Goal: Task Accomplishment & Management: Use online tool/utility

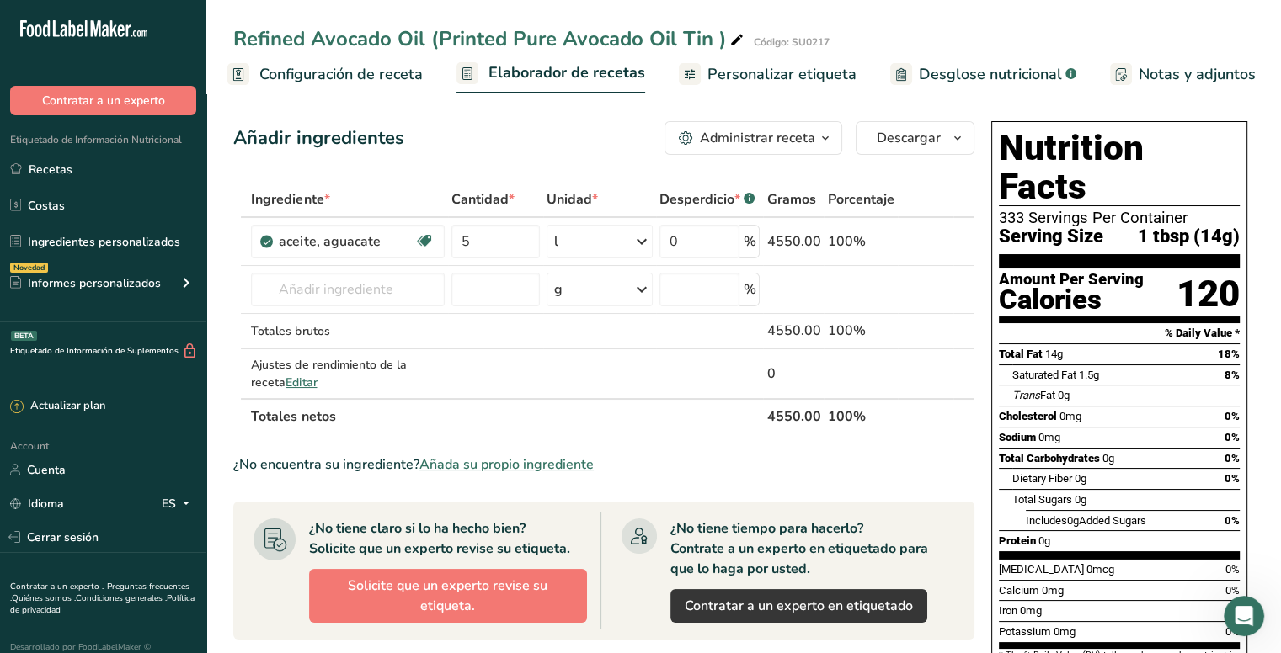
click at [765, 74] on span "Personalizar etiqueta" at bounding box center [781, 74] width 149 height 23
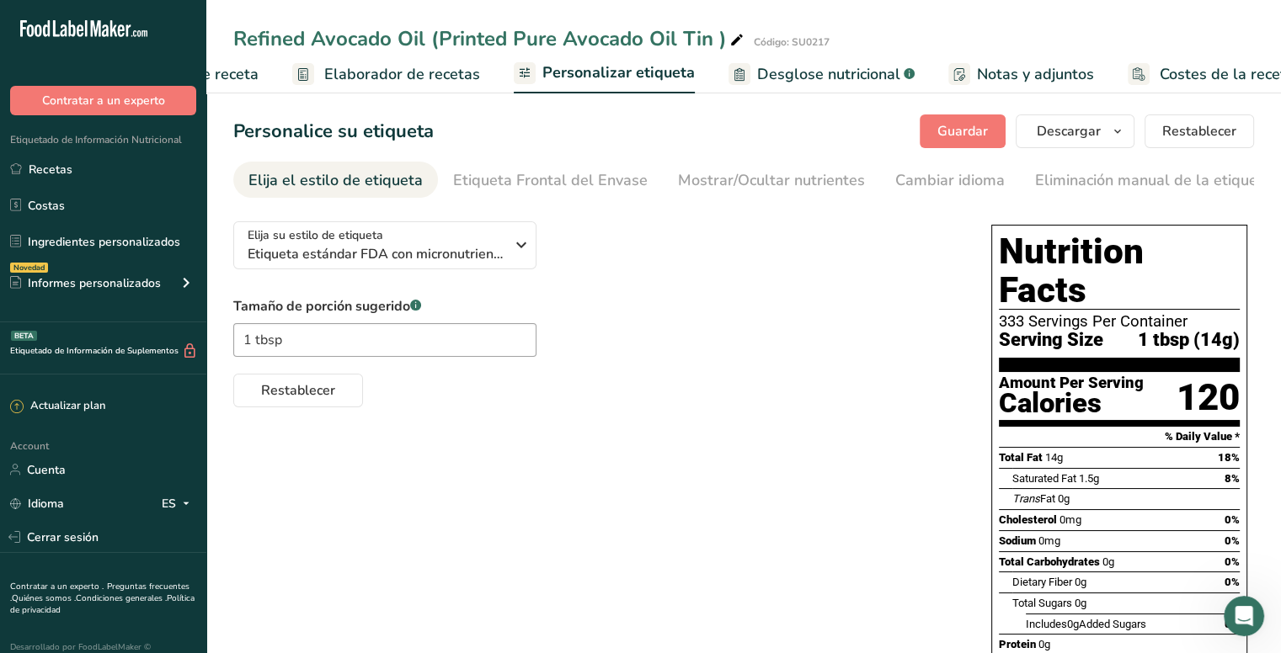
scroll to position [0, 202]
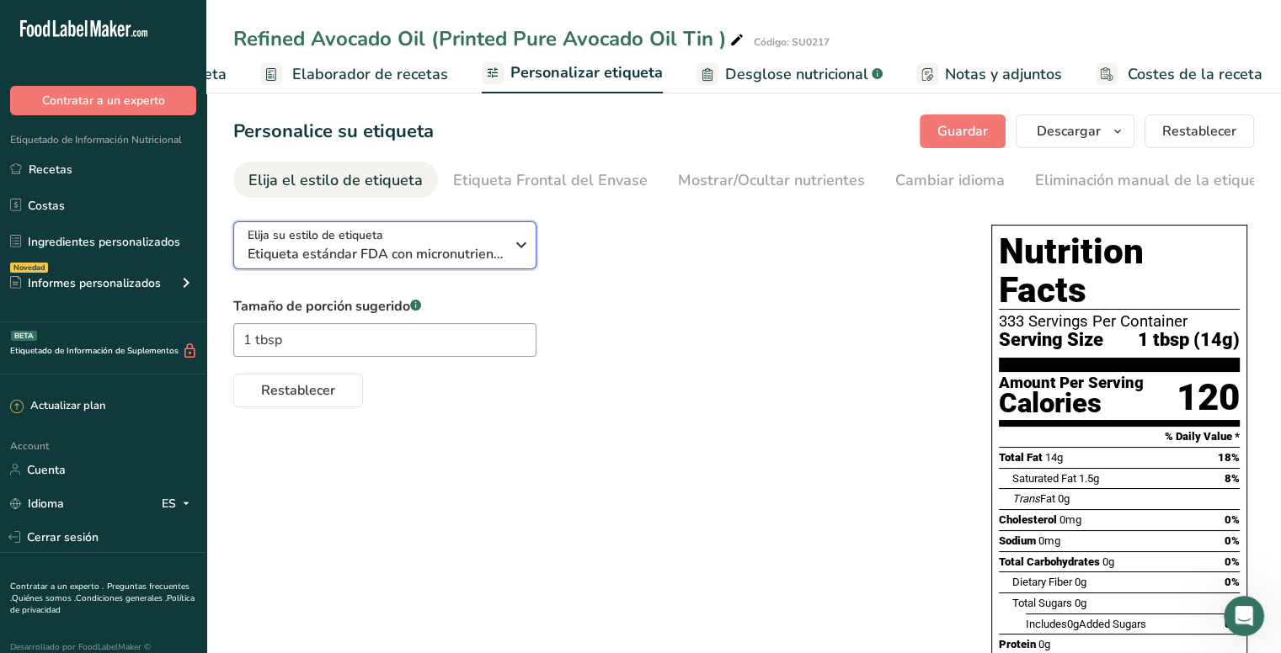
click at [503, 253] on span "Etiqueta estándar FDA con micronutrientes listados lado a lado" at bounding box center [376, 254] width 257 height 20
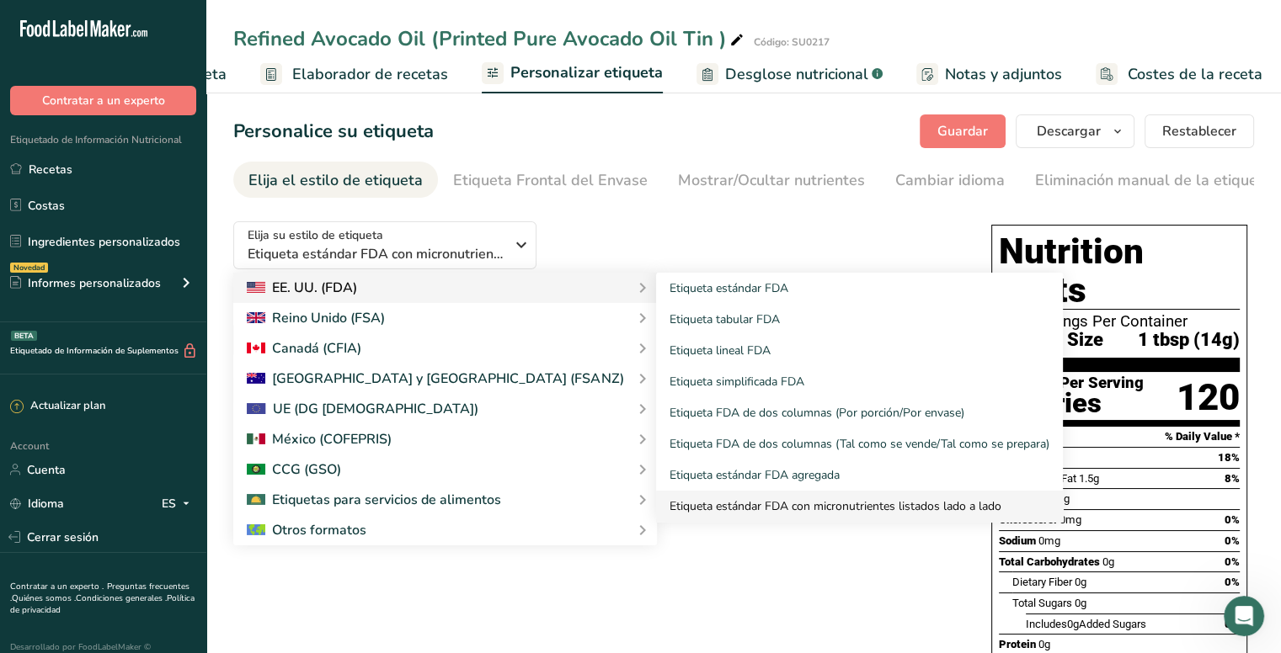
click at [684, 506] on link "Etiqueta estándar FDA con micronutrientes listados lado a lado" at bounding box center [859, 506] width 407 height 31
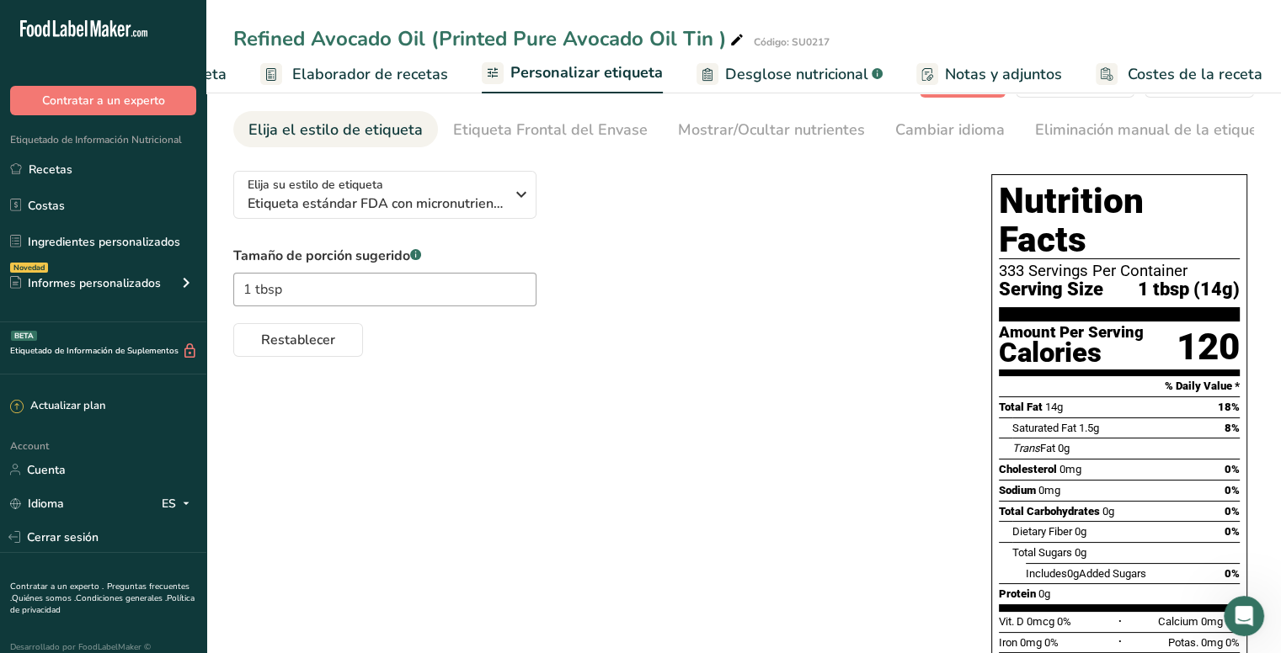
scroll to position [0, 0]
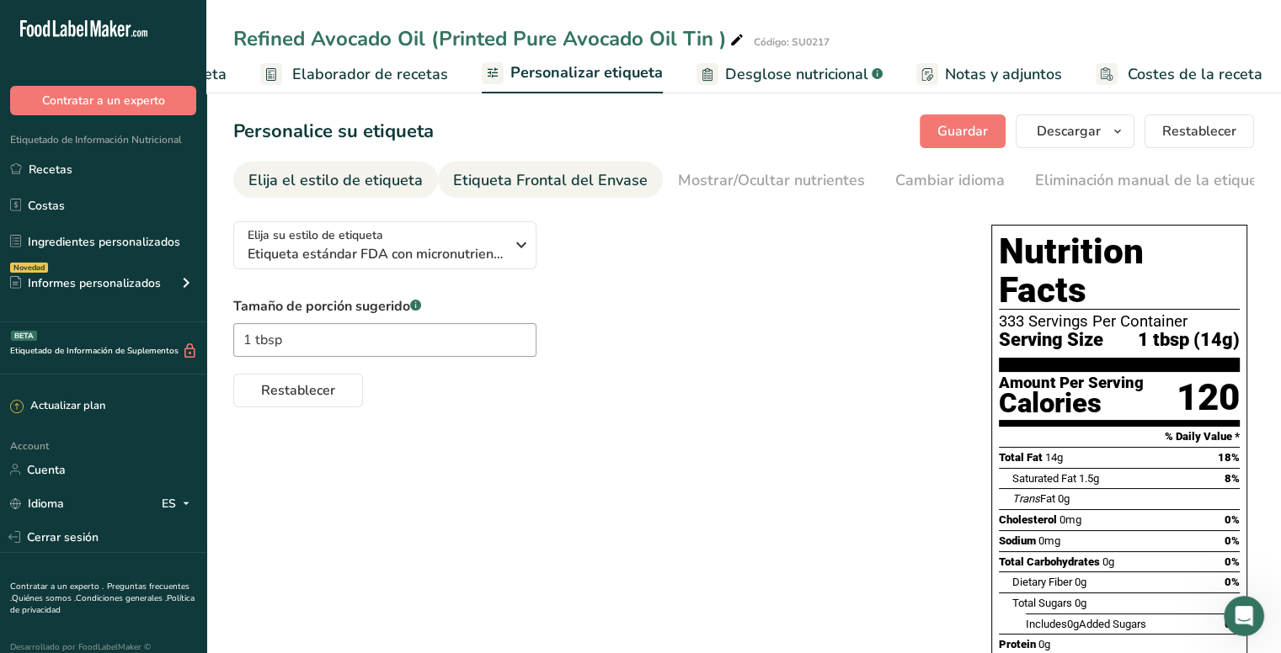
click at [546, 179] on div "Etiqueta Frontal del Envase" at bounding box center [550, 180] width 195 height 23
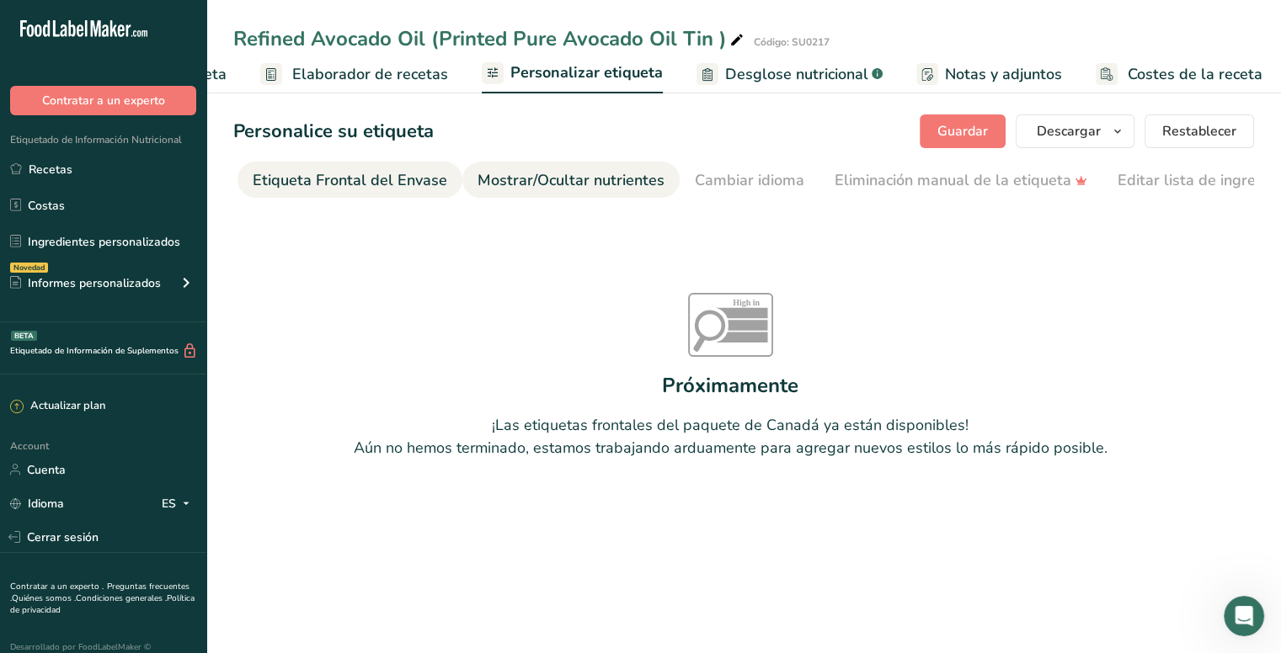
click at [609, 183] on div "Mostrar/Ocultar nutrientes" at bounding box center [570, 180] width 187 height 23
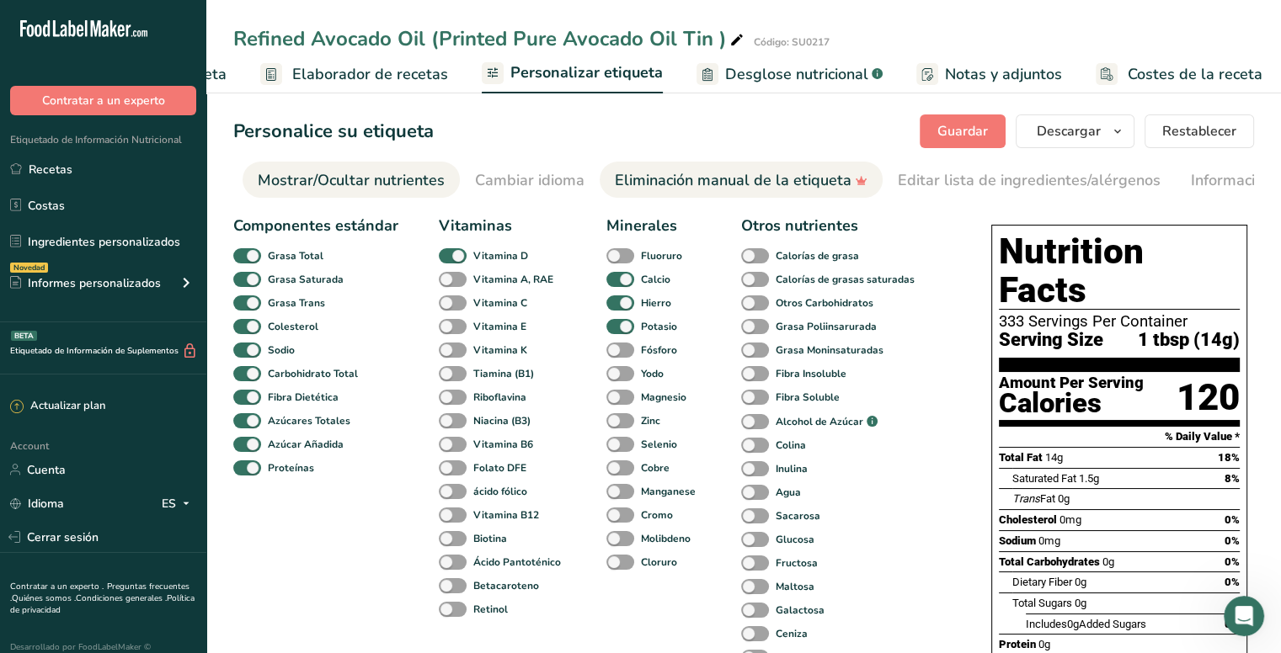
click at [643, 184] on div "Eliminación manual de la etiqueta" at bounding box center [741, 180] width 253 height 23
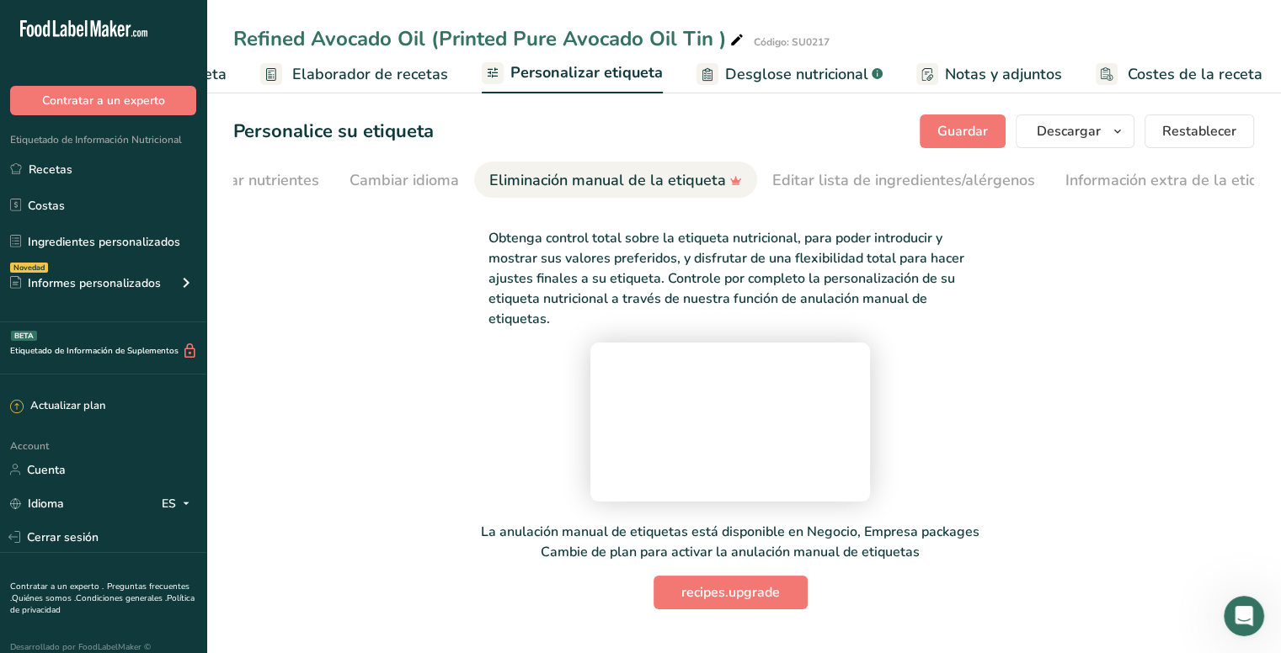
scroll to position [0, 571]
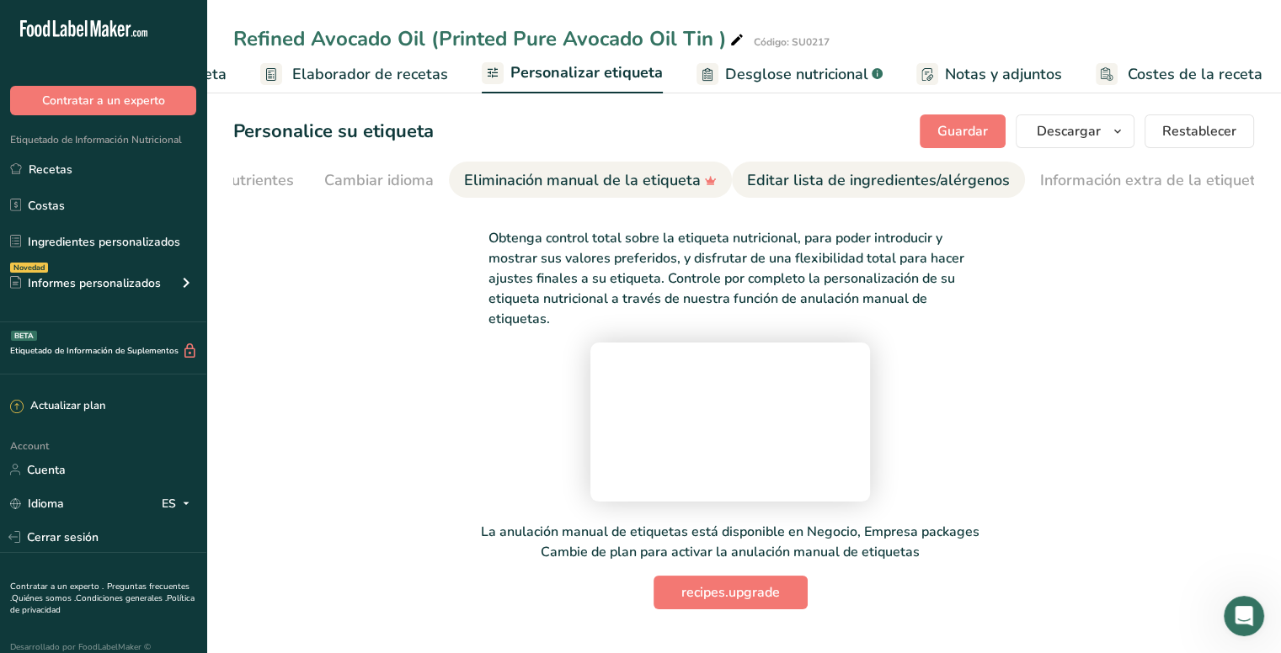
click at [829, 184] on div "Editar lista de ingredientes/alérgenos" at bounding box center [878, 180] width 263 height 23
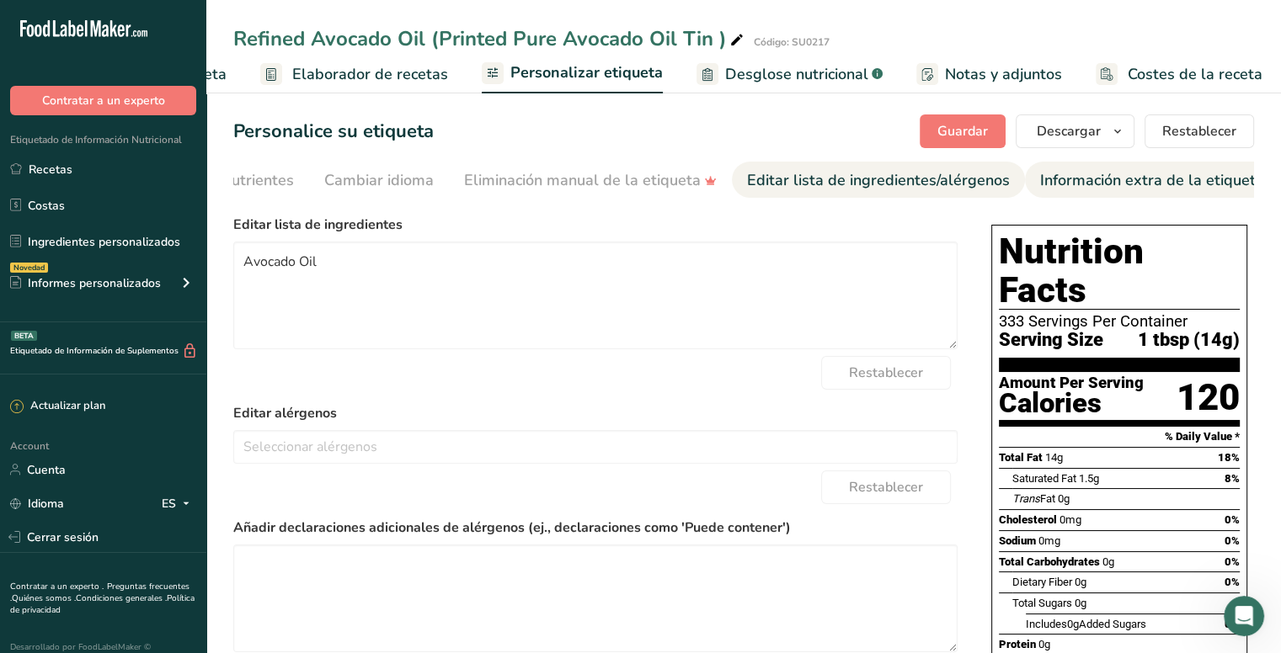
click at [1062, 184] on div "Información extra de la etiqueta" at bounding box center [1152, 180] width 224 height 23
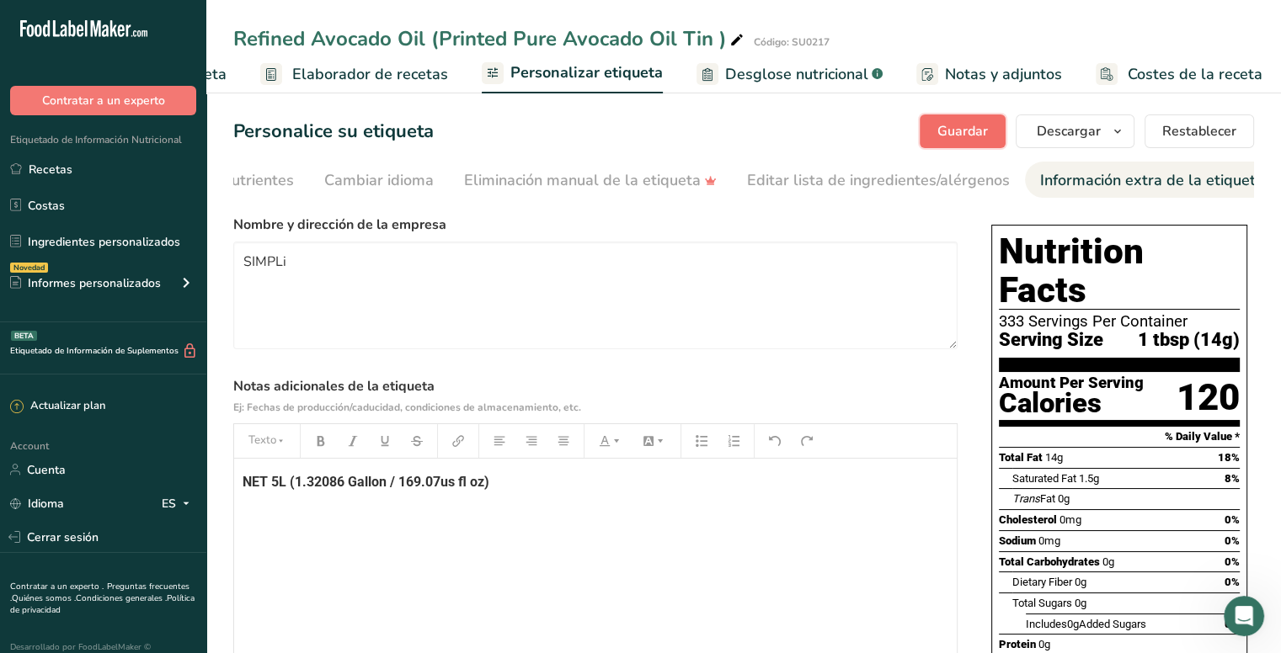
click at [956, 130] on span "Guardar" at bounding box center [962, 131] width 51 height 20
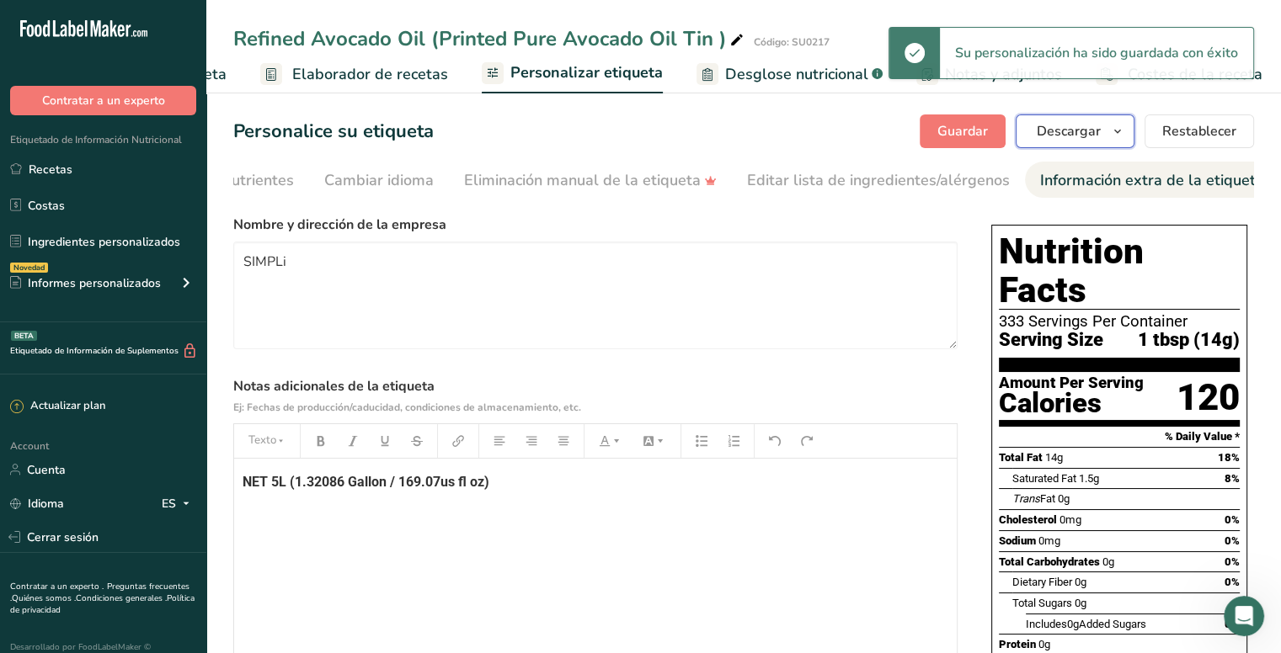
click at [1114, 131] on icon "button" at bounding box center [1117, 131] width 13 height 21
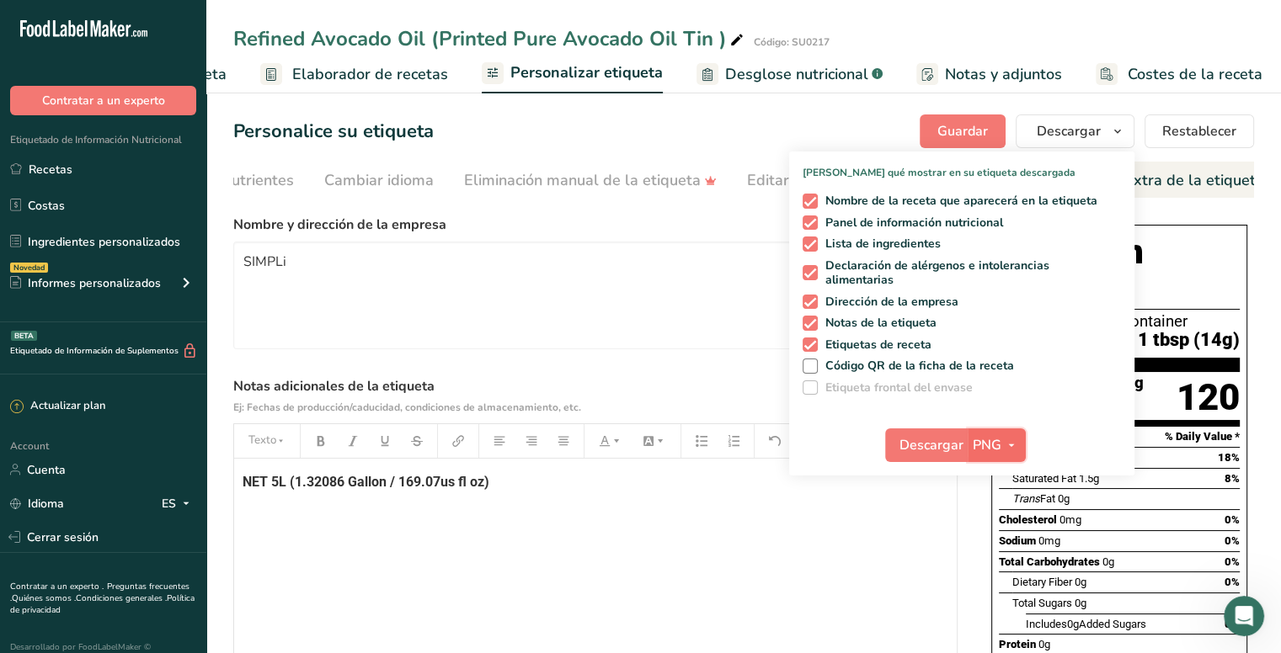
click at [1008, 442] on icon "button" at bounding box center [1011, 445] width 13 height 21
click at [997, 565] on link "PDF" at bounding box center [999, 563] width 54 height 28
click at [941, 434] on button "Descargar" at bounding box center [927, 446] width 83 height 34
click at [811, 202] on span at bounding box center [810, 201] width 15 height 15
click at [811, 202] on input "Nombre de la receta que aparecerá en la etiqueta" at bounding box center [808, 200] width 11 height 11
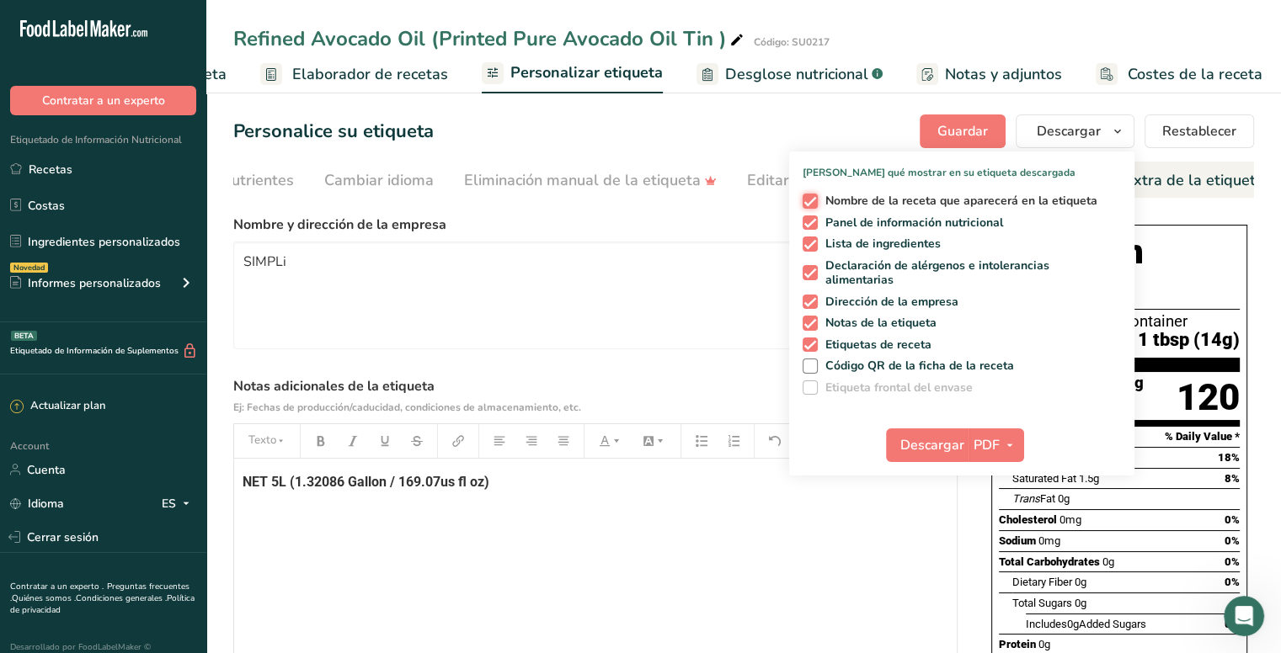
checkbox input "false"
click at [813, 237] on span at bounding box center [810, 244] width 15 height 15
click at [813, 238] on input "Lista de ingredientes" at bounding box center [808, 243] width 11 height 11
checkbox input "false"
click at [810, 269] on span at bounding box center [810, 272] width 15 height 15
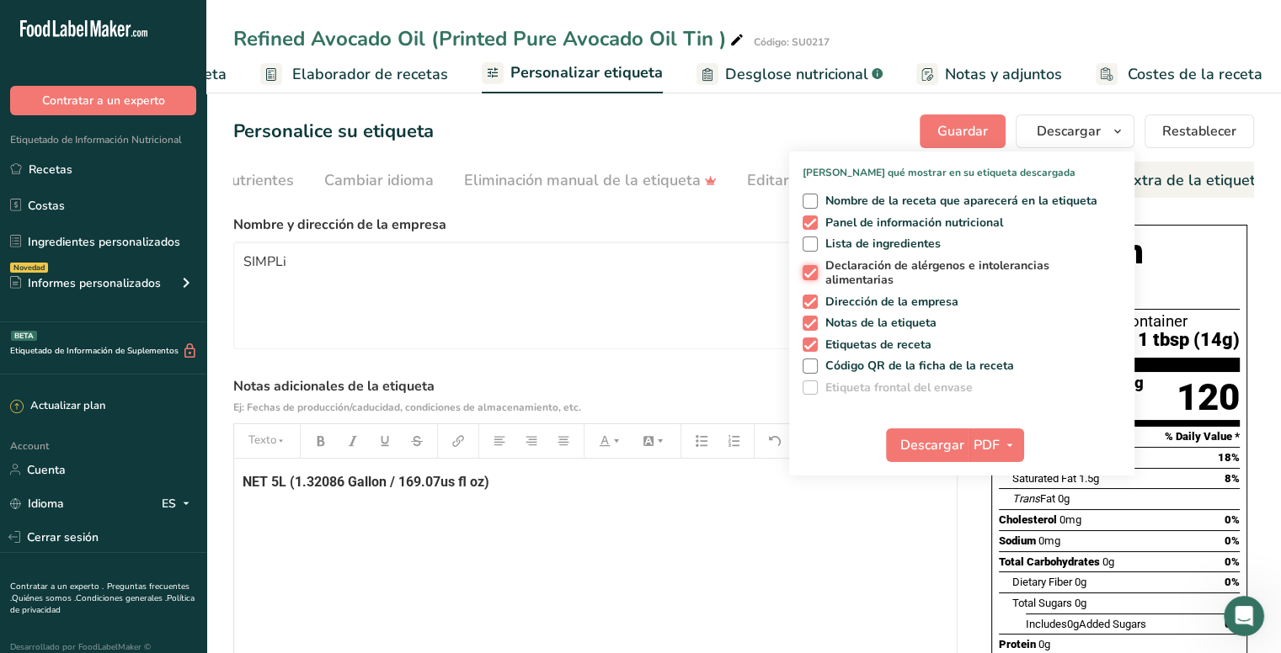
click at [810, 269] on input "Declaración de alérgenos e intolerancias alimentarias" at bounding box center [808, 273] width 11 height 11
checkbox input "false"
click at [816, 299] on span at bounding box center [810, 302] width 15 height 15
click at [813, 299] on input "Dirección de la empresa" at bounding box center [808, 301] width 11 height 11
checkbox input "false"
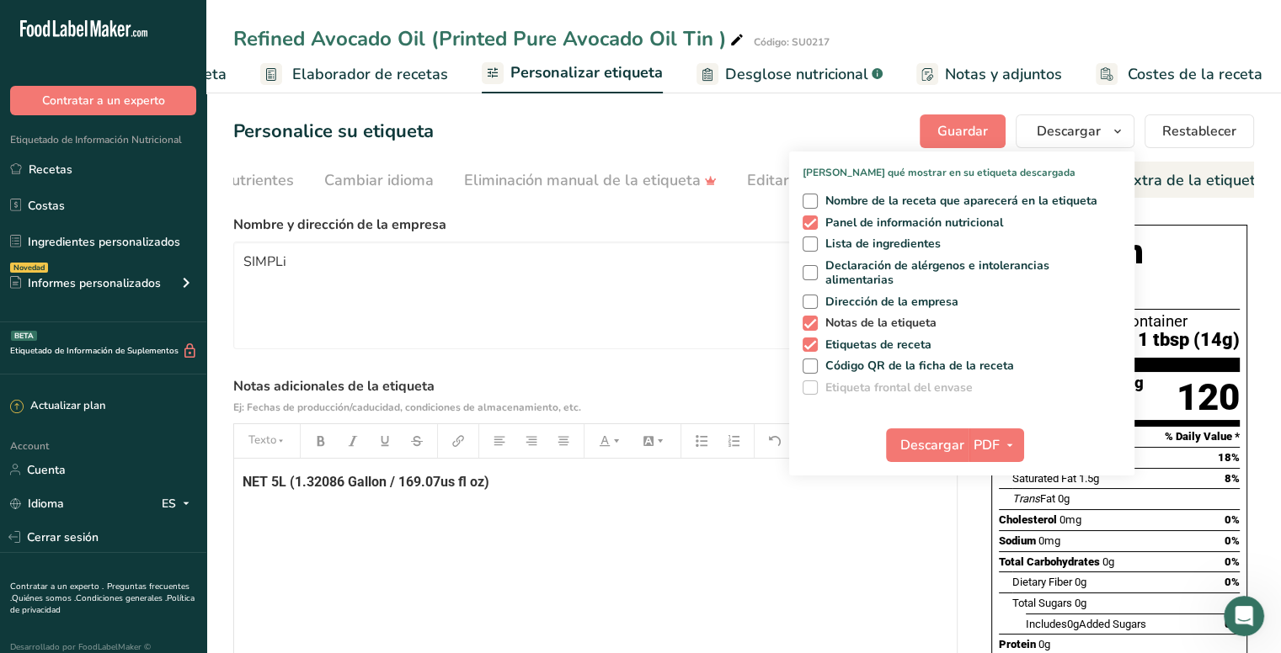
click at [815, 326] on span at bounding box center [810, 323] width 15 height 15
click at [813, 326] on input "Notas de la etiqueta" at bounding box center [808, 322] width 11 height 11
checkbox input "false"
click at [813, 339] on span at bounding box center [810, 345] width 15 height 15
click at [813, 339] on input "Etiquetas de receta" at bounding box center [808, 344] width 11 height 11
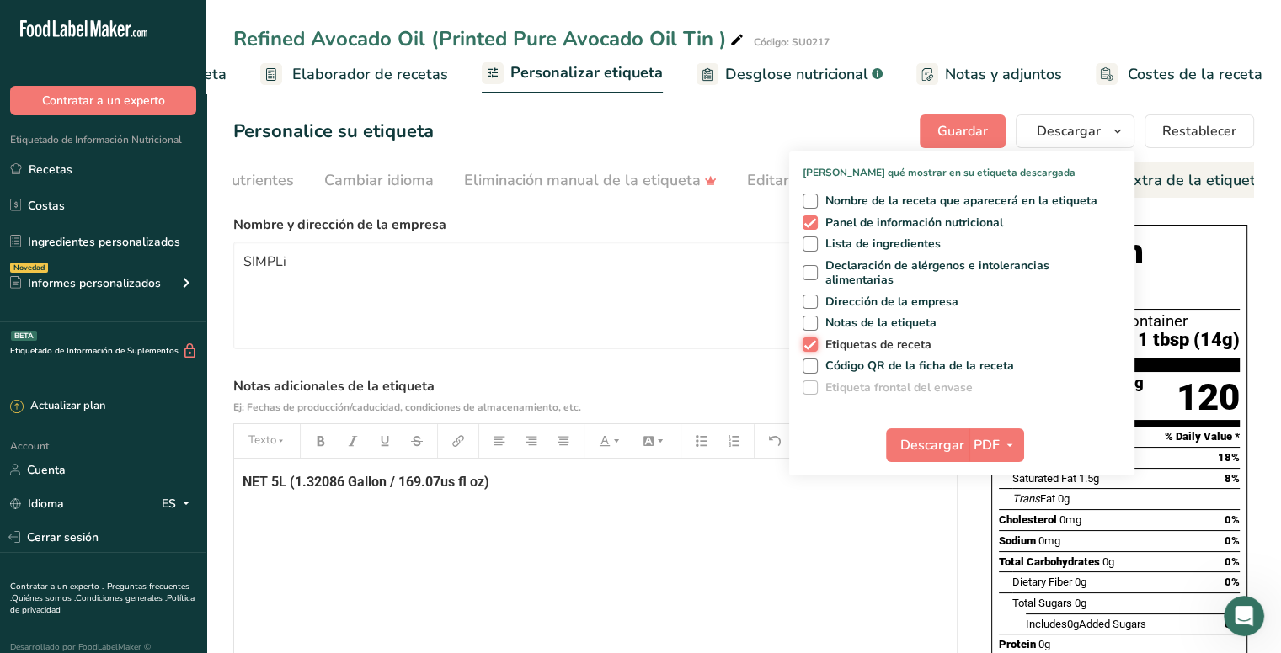
checkbox input "false"
click at [1010, 446] on icon "button" at bounding box center [1009, 445] width 13 height 21
click at [1003, 476] on link "PNG" at bounding box center [997, 480] width 54 height 28
click at [937, 449] on span "Descargar" at bounding box center [931, 445] width 64 height 20
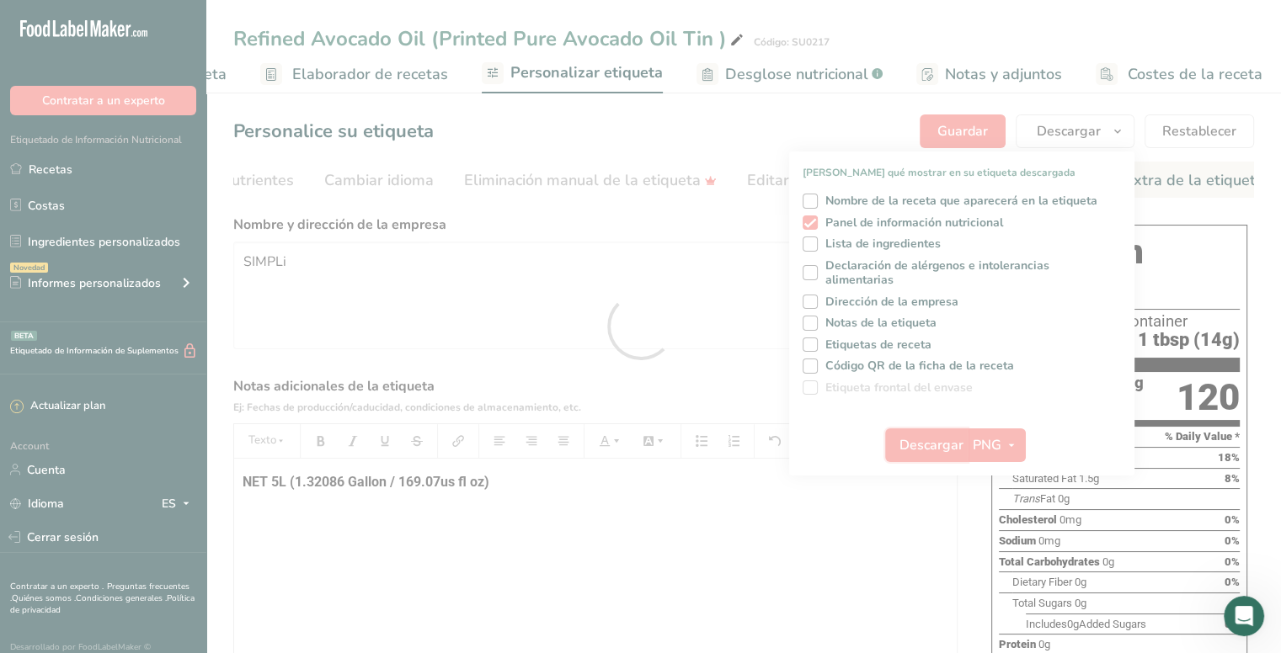
scroll to position [0, 0]
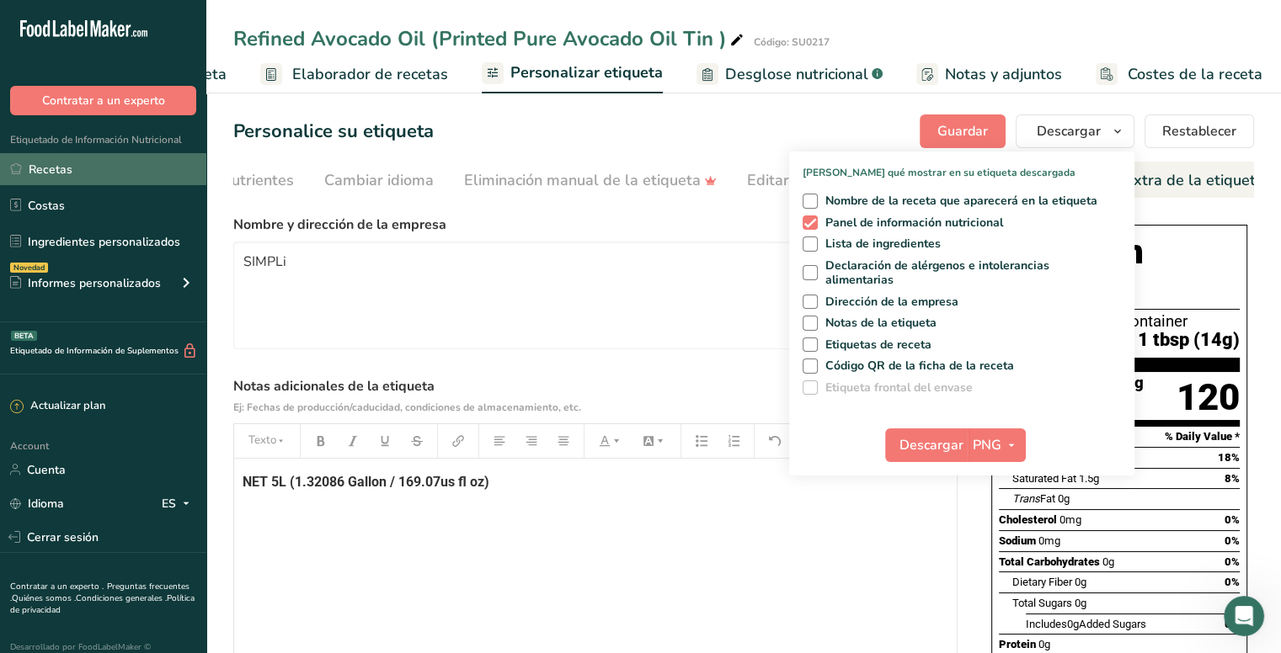
click at [73, 163] on link "Recetas" at bounding box center [103, 169] width 206 height 32
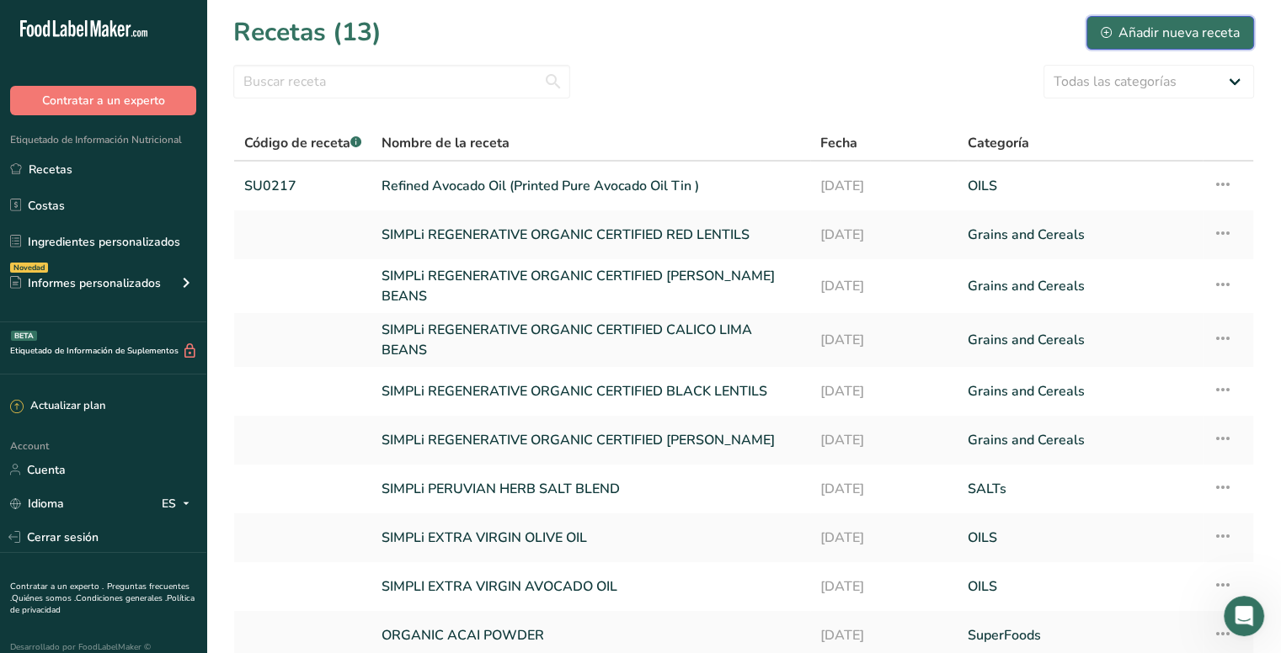
click at [1167, 23] on div "Añadir nueva receta" at bounding box center [1170, 33] width 139 height 20
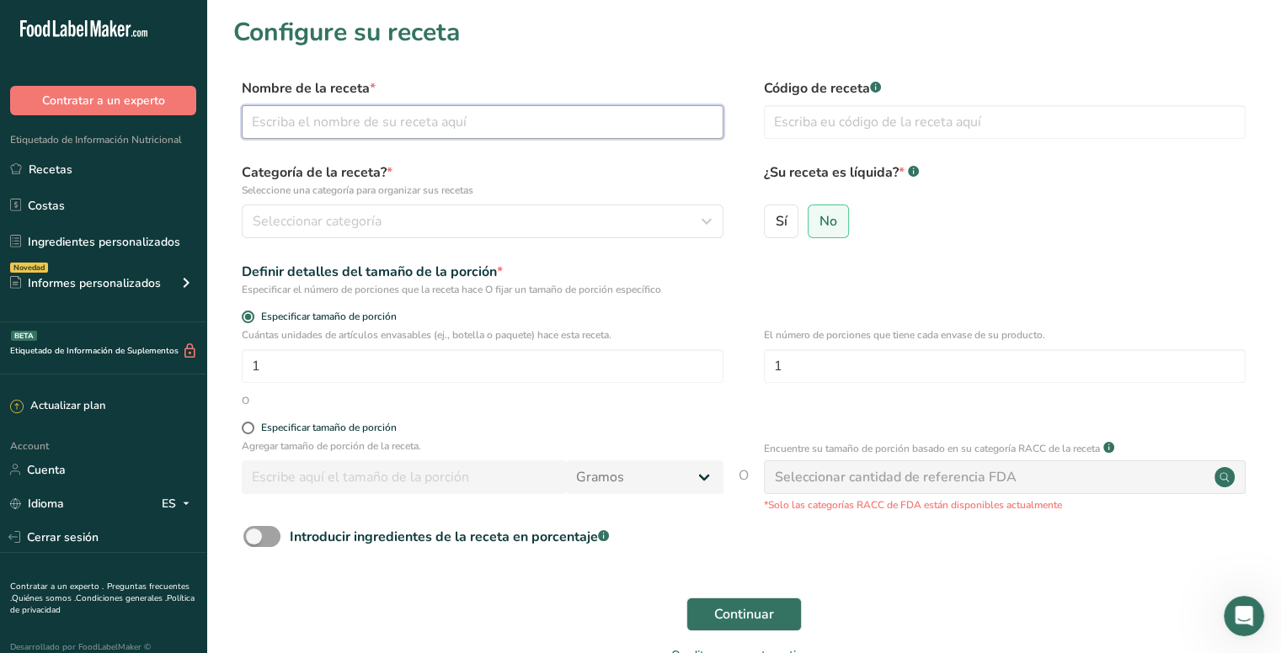
click at [424, 121] on input "text" at bounding box center [483, 122] width 482 height 34
paste input "Pure Avocado Oil Blend"
type input "Pure Avocado Oil Blend ()"
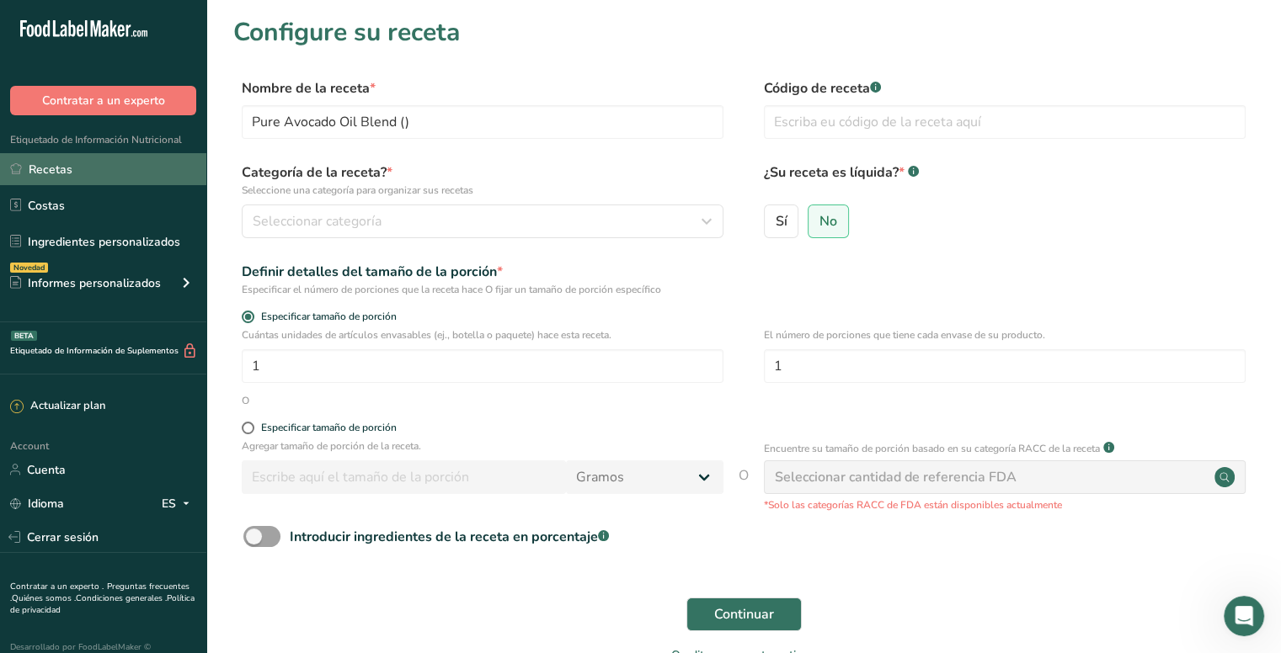
click at [67, 163] on link "Recetas" at bounding box center [103, 169] width 206 height 32
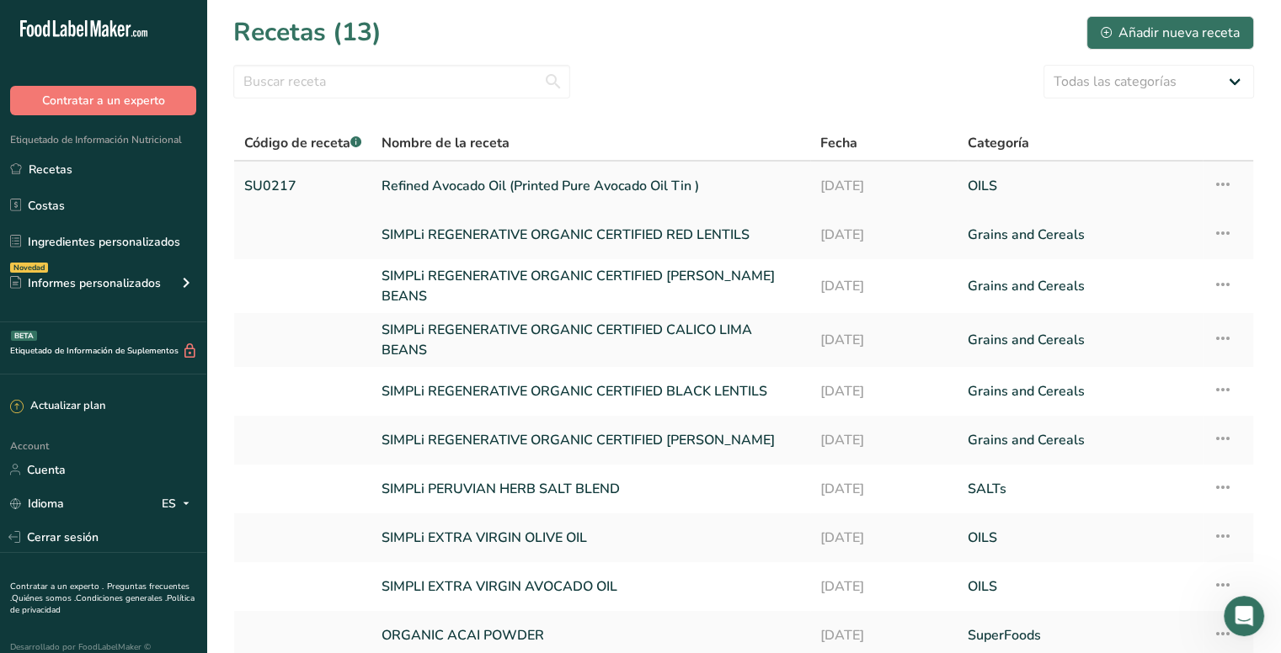
click at [507, 185] on link "Refined Avocado Oil (Printed Pure Avocado Oil Tin )" at bounding box center [590, 185] width 419 height 35
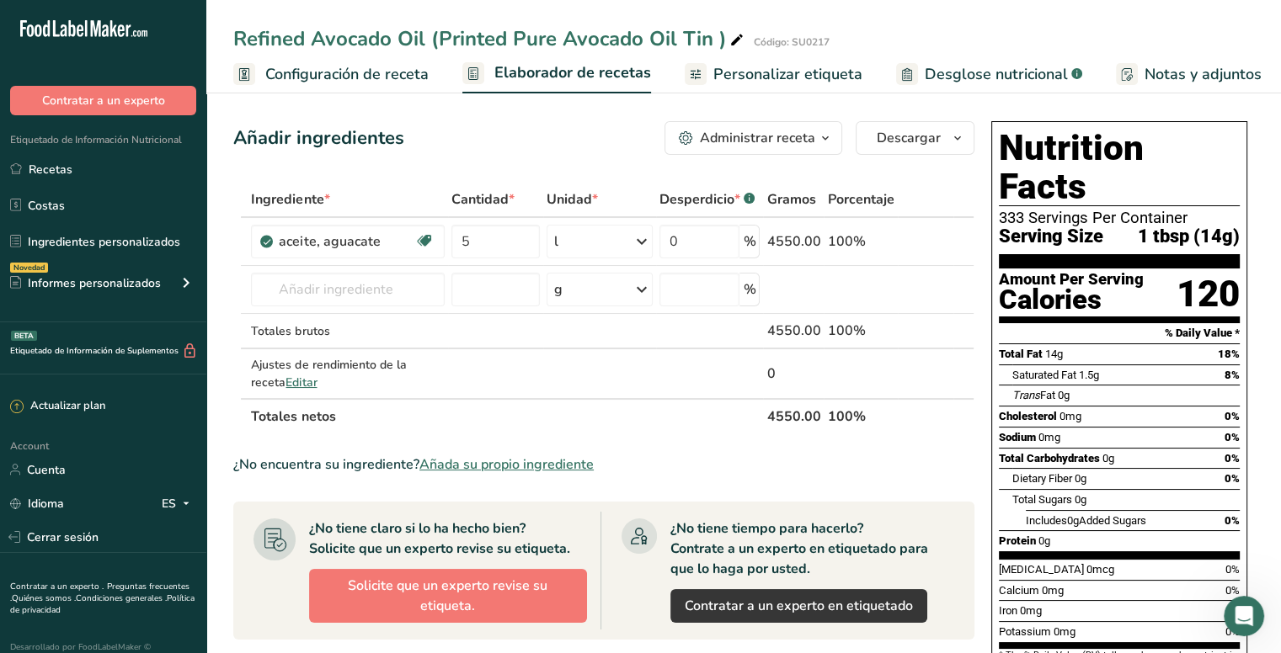
click at [334, 82] on span "Configuración de receta" at bounding box center [346, 74] width 163 height 23
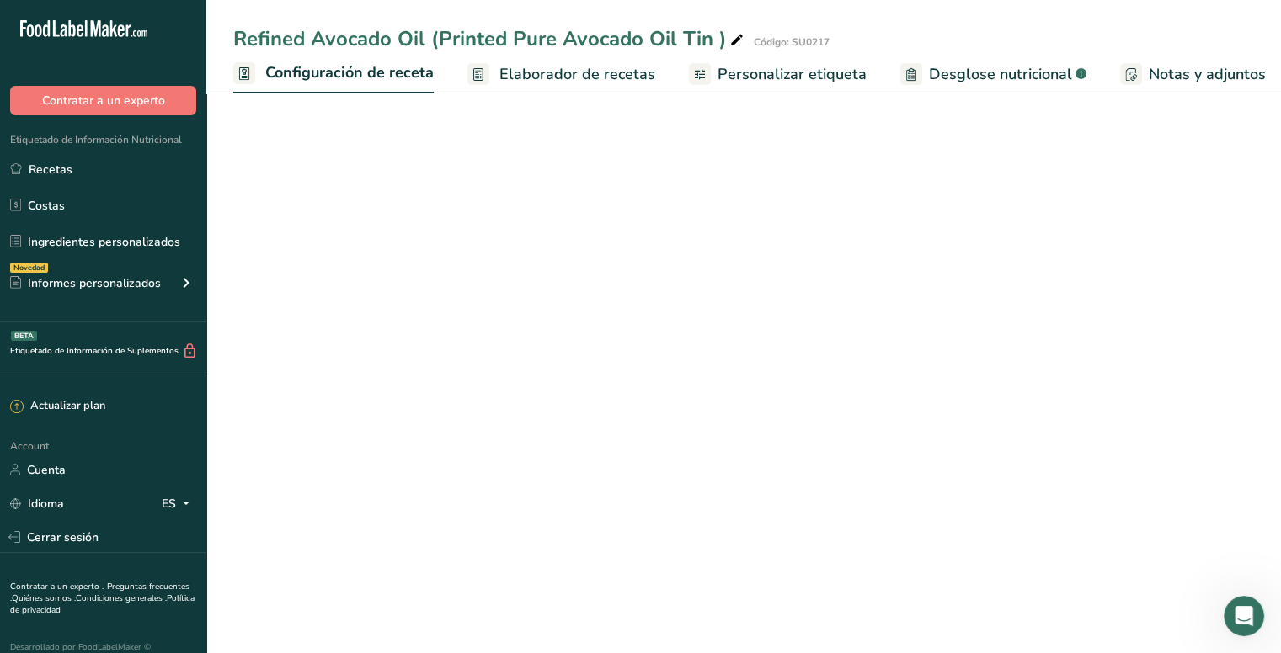
scroll to position [0, 6]
select select "17"
select select "22"
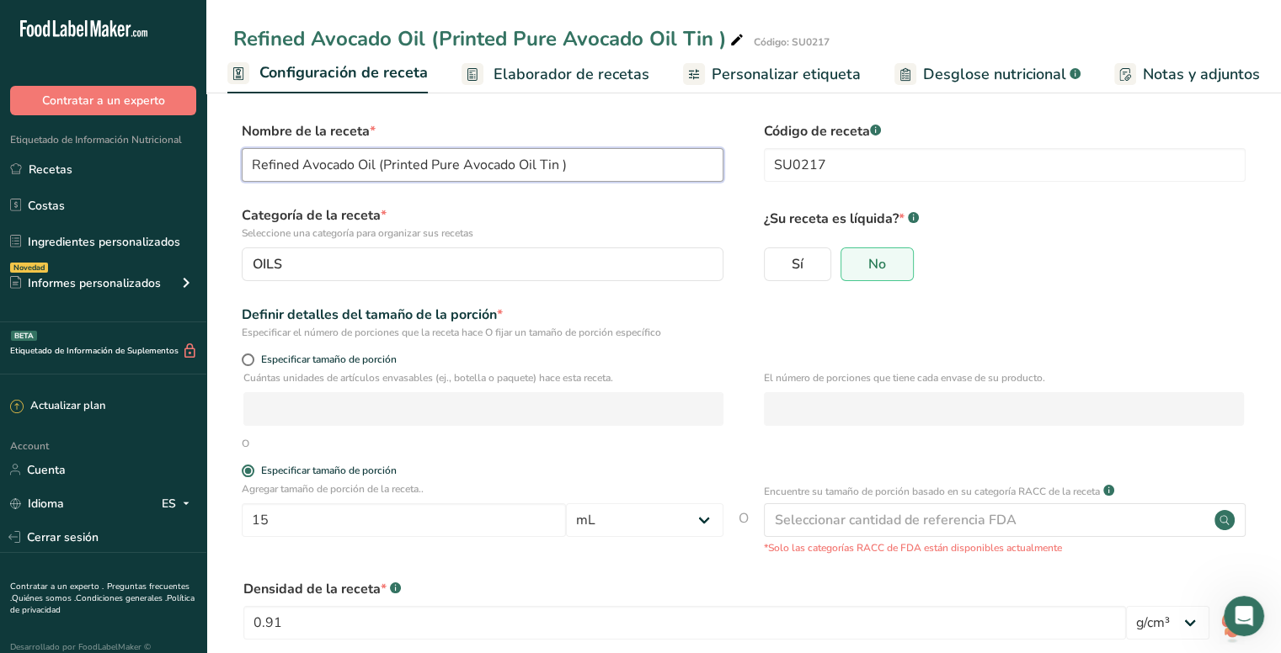
drag, startPoint x: 374, startPoint y: 164, endPoint x: 244, endPoint y: 149, distance: 130.6
click at [244, 149] on input "Refined Avocado Oil (Printed Pure Avocado Oil Tin )" at bounding box center [483, 165] width 482 height 34
paste input "Pure Avocado Oil"
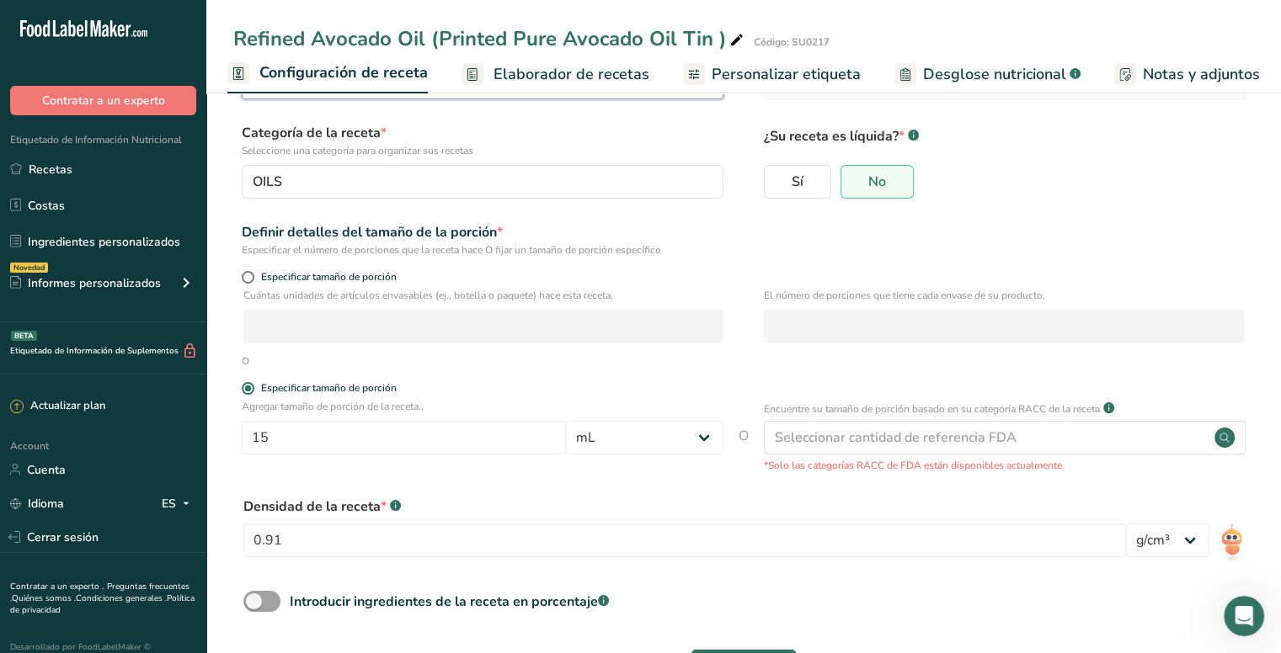
scroll to position [149, 0]
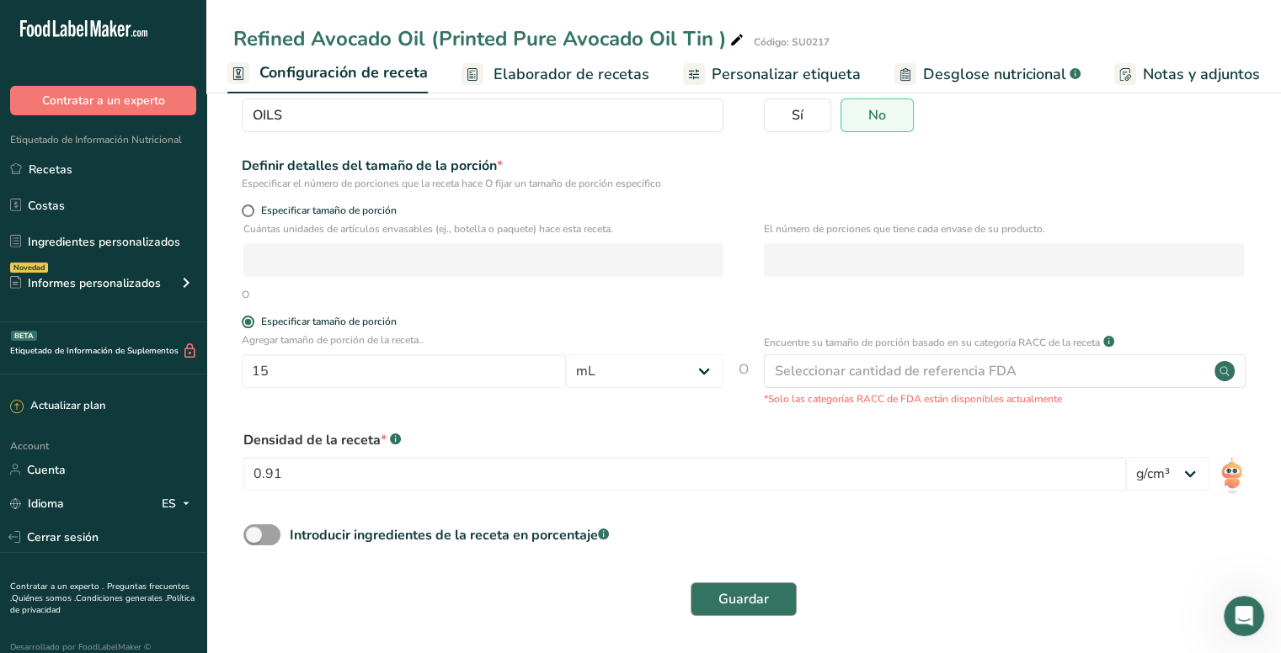
type input "Pure Avocado Oil (Printed Pure Avocado Oil Tin )"
click at [733, 594] on span "Guardar" at bounding box center [743, 599] width 51 height 20
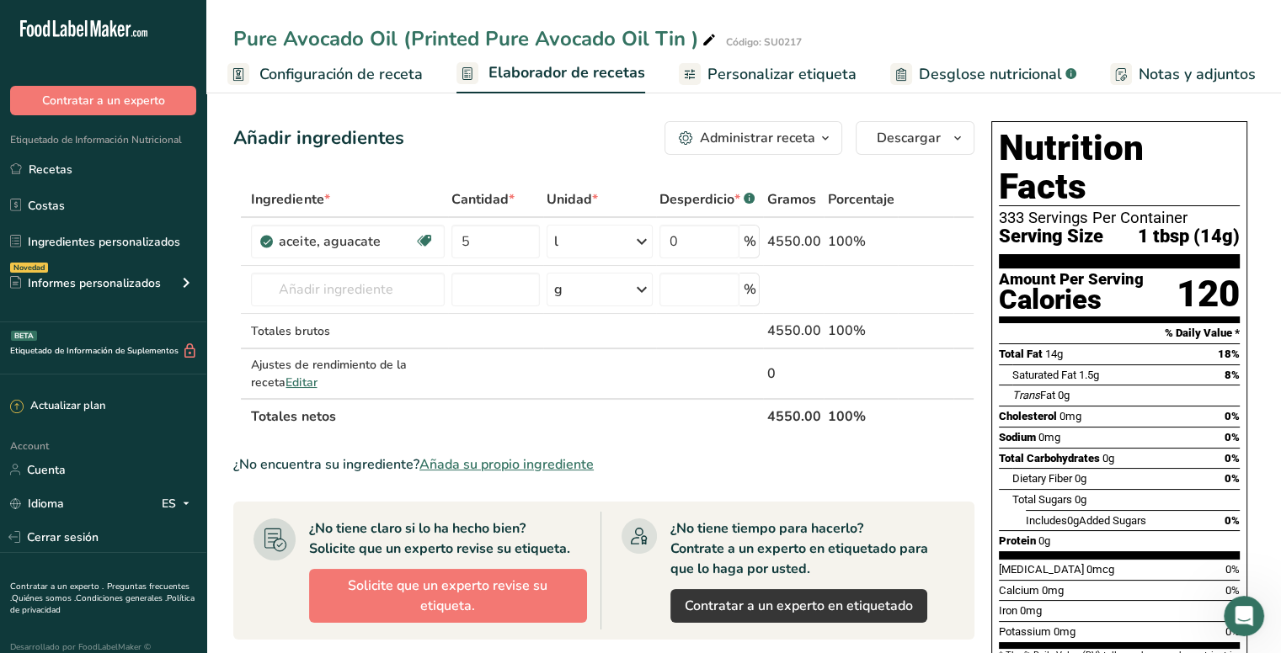
click at [758, 73] on span "Personalizar etiqueta" at bounding box center [781, 74] width 149 height 23
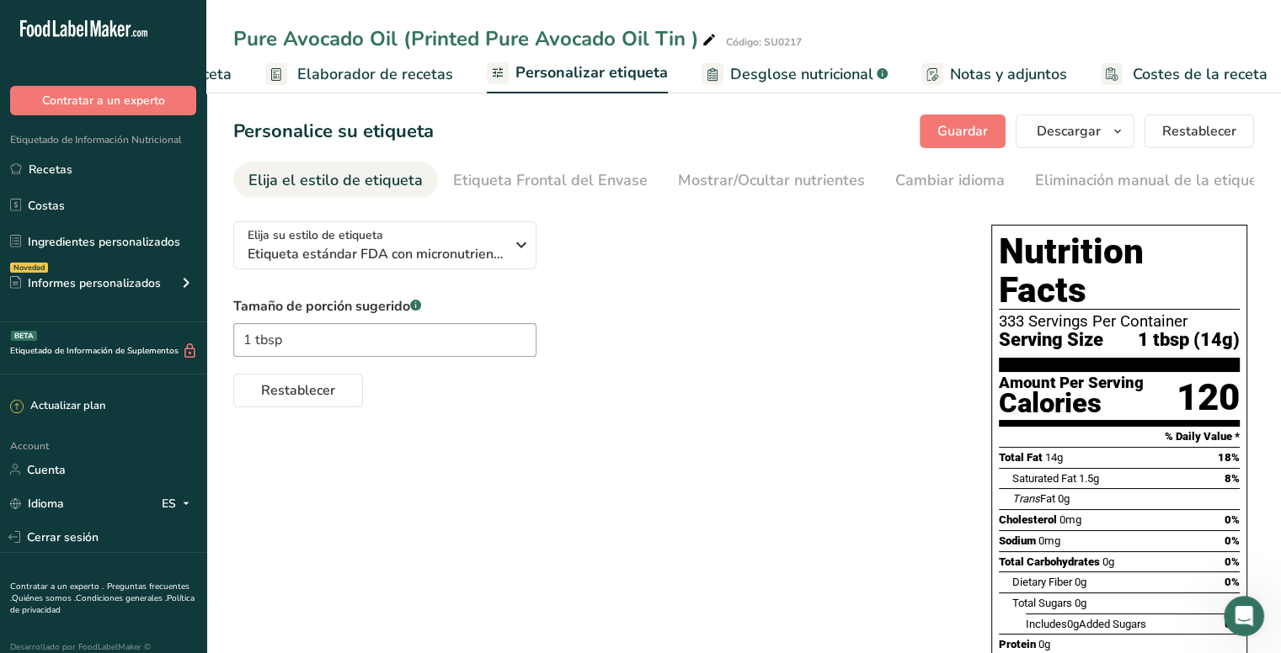
scroll to position [0, 202]
click at [1152, 183] on div "Eliminación manual de la etiqueta" at bounding box center [1161, 180] width 253 height 23
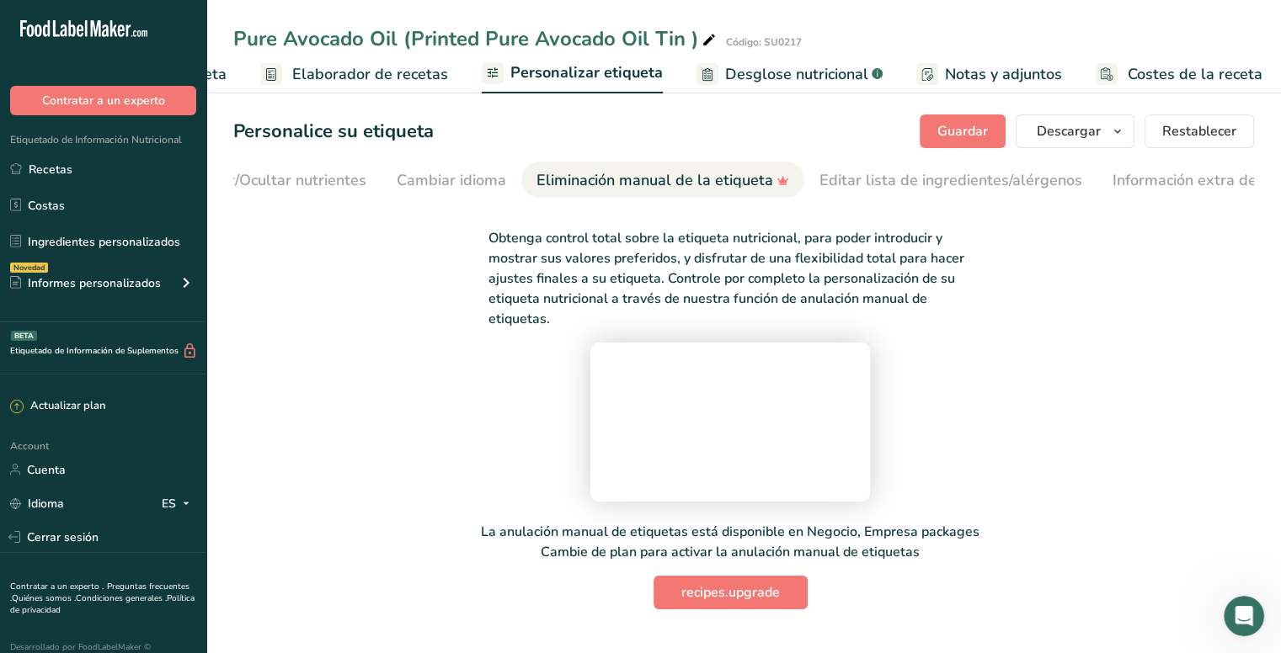
scroll to position [0, 571]
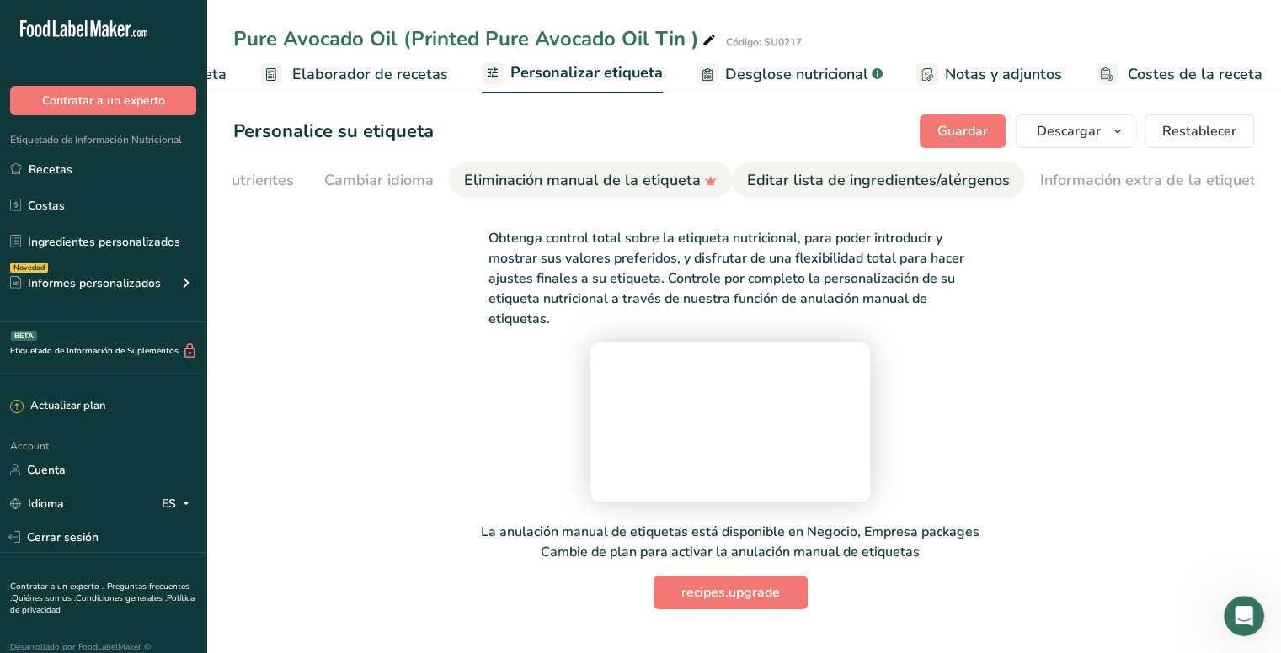
click at [863, 182] on div "Editar lista de ingredientes/alérgenos" at bounding box center [878, 180] width 263 height 23
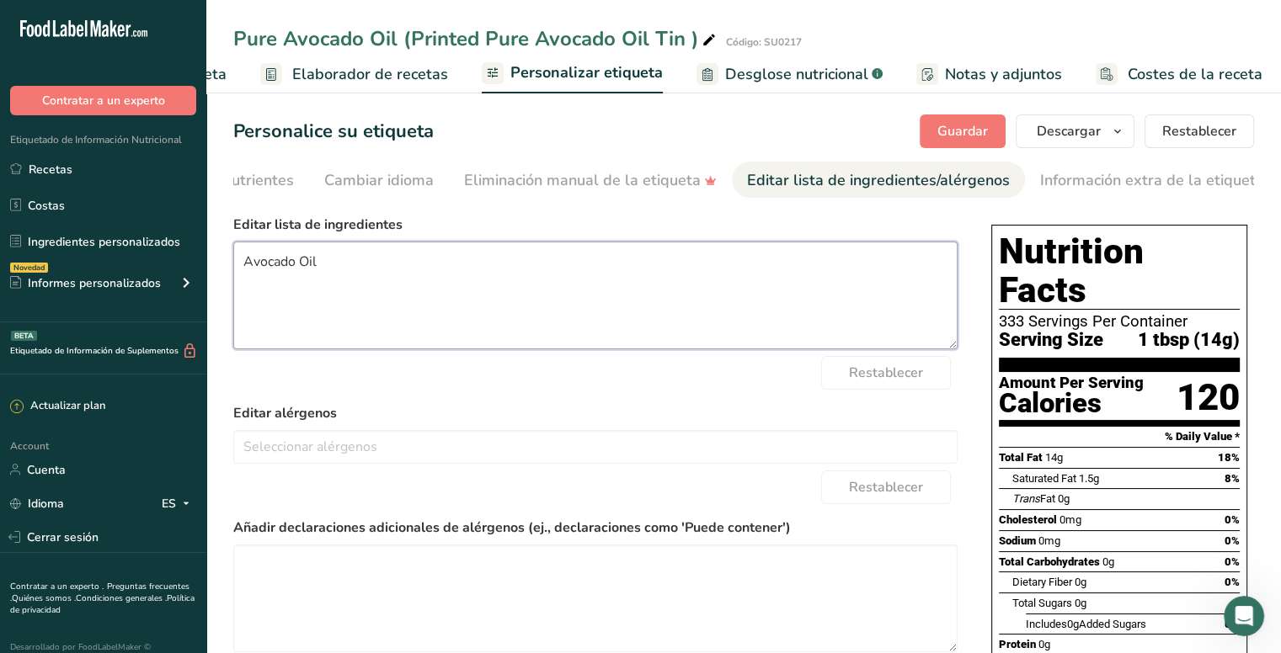
click at [349, 264] on textarea "Avocado Oil" at bounding box center [595, 296] width 724 height 108
click at [471, 299] on textarea "Avocado Oil" at bounding box center [595, 296] width 724 height 108
click at [508, 281] on textarea "Avocado Oil" at bounding box center [595, 296] width 724 height 108
click at [357, 264] on textarea "Avocado Oil" at bounding box center [595, 296] width 724 height 108
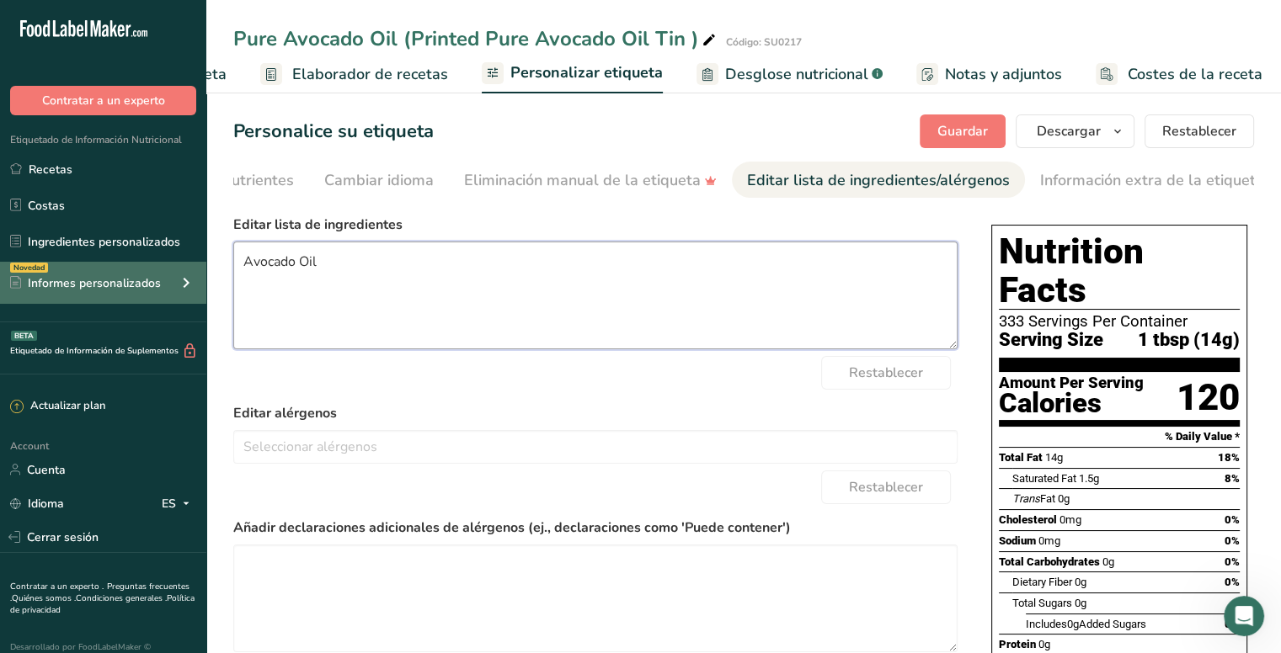
drag, startPoint x: 360, startPoint y: 259, endPoint x: 175, endPoint y: 262, distance: 185.3
click at [175, 262] on div ".a-20{fill:#fff;} Contratar a un experto Etiquetado de Información Nutricional …" at bounding box center [640, 438] width 1281 height 877
paste textarea "Refined"
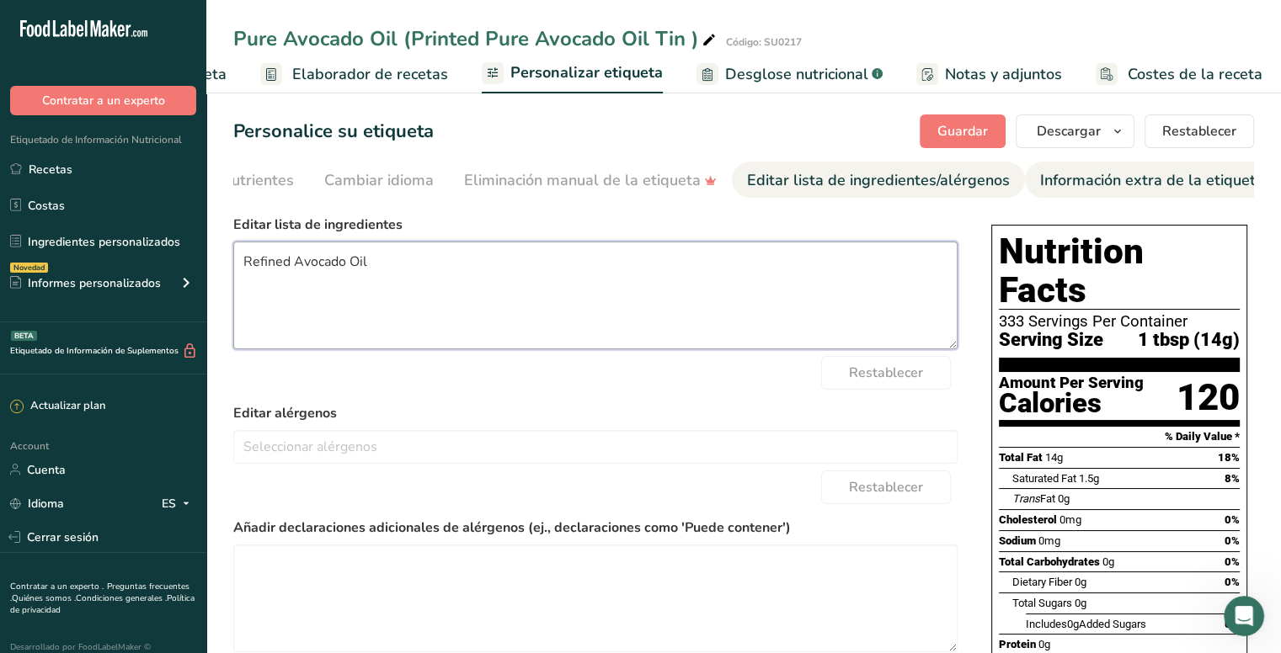
type textarea "Refined Avocado Oil"
click at [1069, 181] on div "Información extra de la etiqueta" at bounding box center [1152, 180] width 224 height 23
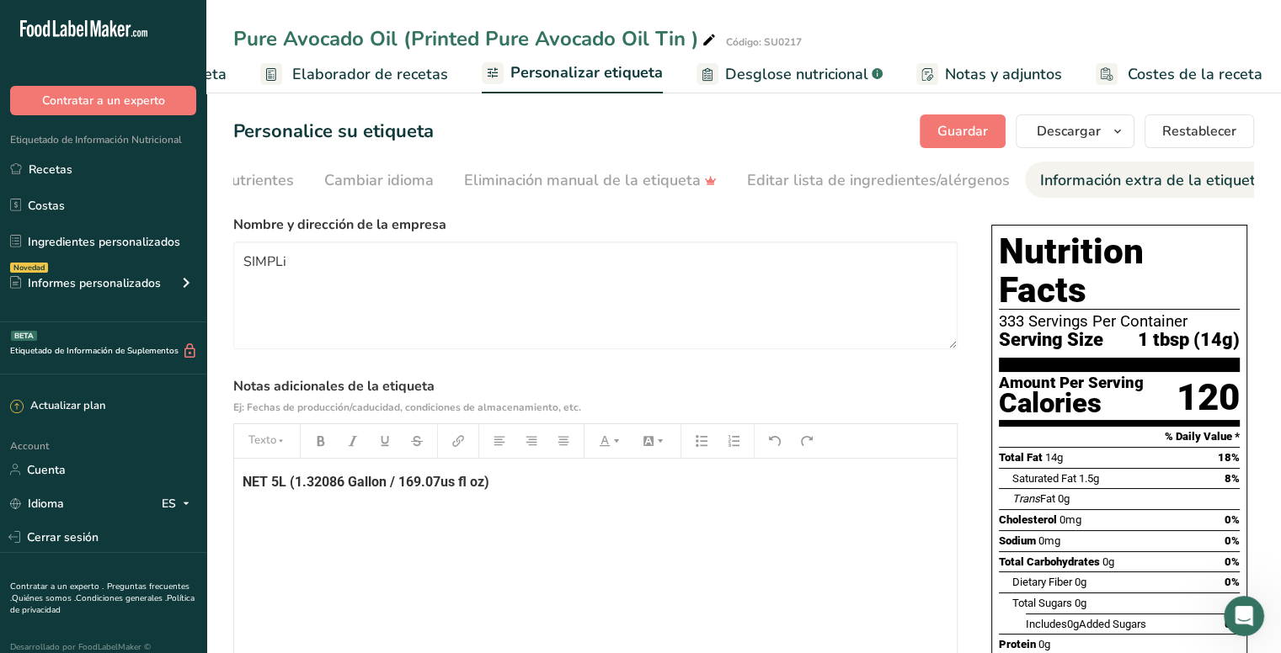
click at [626, 496] on div "NET 5L (1.32086 Gallon / 169.07us fl oz)" at bounding box center [595, 564] width 723 height 211
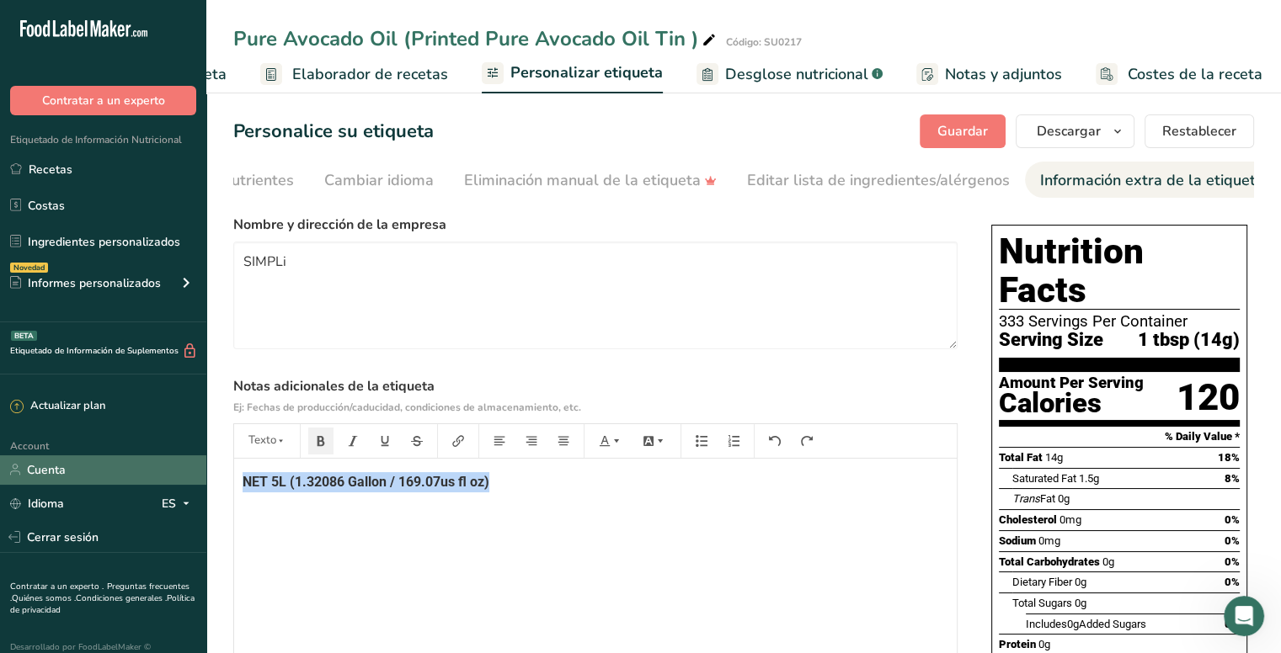
drag, startPoint x: 559, startPoint y: 492, endPoint x: 157, endPoint y: 469, distance: 402.3
click at [157, 469] on div ".a-20{fill:#fff;} Contratar a un experto Etiquetado de Información Nutricional …" at bounding box center [640, 438] width 1281 height 877
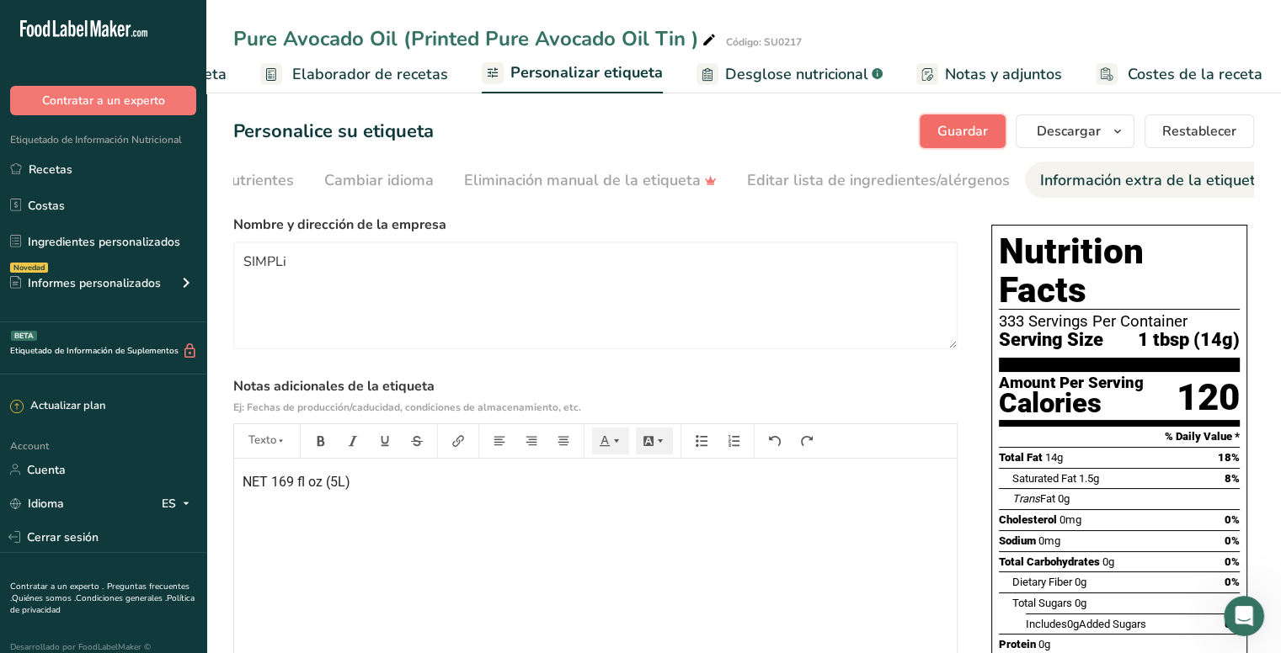
click at [984, 132] on span "Guardar" at bounding box center [962, 131] width 51 height 20
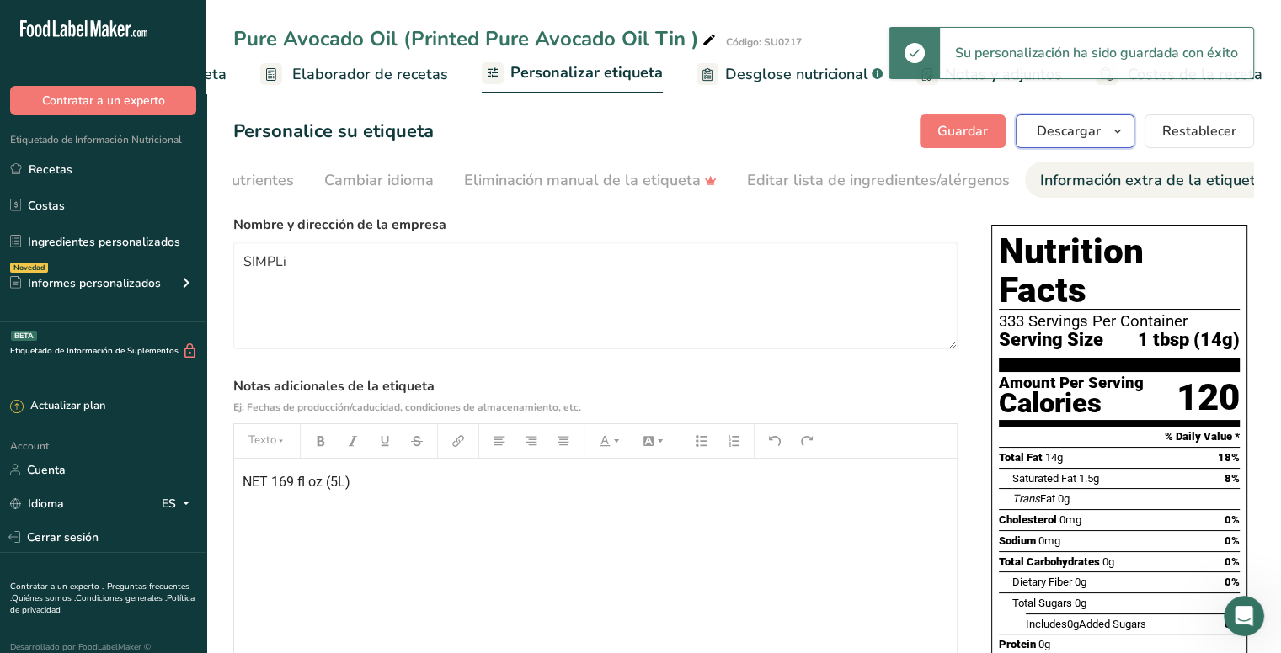
click at [1122, 125] on icon "button" at bounding box center [1117, 131] width 13 height 21
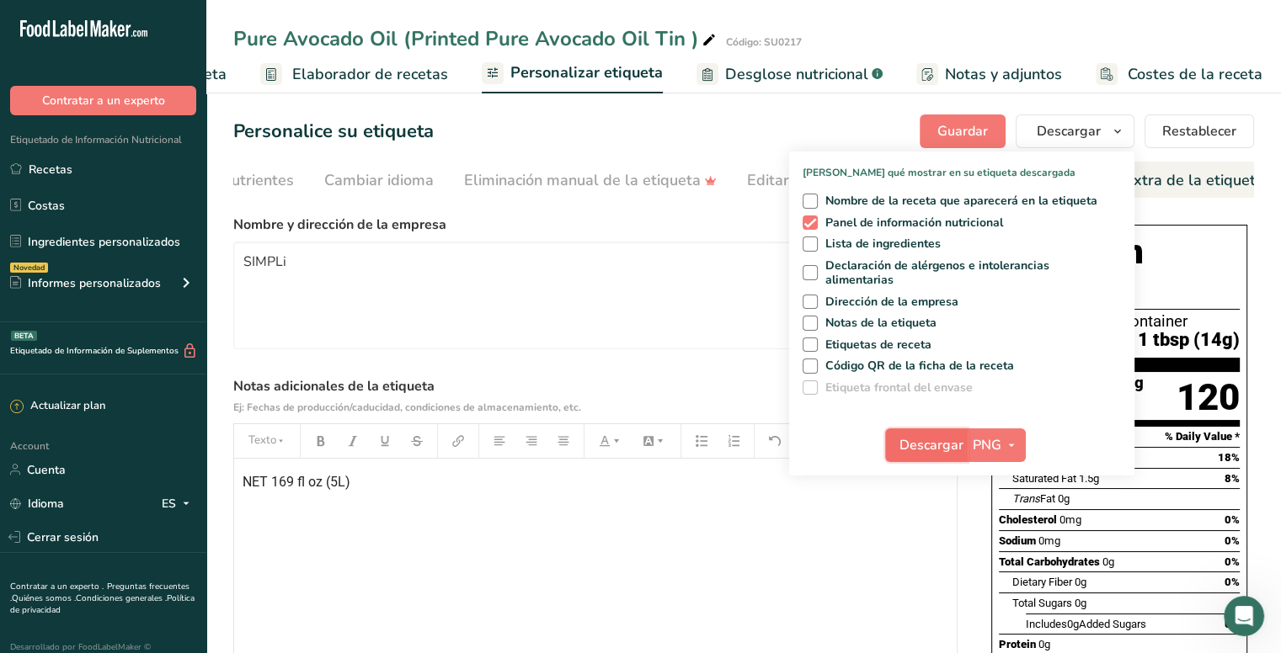
click at [933, 447] on span "Descargar" at bounding box center [931, 445] width 64 height 20
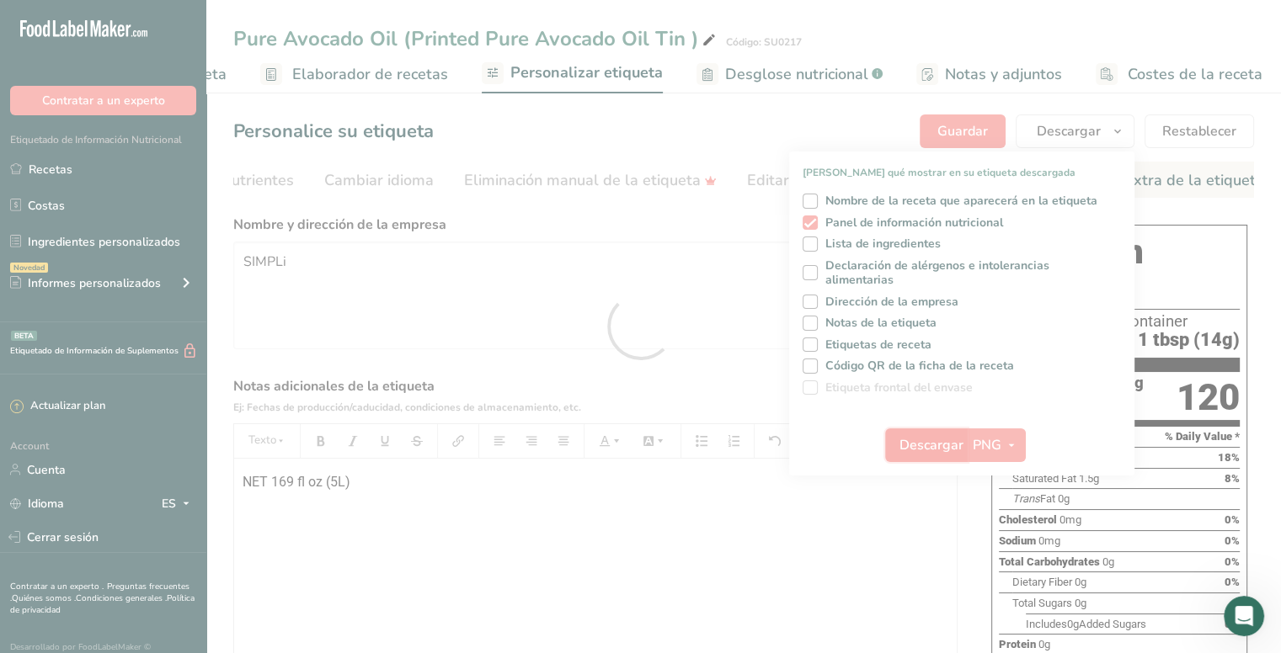
scroll to position [0, 0]
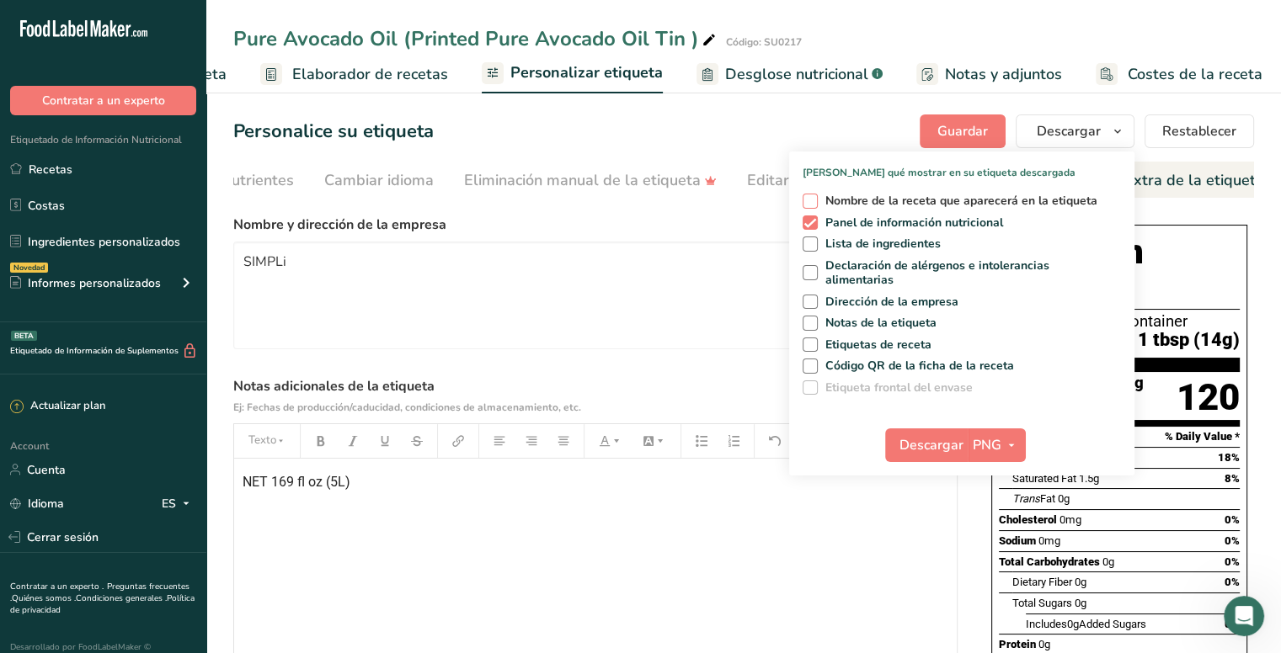
click at [813, 198] on span at bounding box center [810, 201] width 15 height 15
click at [813, 198] on input "Nombre de la receta que aparecerá en la etiqueta" at bounding box center [808, 200] width 11 height 11
checkbox input "true"
click at [813, 243] on span at bounding box center [810, 244] width 15 height 15
click at [813, 243] on input "Lista de ingredientes" at bounding box center [808, 243] width 11 height 11
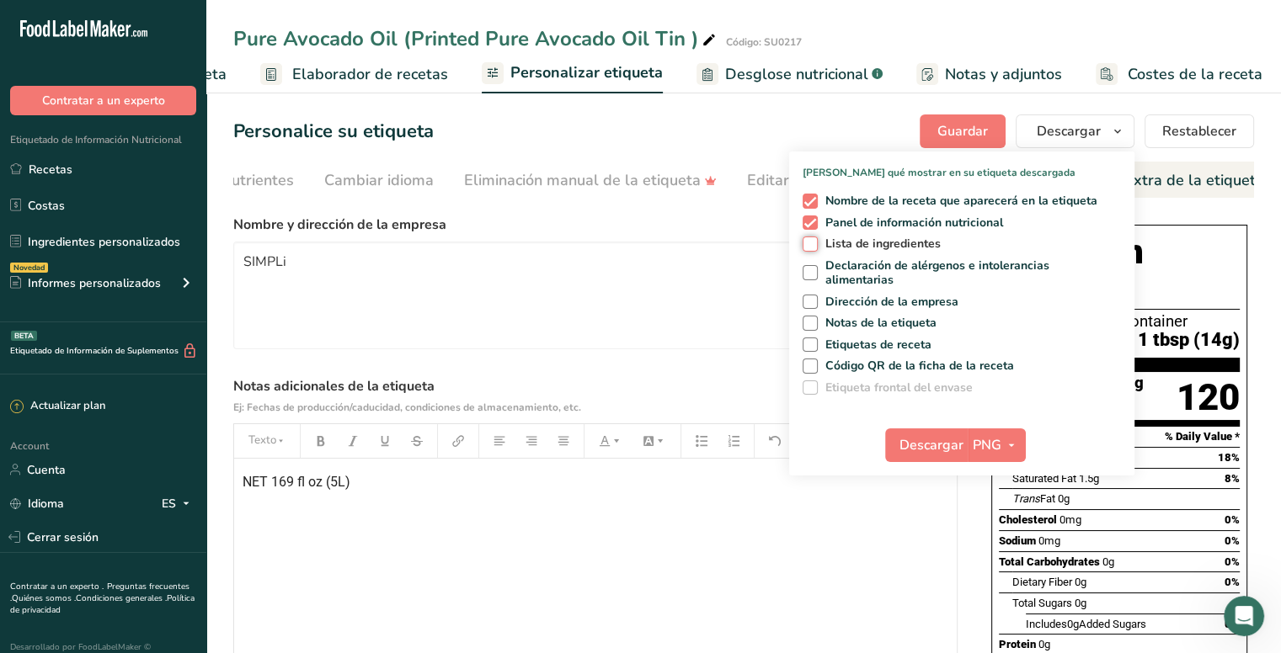
checkbox input "true"
click at [815, 268] on span at bounding box center [810, 272] width 15 height 15
click at [813, 268] on input "Declaración de alérgenos e intolerancias alimentarias" at bounding box center [808, 273] width 11 height 11
checkbox input "true"
click at [813, 301] on span at bounding box center [810, 302] width 15 height 15
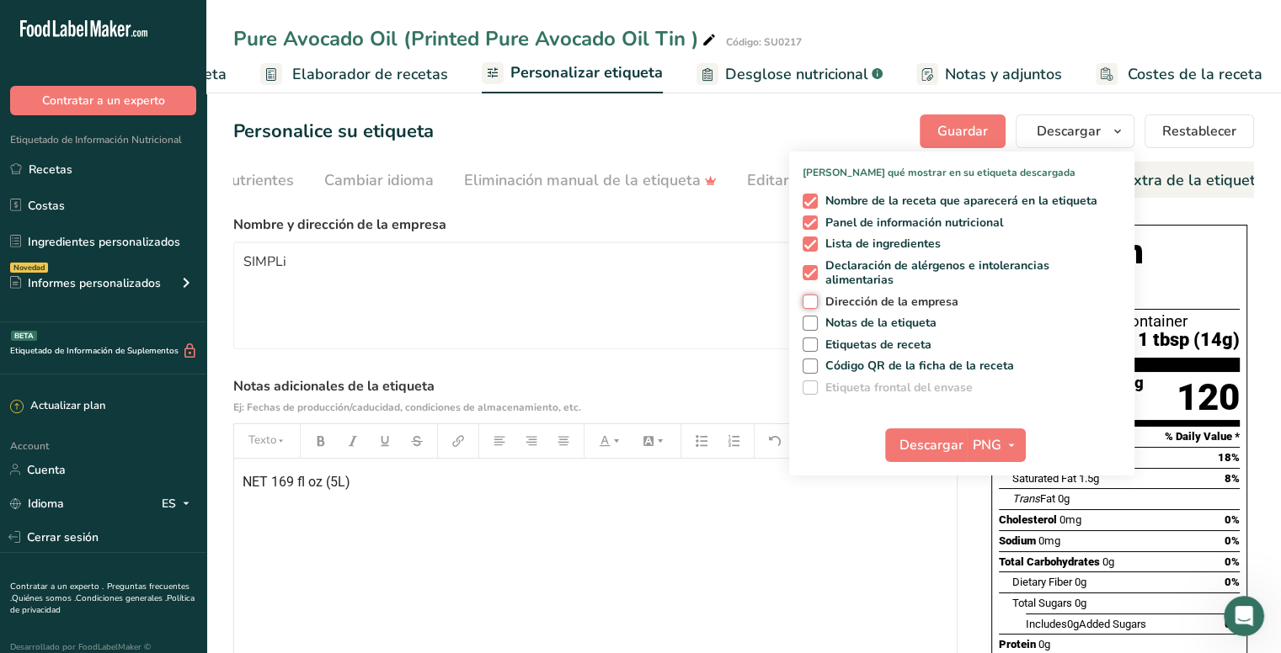
click at [813, 301] on input "Dirección de la empresa" at bounding box center [808, 301] width 11 height 11
checkbox input "true"
click at [813, 323] on span at bounding box center [810, 323] width 15 height 15
click at [813, 323] on input "Notas de la etiqueta" at bounding box center [808, 322] width 11 height 11
checkbox input "true"
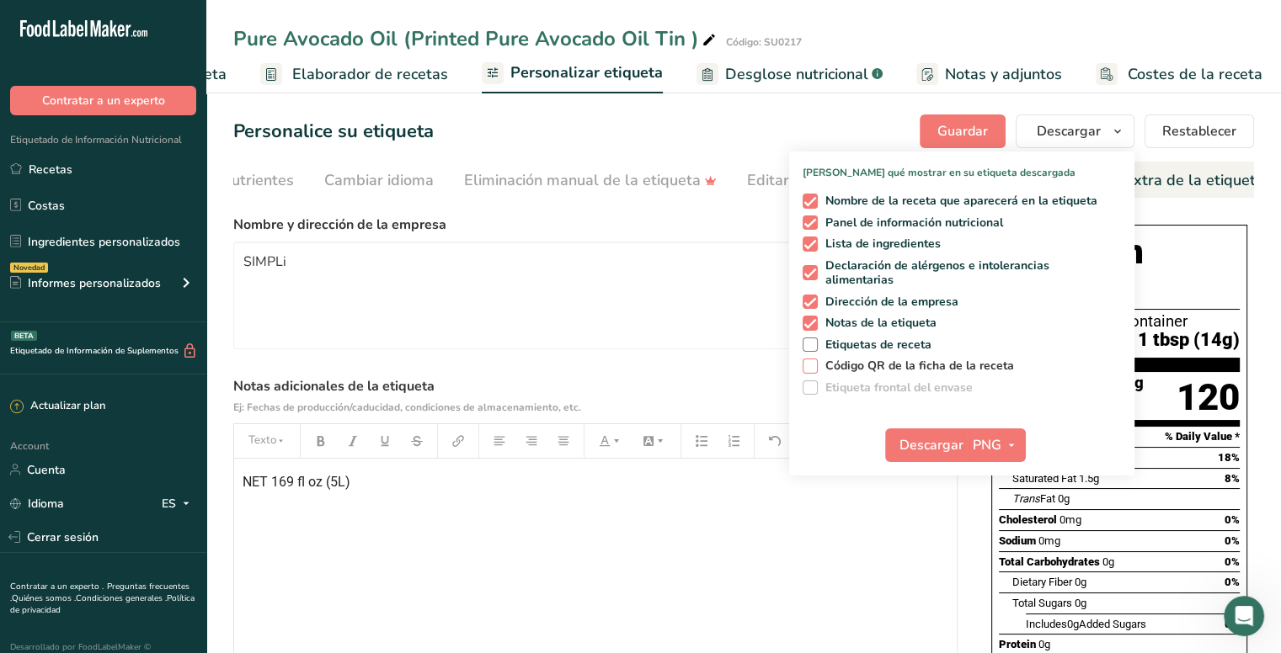
click at [808, 361] on span at bounding box center [810, 366] width 15 height 15
click at [808, 361] on input "Código QR de la ficha de la receta" at bounding box center [808, 365] width 11 height 11
checkbox input "true"
click at [1012, 443] on icon "button" at bounding box center [1011, 445] width 13 height 21
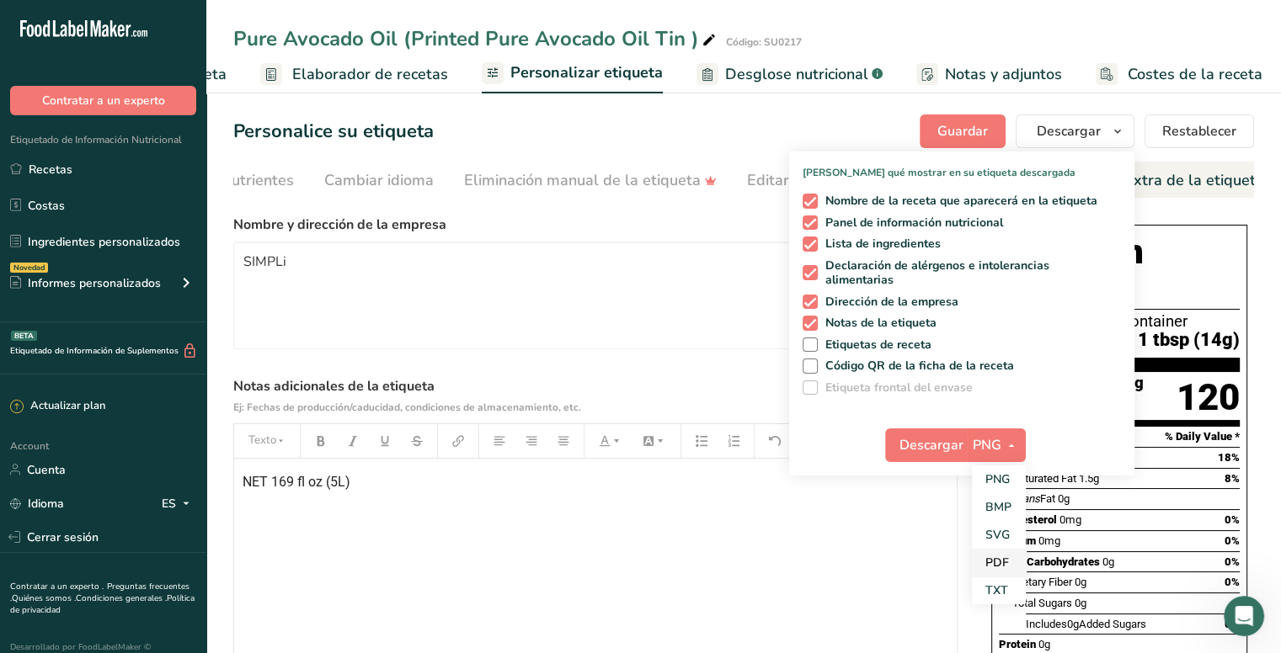
click at [999, 557] on link "PDF" at bounding box center [999, 563] width 54 height 28
click at [946, 451] on span "Descargar" at bounding box center [932, 445] width 64 height 20
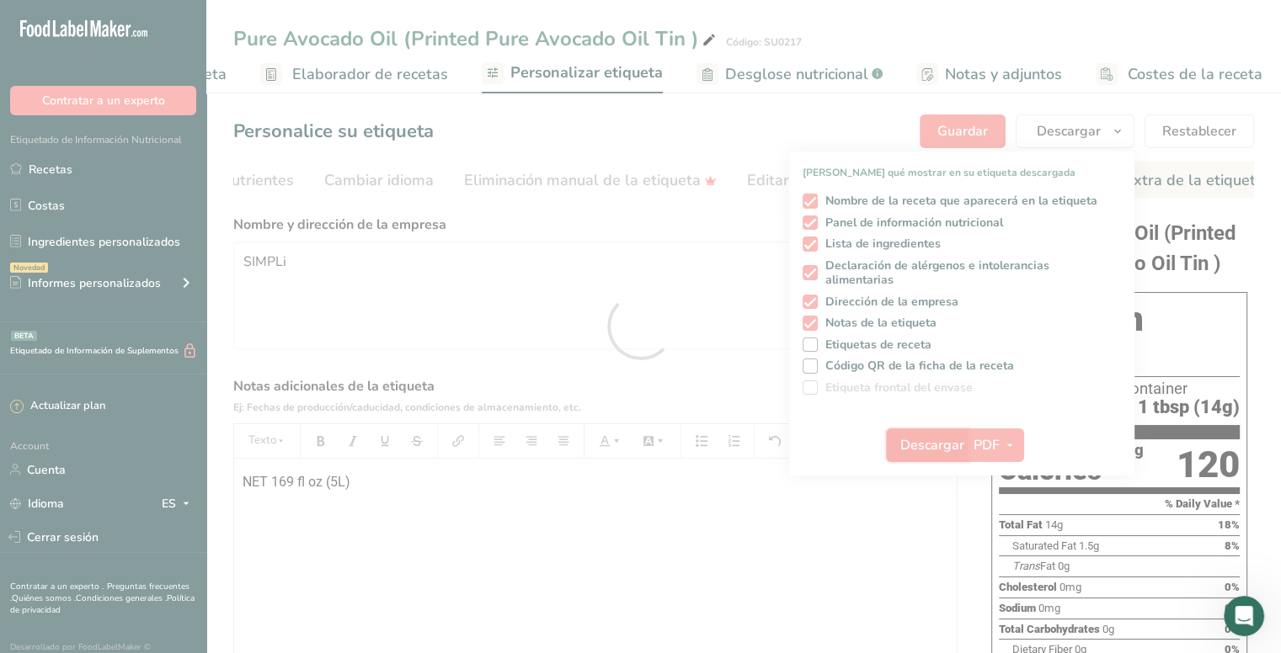
scroll to position [0, 0]
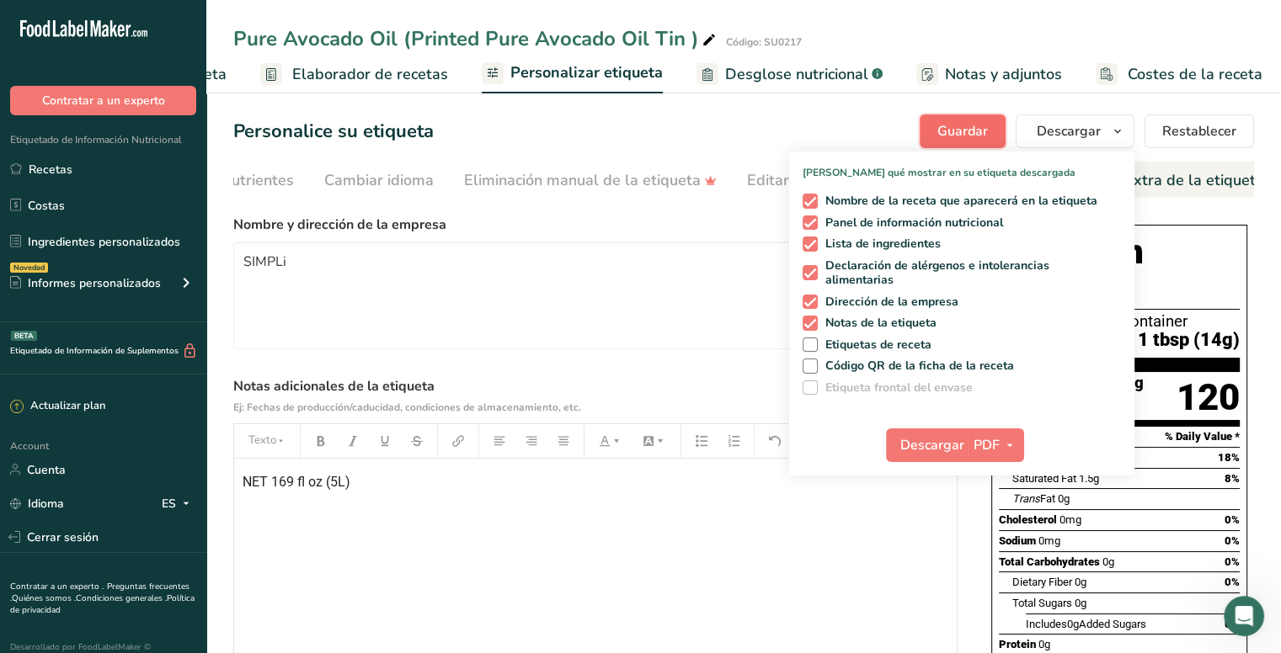
click at [984, 134] on span "Guardar" at bounding box center [962, 131] width 51 height 20
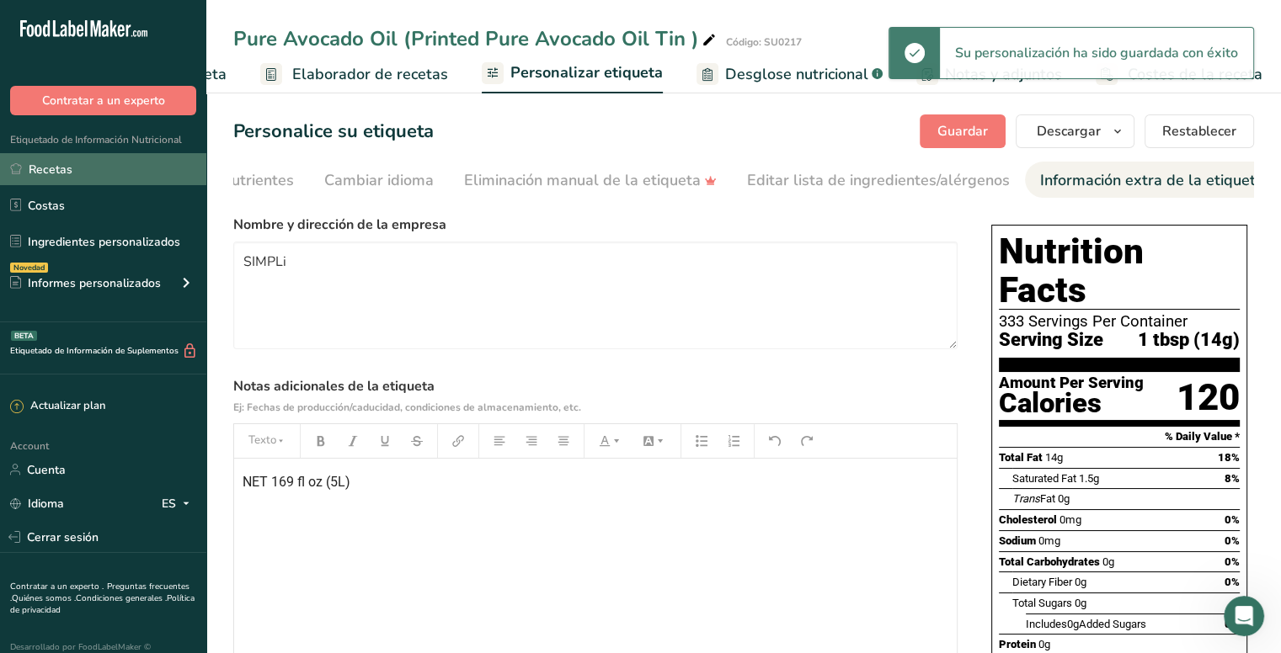
click at [70, 173] on link "Recetas" at bounding box center [103, 169] width 206 height 32
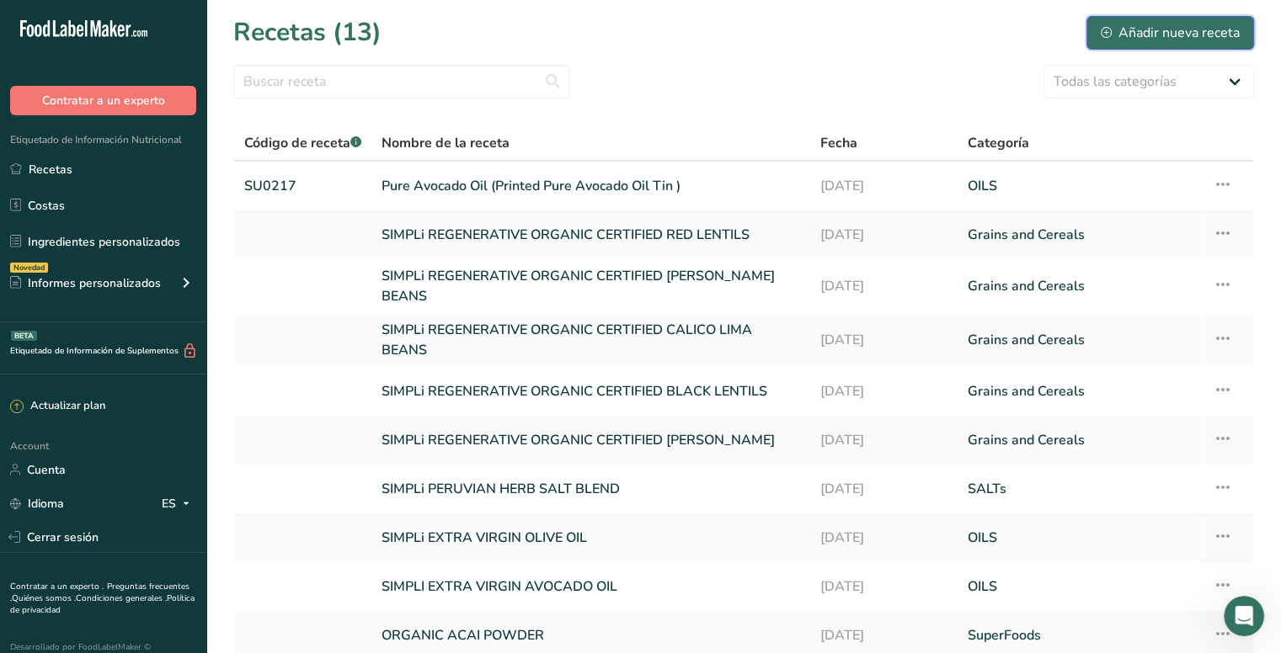
click at [1135, 27] on div "Añadir nueva receta" at bounding box center [1170, 33] width 139 height 20
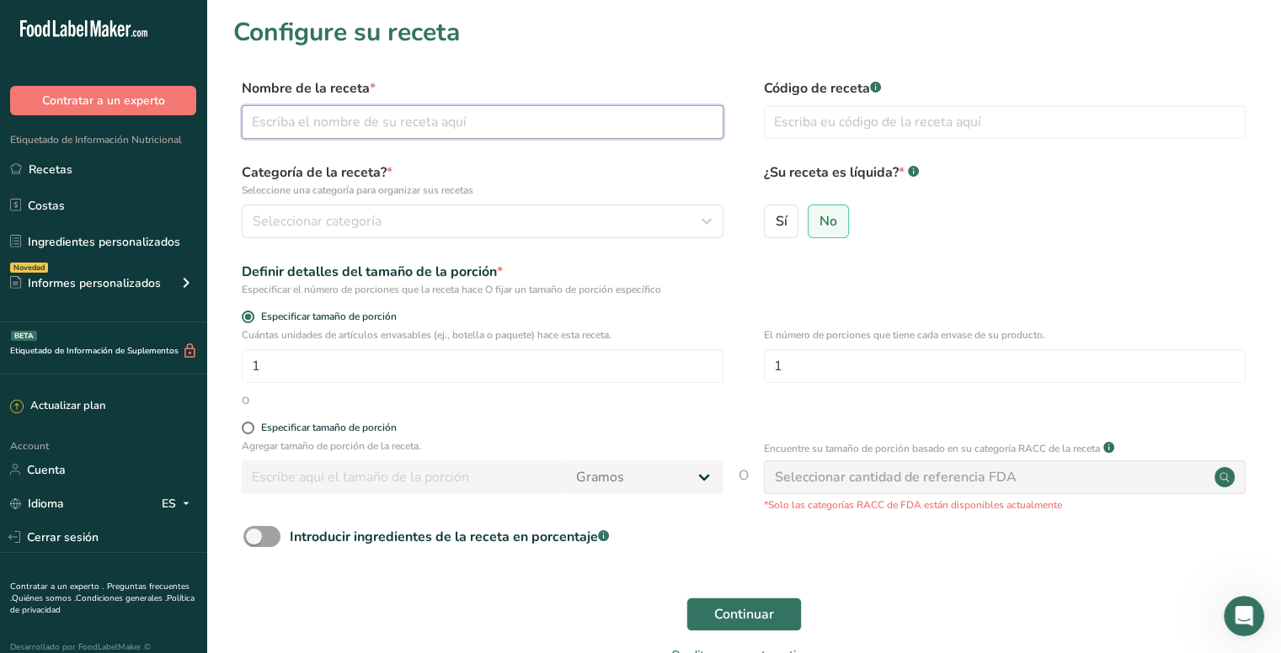
click at [478, 119] on input "text" at bounding box center [483, 122] width 482 height 34
paste input "Pure Avocado Oil Blend"
paste input "Printed Blend Tin"
type input "Pure Avocado Oil Blend (Printed Blend Tin)"
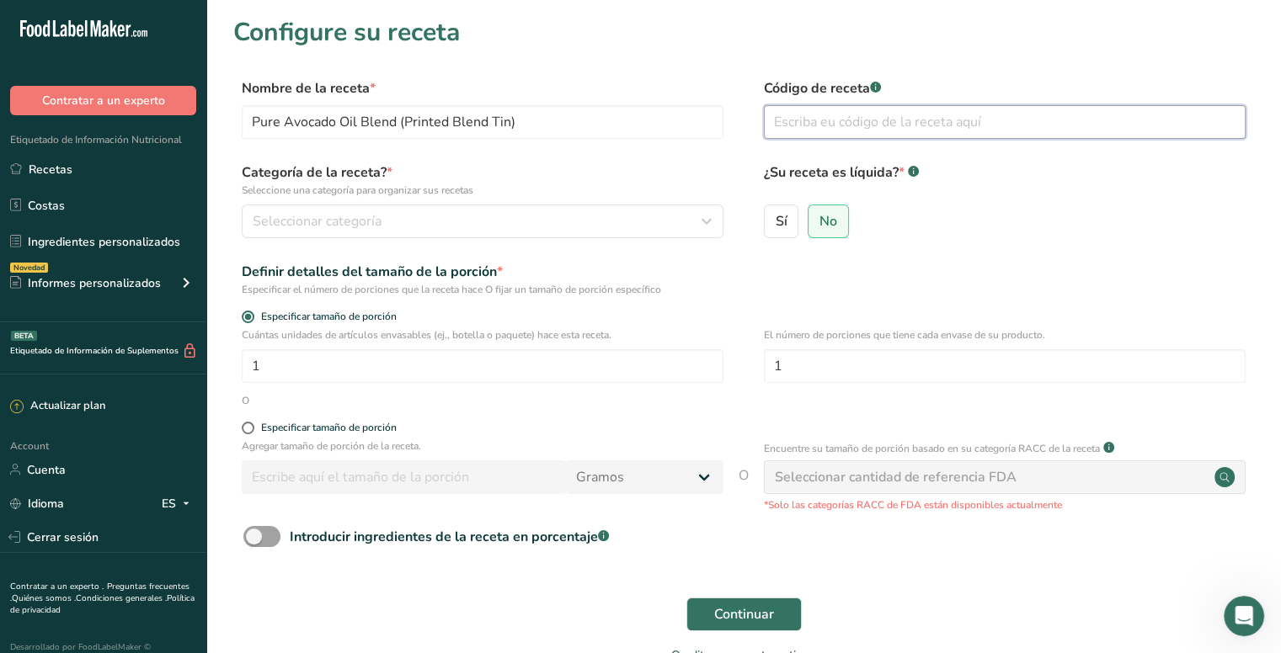
click at [891, 114] on input "text" at bounding box center [1005, 122] width 482 height 34
paste input "SU0210"
type input "SU0210"
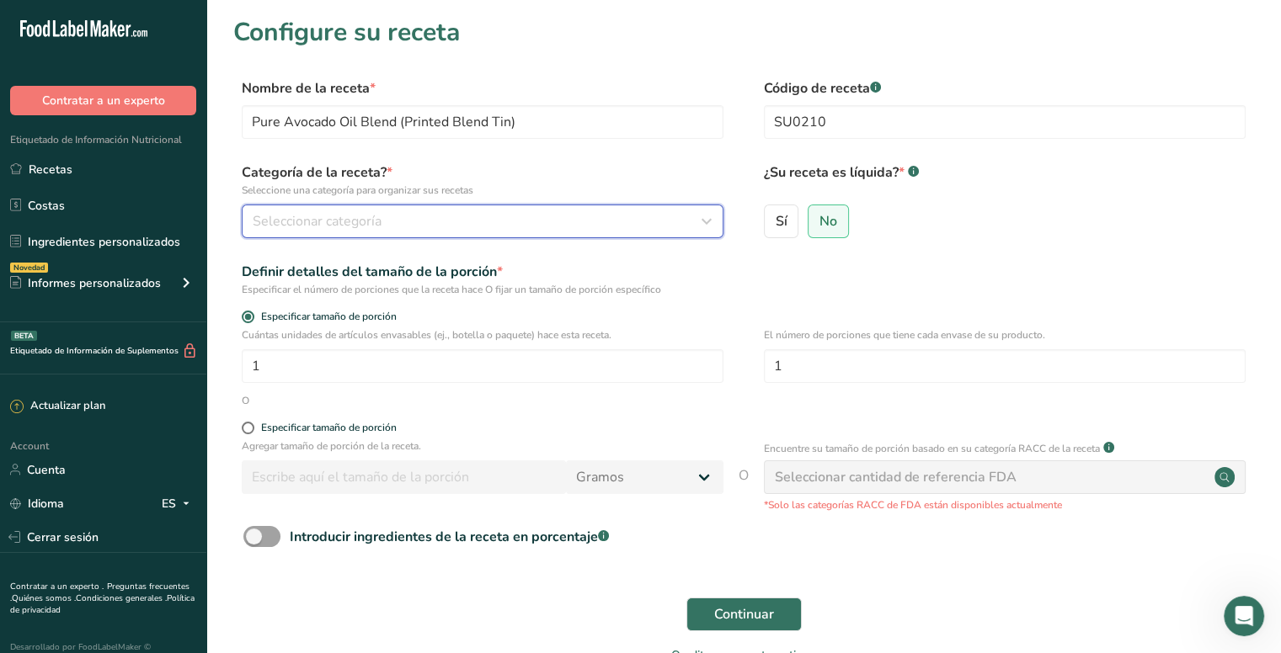
click at [489, 219] on div "Seleccionar categoría" at bounding box center [478, 221] width 450 height 20
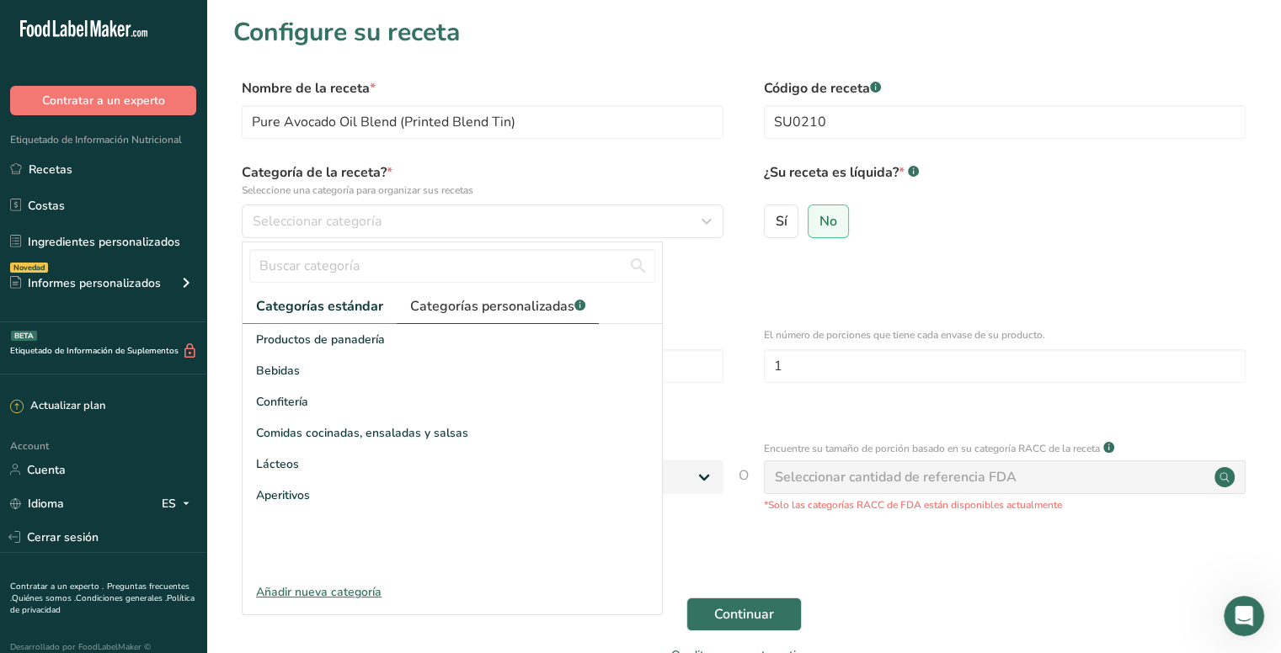
click at [487, 300] on span "Categorías personalizadas .a-a{fill:#347362;}.b-a{fill:#fff;}" at bounding box center [497, 306] width 175 height 20
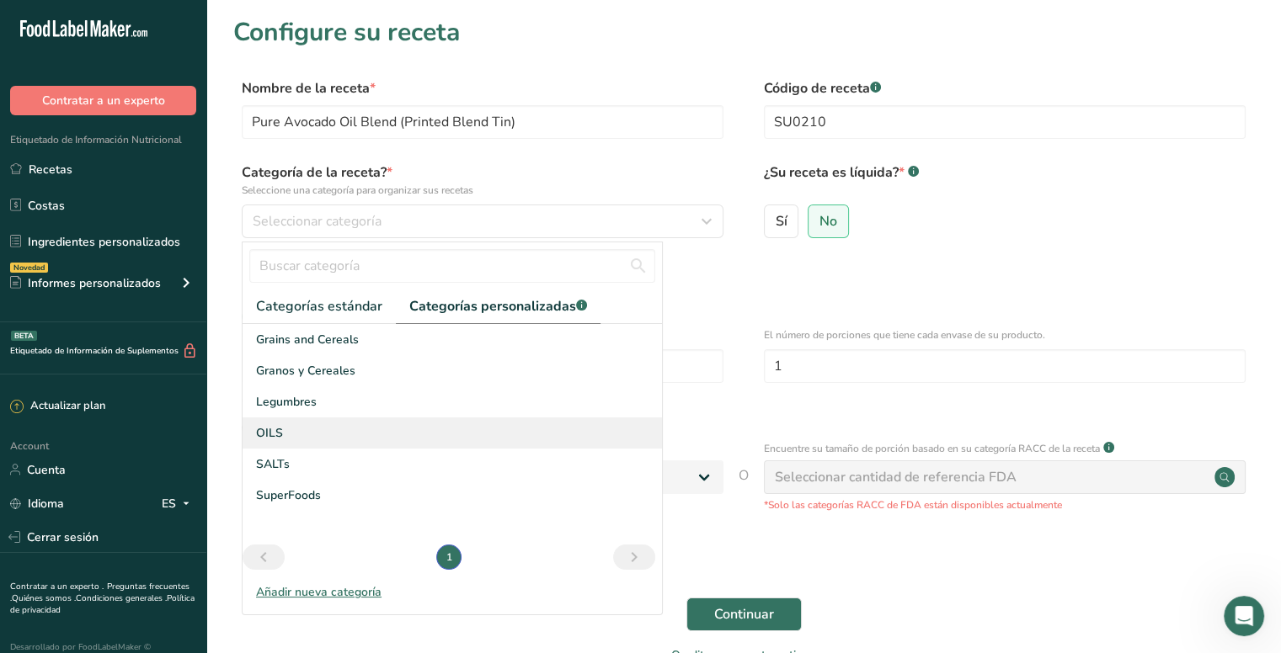
click at [269, 435] on span "OILS" at bounding box center [269, 433] width 27 height 18
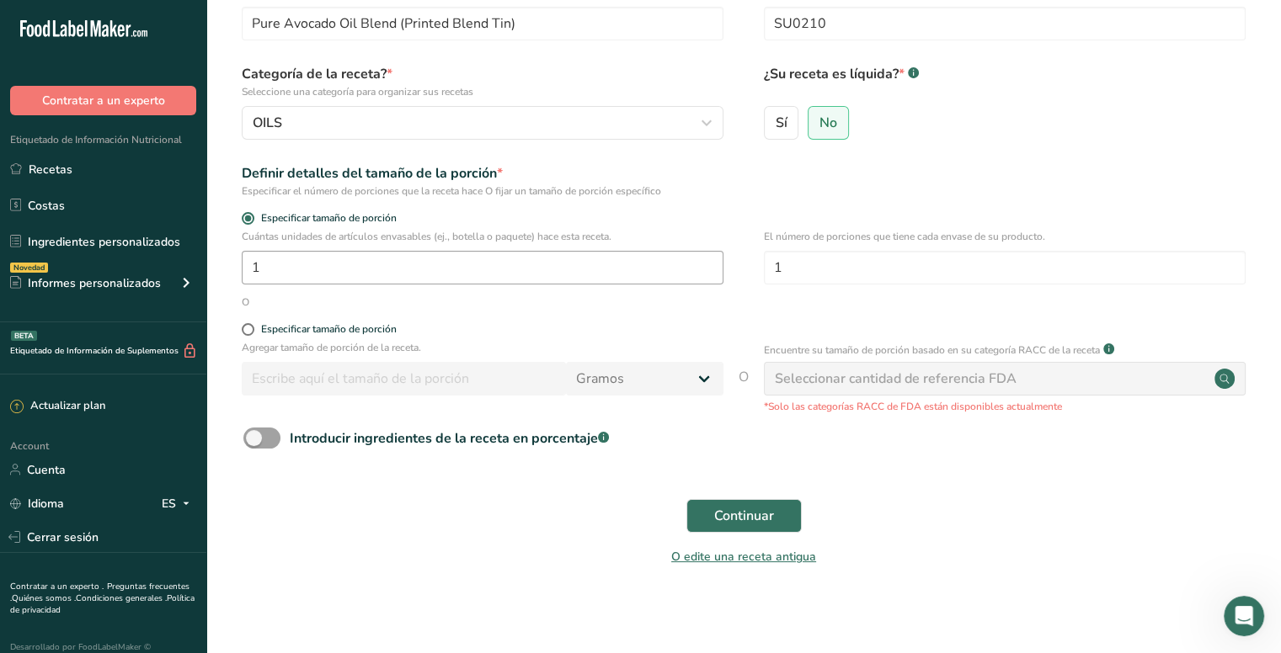
scroll to position [103, 0]
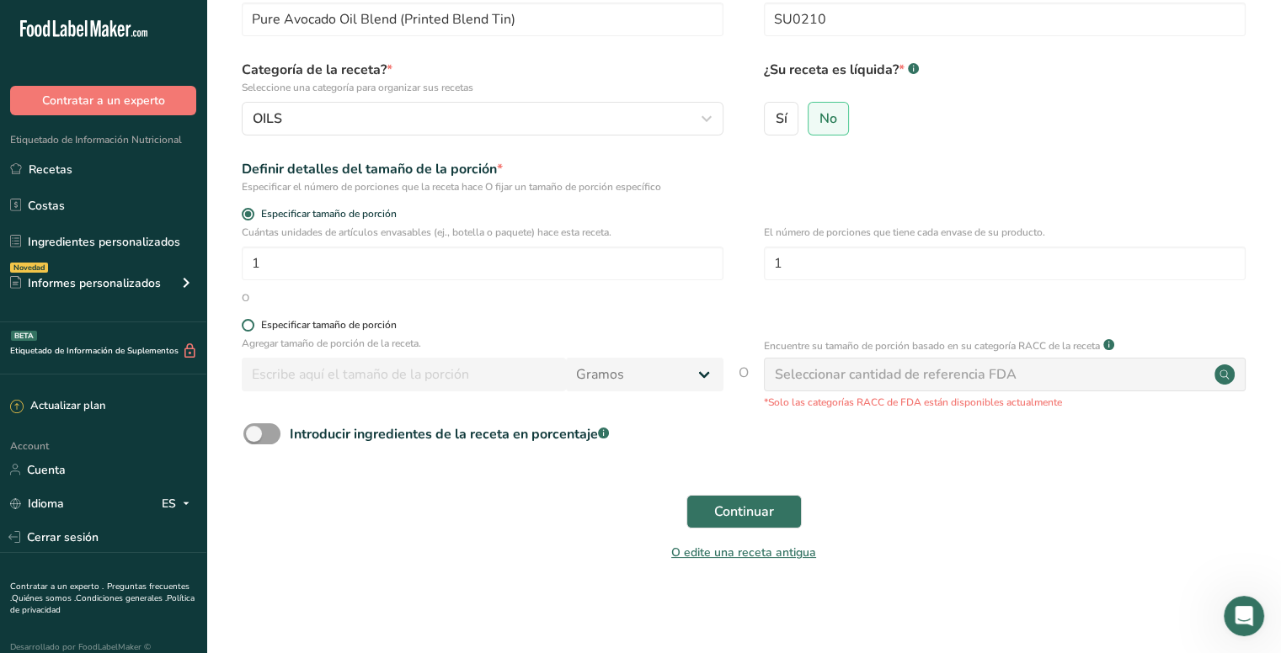
click at [379, 326] on div "Especificar tamaño de porción" at bounding box center [329, 325] width 136 height 13
click at [253, 326] on input "Especificar tamaño de porción" at bounding box center [247, 325] width 11 height 11
radio input "true"
radio input "false"
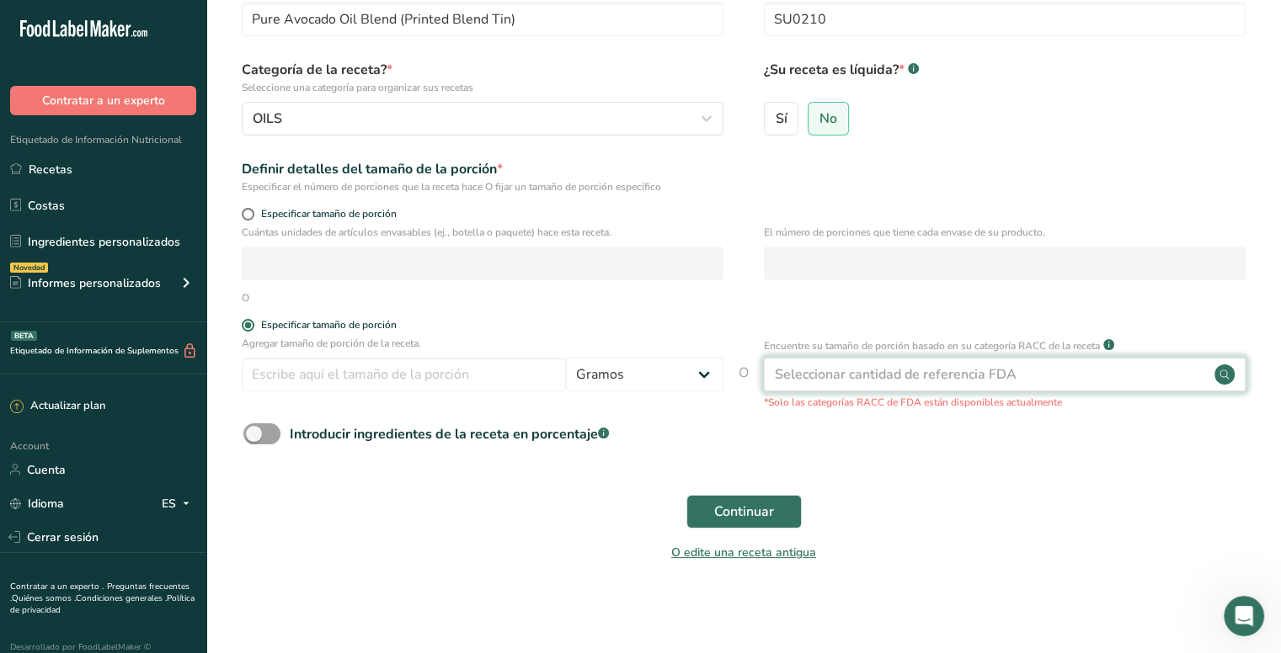
click at [990, 376] on div "Seleccionar cantidad de referencia FDA" at bounding box center [896, 375] width 242 height 20
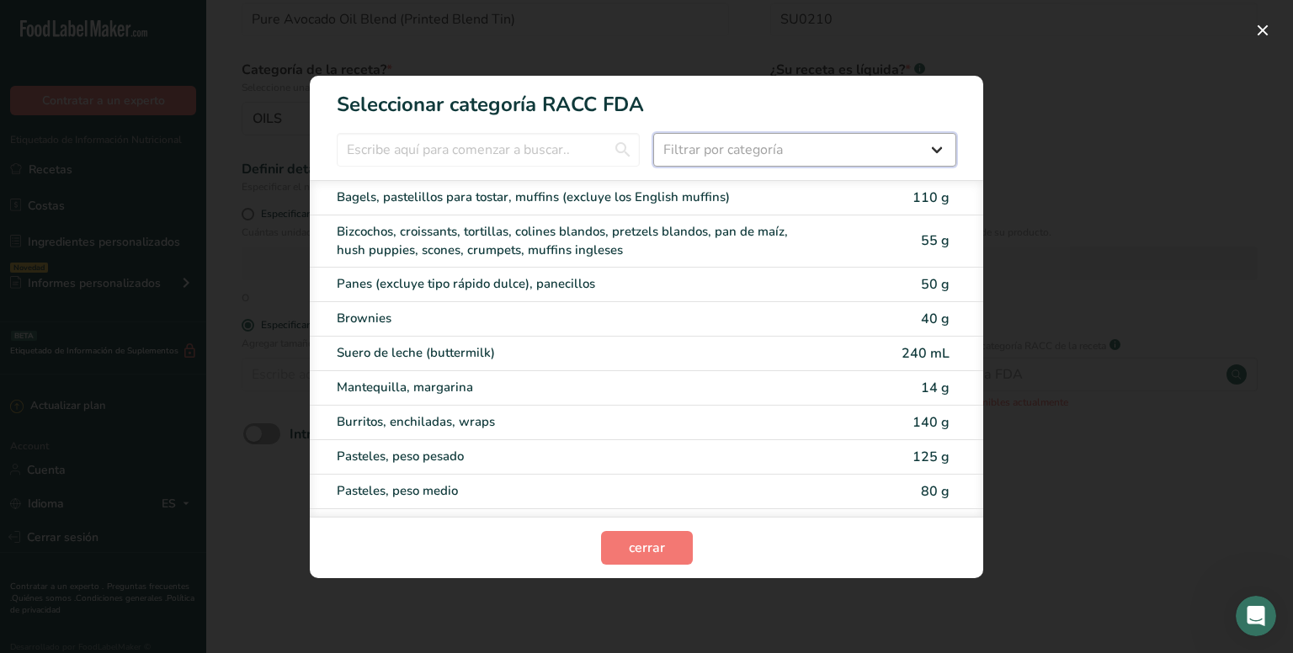
click at [712, 147] on select "Filtrar por categoría Todos Productos de panadería Bebidas Cereales y otros pro…" at bounding box center [804, 150] width 303 height 34
select select "12"
click at [653, 133] on select "Filtrar por categoría Todos Productos de panadería Bebidas Cereales y otros pro…" at bounding box center [804, 150] width 303 height 34
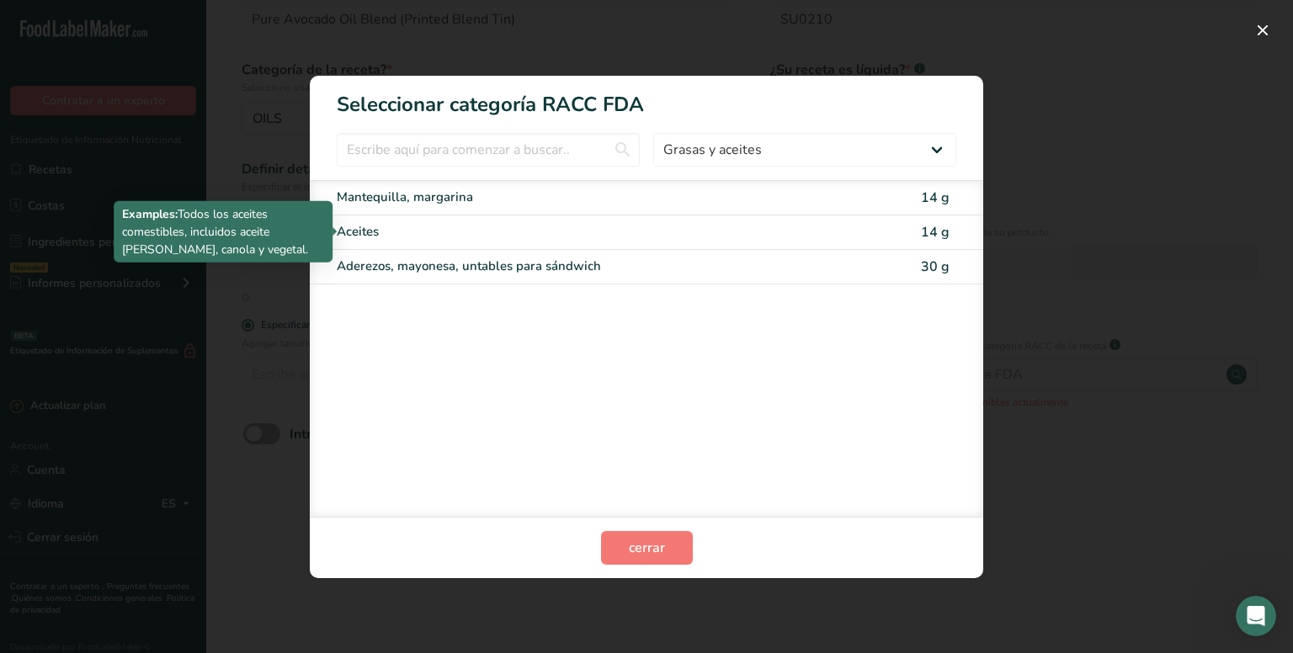
click at [700, 230] on div "Aceites" at bounding box center [576, 231] width 478 height 19
type input "14"
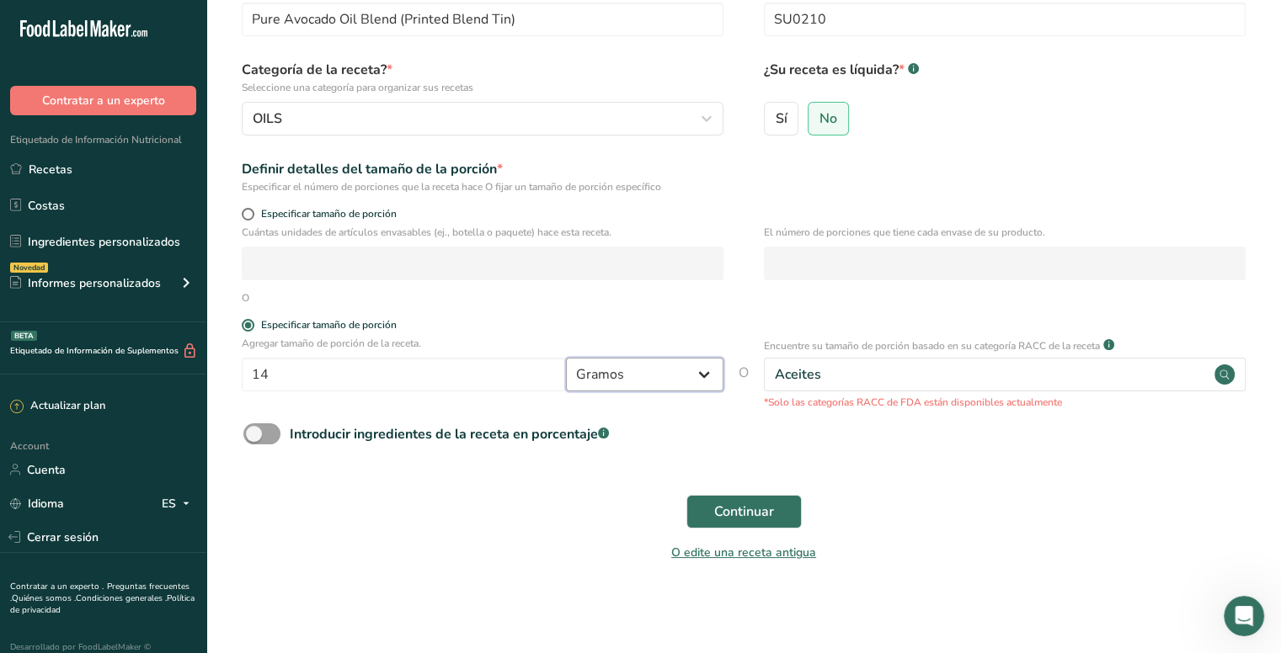
click at [664, 378] on select "Gramos kg mg mcg libras onza [GEOGRAPHIC_DATA] mL onza líquida [GEOGRAPHIC_DATA…" at bounding box center [644, 375] width 157 height 34
select select "17"
click at [566, 358] on select "Gramos kg mg mcg libras onza [GEOGRAPHIC_DATA] mL onza líquida [GEOGRAPHIC_DATA…" at bounding box center [644, 375] width 157 height 34
select select "22"
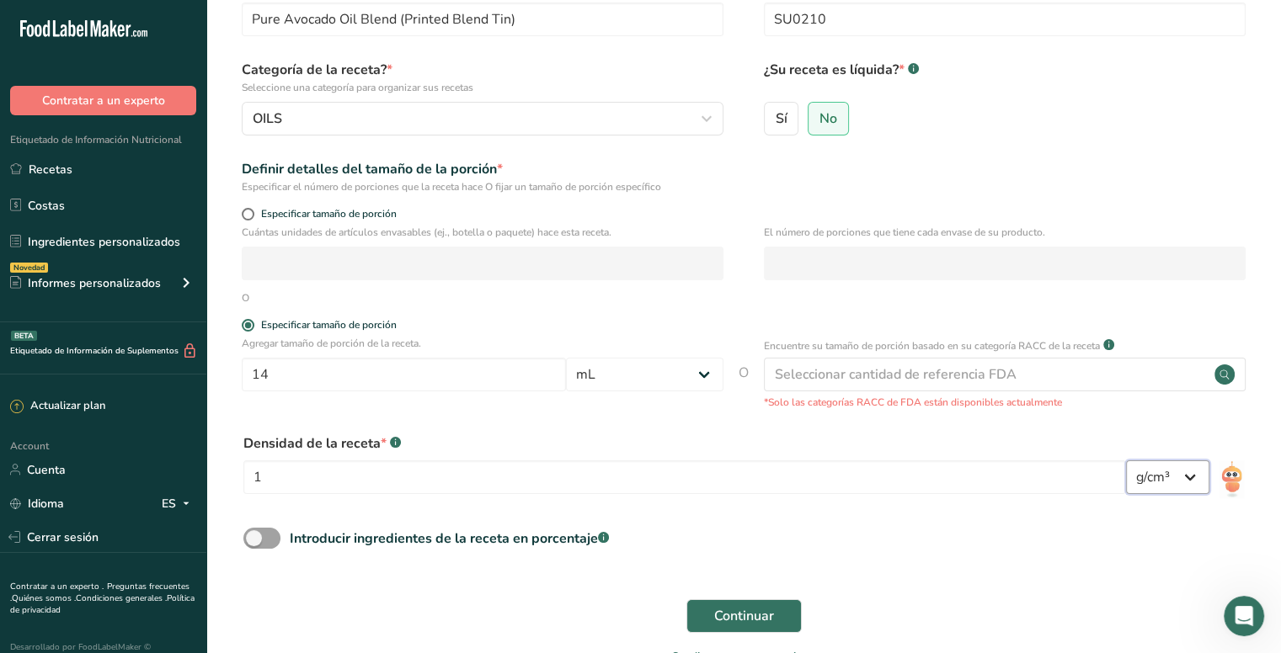
click at [1160, 472] on select "lb/pie³ g/cm³" at bounding box center [1167, 478] width 83 height 34
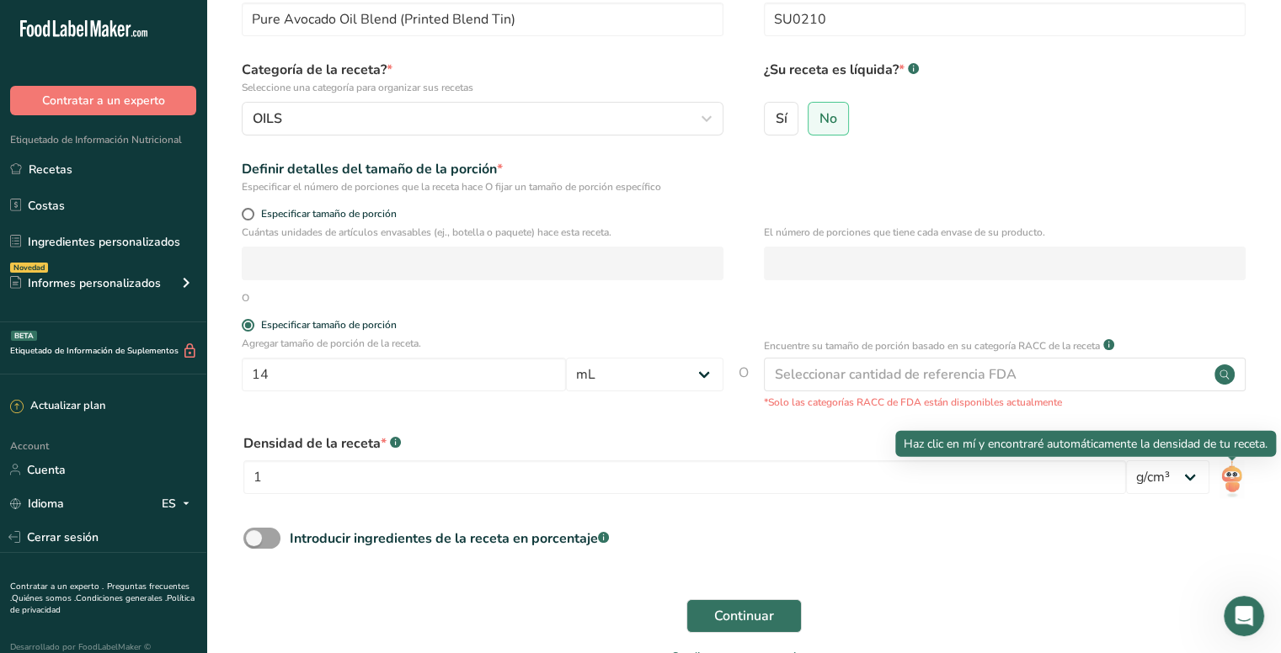
click at [1229, 472] on img at bounding box center [1231, 480] width 24 height 38
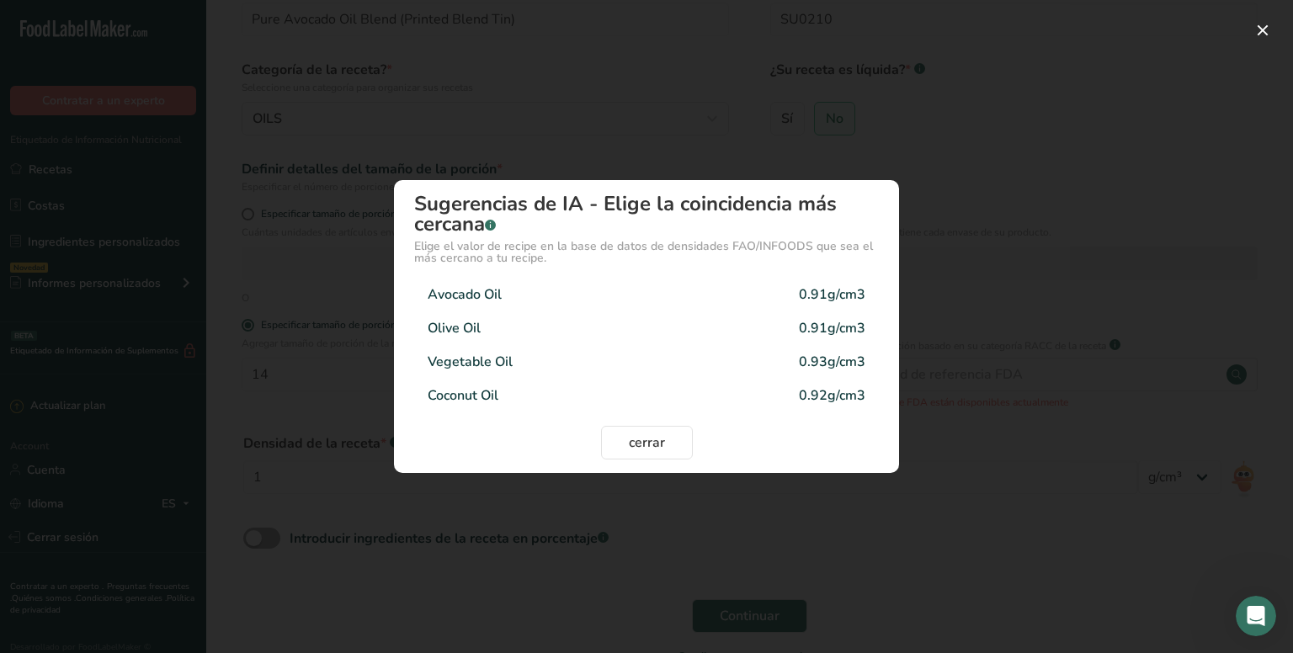
click at [564, 296] on div "Avocado Oil 0.91g/cm3" at bounding box center [646, 295] width 465 height 34
type input "0.91"
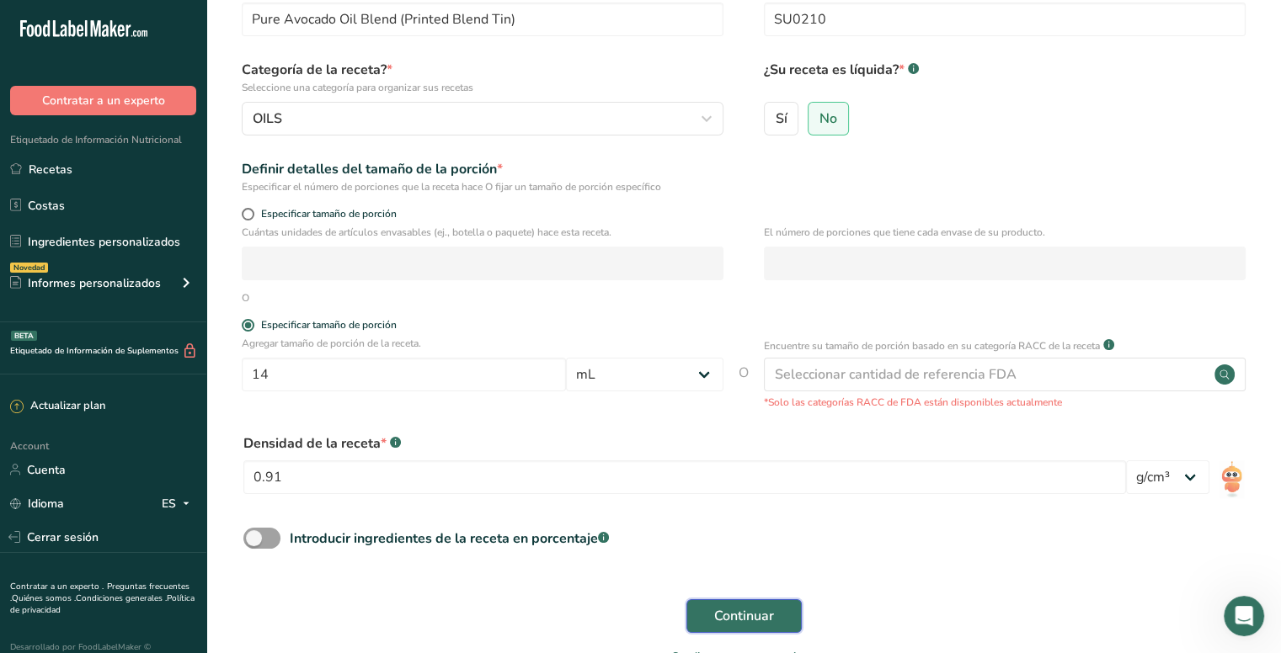
click at [750, 609] on span "Continuar" at bounding box center [744, 616] width 60 height 20
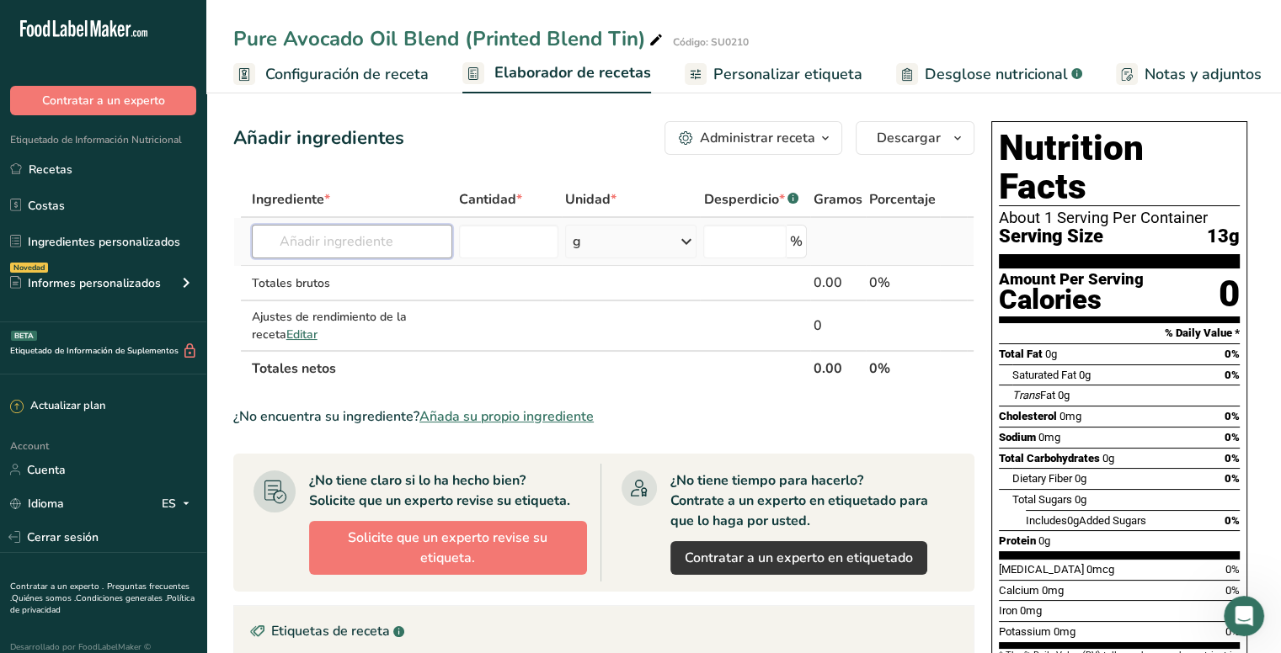
click at [408, 242] on input "text" at bounding box center [352, 242] width 200 height 34
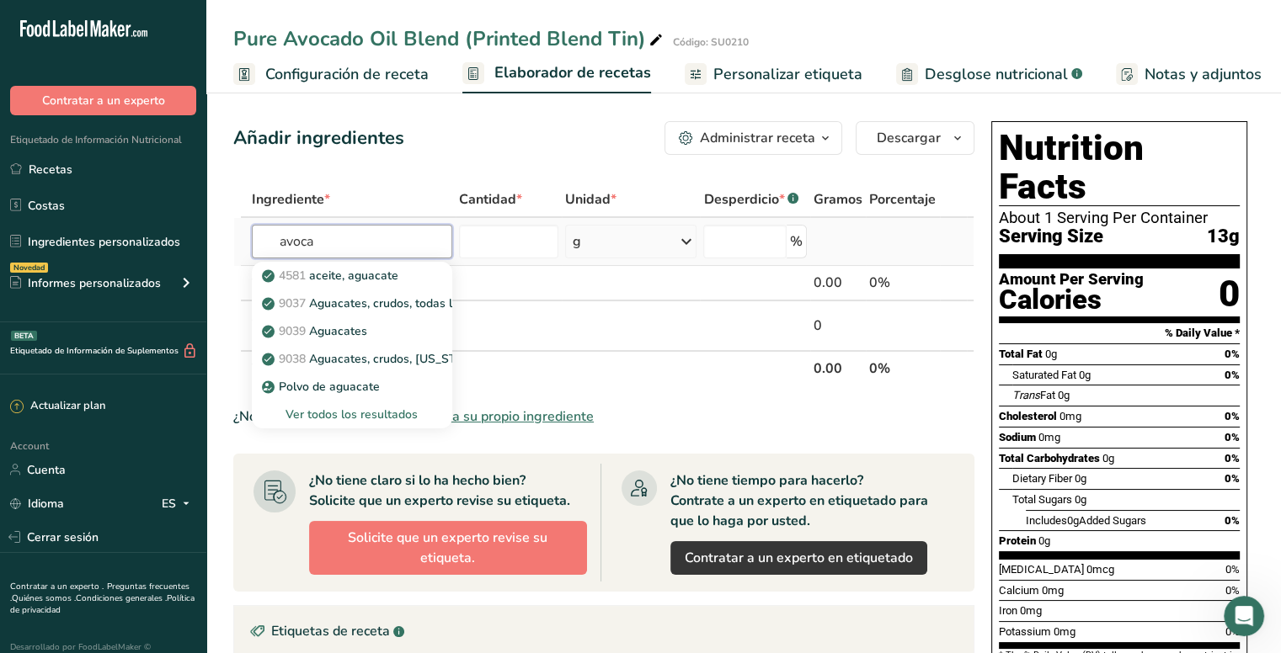
type input "avoca"
click at [354, 417] on div "Ver todos los resultados" at bounding box center [351, 415] width 173 height 18
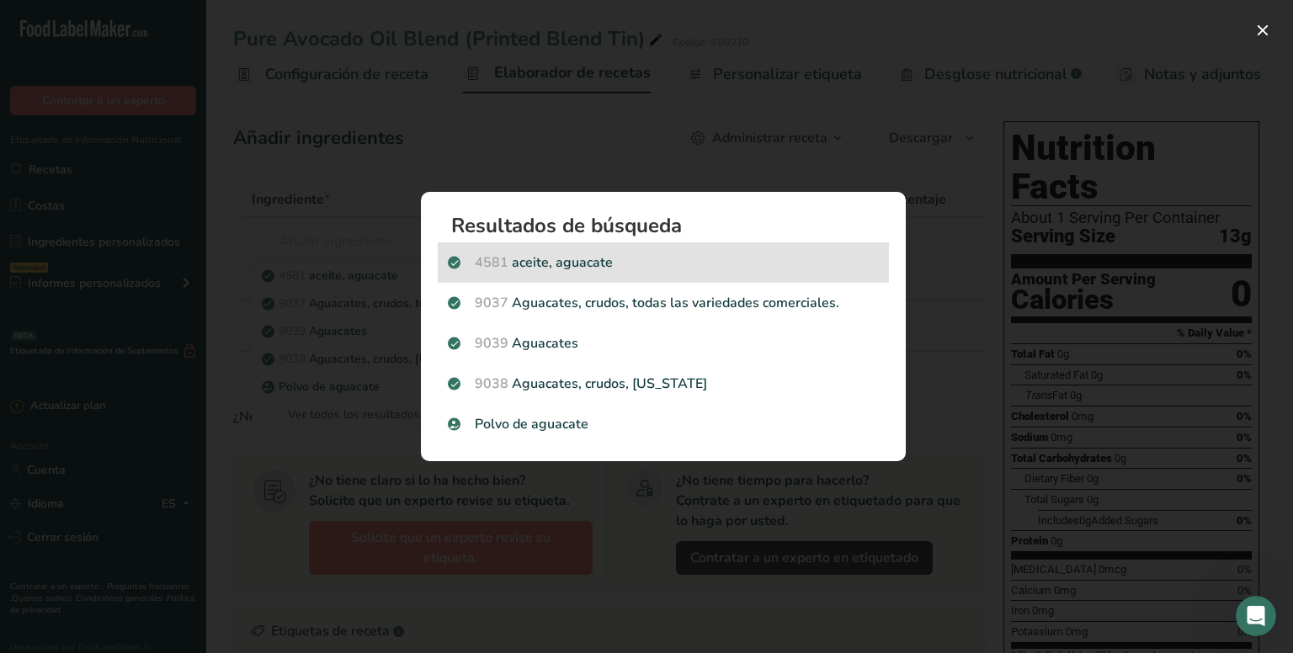
click at [559, 264] on p "4581 aceite, aguacate" at bounding box center [663, 263] width 431 height 20
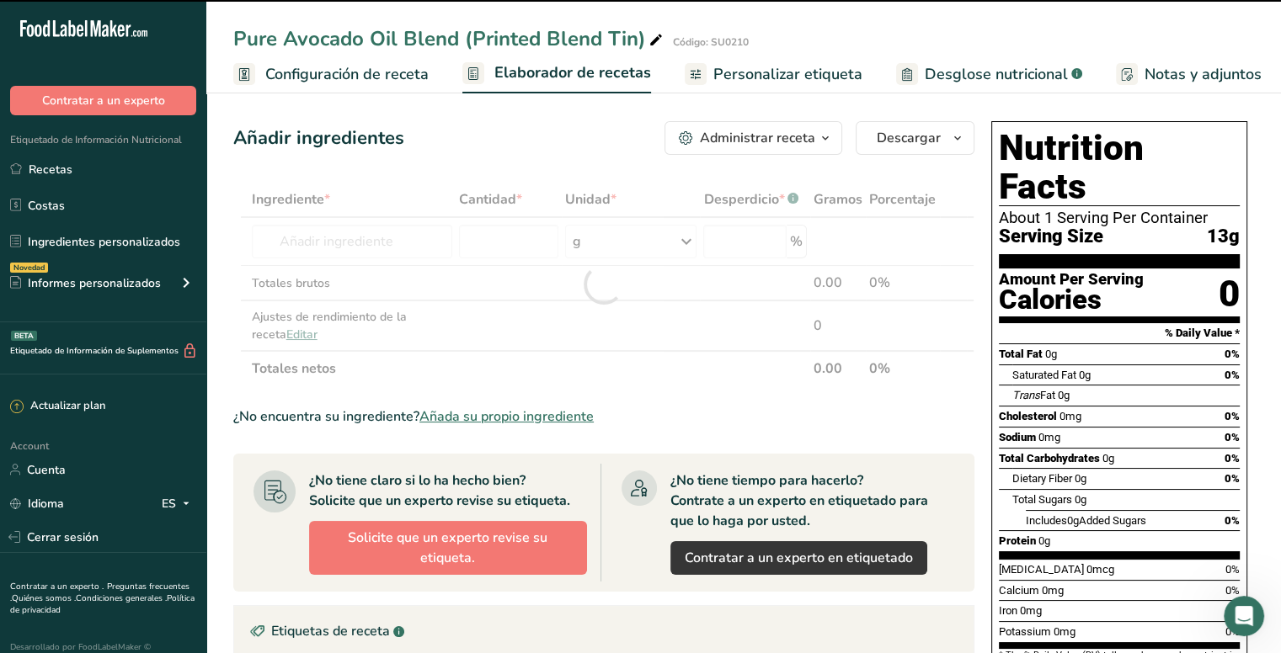
type input "0"
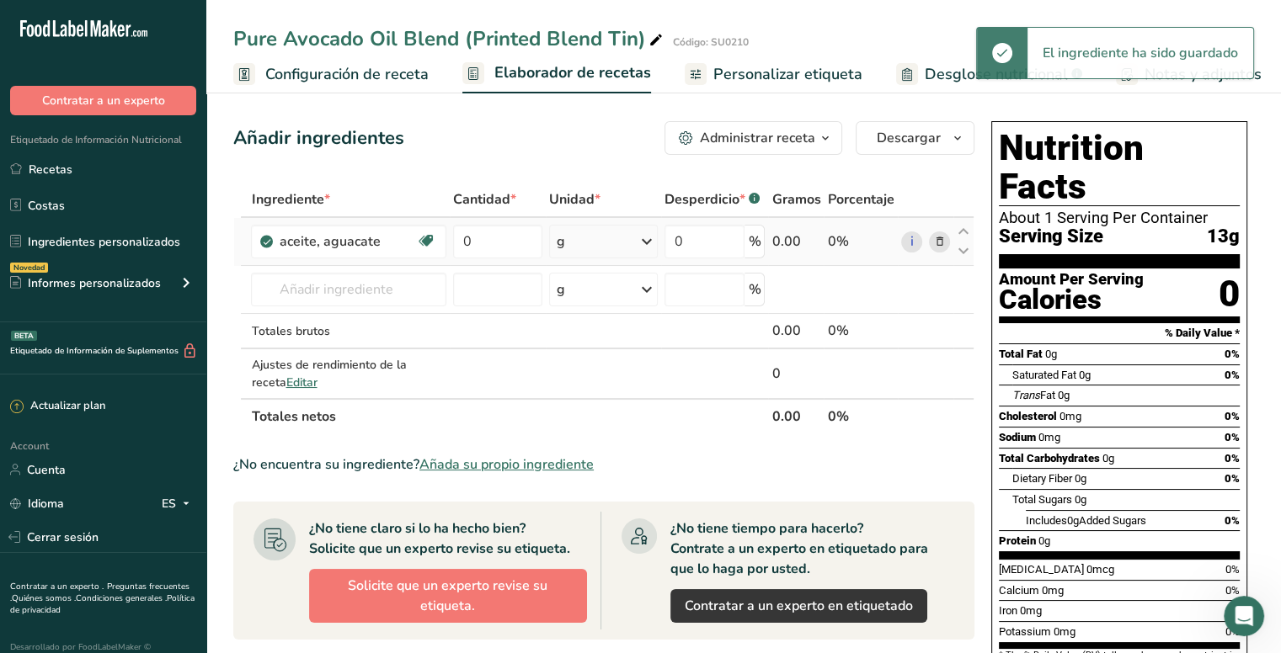
click at [789, 237] on div "0.00" at bounding box center [795, 242] width 49 height 20
click at [782, 239] on div "0.00" at bounding box center [795, 242] width 49 height 20
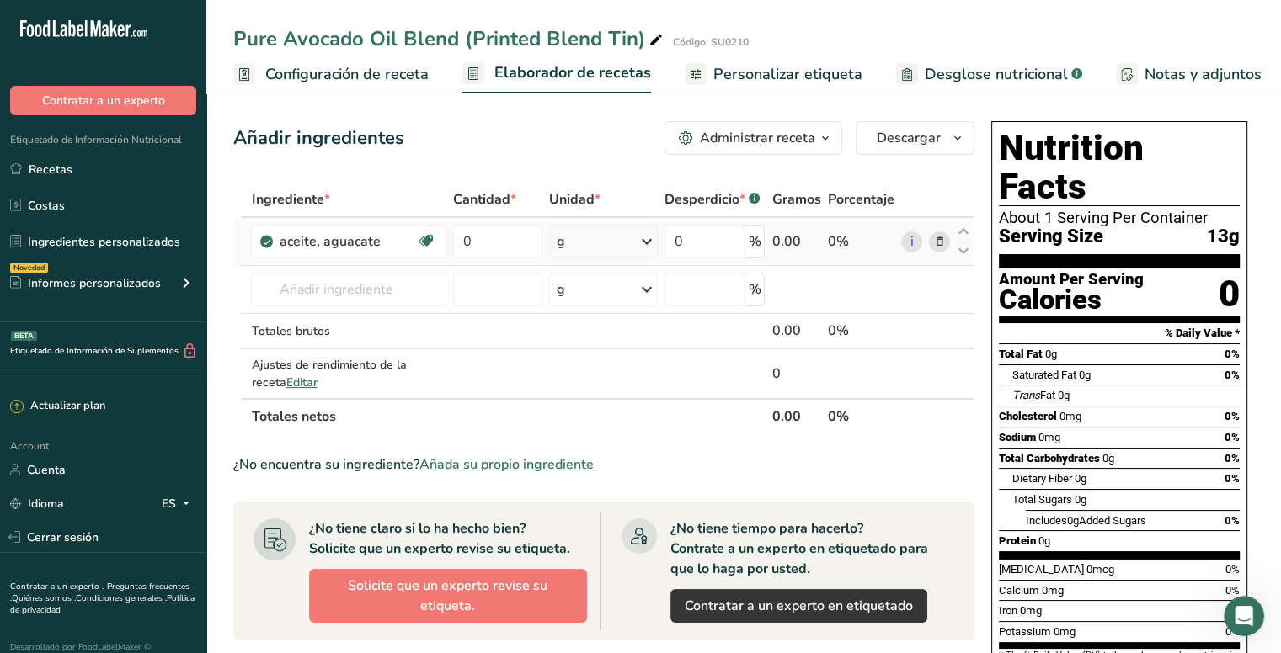
click at [771, 239] on td "0.00" at bounding box center [796, 242] width 56 height 48
click at [845, 235] on div "0%" at bounding box center [860, 242] width 67 height 20
drag, startPoint x: 837, startPoint y: 237, endPoint x: 820, endPoint y: 240, distance: 17.2
click at [820, 239] on tr "aceite, aguacate Libre de lácteos Libre de gluten [GEOGRAPHIC_DATA] Vegetariano…" at bounding box center [603, 242] width 739 height 48
drag, startPoint x: 714, startPoint y: 240, endPoint x: 660, endPoint y: 234, distance: 54.2
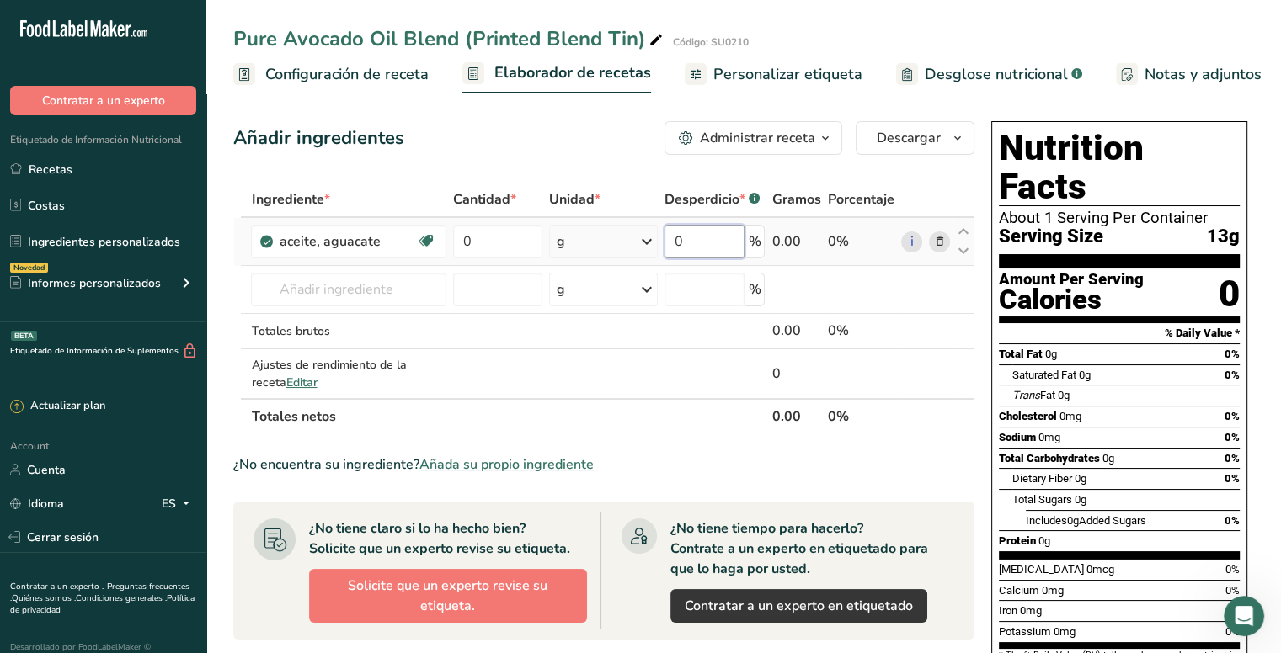
click at [660, 234] on tr "aceite, aguacate Libre de lácteos Libre de gluten [GEOGRAPHIC_DATA] Vegetariano…" at bounding box center [603, 242] width 739 height 48
type input "90"
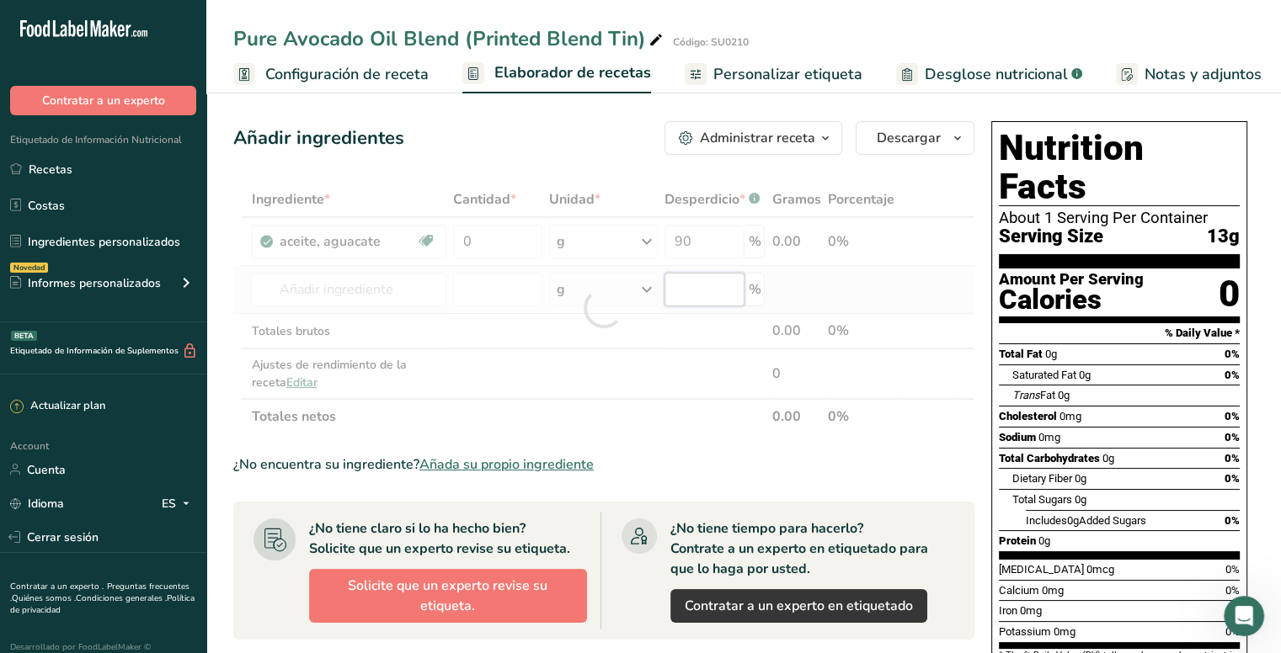
click at [690, 285] on div "Ingrediente * Cantidad * Unidad * Desperdicio * .a-a{fill:#347362;}.b-a{fill:#f…" at bounding box center [603, 308] width 741 height 253
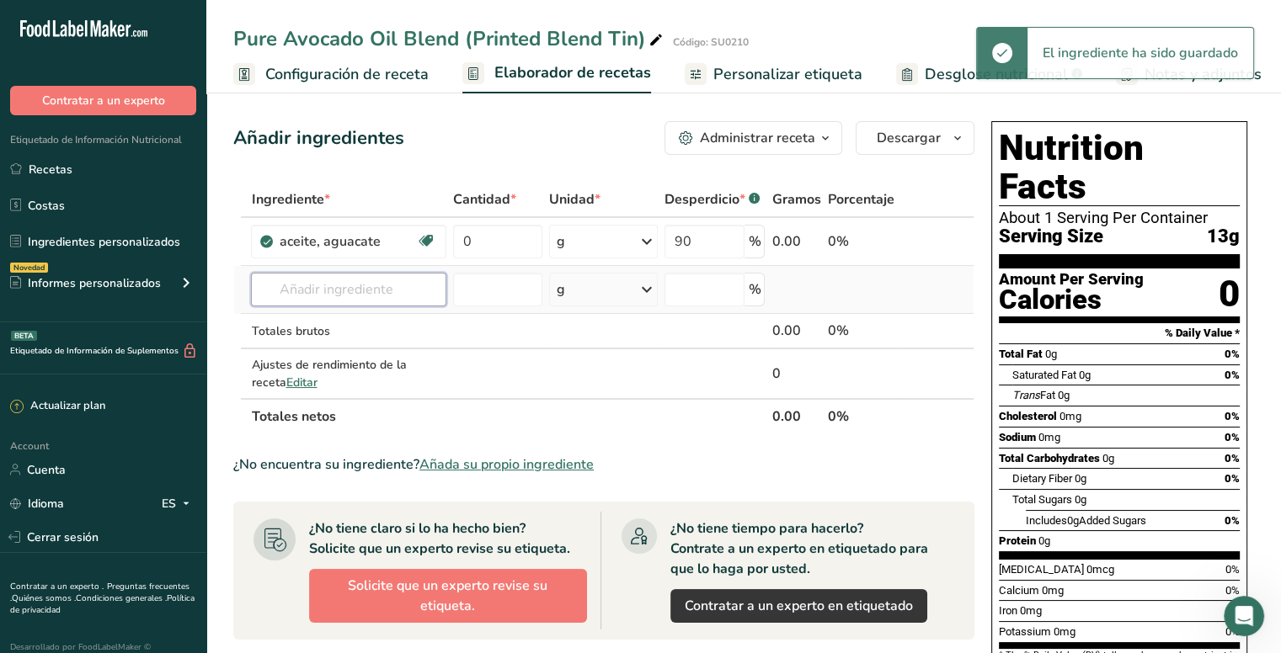
click at [350, 281] on input "text" at bounding box center [348, 290] width 195 height 34
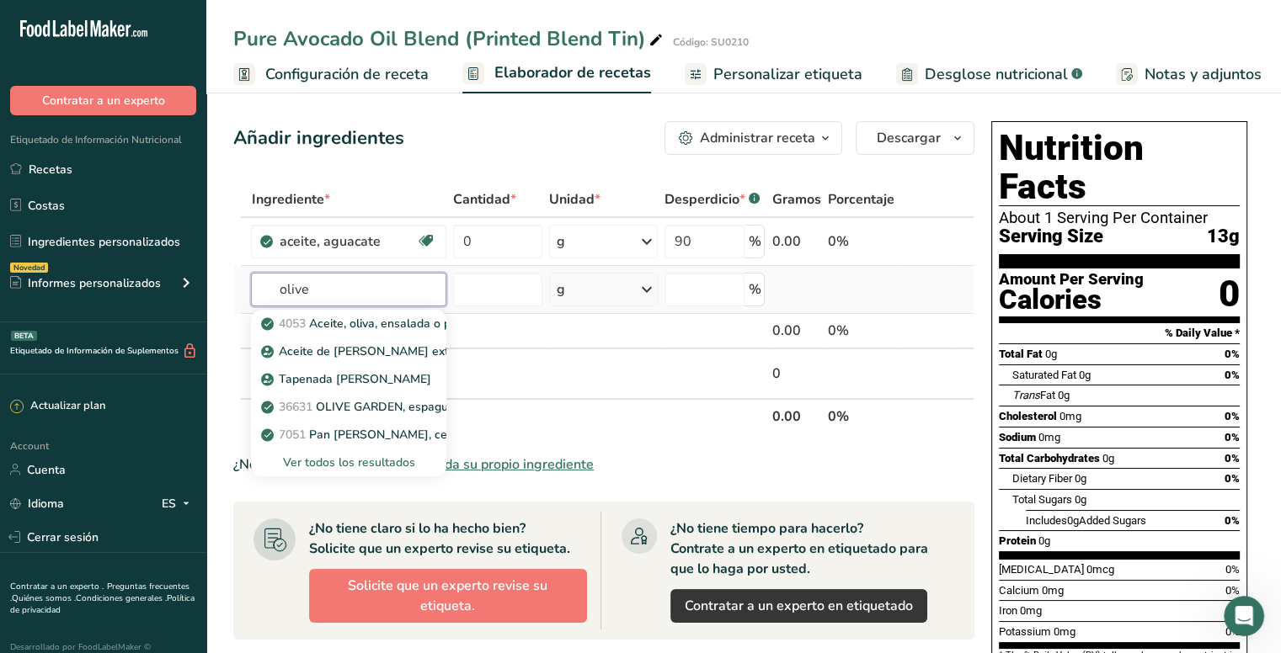
type input "olive"
click at [362, 460] on div "Ver todos los resultados" at bounding box center [348, 463] width 168 height 18
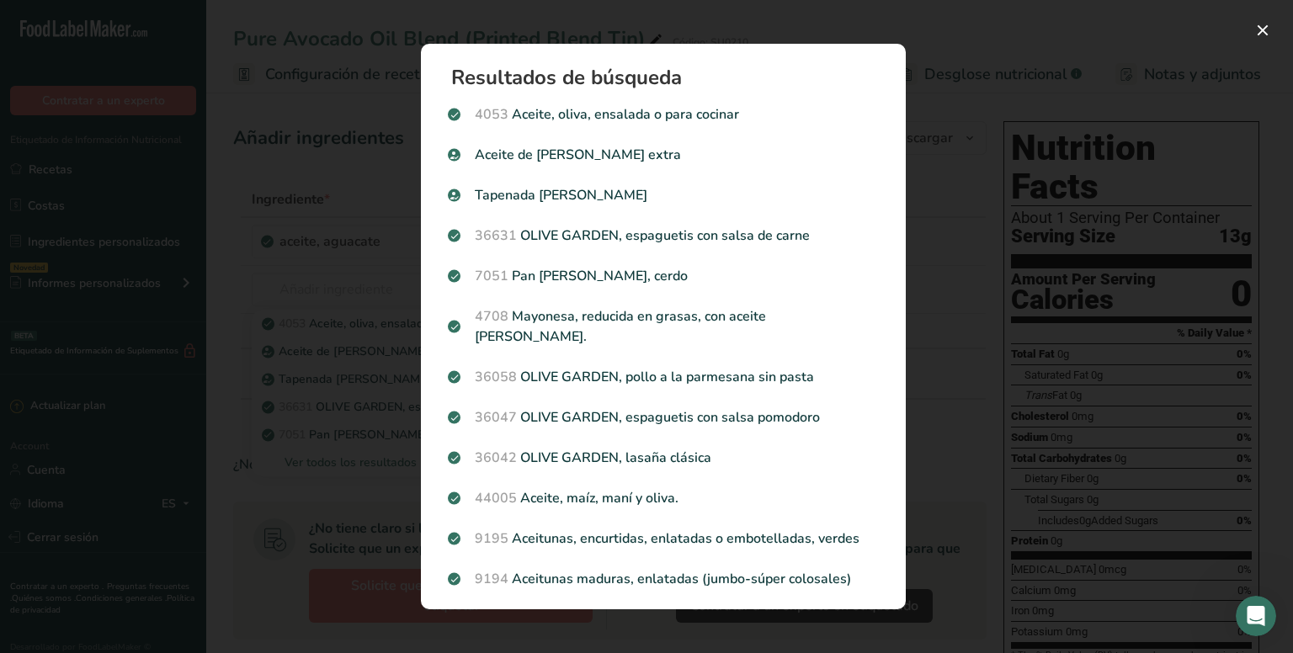
click at [323, 188] on div "Search results modal" at bounding box center [646, 326] width 1293 height 653
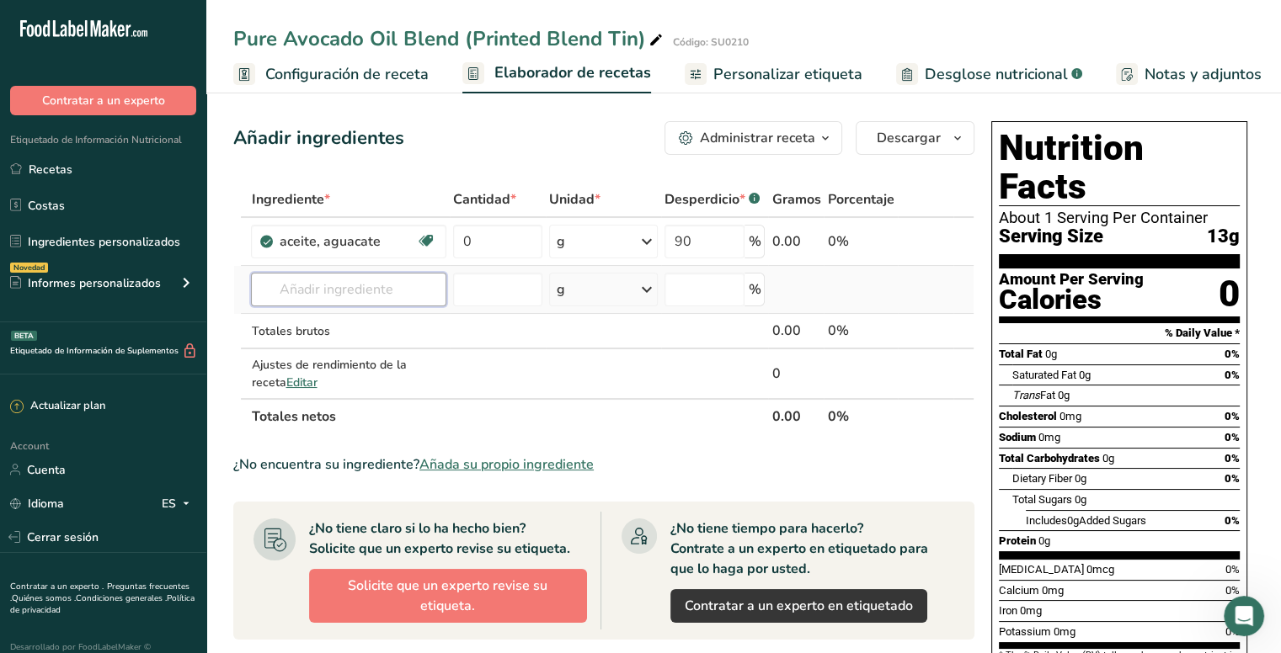
click at [323, 294] on input "text" at bounding box center [348, 290] width 195 height 34
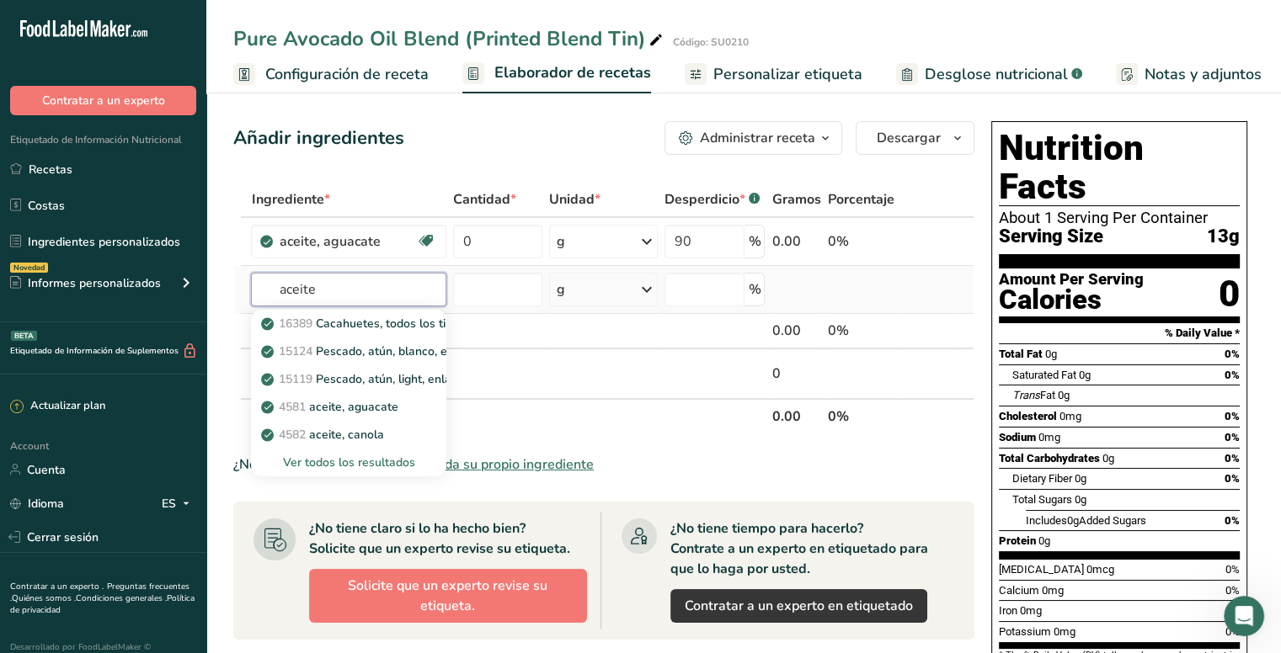
type input "aceite"
click at [346, 461] on div "Ver todos los resultados" at bounding box center [348, 463] width 168 height 18
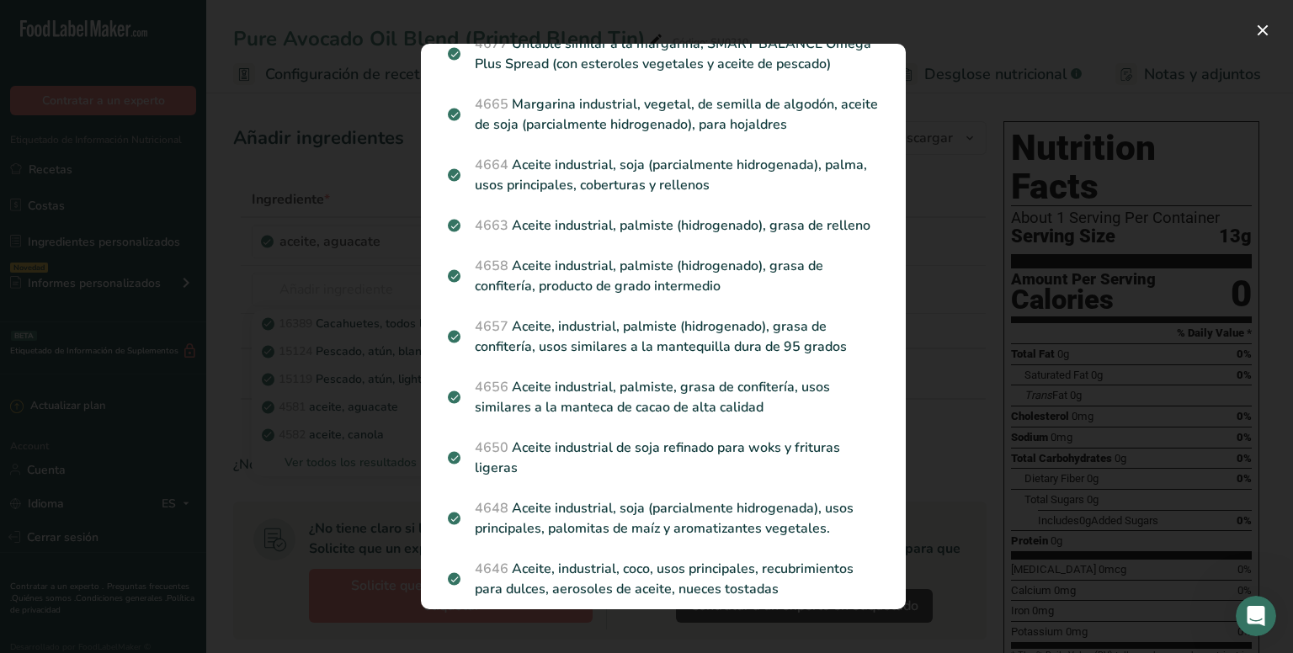
scroll to position [926, 0]
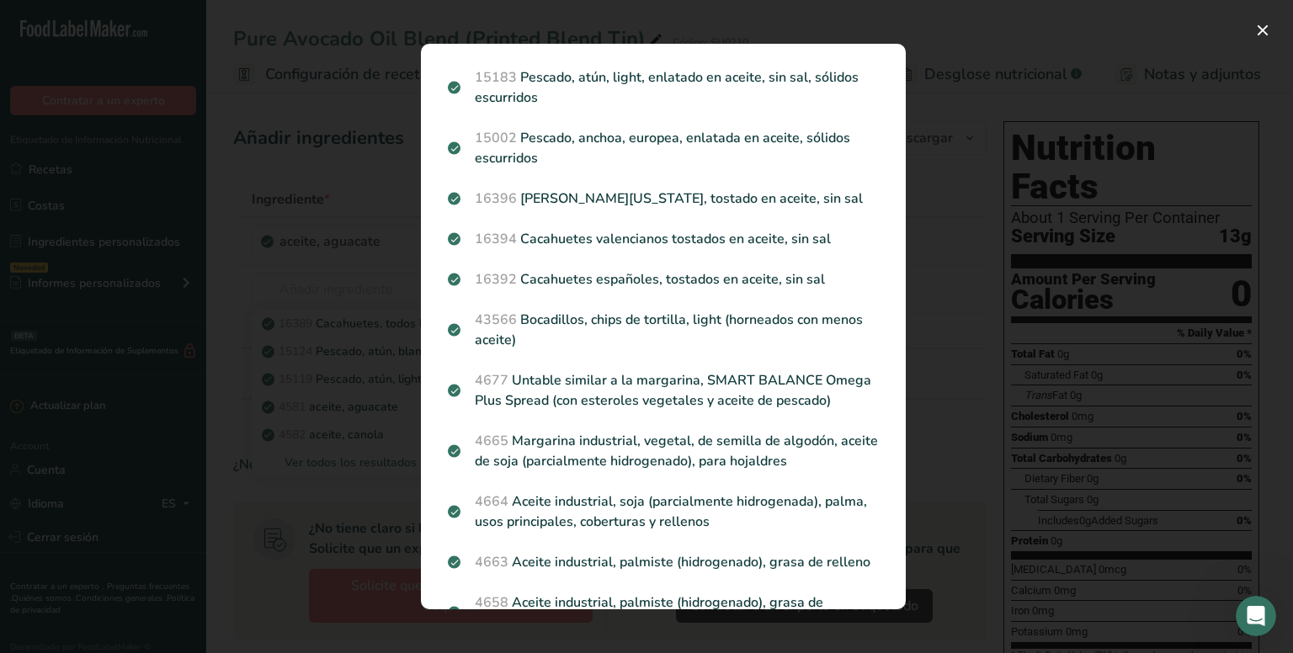
click at [356, 248] on div "Search results modal" at bounding box center [646, 326] width 1293 height 653
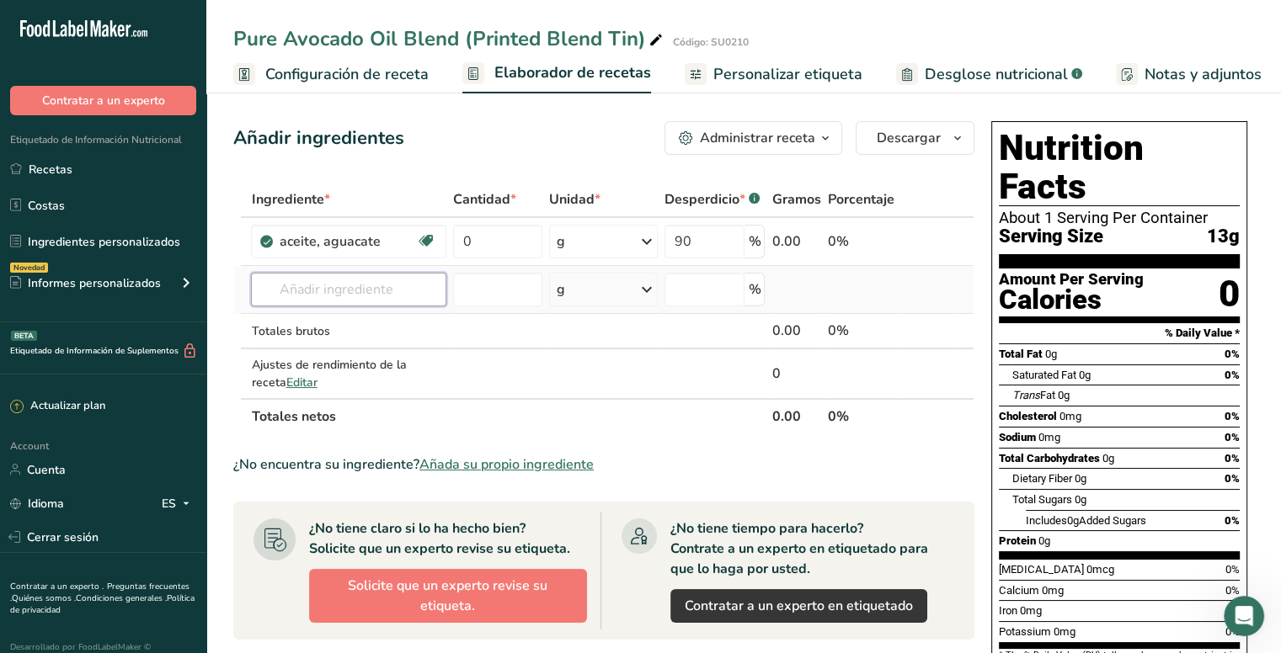
click at [354, 288] on input "text" at bounding box center [348, 290] width 195 height 34
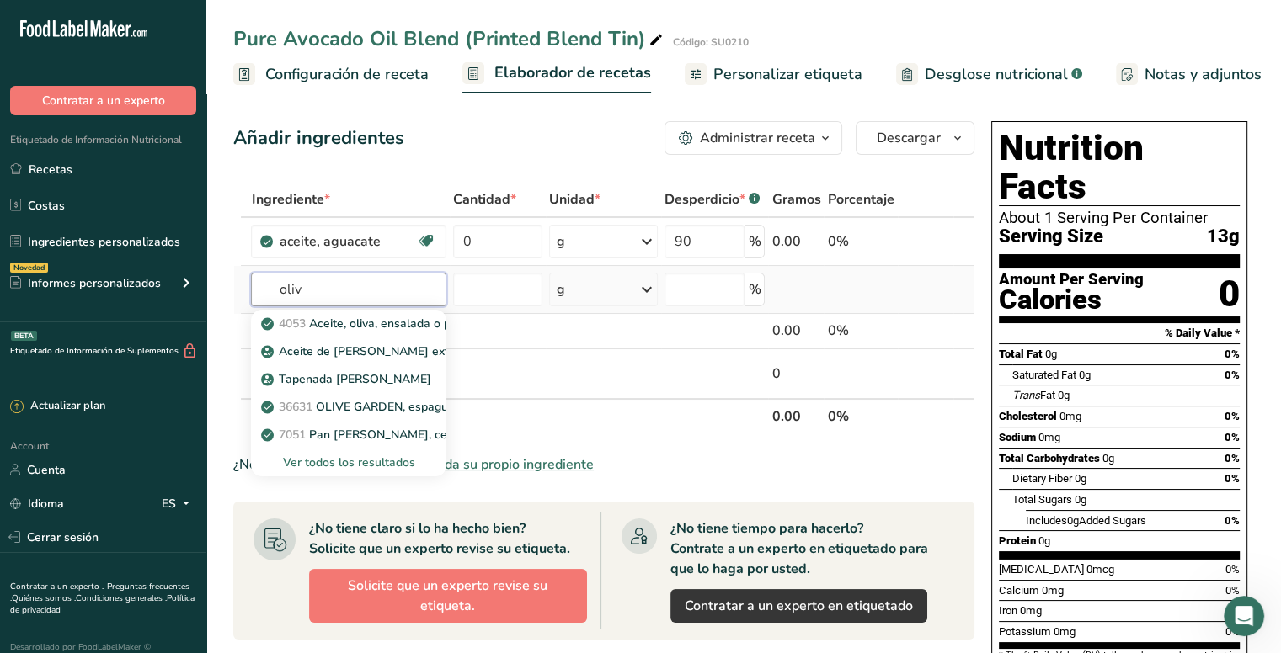
type input "oliv"
click at [353, 455] on div "Ver todos los resultados" at bounding box center [348, 463] width 168 height 18
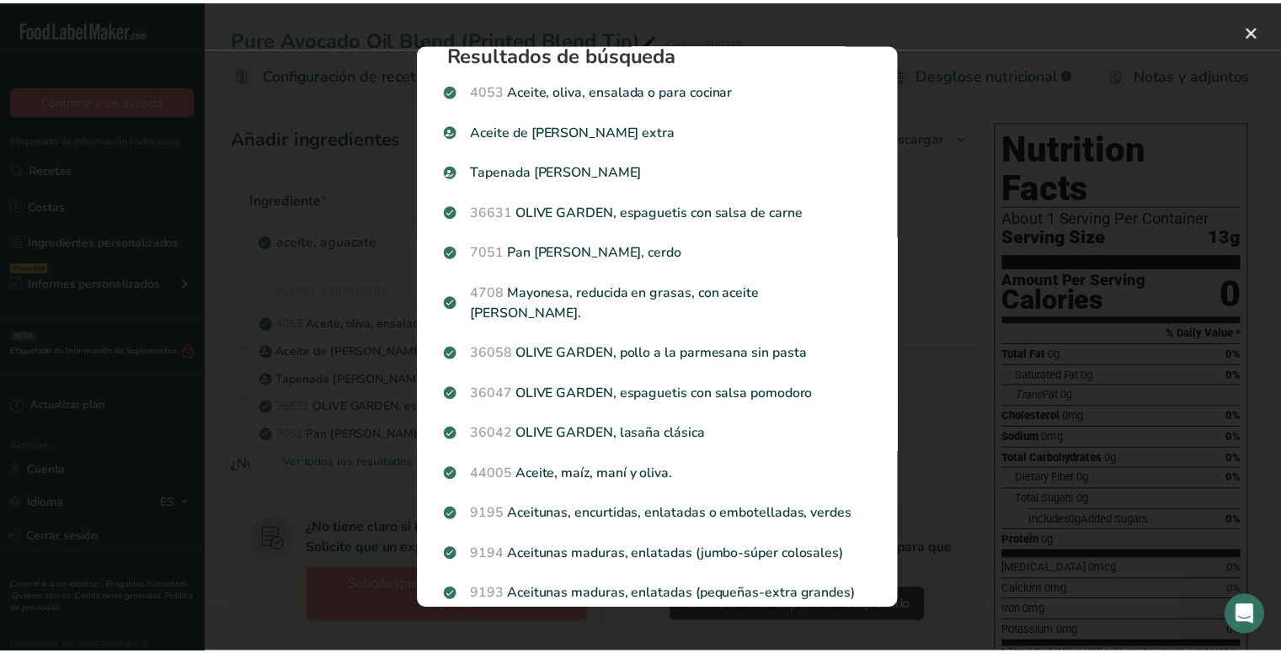
scroll to position [0, 0]
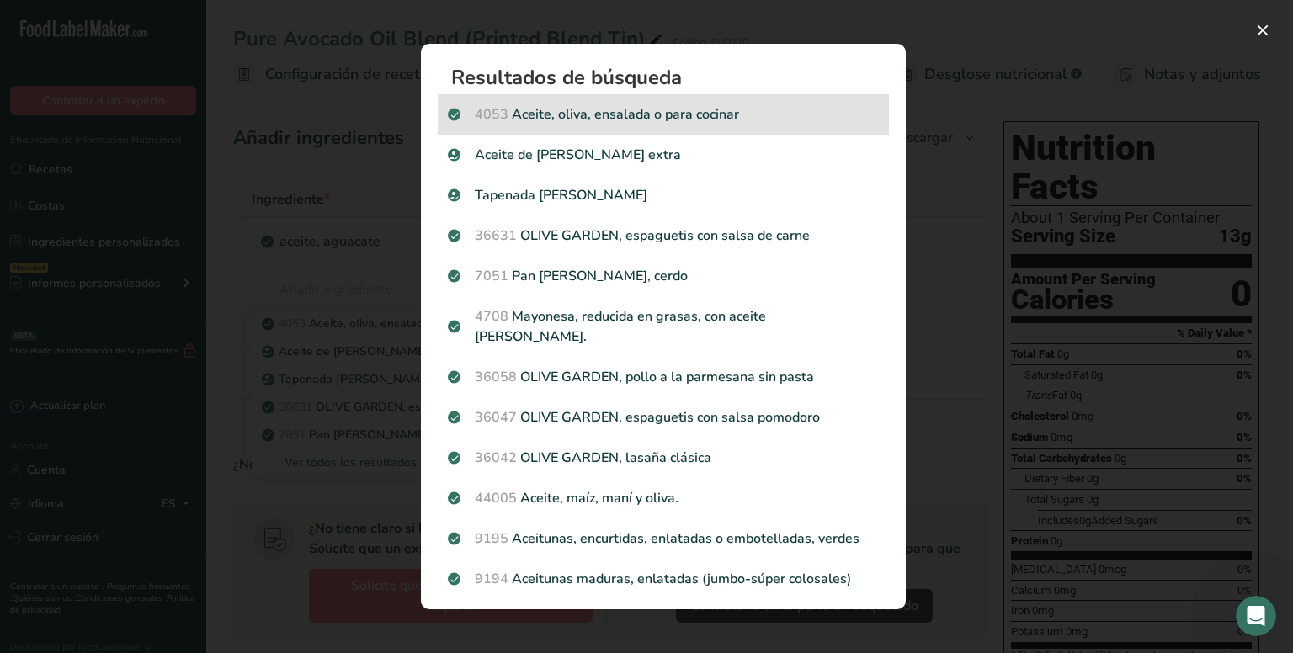
click at [675, 117] on p "4053 Aceite, oliva, ensalada o para cocinar" at bounding box center [663, 114] width 431 height 20
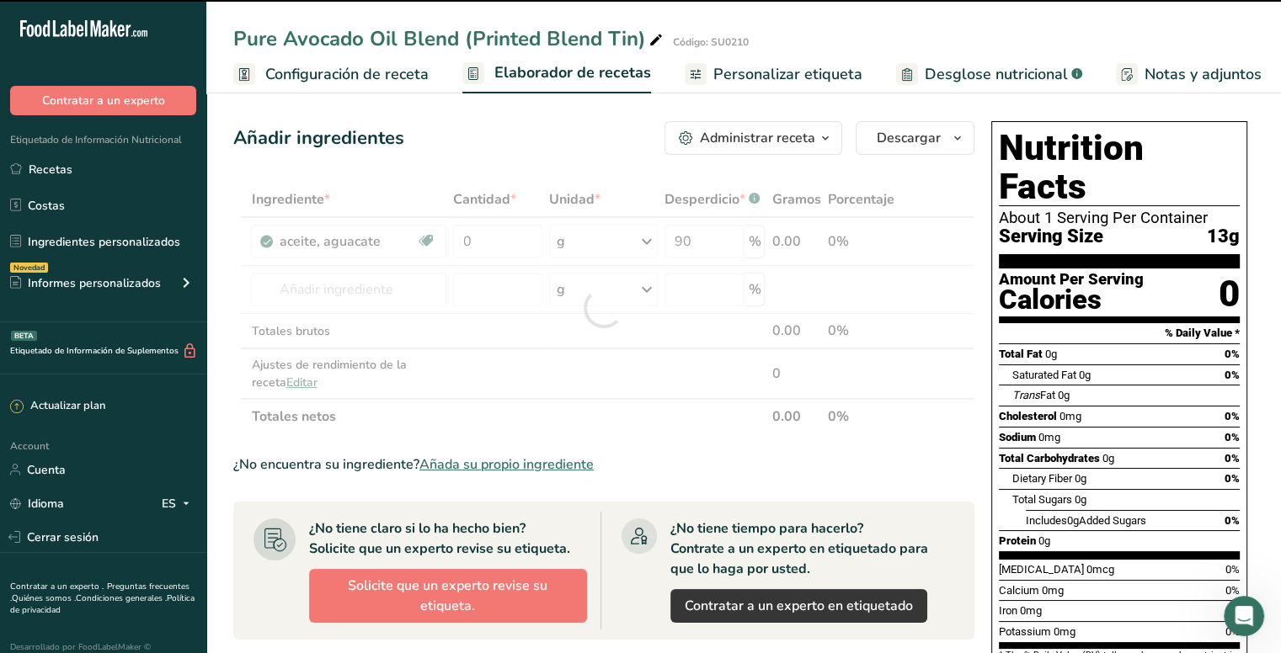
type input "0"
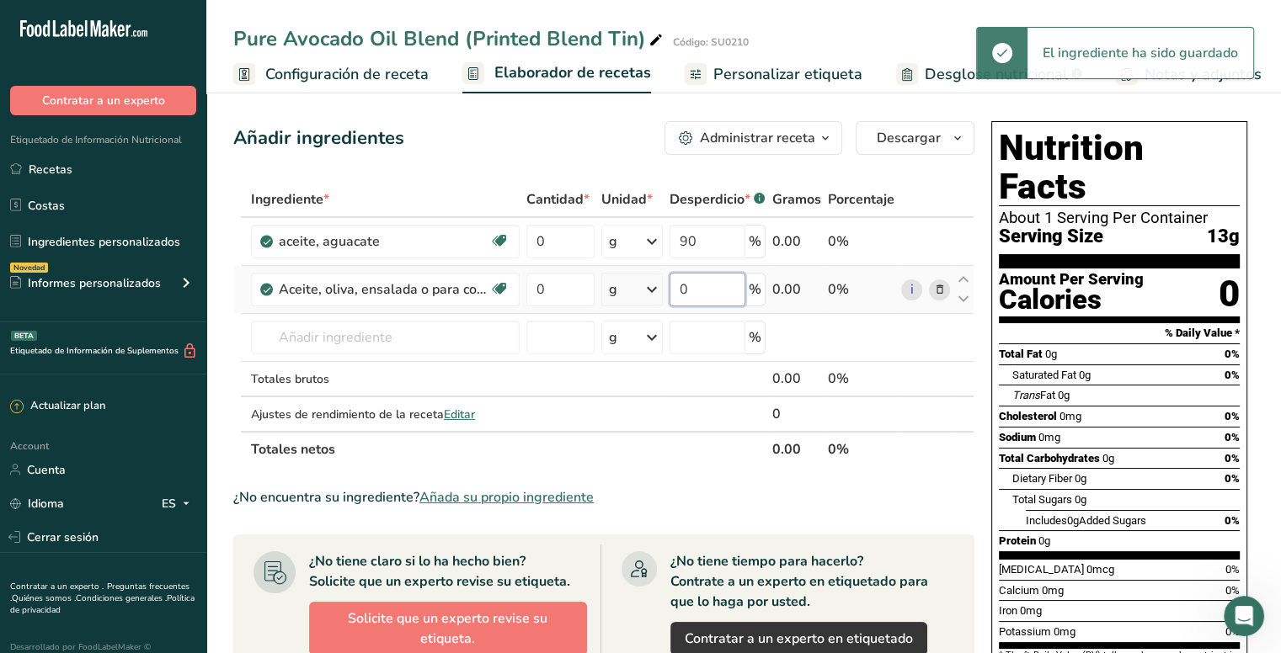
drag, startPoint x: 701, startPoint y: 291, endPoint x: 680, endPoint y: 291, distance: 21.1
click at [680, 291] on input "0" at bounding box center [707, 290] width 76 height 34
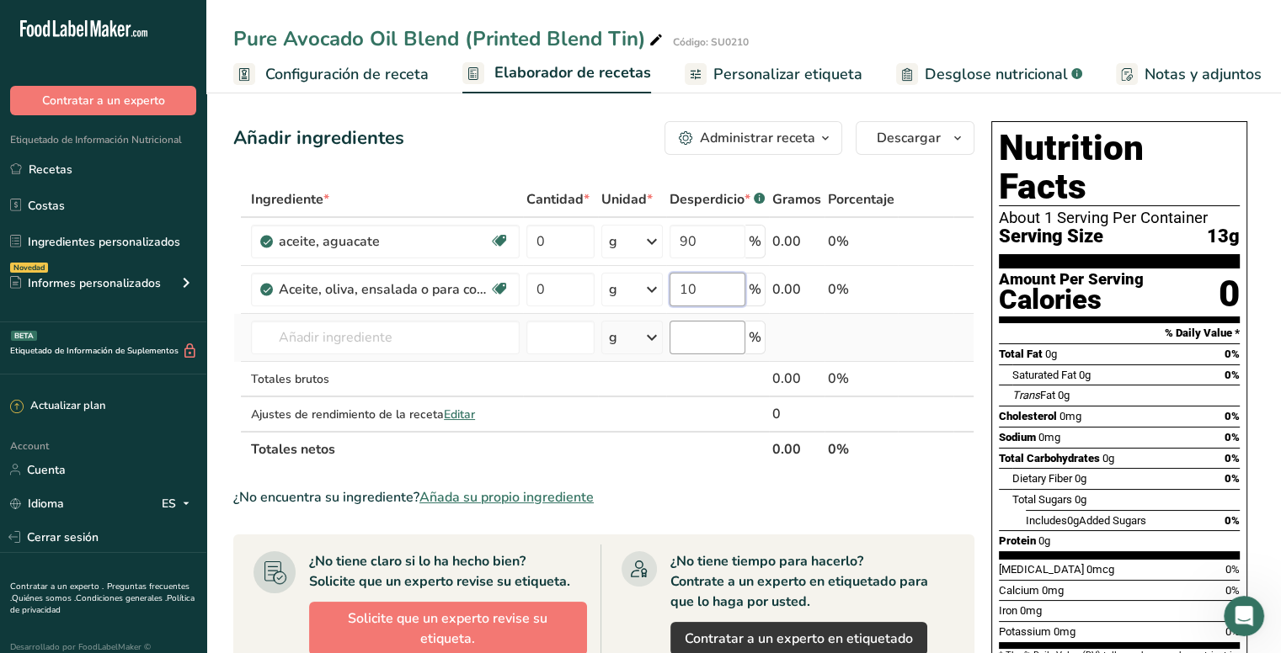
type input "10"
click at [697, 324] on div "Ingrediente * Cantidad * Unidad * Desperdicio * .a-a{fill:#347362;}.b-a{fill:#f…" at bounding box center [603, 324] width 741 height 285
click at [675, 378] on td at bounding box center [717, 379] width 103 height 35
click at [734, 379] on td at bounding box center [717, 379] width 103 height 35
click at [583, 342] on input "number" at bounding box center [560, 338] width 68 height 34
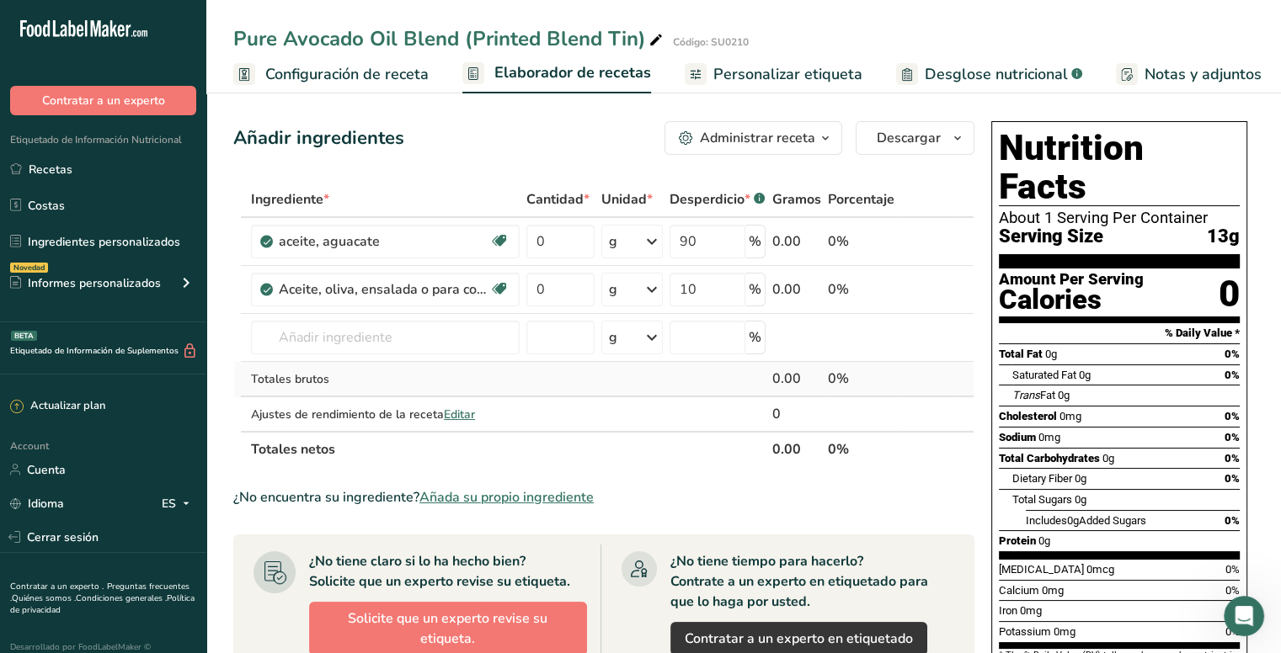
click at [579, 373] on td at bounding box center [560, 379] width 75 height 35
click at [566, 373] on td at bounding box center [560, 379] width 75 height 35
drag, startPoint x: 559, startPoint y: 247, endPoint x: 523, endPoint y: 243, distance: 36.4
click at [523, 243] on td "0" at bounding box center [560, 242] width 75 height 48
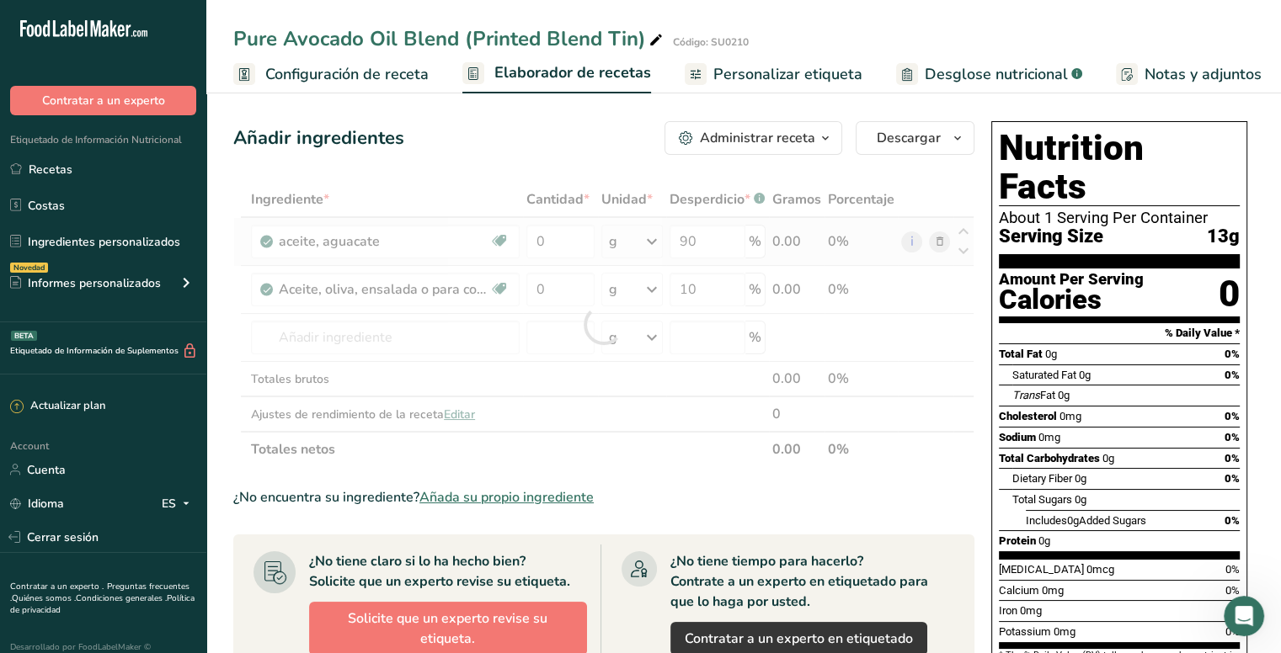
click at [651, 240] on div "Ingrediente * Cantidad * Unidad * Desperdicio * .a-a{fill:#347362;}.b-a{fill:#f…" at bounding box center [603, 324] width 741 height 285
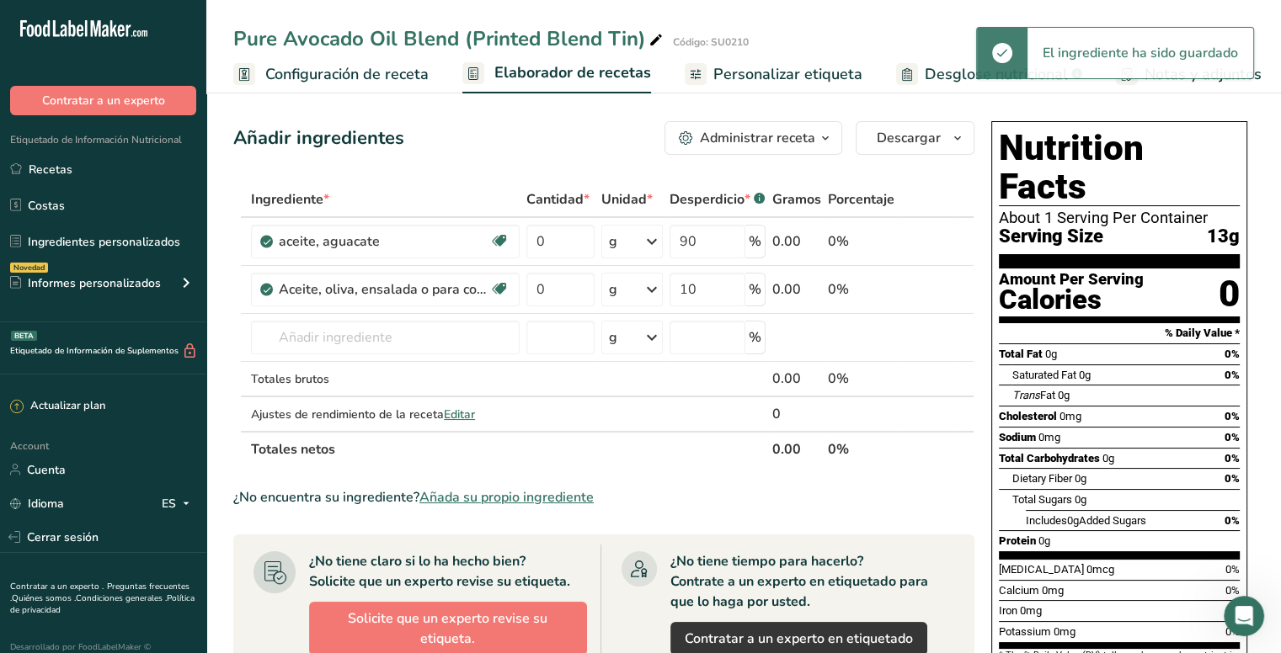
click at [653, 240] on icon at bounding box center [652, 242] width 20 height 30
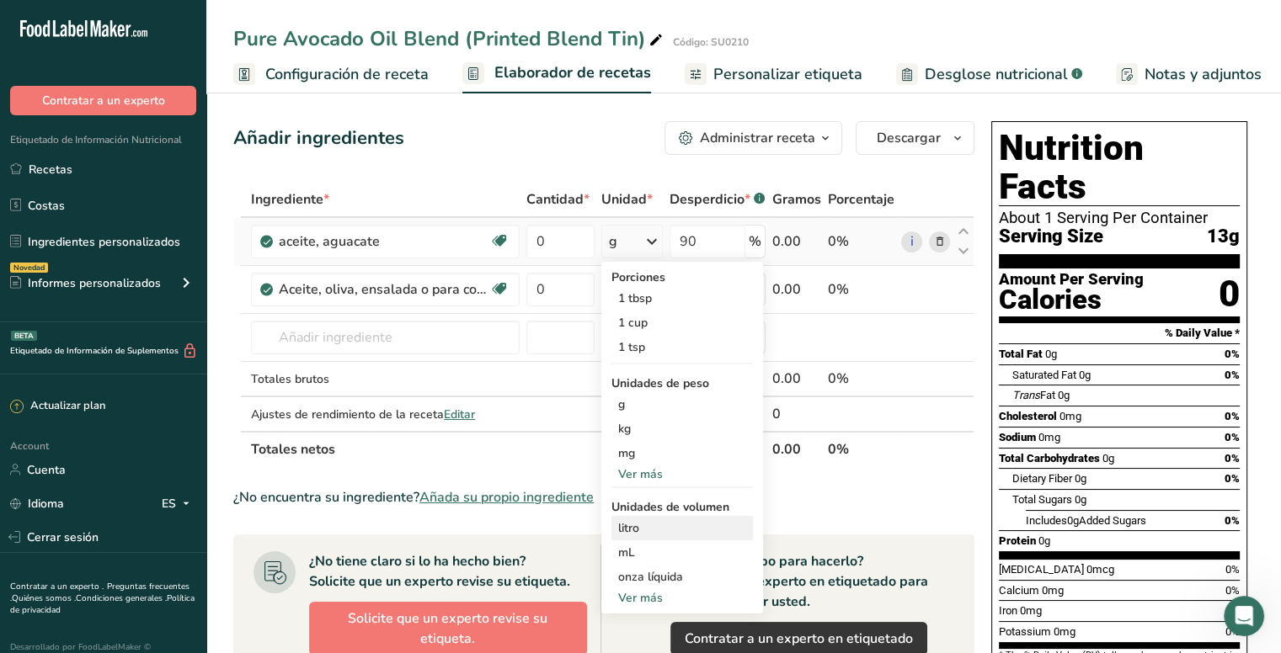
click at [648, 526] on div "litro" at bounding box center [682, 529] width 128 height 18
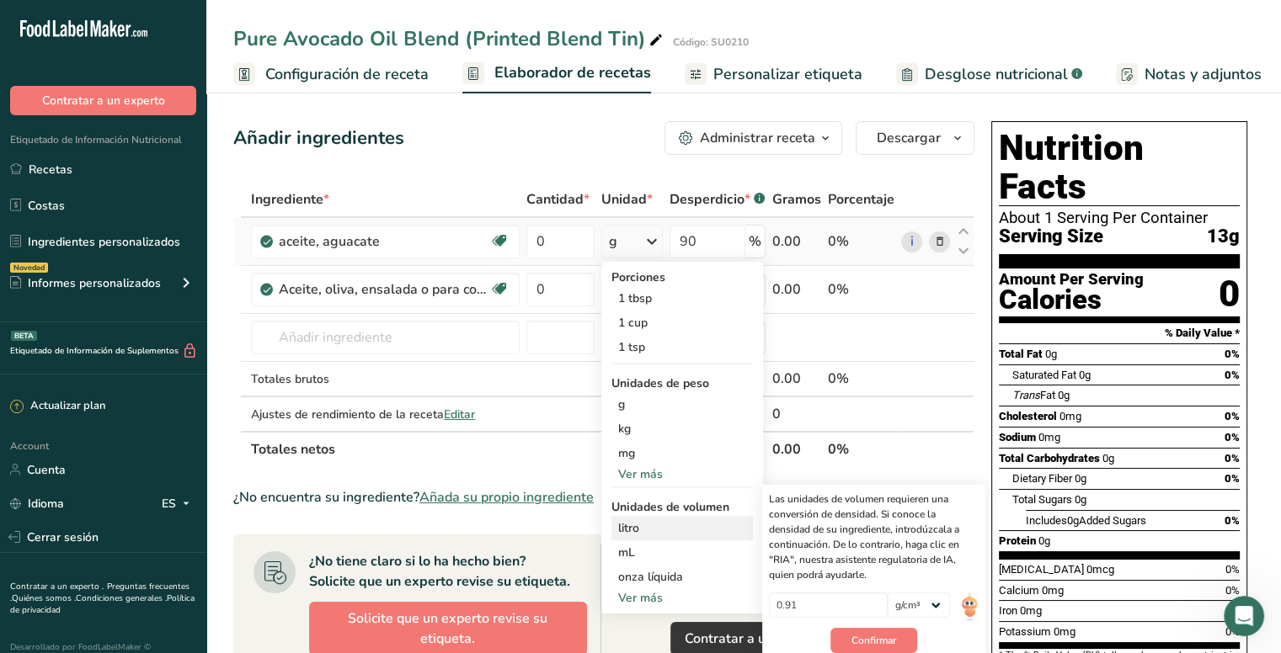
click at [630, 528] on div "litro" at bounding box center [682, 529] width 128 height 18
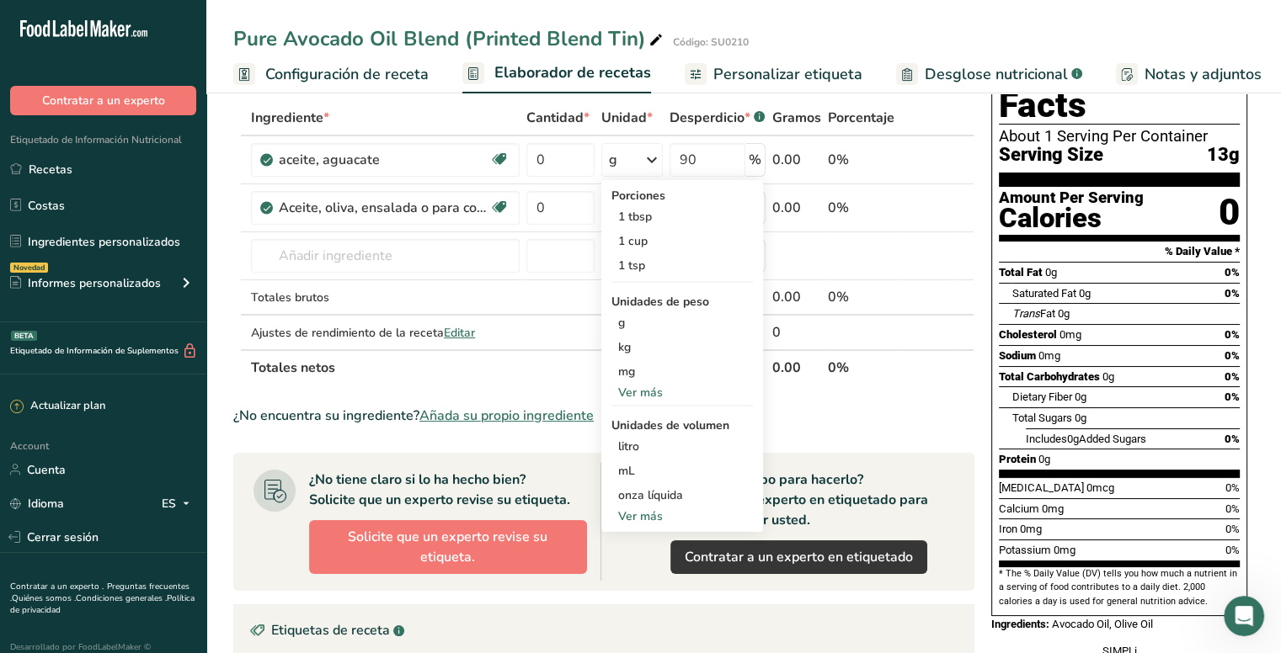
scroll to position [84, 0]
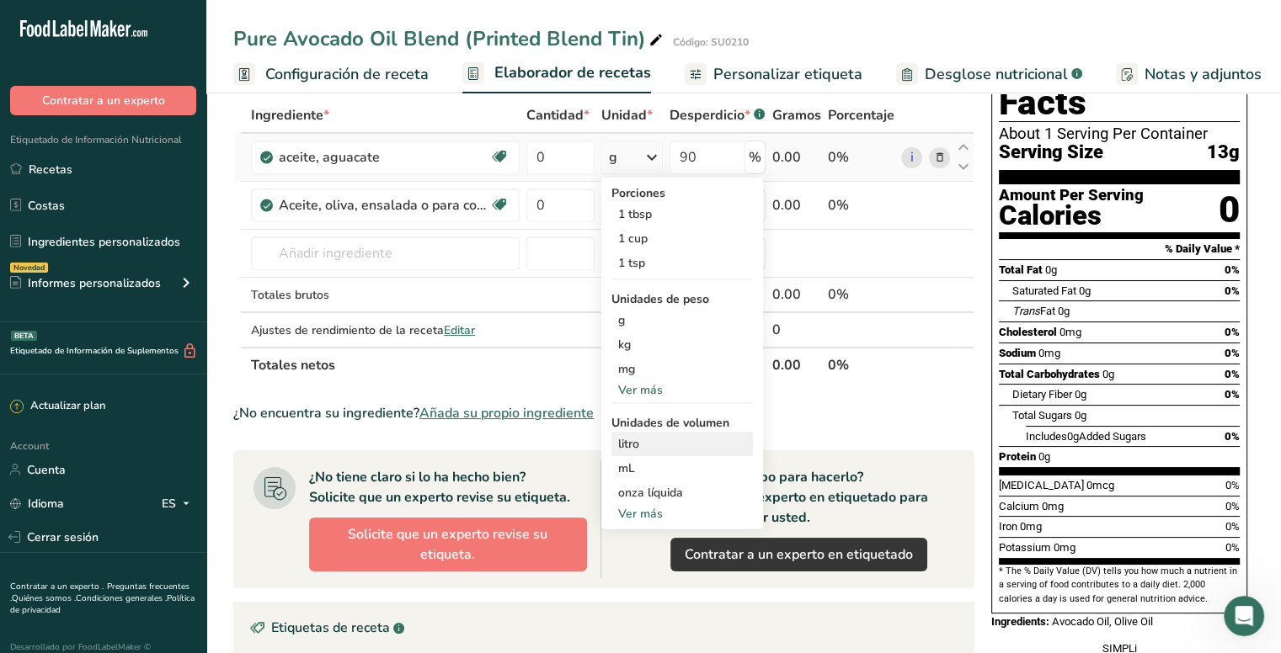
click at [669, 442] on div "litro" at bounding box center [682, 444] width 128 height 18
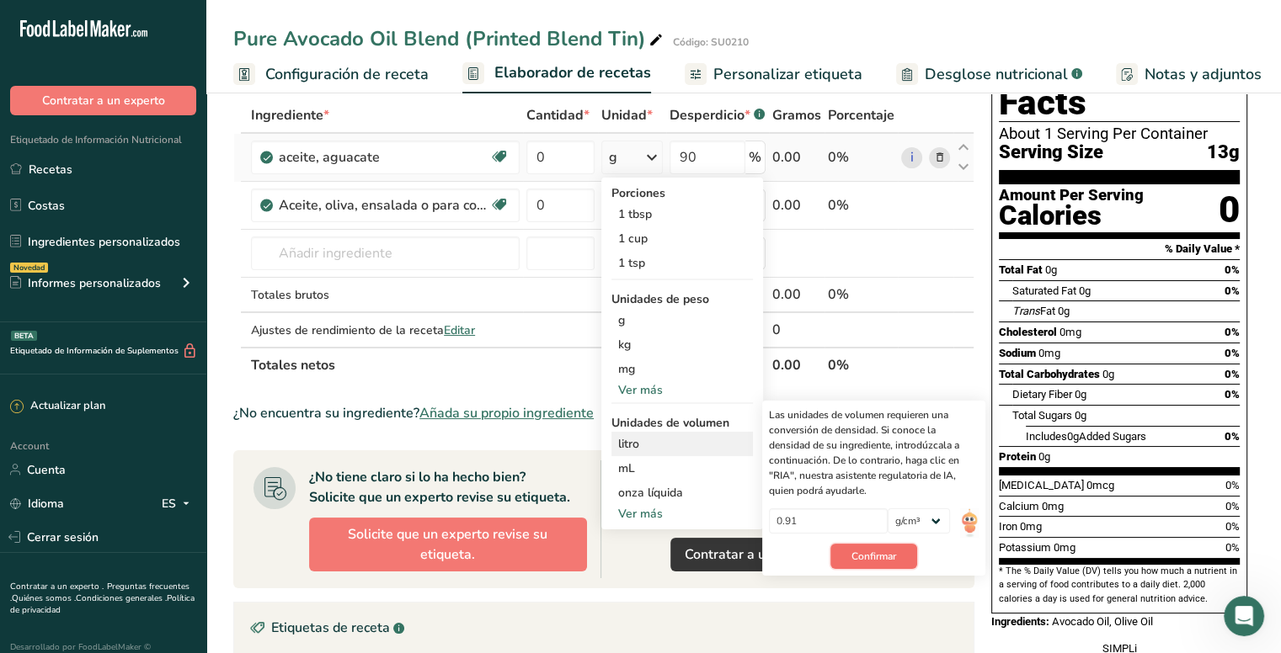
click at [886, 549] on span "Confirmar" at bounding box center [873, 556] width 45 height 15
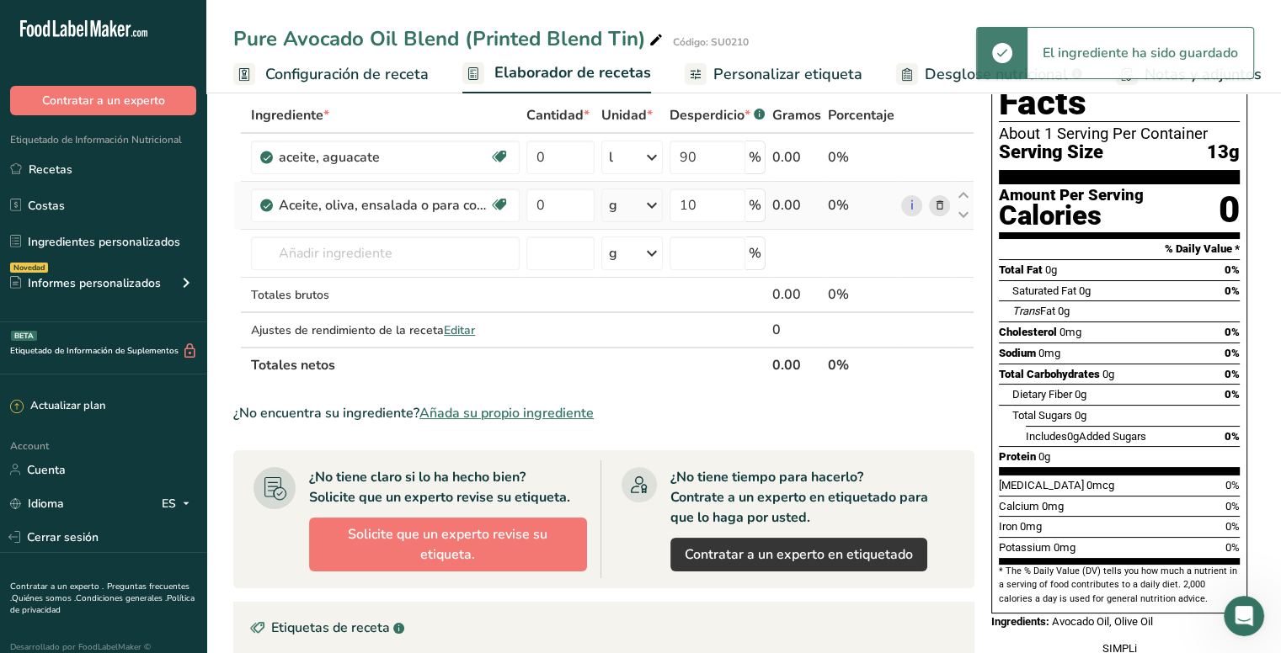
click at [654, 206] on icon at bounding box center [652, 205] width 20 height 30
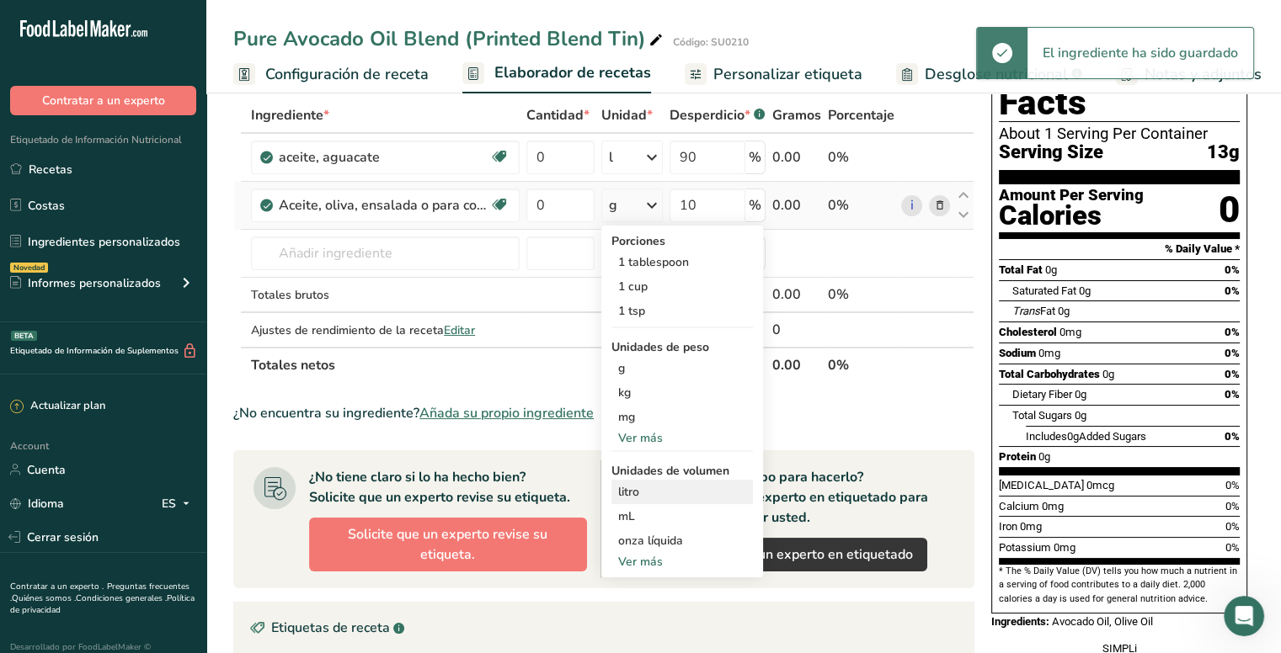
click at [639, 491] on div "litro" at bounding box center [682, 492] width 128 height 18
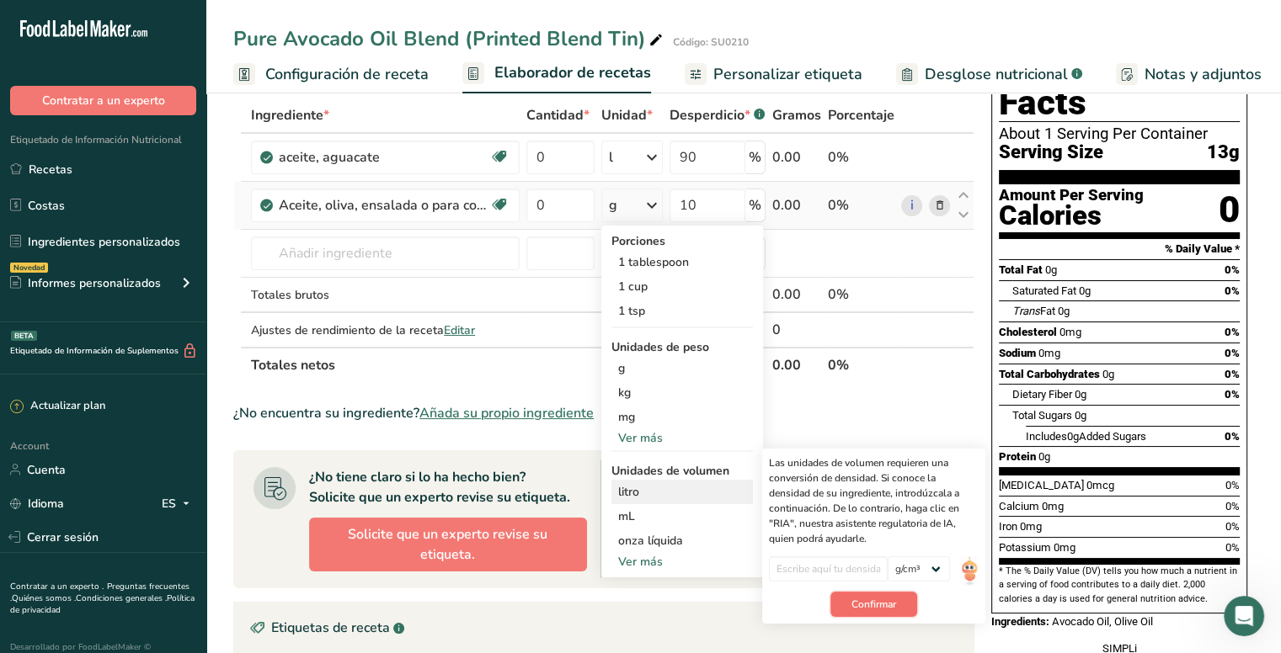
click at [881, 600] on span "Confirmar" at bounding box center [873, 604] width 45 height 15
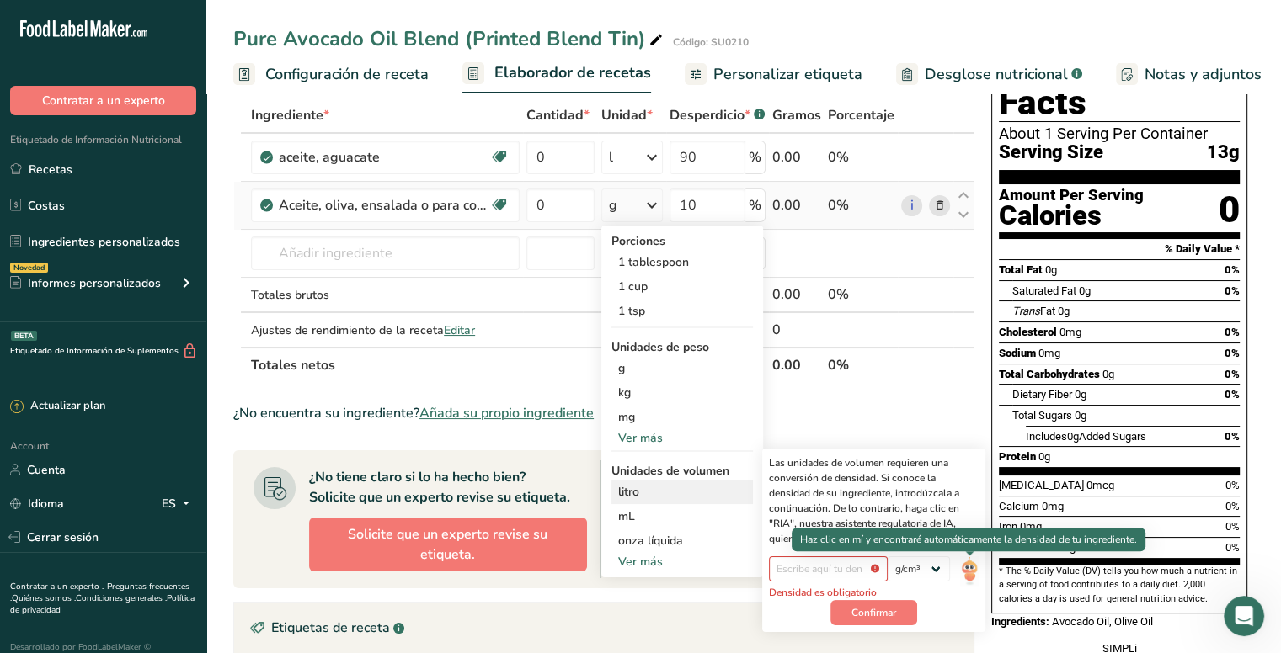
click at [966, 569] on img at bounding box center [969, 571] width 19 height 29
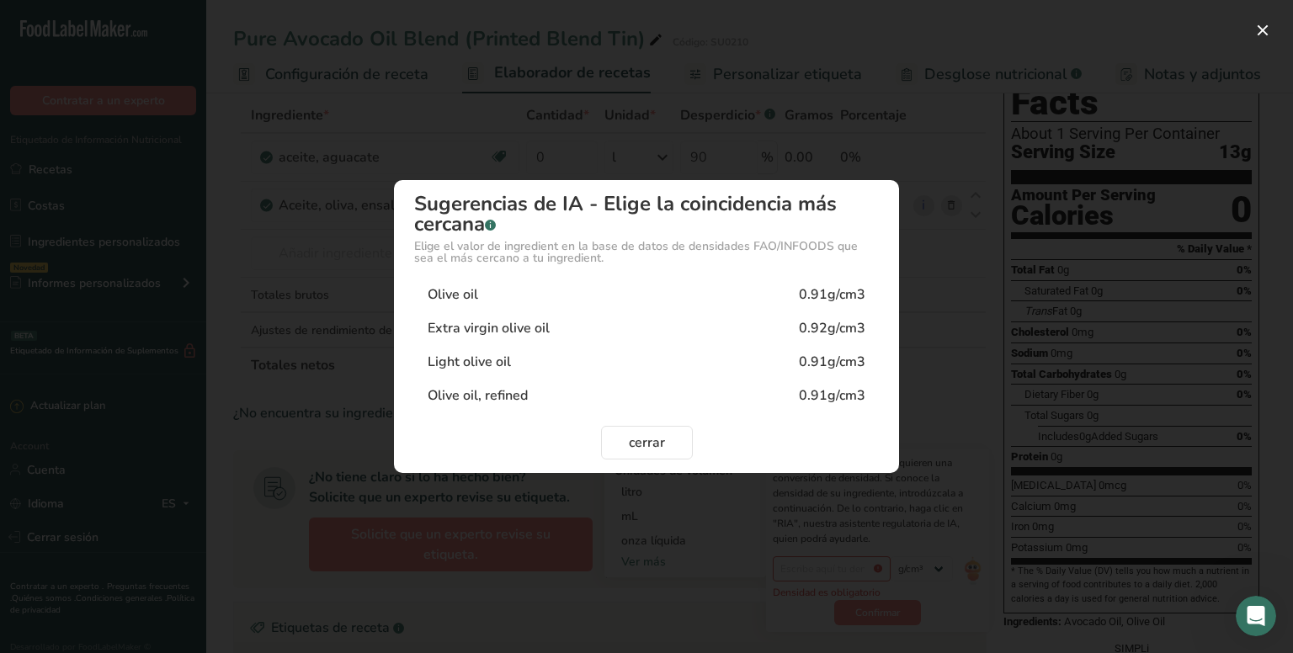
click at [563, 395] on div "Olive oil, refined 0.91g/cm3" at bounding box center [646, 396] width 465 height 34
type input "0.91"
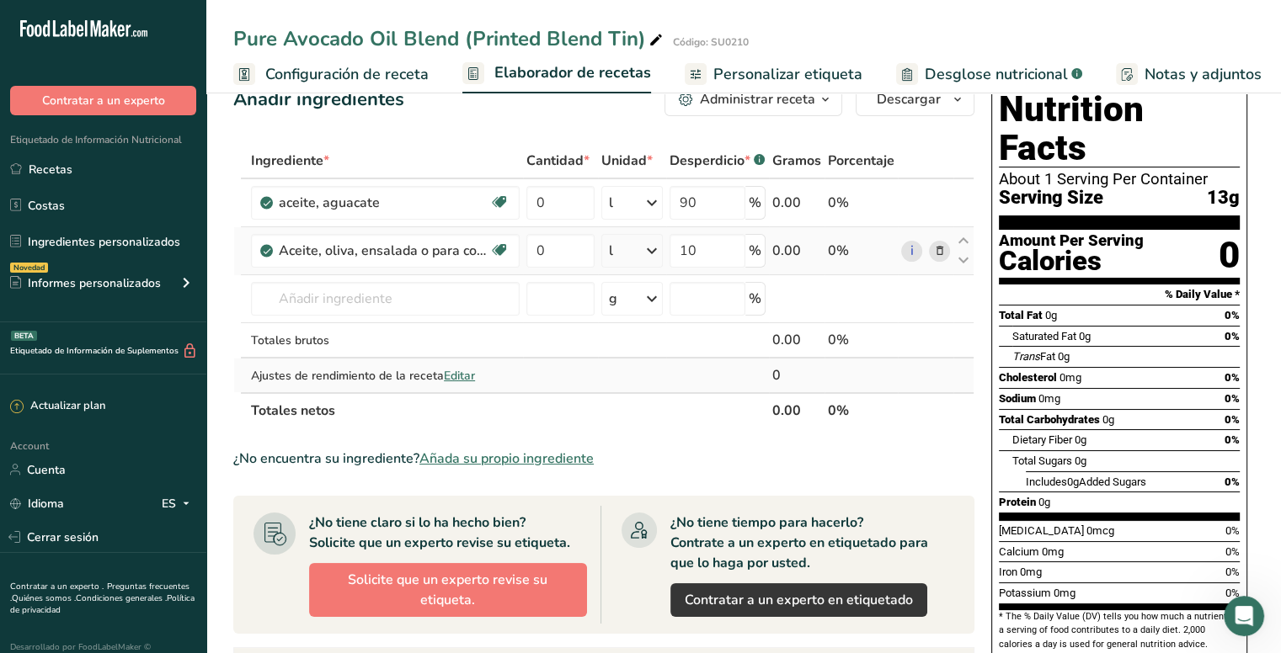
scroll to position [0, 0]
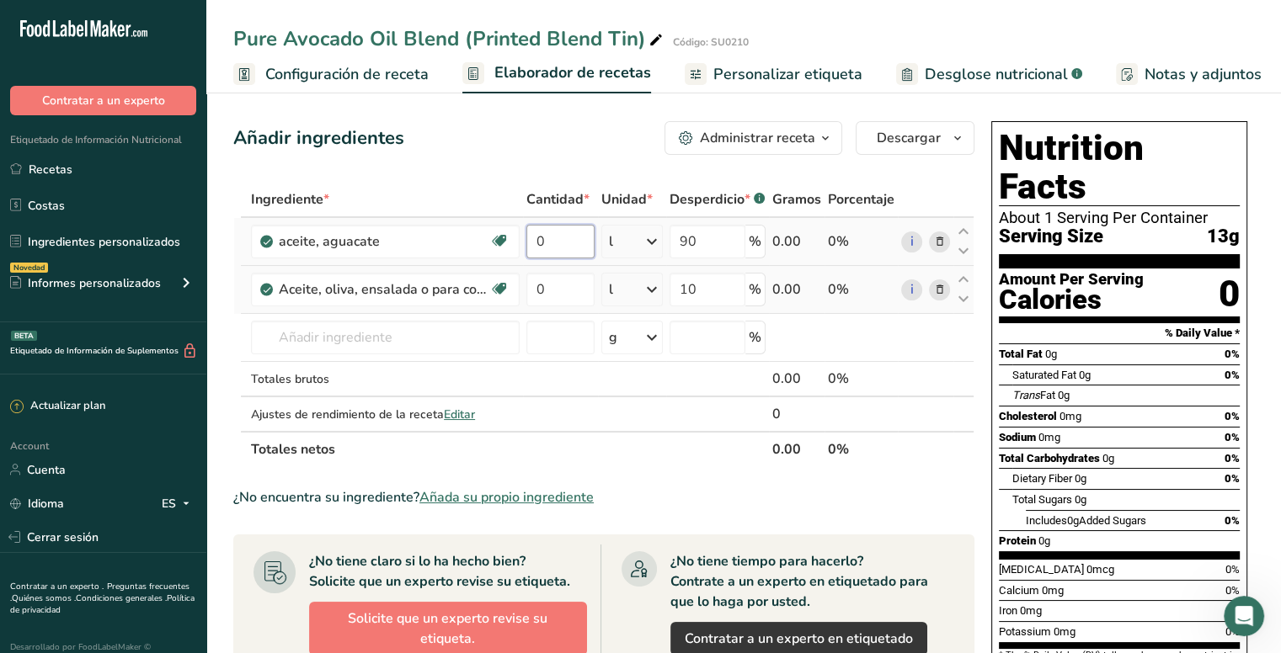
click at [549, 240] on input "0" at bounding box center [560, 242] width 68 height 34
drag, startPoint x: 545, startPoint y: 240, endPoint x: 523, endPoint y: 240, distance: 21.9
click at [523, 240] on td "0" at bounding box center [560, 242] width 75 height 48
type input "5"
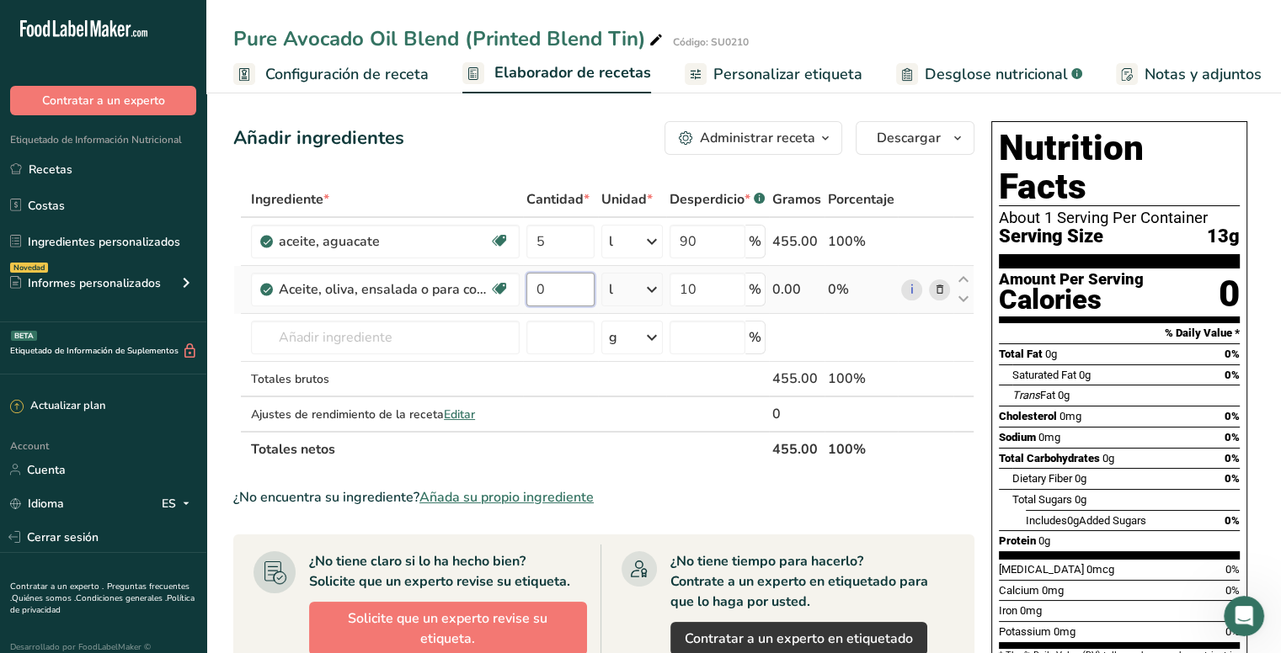
click at [563, 284] on div "Ingrediente * Cantidad * Unidad * Desperdicio * .a-a{fill:#347362;}.b-a{fill:#f…" at bounding box center [603, 324] width 741 height 285
click at [909, 291] on div "Ingrediente * Cantidad * Unidad * Desperdicio * .a-a{fill:#347362;}.b-a{fill:#f…" at bounding box center [603, 324] width 741 height 285
click at [963, 296] on icon at bounding box center [963, 299] width 20 height 13
click at [555, 295] on input "0" at bounding box center [560, 290] width 68 height 34
type input "5"
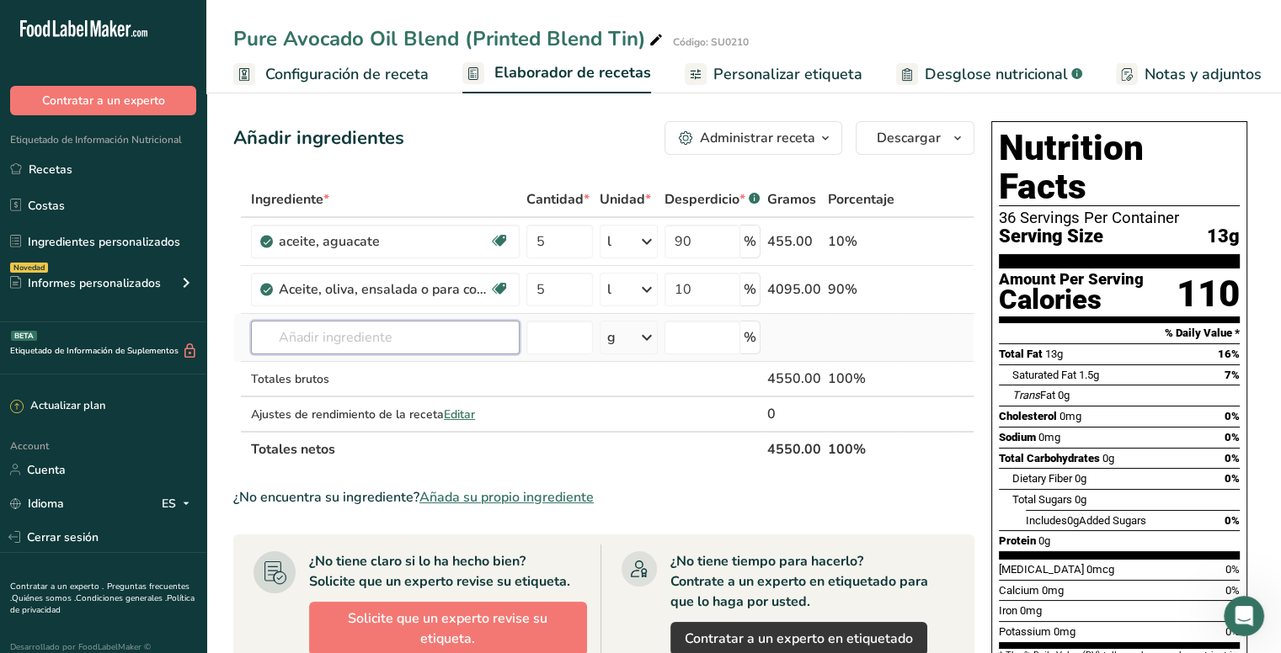
click at [488, 325] on div "Ingrediente * Cantidad * Unidad * Desperdicio * .a-a{fill:#347362;}.b-a{fill:#f…" at bounding box center [603, 324] width 741 height 285
click at [963, 280] on icon at bounding box center [963, 280] width 20 height 13
type input "10"
type input "90"
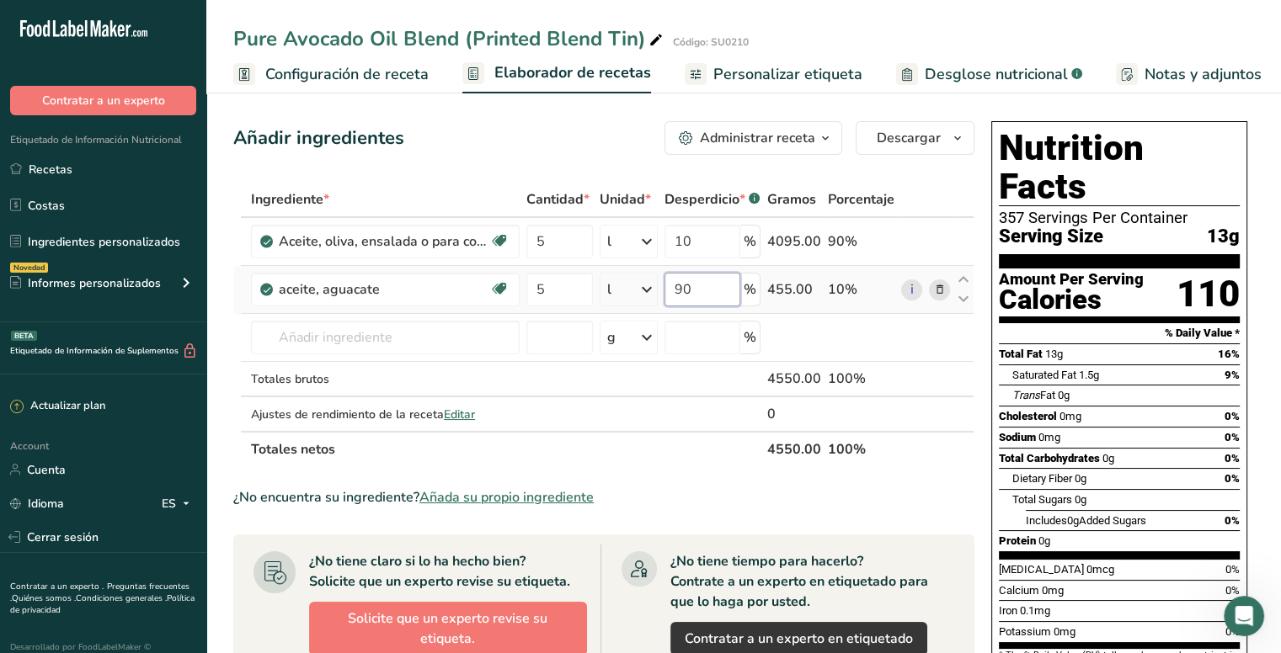
drag, startPoint x: 714, startPoint y: 282, endPoint x: 675, endPoint y: 282, distance: 38.7
click at [675, 282] on input "90" at bounding box center [702, 290] width 76 height 34
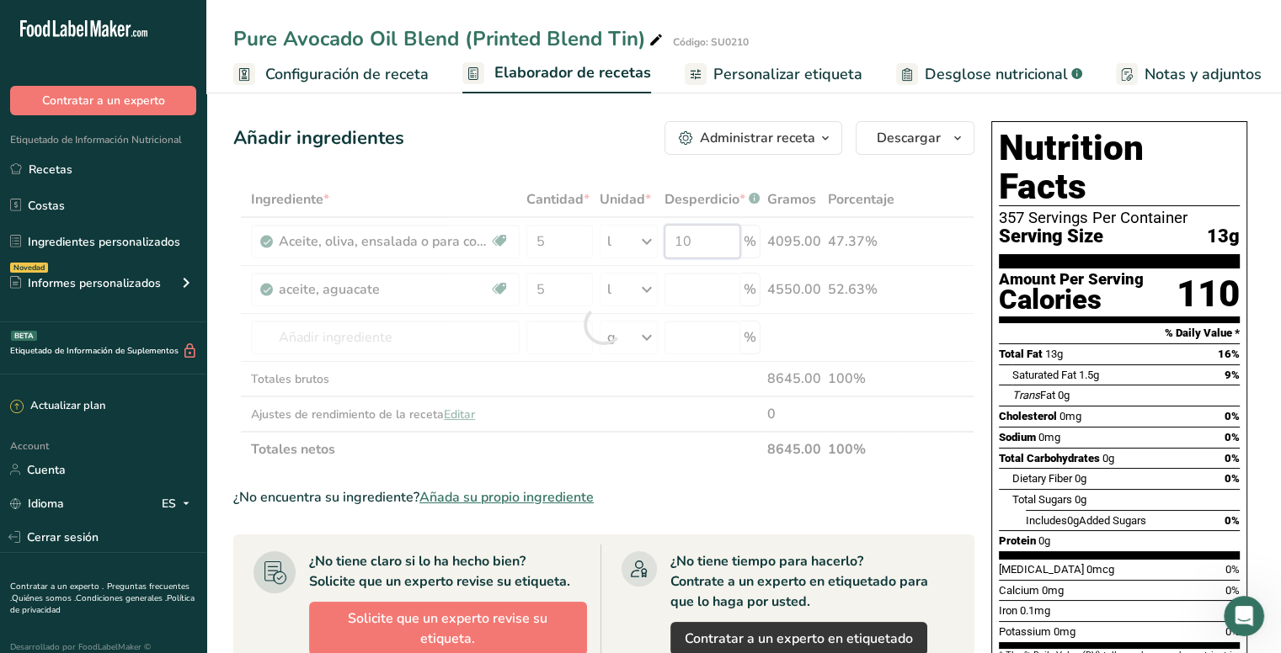
drag, startPoint x: 715, startPoint y: 242, endPoint x: 681, endPoint y: 240, distance: 33.7
click at [681, 240] on div "Ingrediente * Cantidad * Unidad * Desperdicio * .a-a{fill:#347362;}.b-a{fill:#f…" at bounding box center [603, 324] width 741 height 285
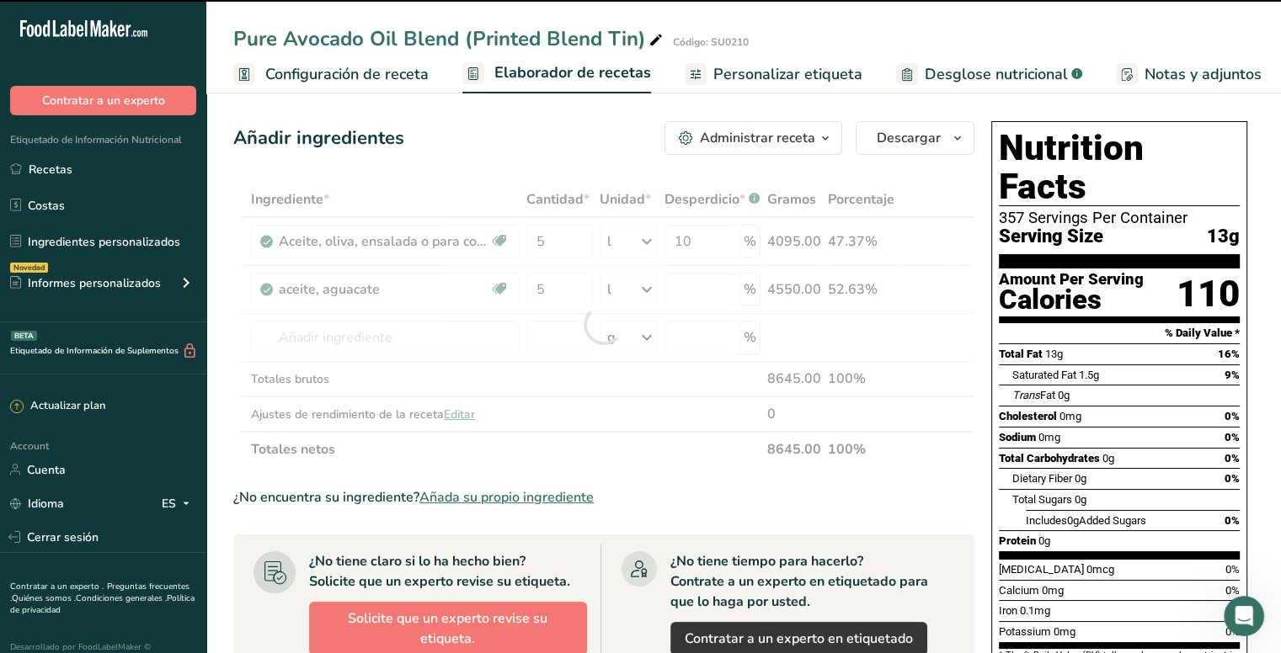
click at [709, 240] on div at bounding box center [603, 324] width 741 height 285
type input "0"
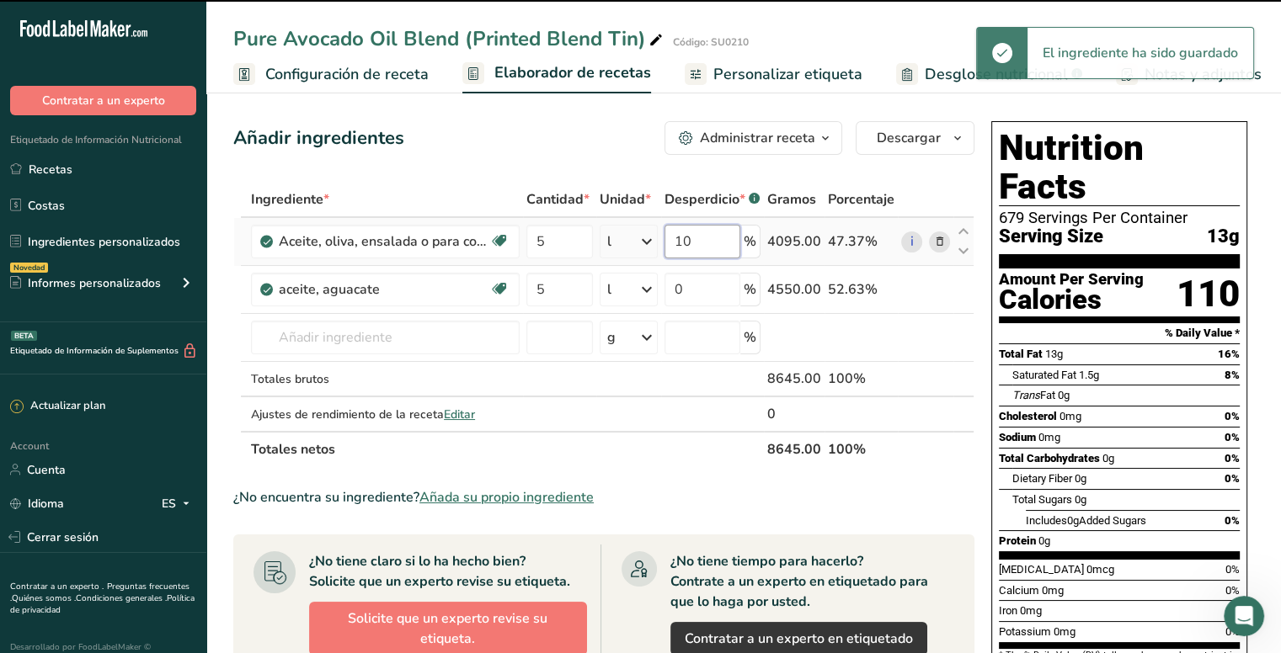
drag, startPoint x: 695, startPoint y: 237, endPoint x: 671, endPoint y: 237, distance: 23.6
click at [671, 237] on input "10" at bounding box center [702, 242] width 76 height 34
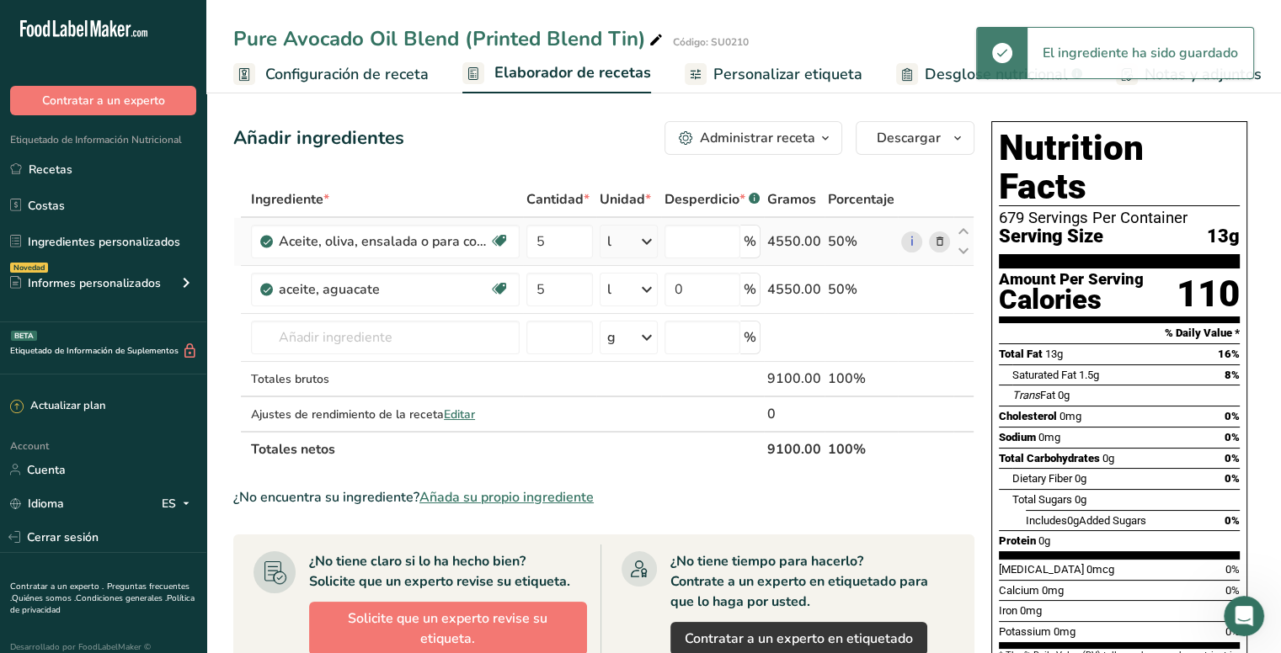
click at [863, 243] on div "Ingrediente * Cantidad * Unidad * Desperdicio * .a-a{fill:#347362;}.b-a{fill:#f…" at bounding box center [603, 324] width 741 height 285
click at [962, 232] on icon at bounding box center [963, 232] width 20 height 13
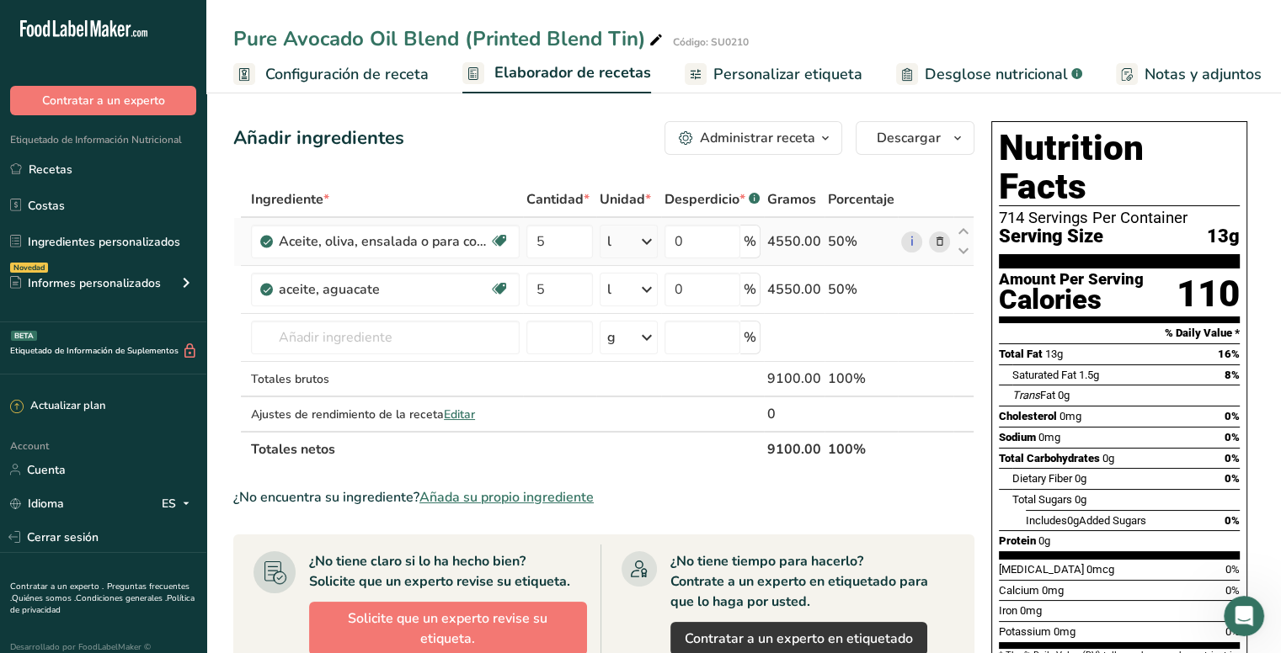
click at [837, 237] on div "50%" at bounding box center [861, 242] width 67 height 20
click at [735, 244] on input "0" at bounding box center [702, 242] width 76 height 34
type input "10"
click at [724, 278] on div "Ingrediente * Cantidad * Unidad * Desperdicio * .a-a{fill:#347362;}.b-a{fill:#f…" at bounding box center [603, 324] width 741 height 285
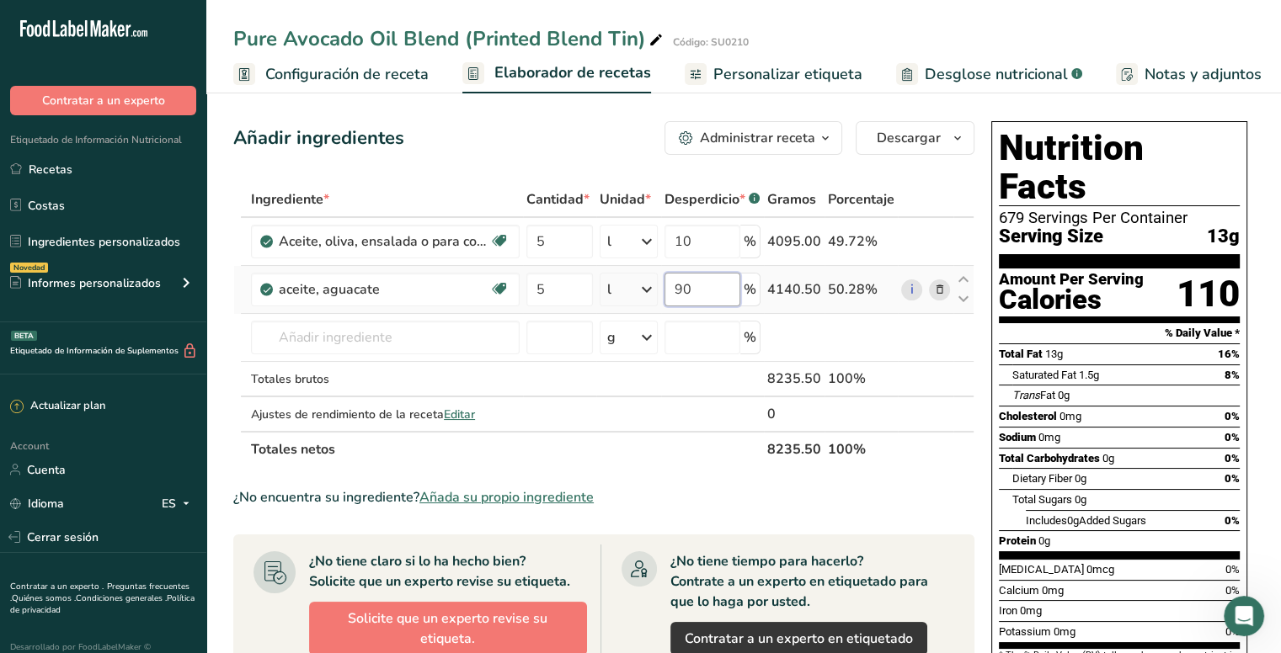
type input "9"
type input "10"
click at [718, 239] on div "Ingrediente * Cantidad * Unidad * Desperdicio * .a-a{fill:#347362;}.b-a{fill:#f…" at bounding box center [603, 324] width 741 height 285
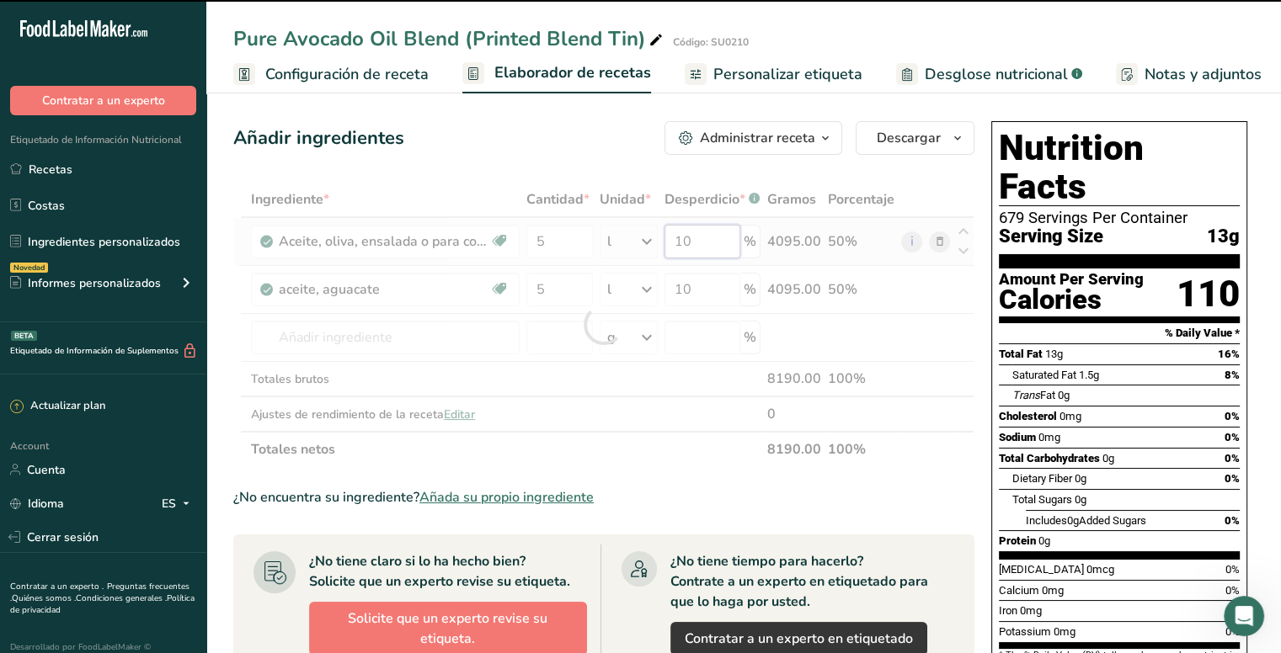
type input "1"
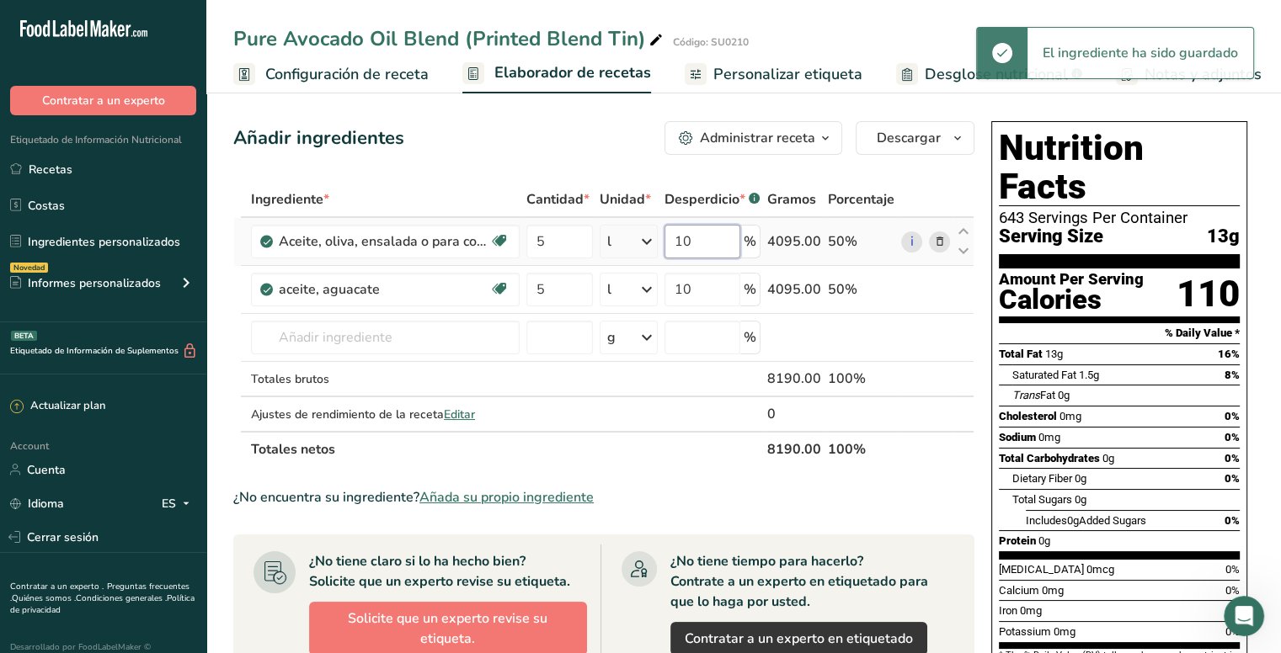
type input "1"
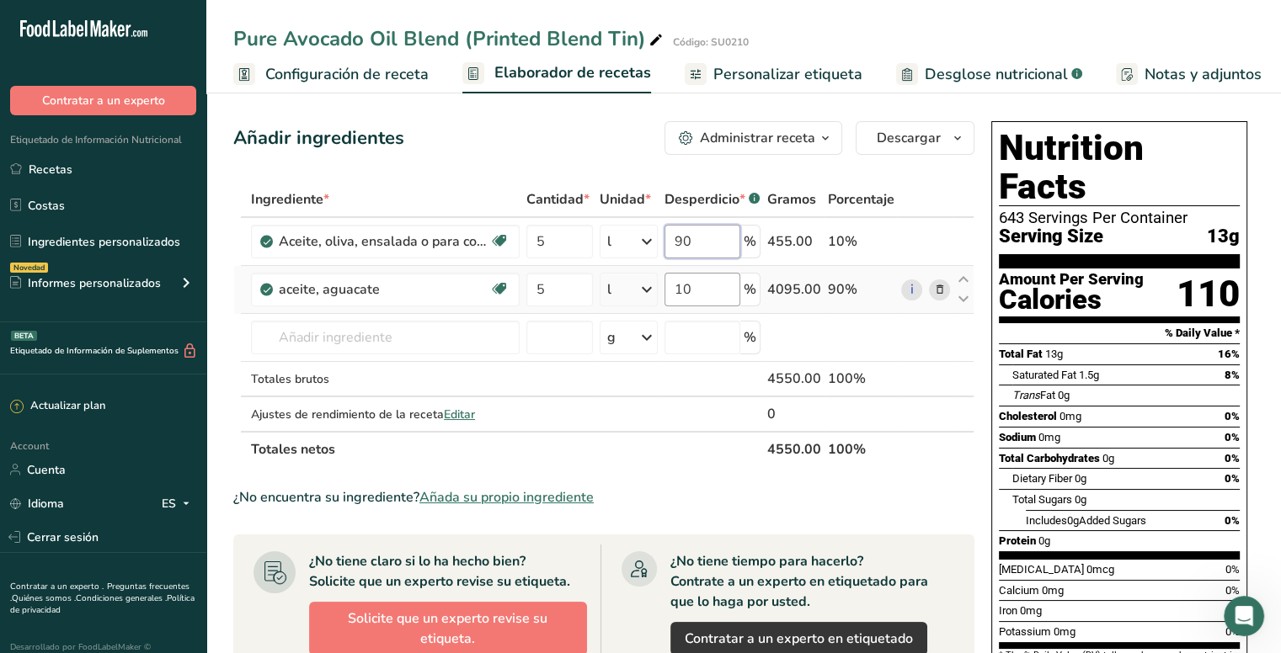
type input "90"
click at [727, 287] on div "Ingrediente * Cantidad * Unidad * Desperdicio * .a-a{fill:#347362;}.b-a{fill:#f…" at bounding box center [603, 324] width 741 height 285
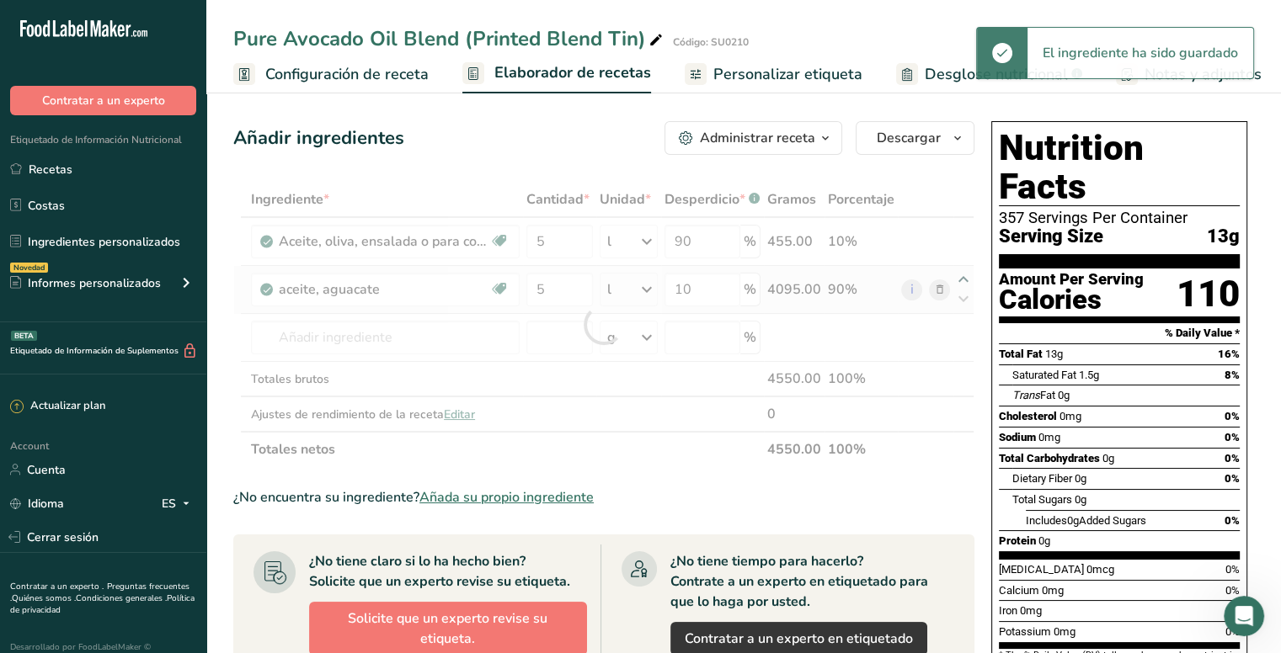
click at [963, 279] on div "Ingrediente * Cantidad * Unidad * Desperdicio * .a-a{fill:#347362;}.b-a{fill:#f…" at bounding box center [603, 324] width 741 height 285
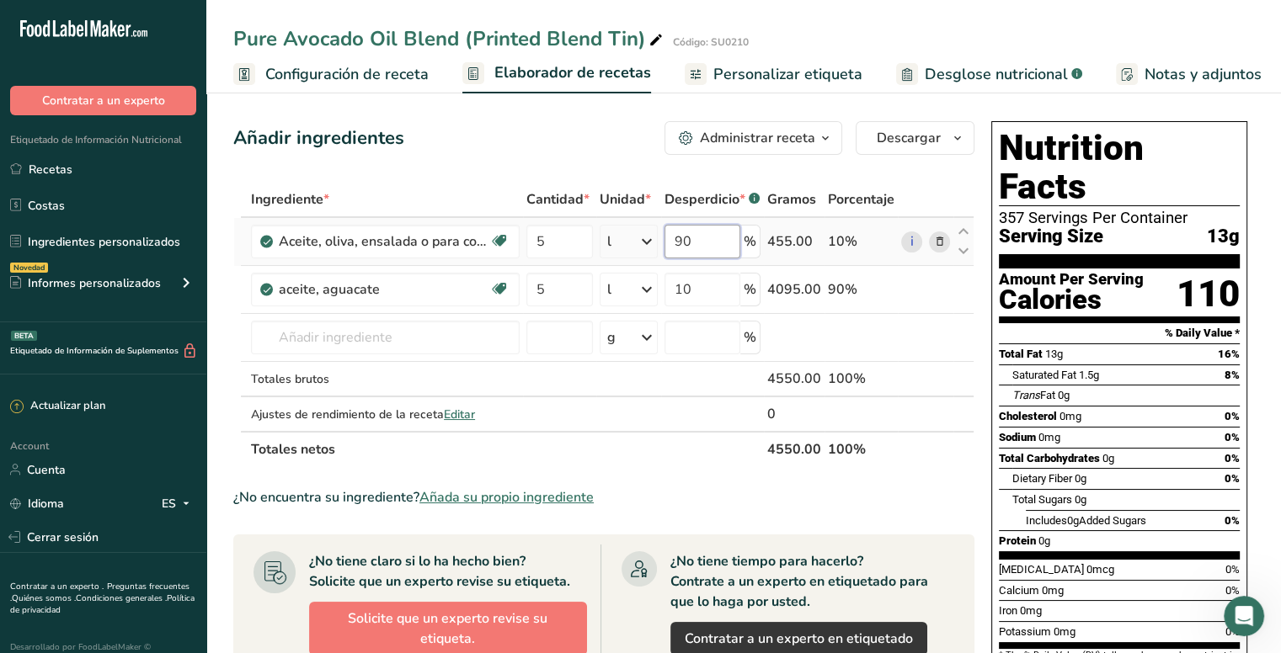
drag, startPoint x: 712, startPoint y: 240, endPoint x: 650, endPoint y: 243, distance: 61.6
click at [650, 243] on tr "Aceite, oliva, ensalada o para cocinar Fuente de antioxidantes Libre de lácteos…" at bounding box center [603, 242] width 739 height 48
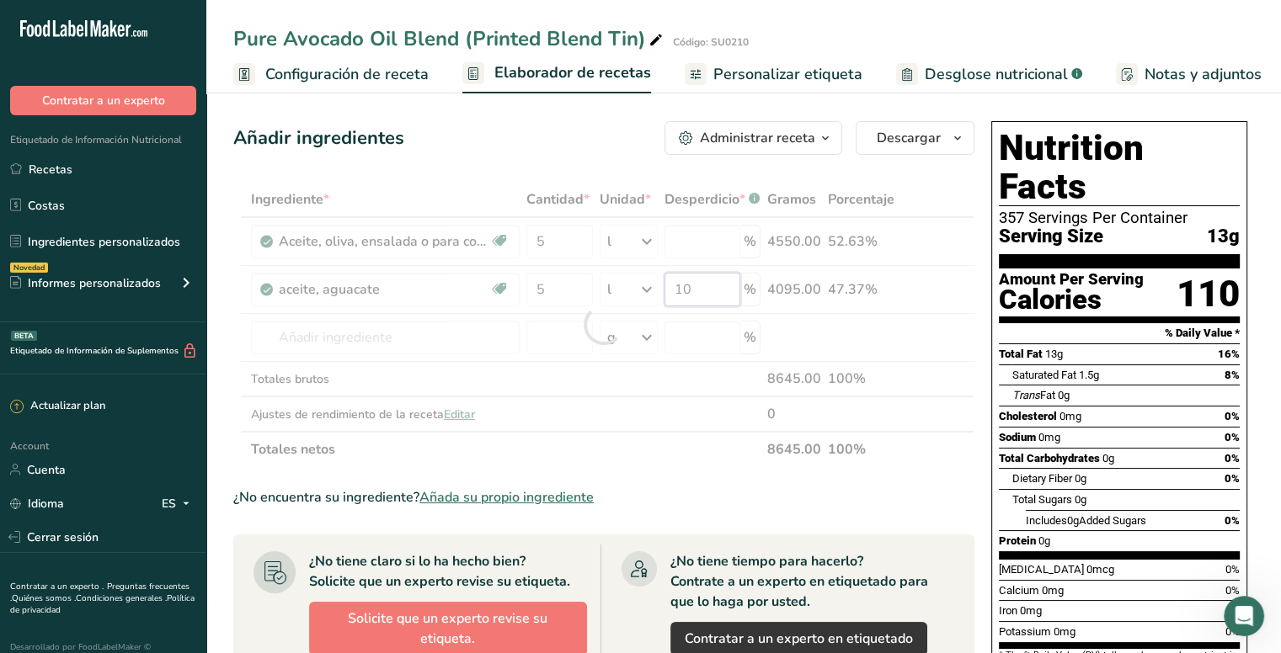
drag, startPoint x: 711, startPoint y: 291, endPoint x: 669, endPoint y: 289, distance: 41.3
click at [669, 289] on div "Ingrediente * Cantidad * Unidad * Desperdicio * .a-a{fill:#347362;}.b-a{fill:#f…" at bounding box center [603, 324] width 741 height 285
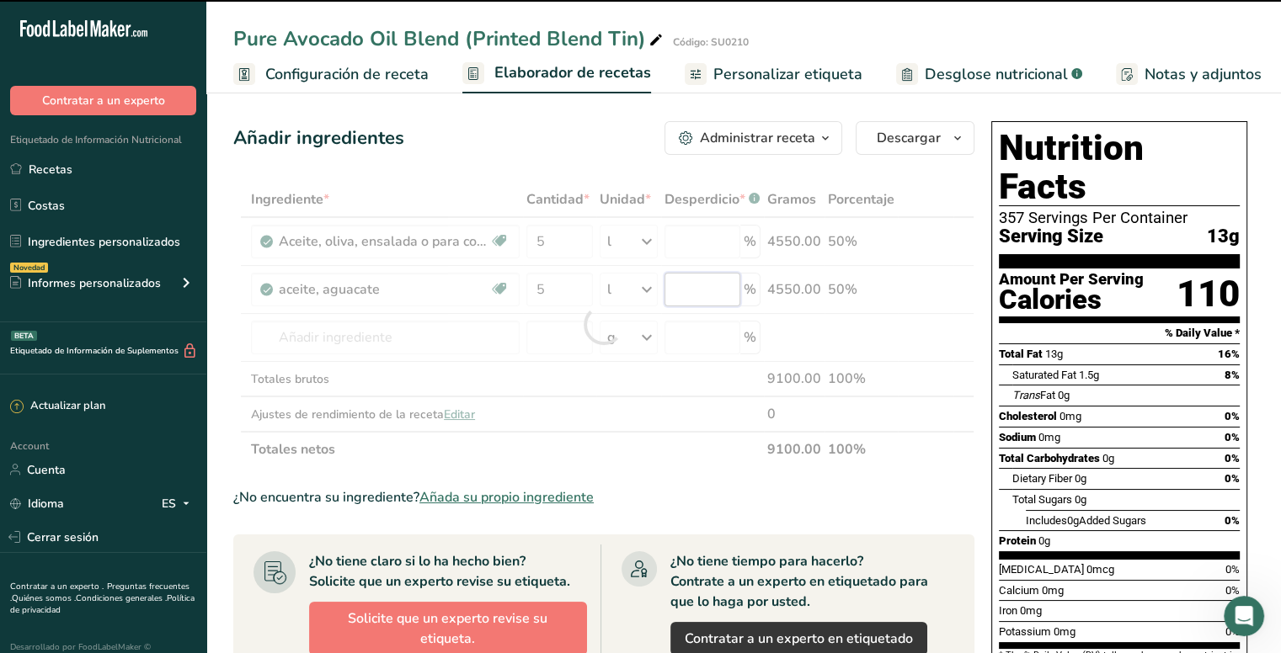
type input "0"
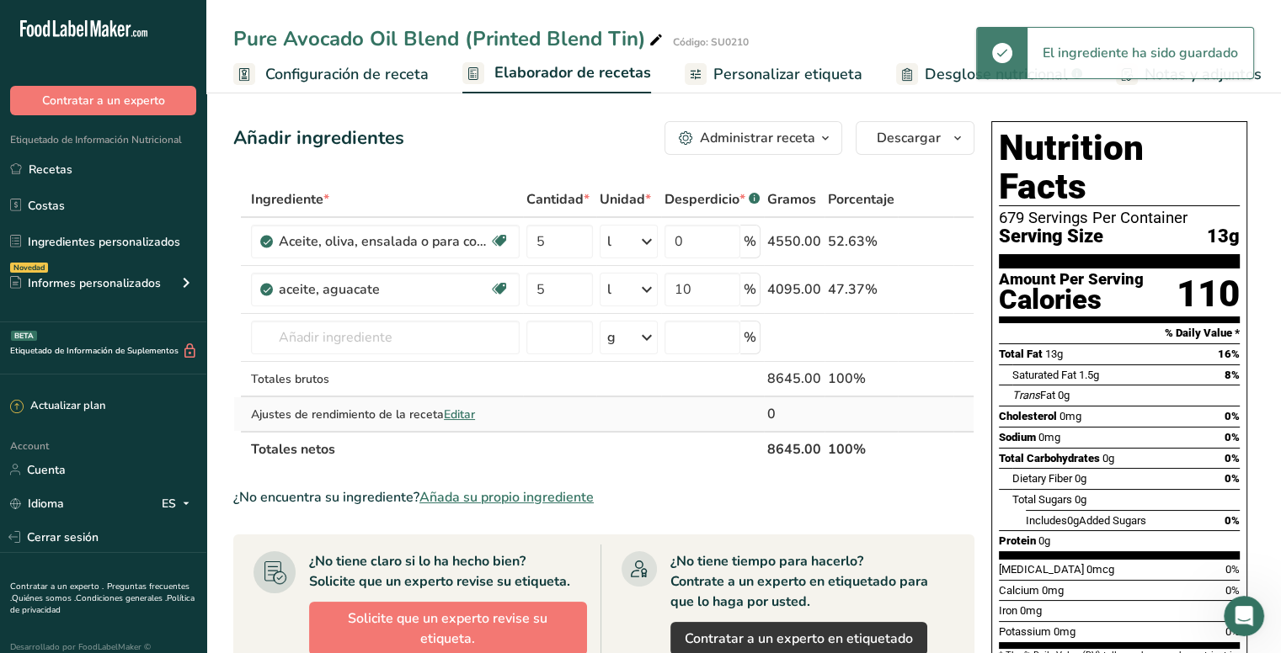
click at [464, 415] on div "Ingrediente * Cantidad * Unidad * Desperdicio * .a-a{fill:#347362;}.b-a{fill:#f…" at bounding box center [603, 324] width 741 height 285
click at [464, 415] on span "Editar" at bounding box center [459, 415] width 31 height 16
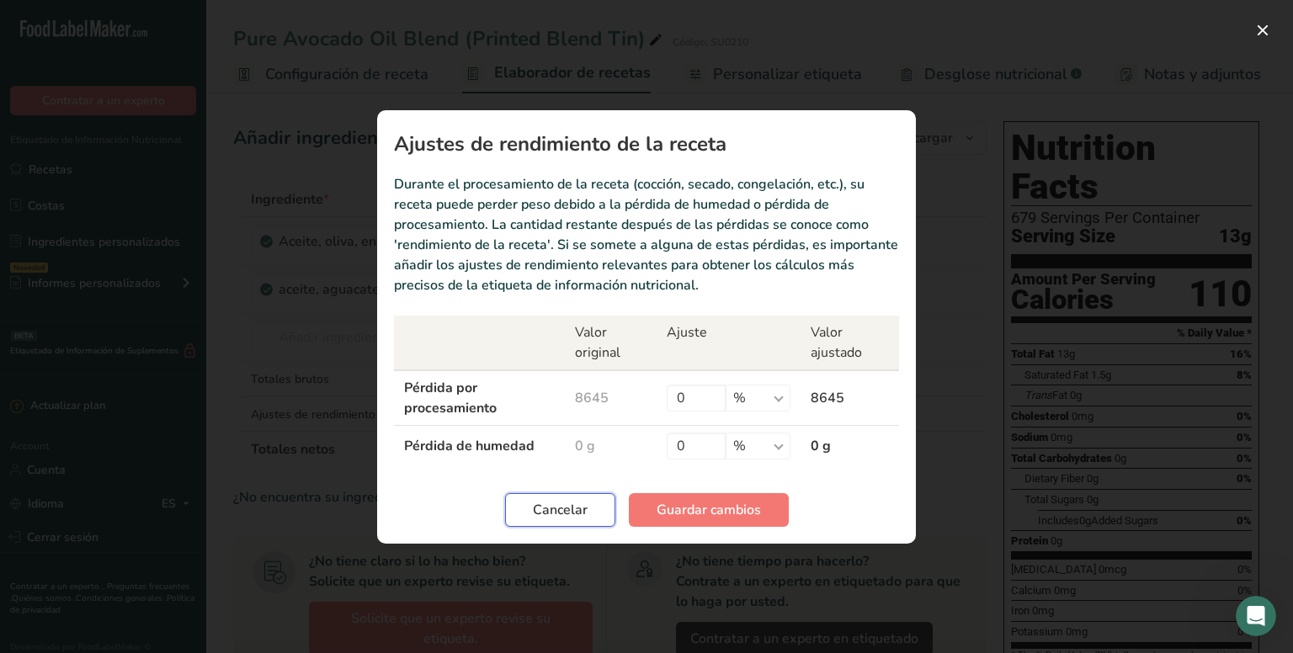
click at [566, 509] on span "Cancelar" at bounding box center [560, 510] width 55 height 20
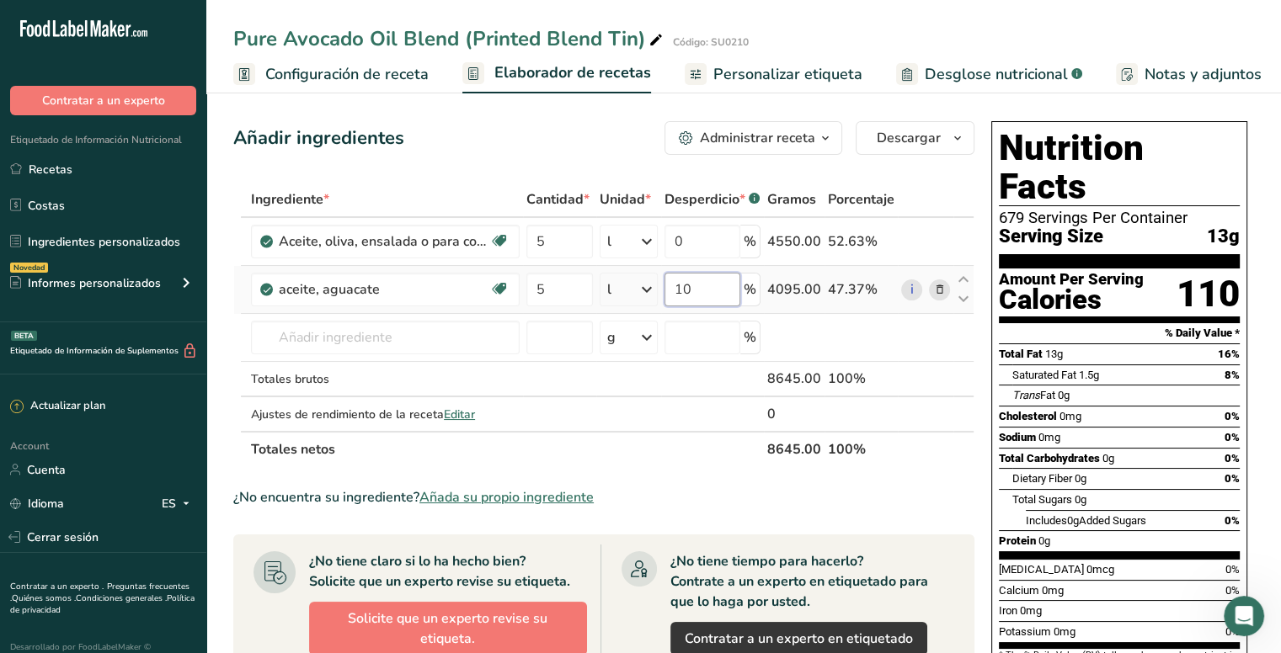
drag, startPoint x: 702, startPoint y: 293, endPoint x: 664, endPoint y: 297, distance: 38.1
click at [667, 293] on input "10" at bounding box center [702, 290] width 76 height 34
type input "0"
click at [953, 187] on div "Ingrediente * Cantidad * Unidad * Desperdicio * .a-a{fill:#347362;}.b-a{fill:#f…" at bounding box center [603, 324] width 741 height 285
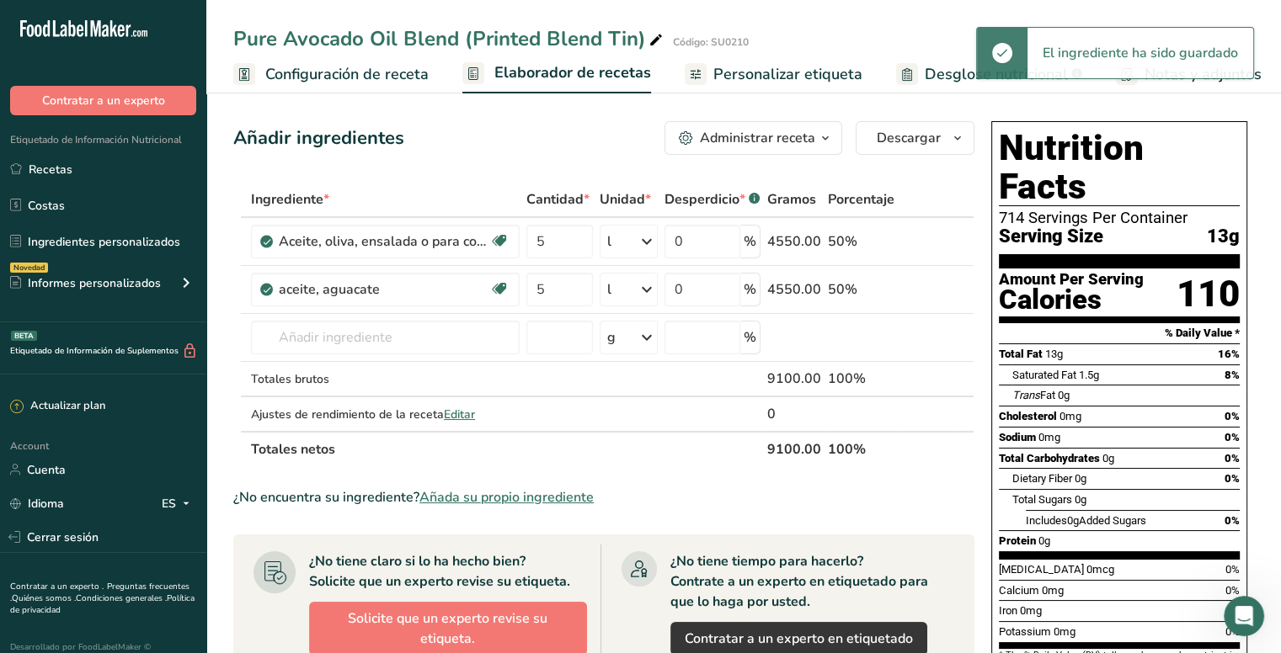
click at [795, 138] on div "Administrar receta" at bounding box center [757, 138] width 115 height 20
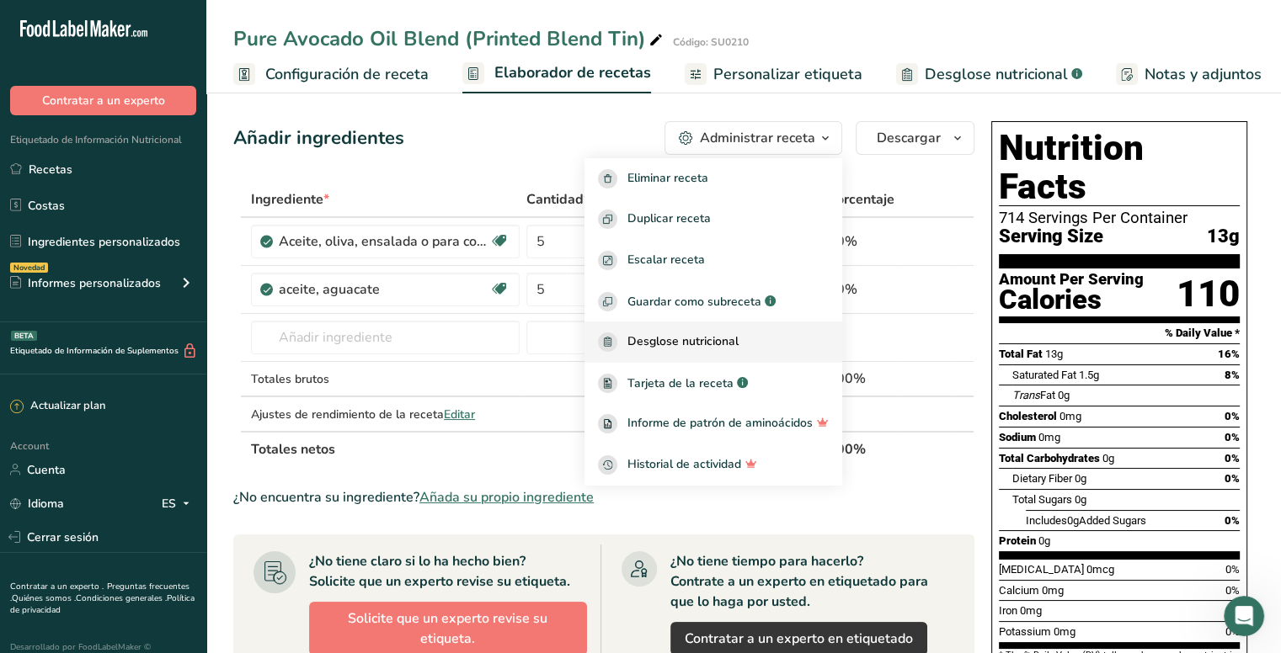
click at [730, 342] on span "Desglose nutricional" at bounding box center [682, 342] width 111 height 19
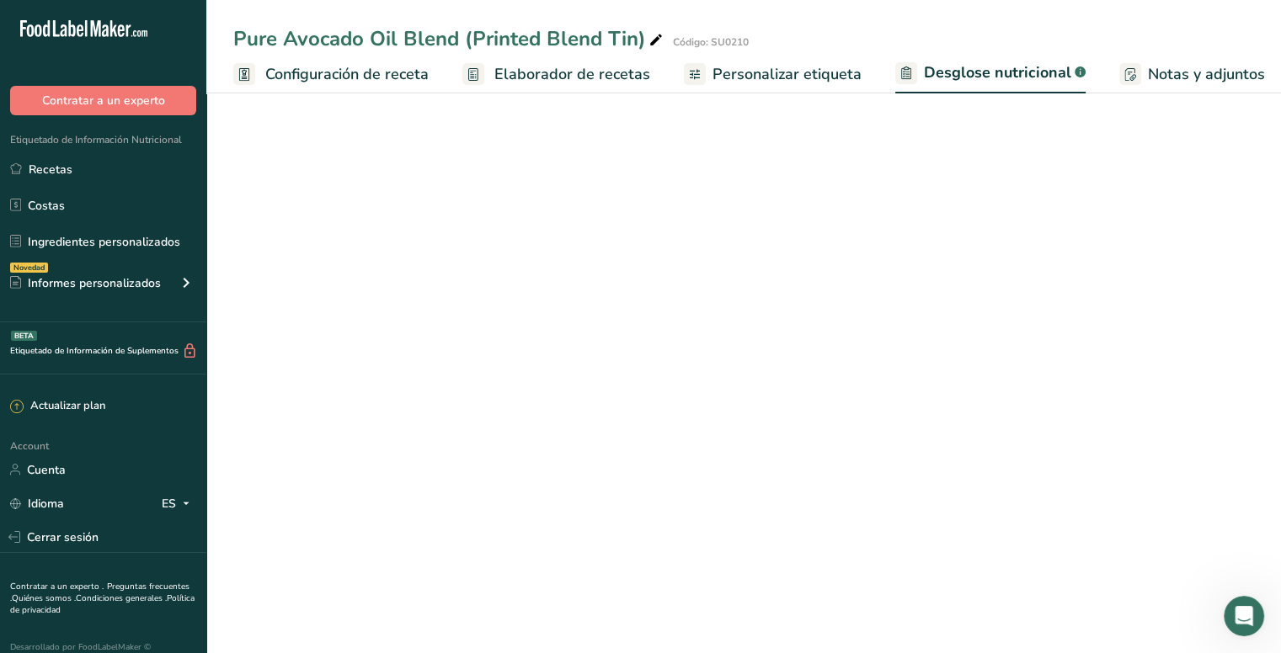
select select "Calories"
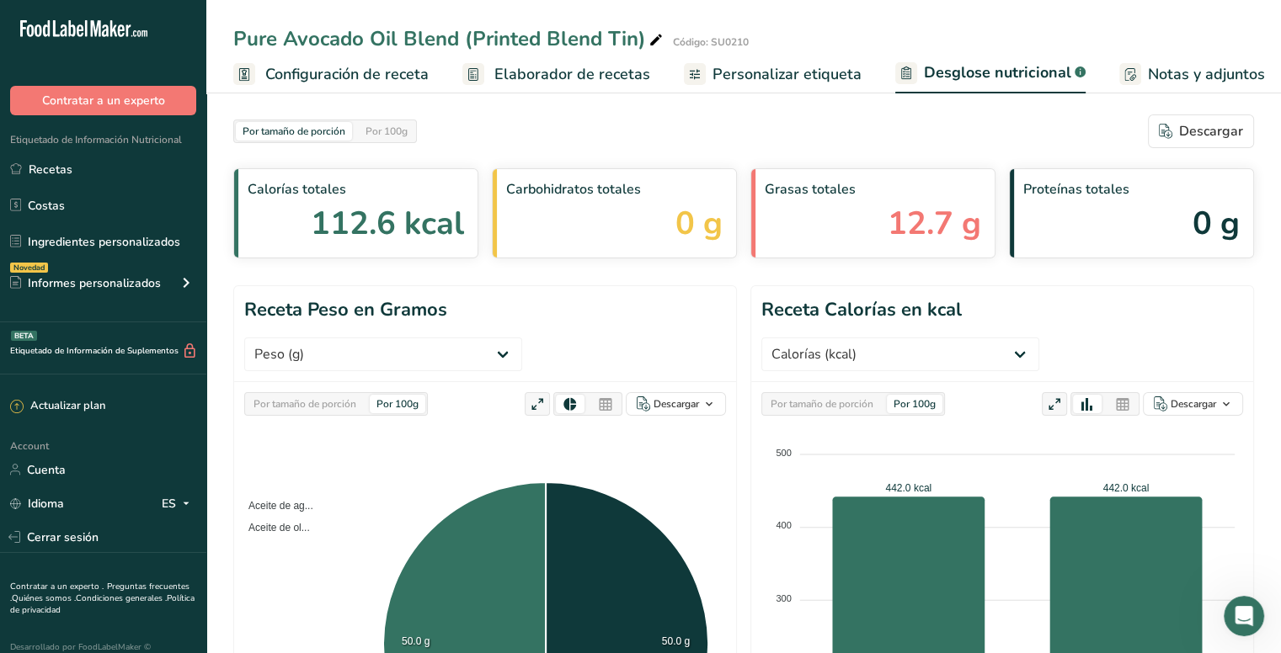
click at [792, 73] on span "Personalizar etiqueta" at bounding box center [786, 74] width 149 height 23
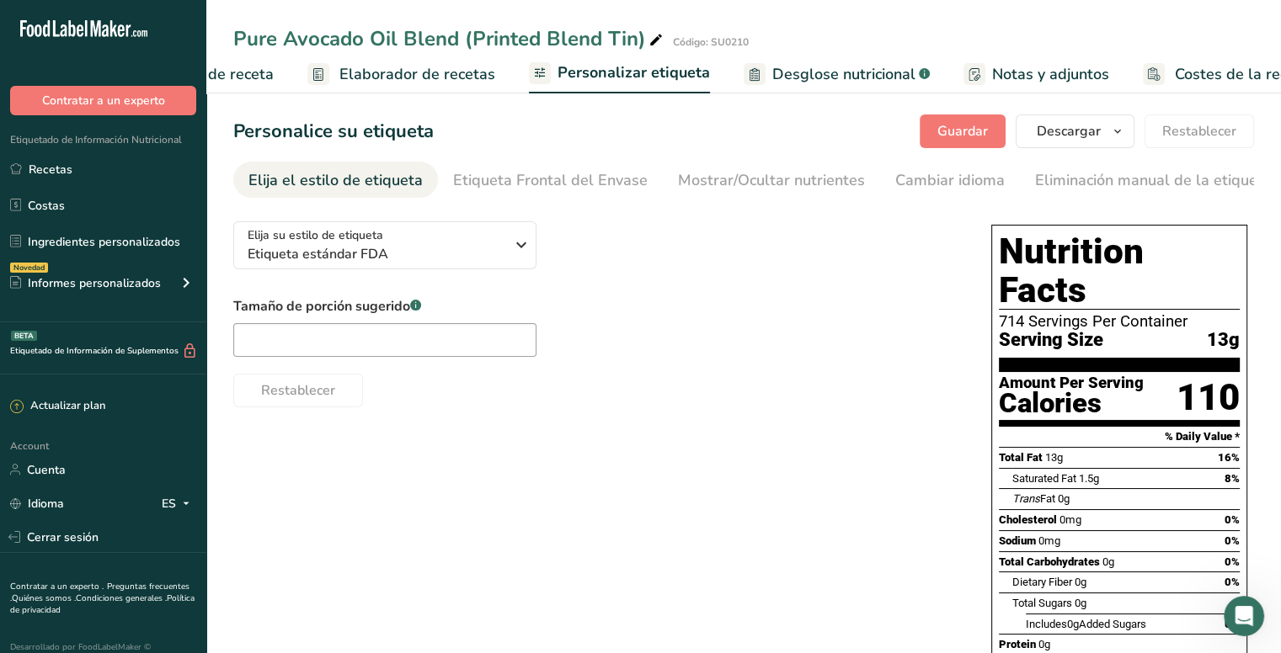
scroll to position [0, 202]
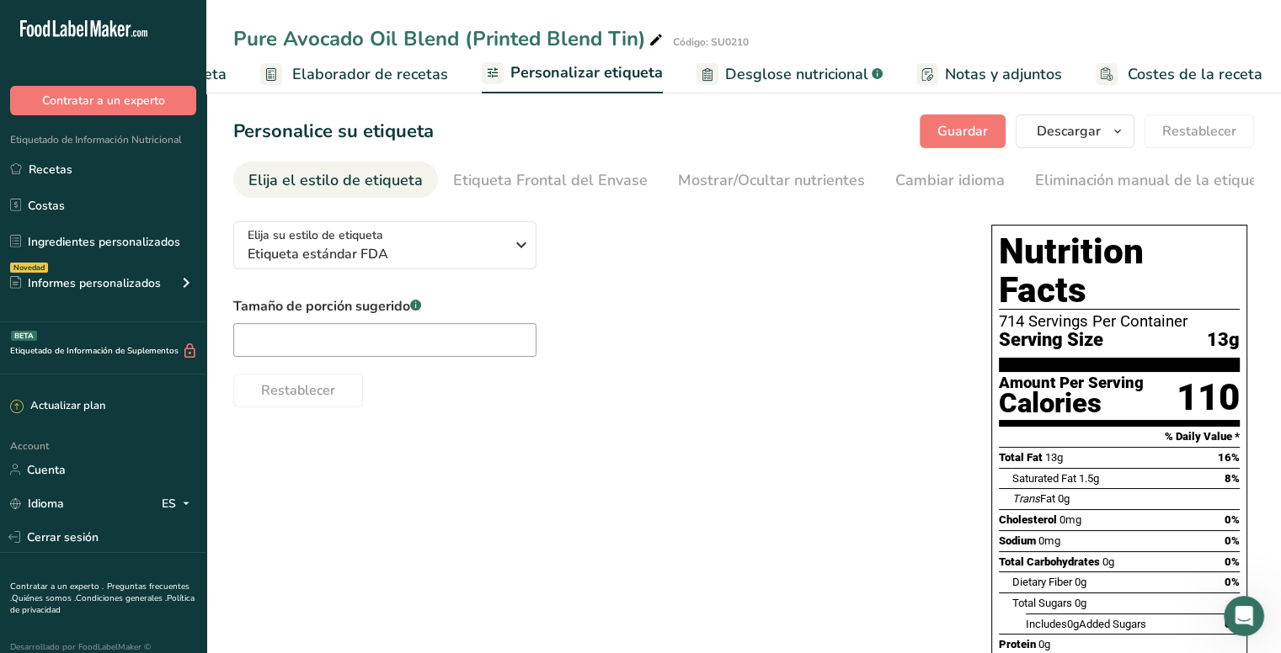
click at [411, 76] on span "Elaborador de recetas" at bounding box center [370, 74] width 156 height 23
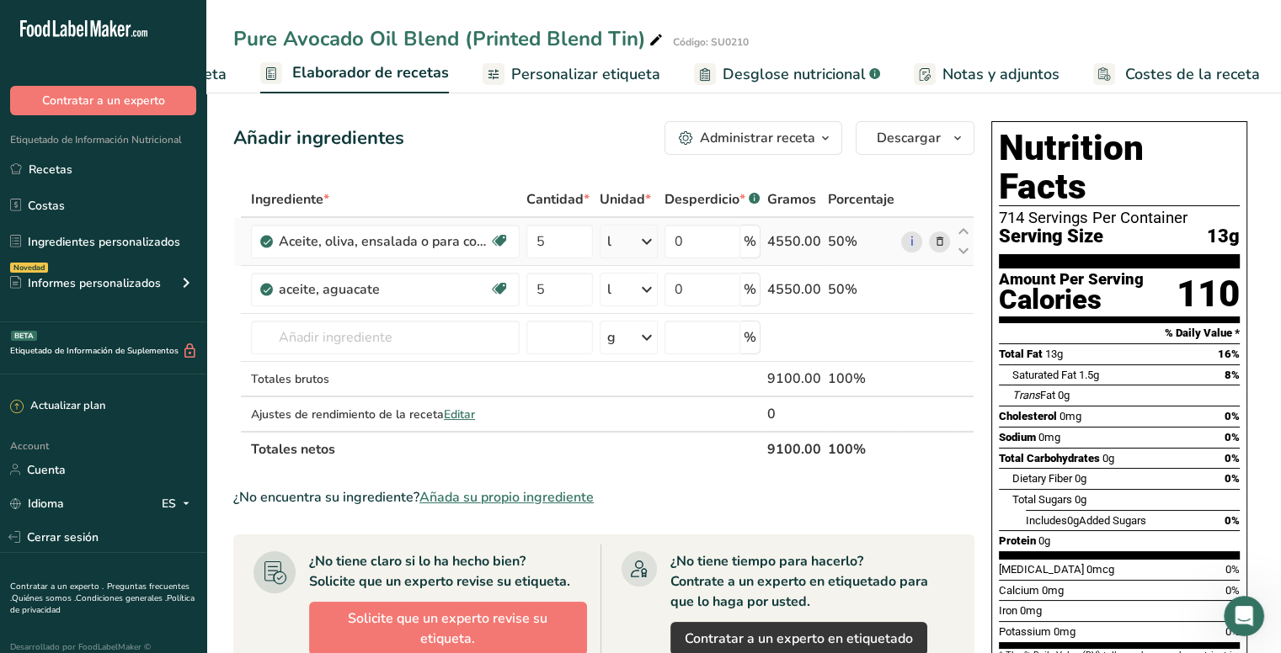
click at [845, 239] on div "50%" at bounding box center [861, 242] width 67 height 20
drag, startPoint x: 553, startPoint y: 242, endPoint x: 533, endPoint y: 240, distance: 20.3
click at [533, 240] on input "5" at bounding box center [559, 242] width 67 height 34
type input "4"
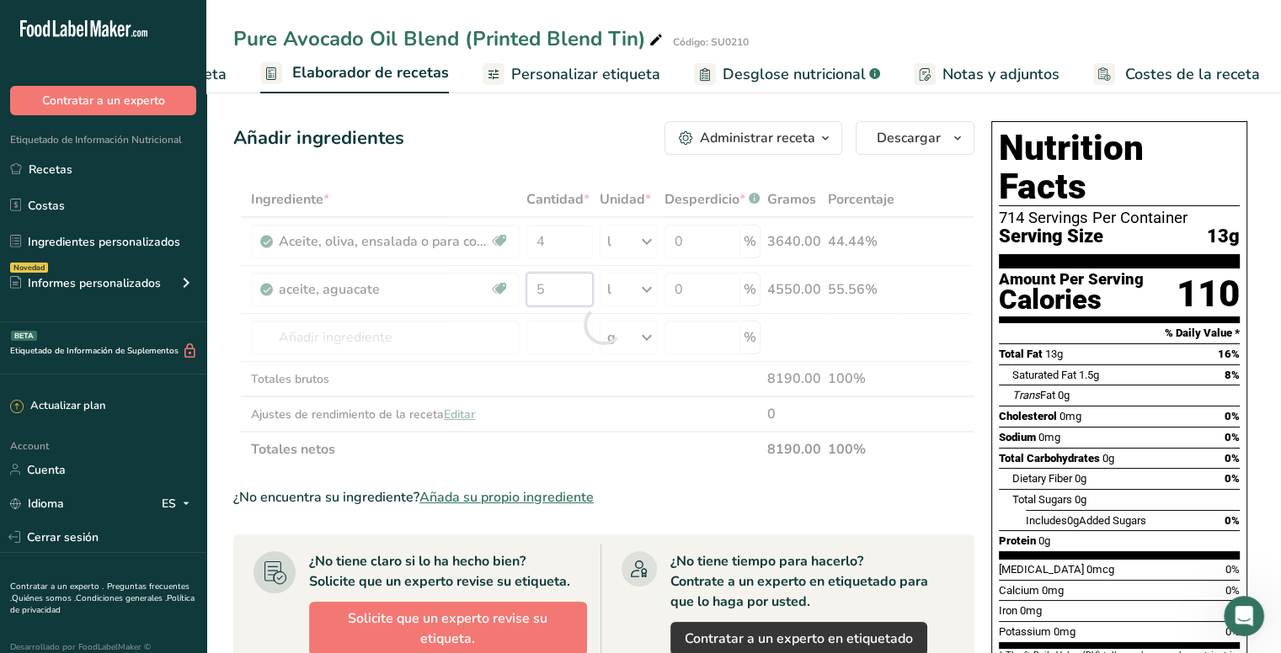
drag, startPoint x: 566, startPoint y: 290, endPoint x: 532, endPoint y: 290, distance: 33.7
click at [532, 290] on div "Ingrediente * Cantidad * Unidad * Desperdicio * .a-a{fill:#347362;}.b-a{fill:#f…" at bounding box center [603, 324] width 741 height 285
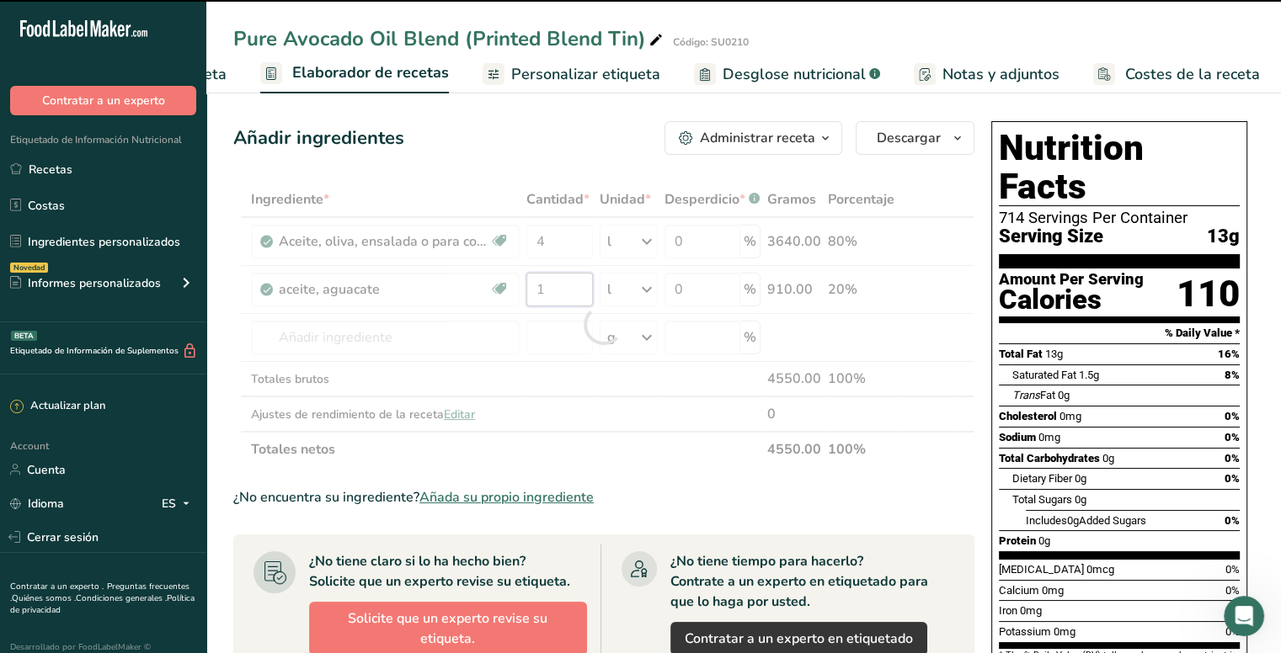
type input "5"
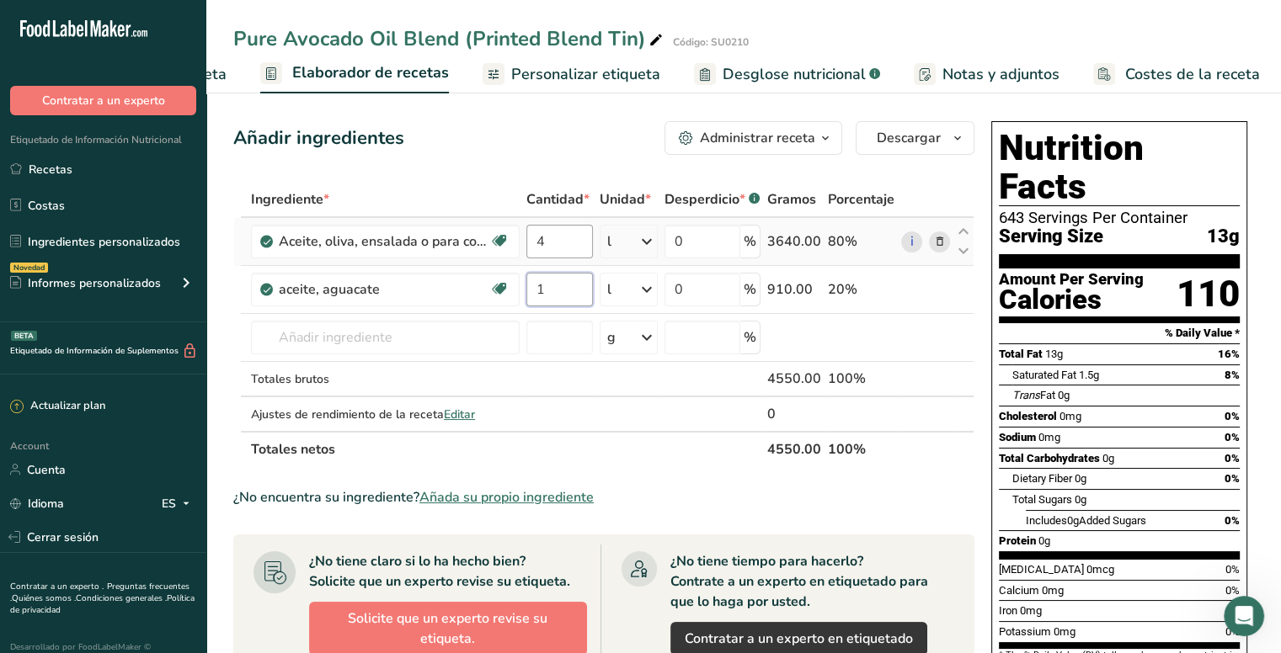
type input "1"
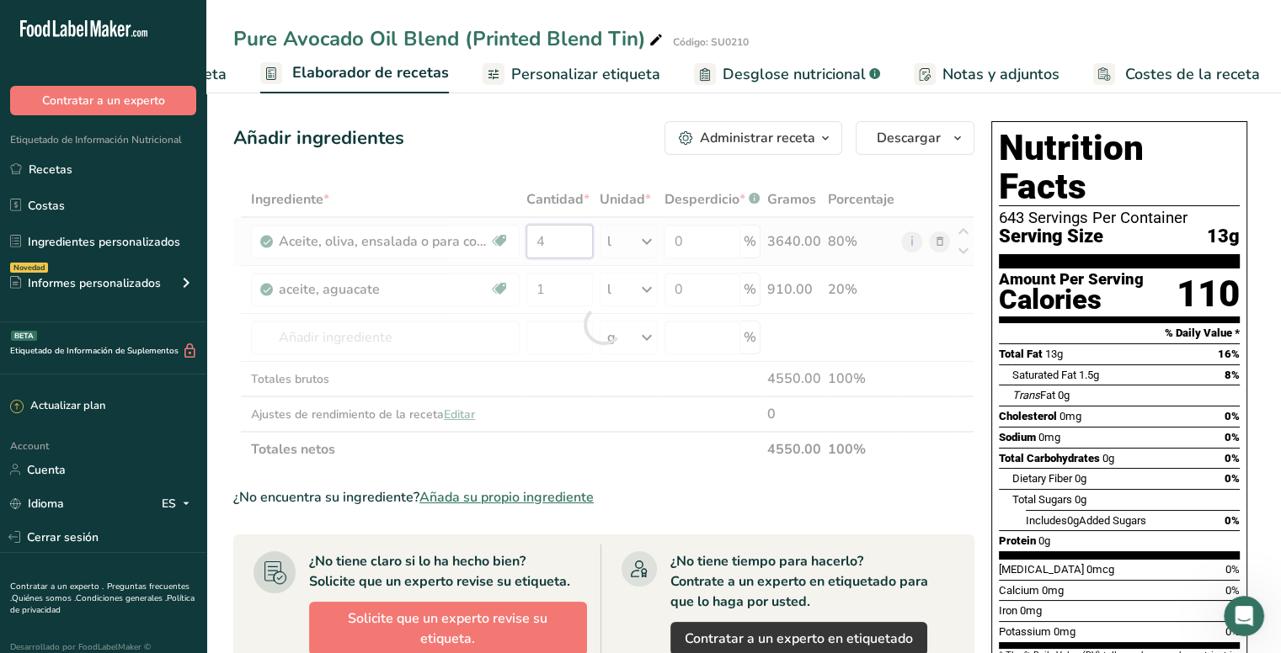
click at [559, 247] on div "Ingrediente * Cantidad * Unidad * Desperdicio * .a-a{fill:#347362;}.b-a{fill:#f…" at bounding box center [603, 324] width 741 height 285
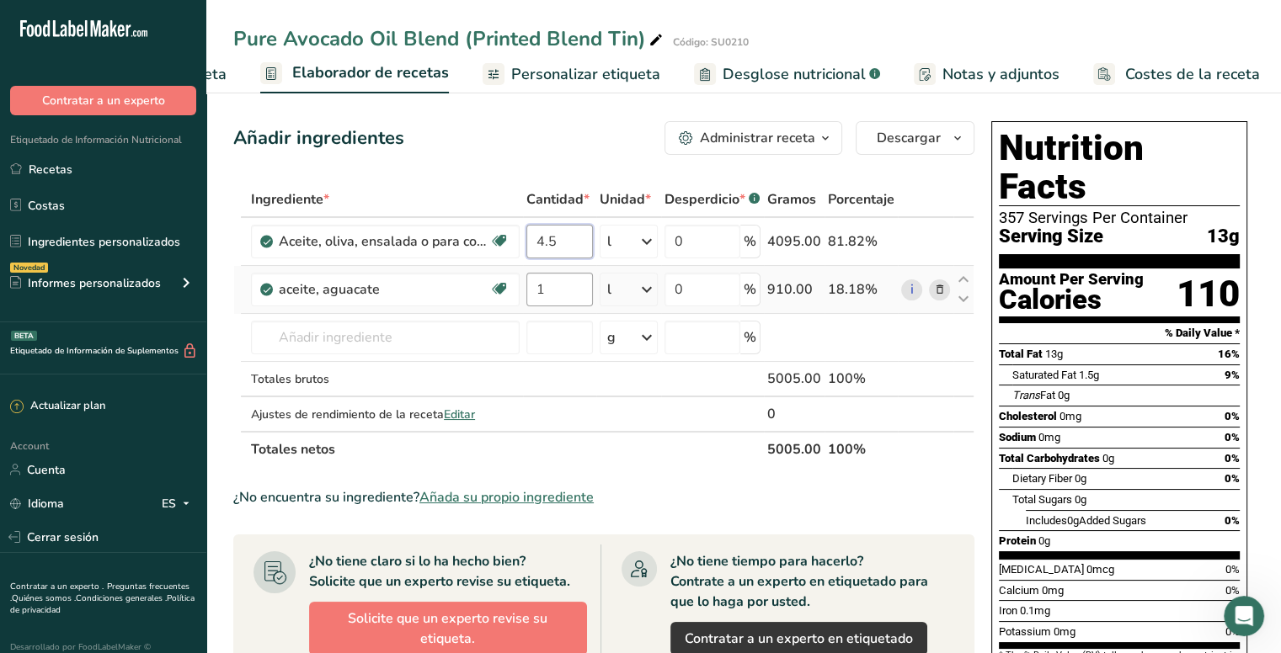
type input "4.5"
click at [560, 296] on div "Ingrediente * Cantidad * Unidad * Desperdicio * .a-a{fill:#347362;}.b-a{fill:#f…" at bounding box center [603, 324] width 741 height 285
type input "0.5"
click at [476, 169] on div "Añadir ingredientes Administrar receta Eliminar receta Duplicar receta Escalar …" at bounding box center [608, 585] width 751 height 941
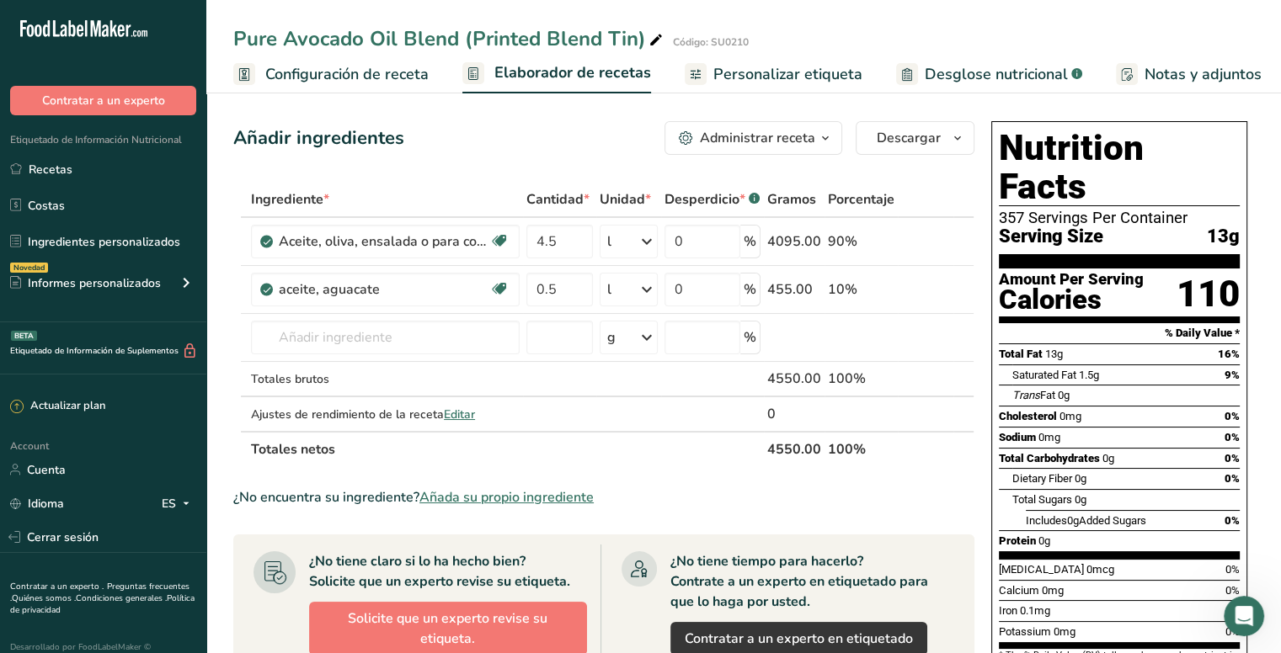
click at [419, 74] on span "Configuración de receta" at bounding box center [346, 74] width 163 height 23
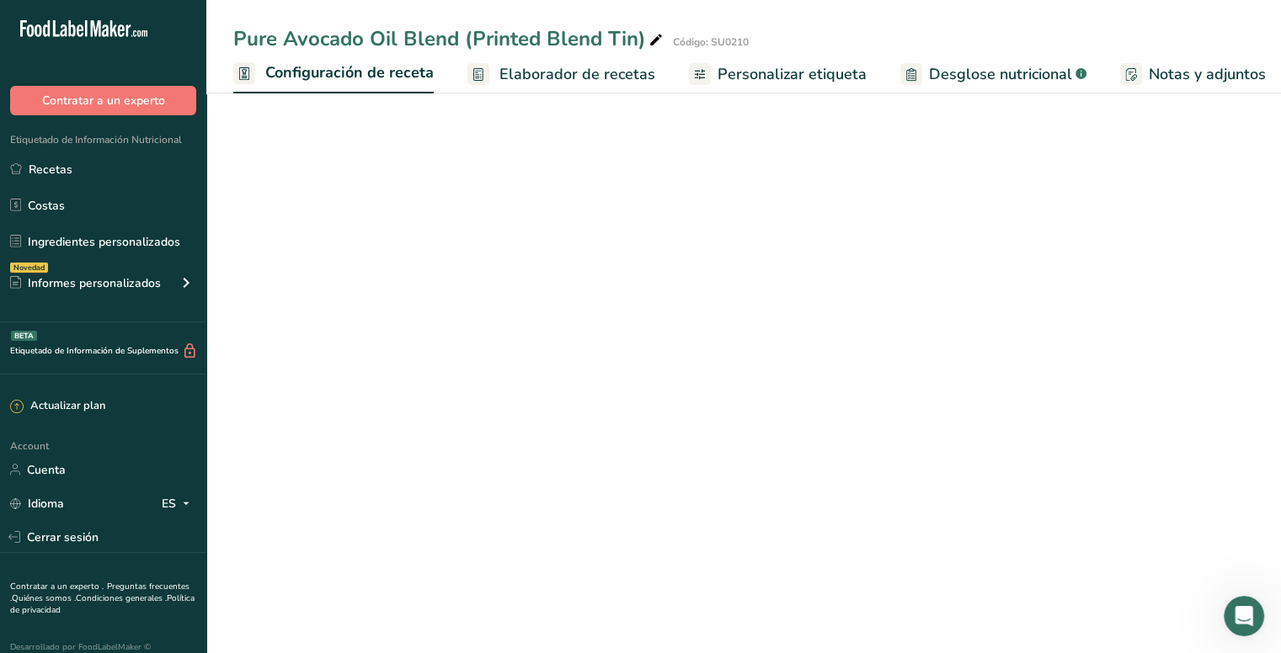
scroll to position [0, 6]
select select "17"
select select "22"
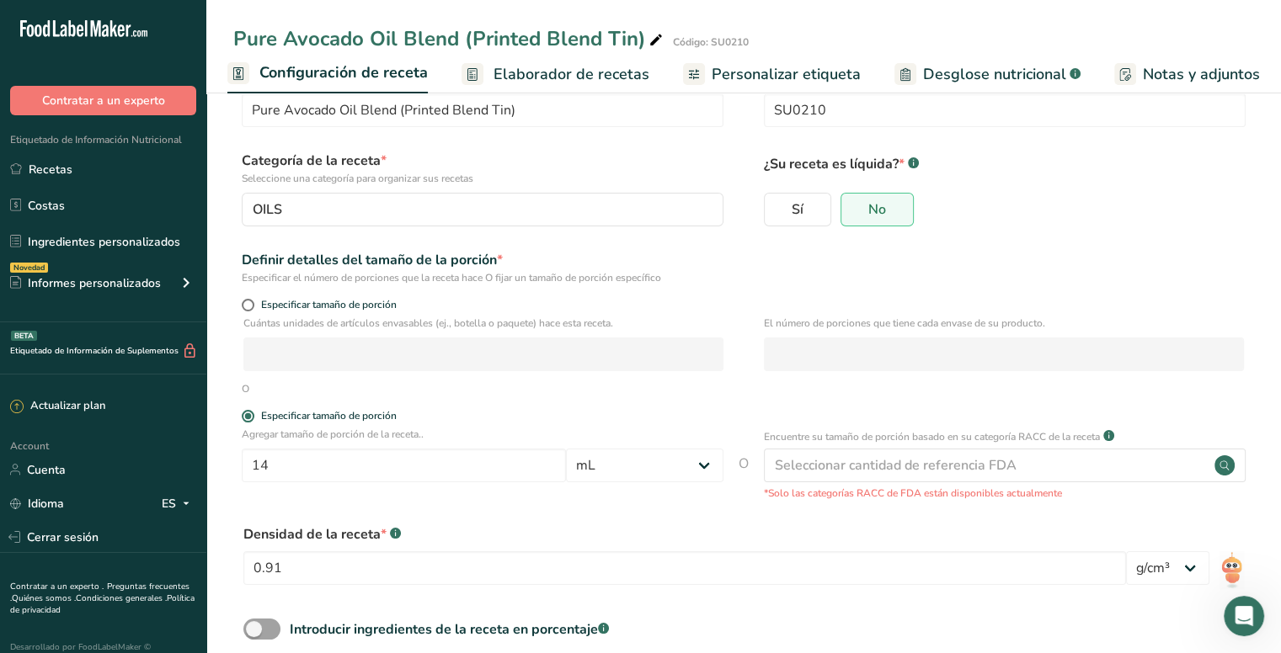
scroll to position [84, 0]
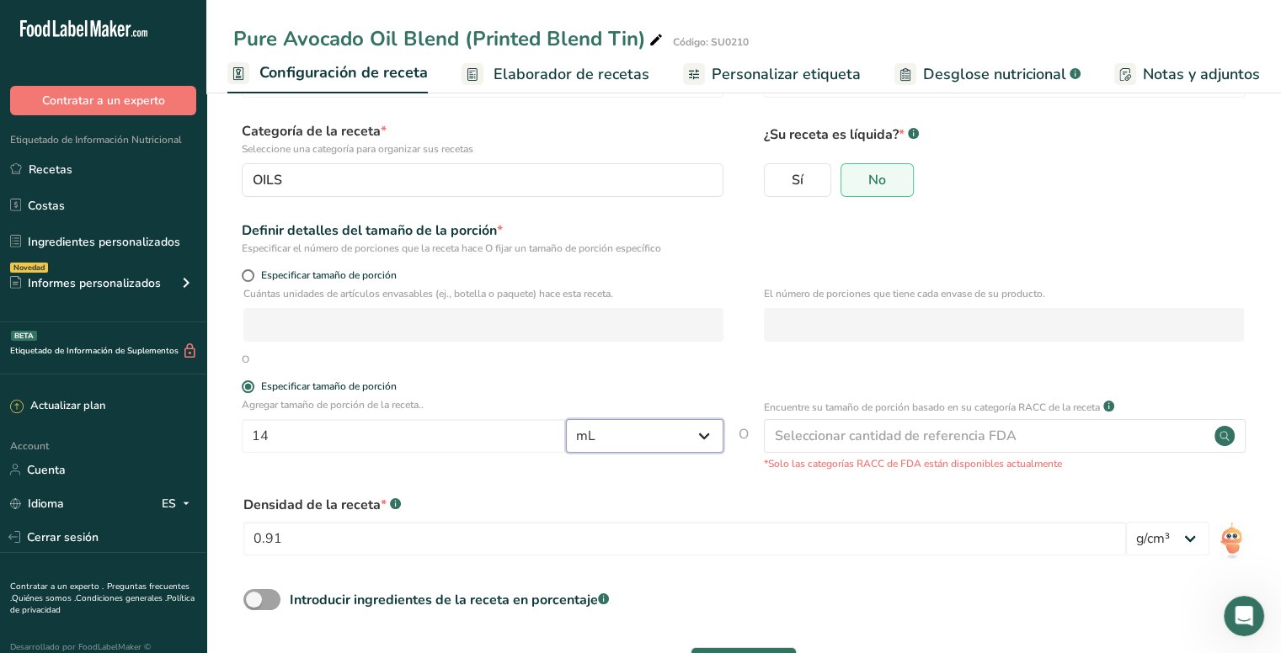
click at [696, 427] on select "Gramos kg mg mcg libras onza [GEOGRAPHIC_DATA] mL onza líquida [GEOGRAPHIC_DATA…" at bounding box center [644, 436] width 157 height 34
select select "0"
click at [566, 453] on select "Gramos kg mg mcg libras onza [GEOGRAPHIC_DATA] mL onza líquida [GEOGRAPHIC_DATA…" at bounding box center [644, 436] width 157 height 34
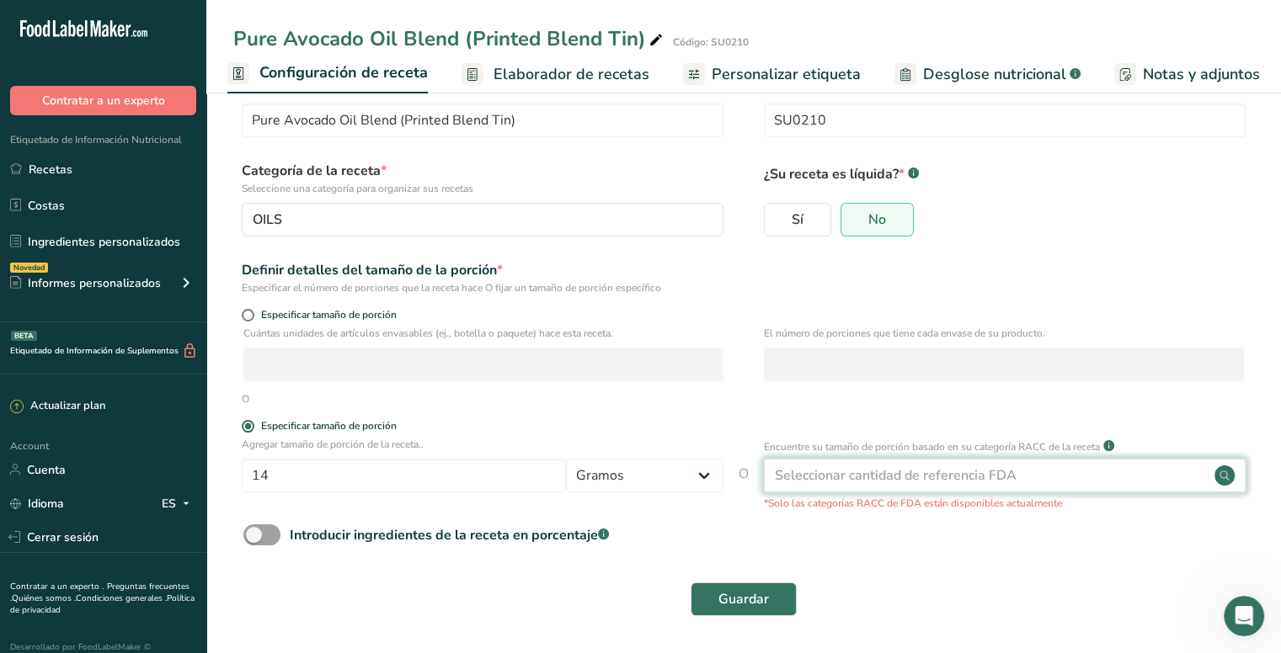
click at [951, 480] on div "Seleccionar cantidad de referencia FDA" at bounding box center [896, 476] width 242 height 20
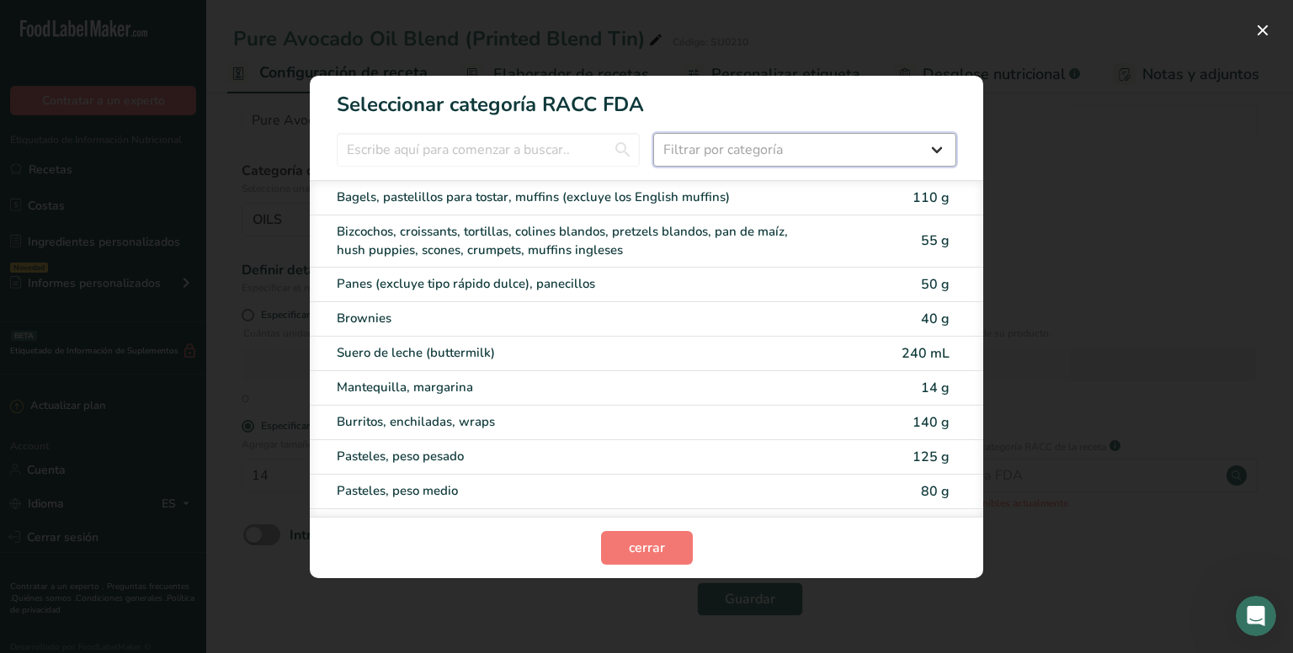
click at [822, 152] on select "Filtrar por categoría Todos Productos de panadería Bebidas Cereales y otros pro…" at bounding box center [804, 150] width 303 height 34
select select "12"
click at [653, 133] on select "Filtrar por categoría Todos Productos de panadería Bebidas Cereales y otros pro…" at bounding box center [804, 150] width 303 height 34
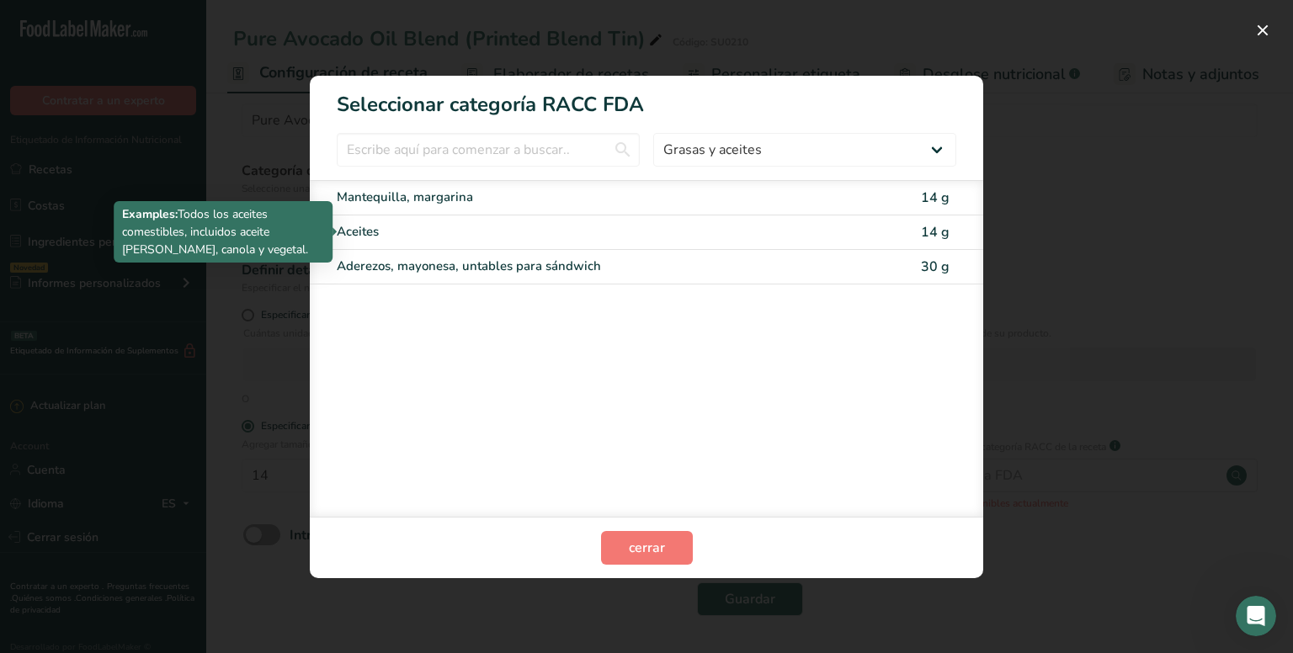
click at [500, 237] on div "Aceites" at bounding box center [576, 231] width 478 height 19
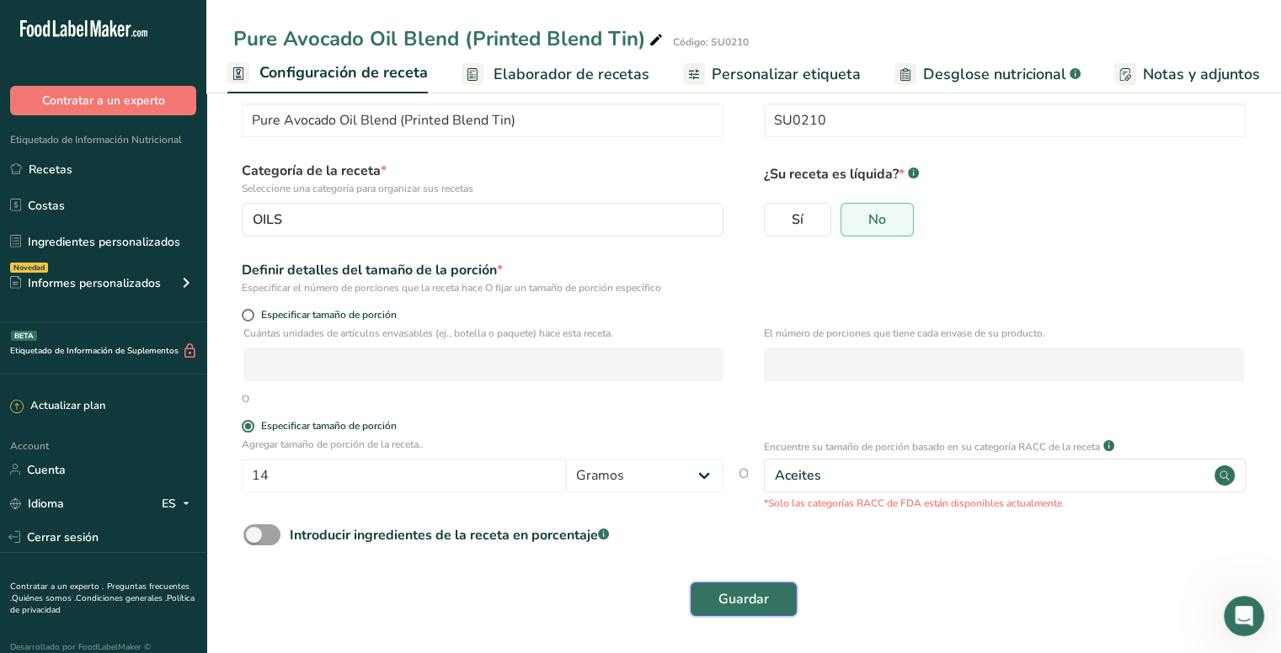
click at [720, 592] on span "Guardar" at bounding box center [743, 599] width 51 height 20
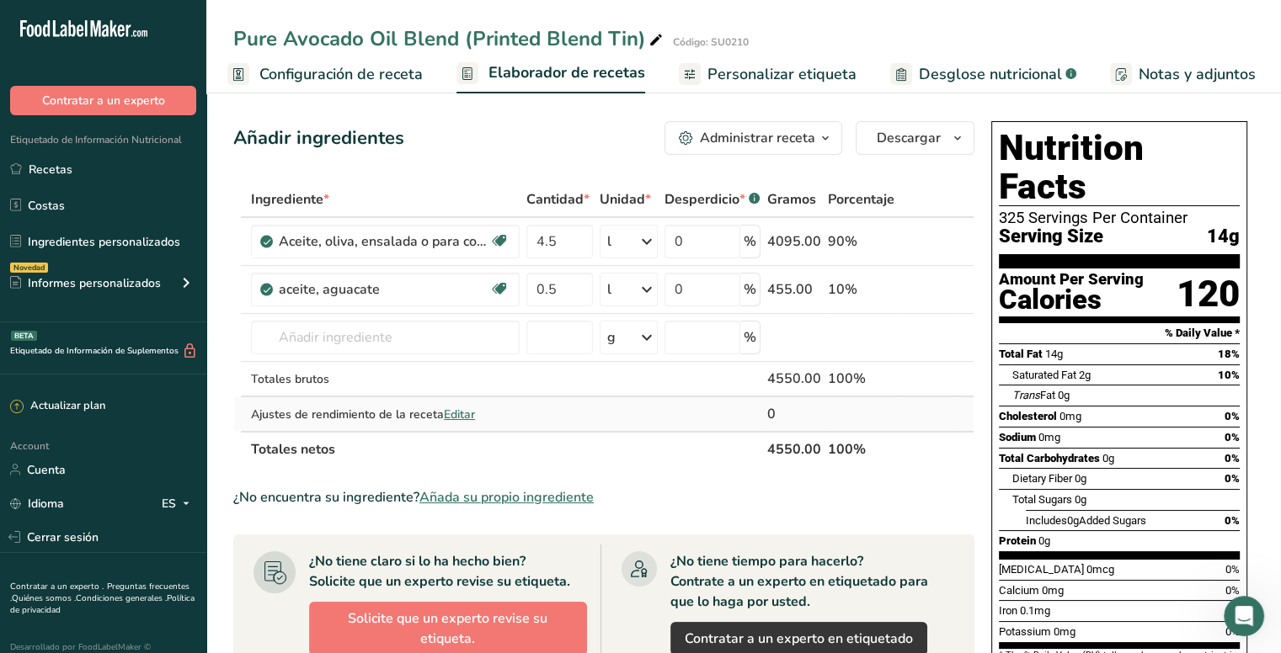
click at [460, 409] on span "Editar" at bounding box center [459, 415] width 31 height 16
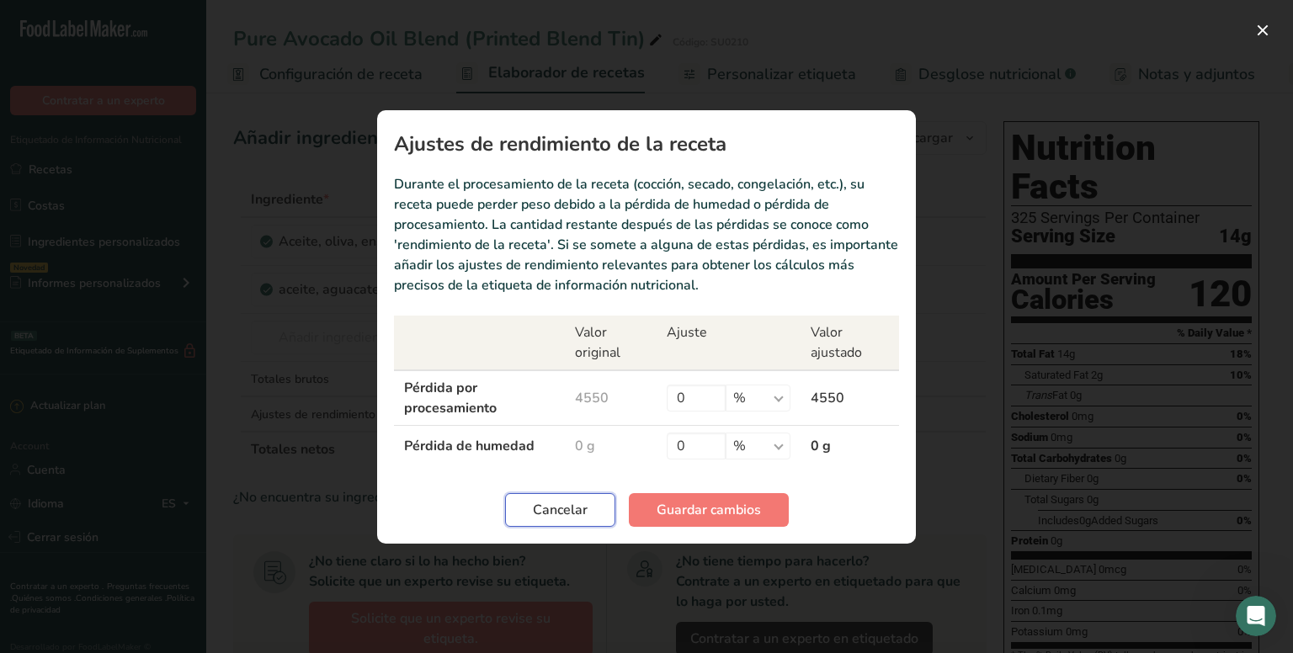
click at [554, 512] on span "Cancelar" at bounding box center [560, 510] width 55 height 20
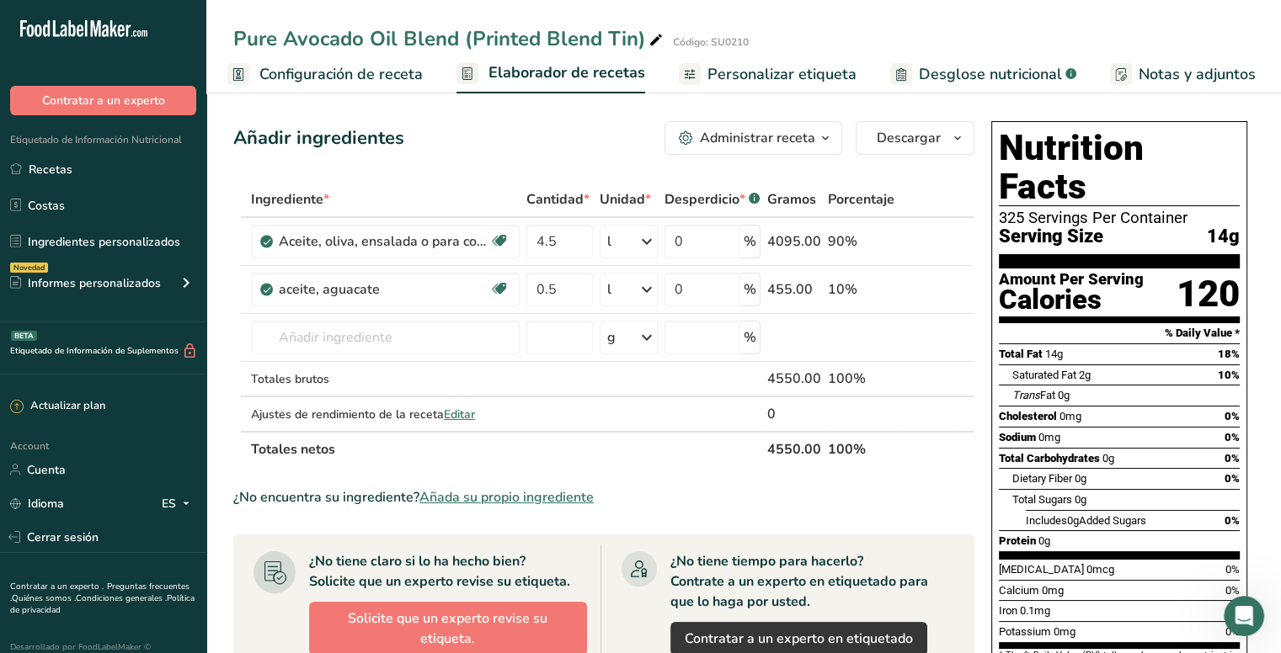
click at [624, 440] on th "Totales netos" at bounding box center [506, 448] width 516 height 35
click at [637, 444] on th "Totales netos" at bounding box center [506, 448] width 516 height 35
click at [573, 248] on input "4.5" at bounding box center [559, 242] width 67 height 34
type input "4"
type input "5"
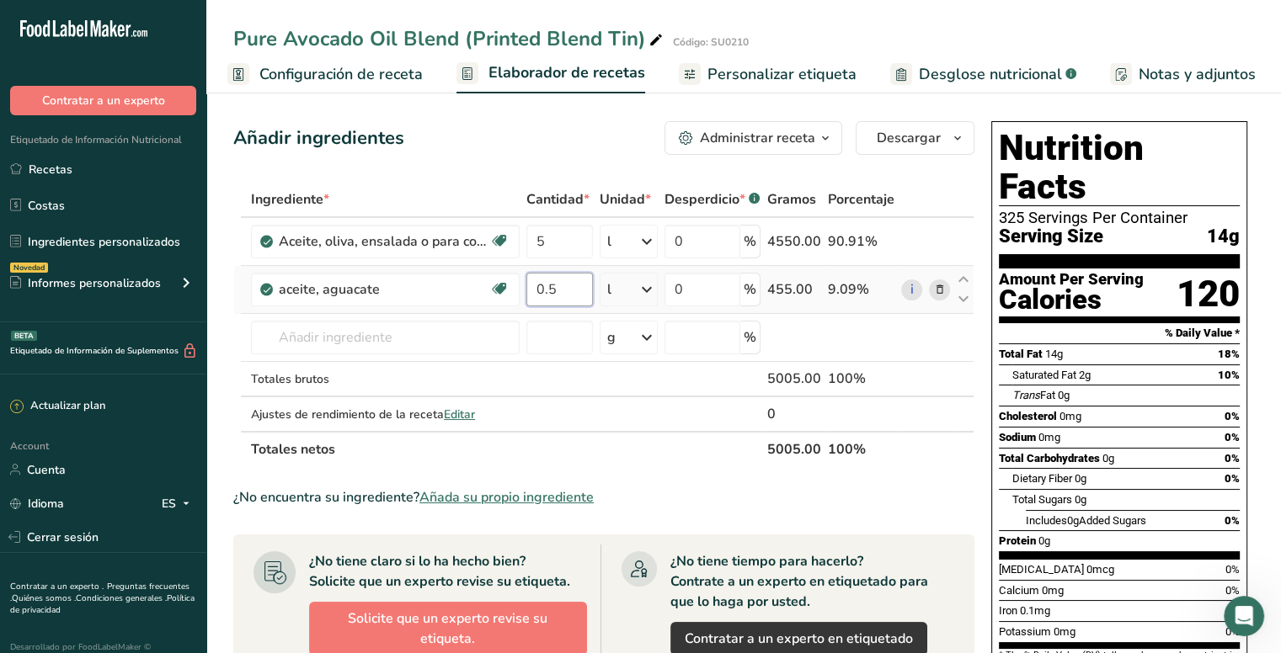
click at [568, 284] on div "Ingrediente * Cantidad * Unidad * Desperdicio * .a-a{fill:#347362;}.b-a{fill:#f…" at bounding box center [603, 324] width 741 height 285
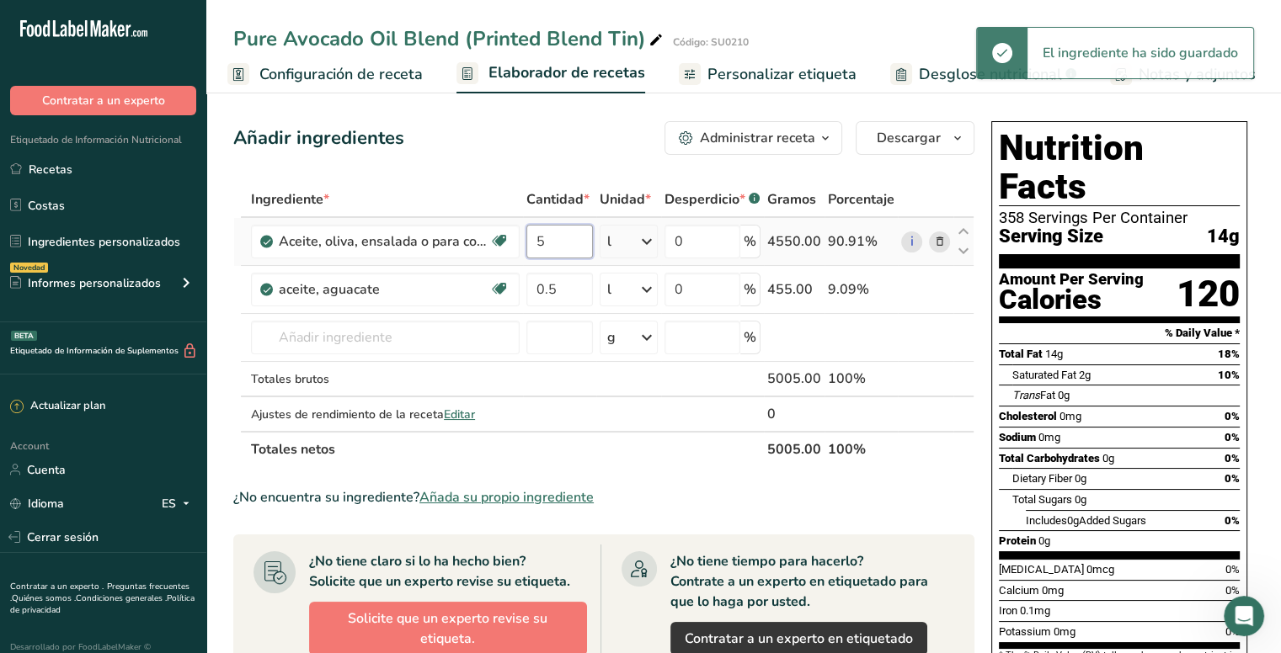
click at [573, 237] on div "Ingrediente * Cantidad * Unidad * Desperdicio * .a-a{fill:#347362;}.b-a{fill:#f…" at bounding box center [603, 324] width 741 height 285
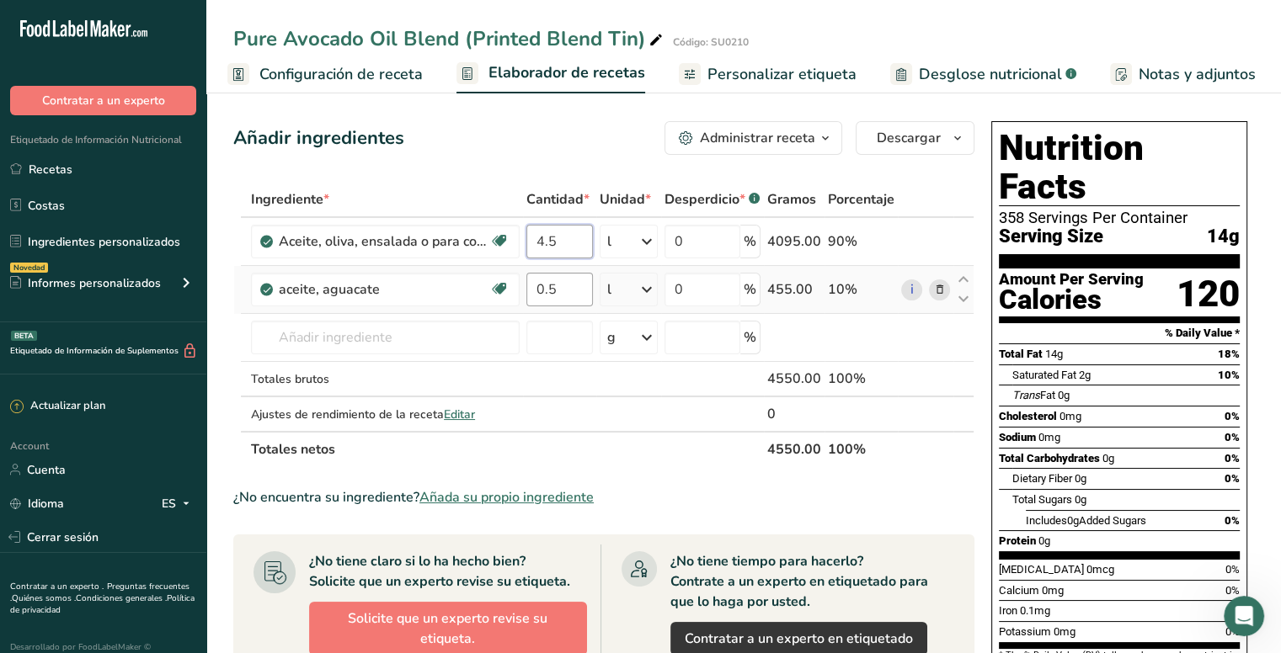
type input "4.5"
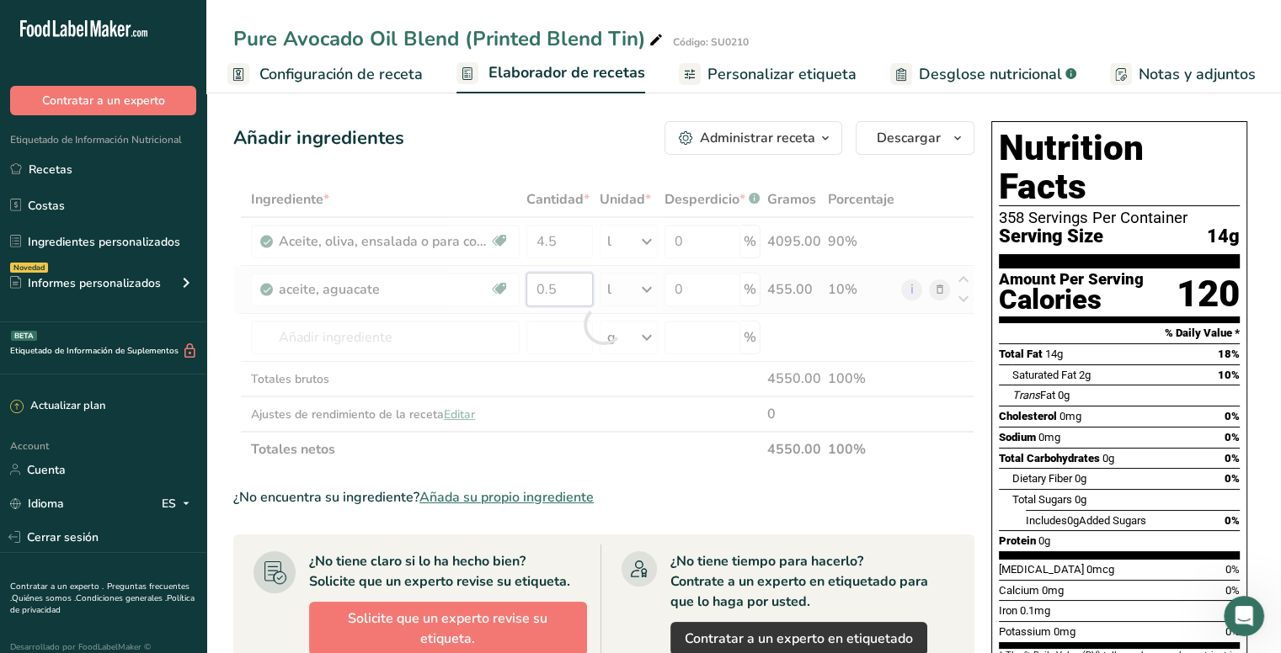
click at [582, 296] on div "Ingrediente * Cantidad * Unidad * Desperdicio * .a-a{fill:#347362;}.b-a{fill:#f…" at bounding box center [603, 324] width 741 height 285
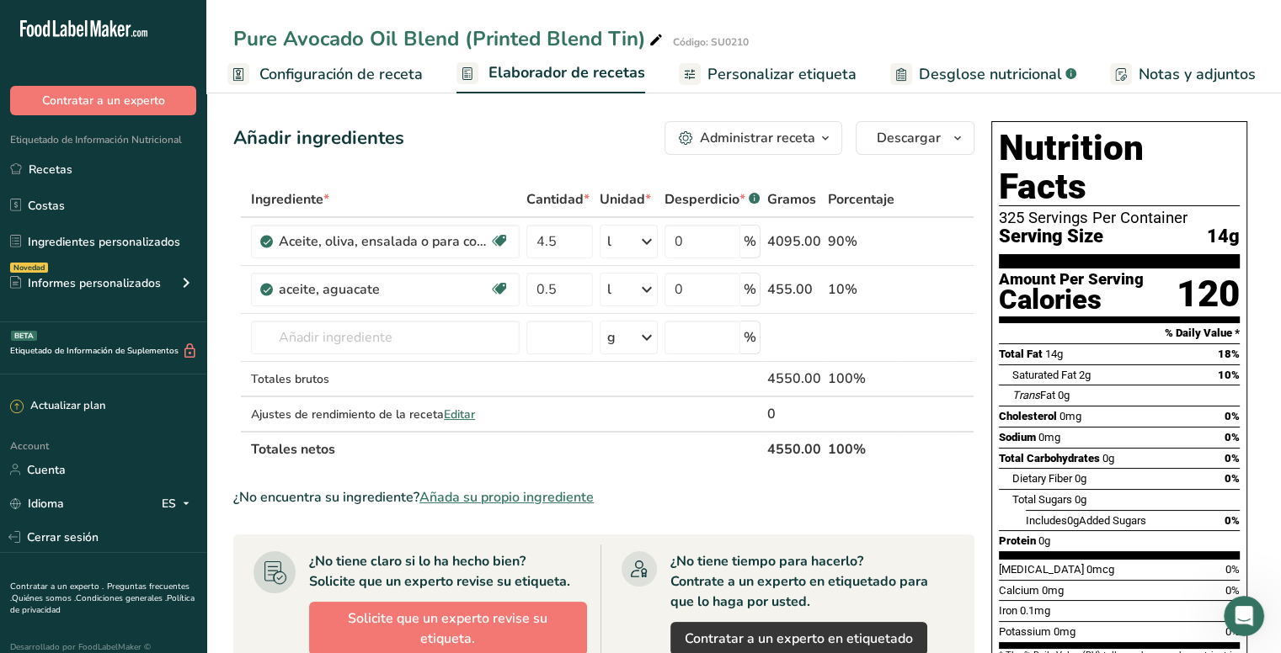
click at [740, 67] on span "Personalizar etiqueta" at bounding box center [781, 74] width 149 height 23
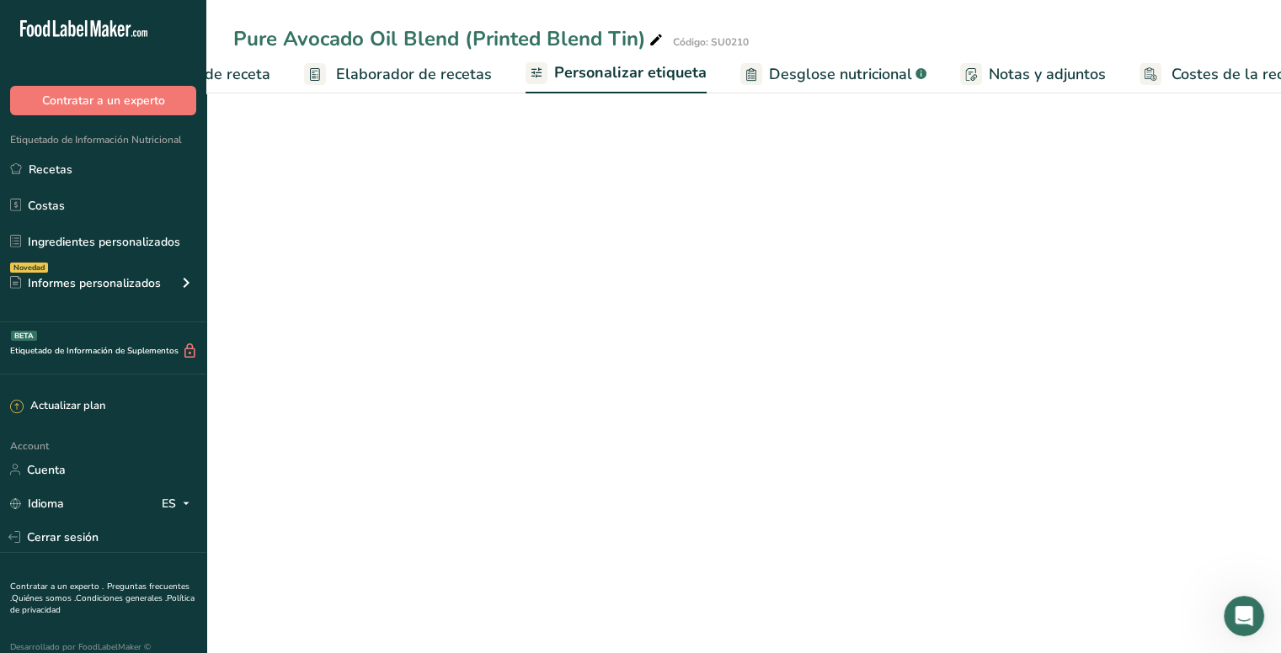
scroll to position [0, 202]
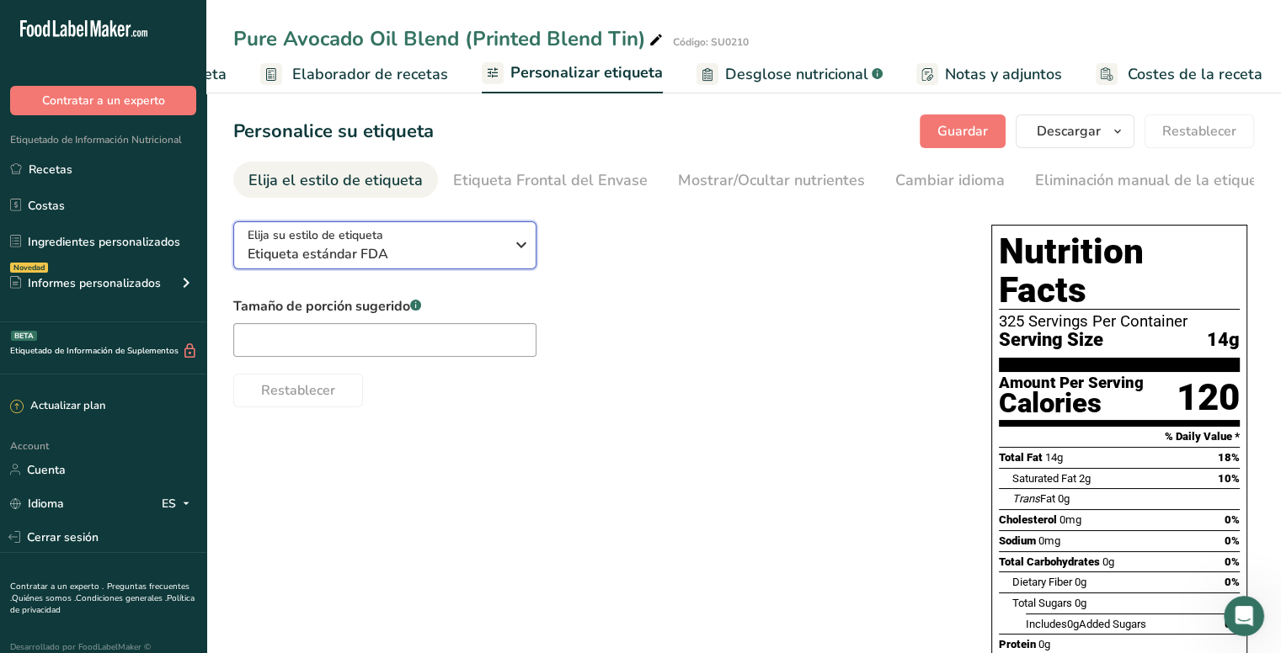
click at [514, 239] on icon "button" at bounding box center [521, 245] width 20 height 30
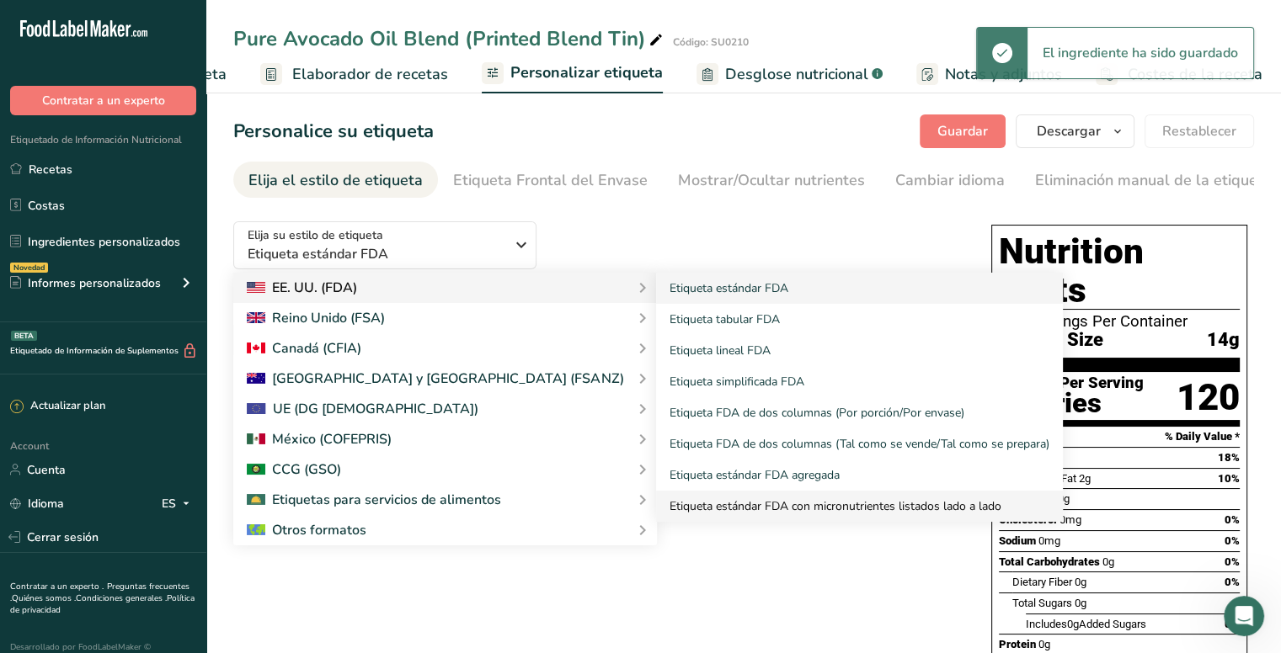
click at [713, 504] on link "Etiqueta estándar FDA con micronutrientes listados lado a lado" at bounding box center [859, 506] width 407 height 31
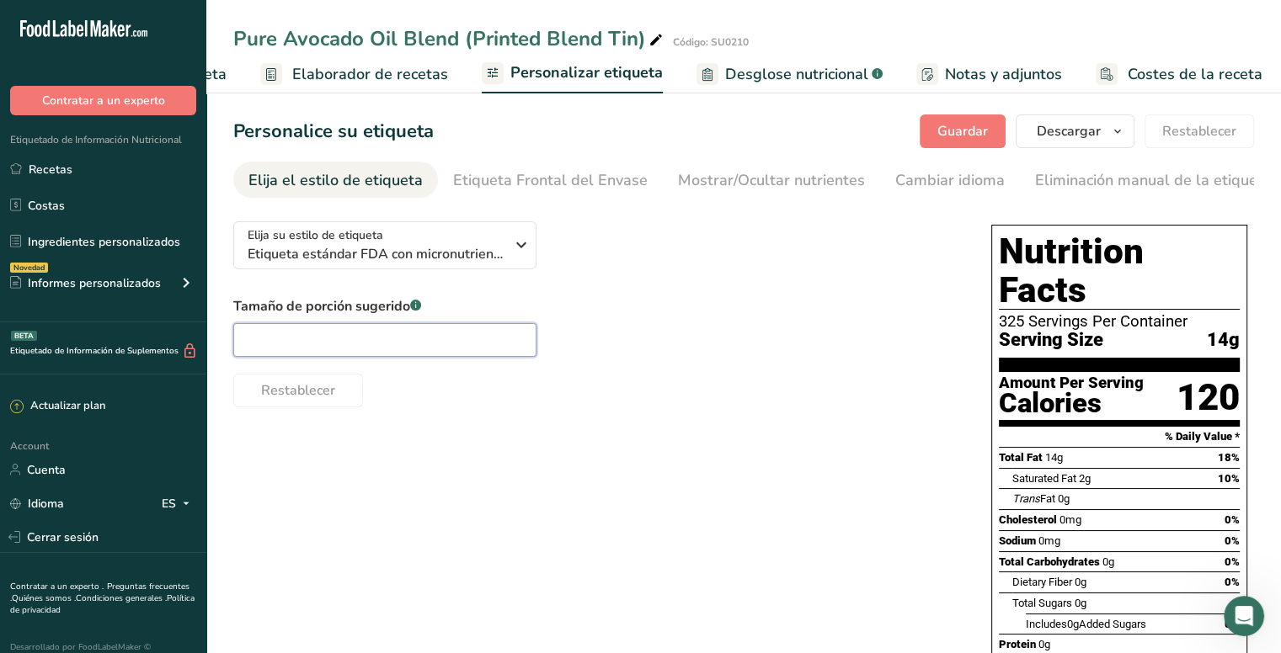
click at [461, 350] on input "text" at bounding box center [384, 340] width 303 height 34
paste input "1 tbsp"
type input "1 tbsp"
click at [584, 183] on div "Etiqueta Frontal del Envase" at bounding box center [550, 180] width 195 height 23
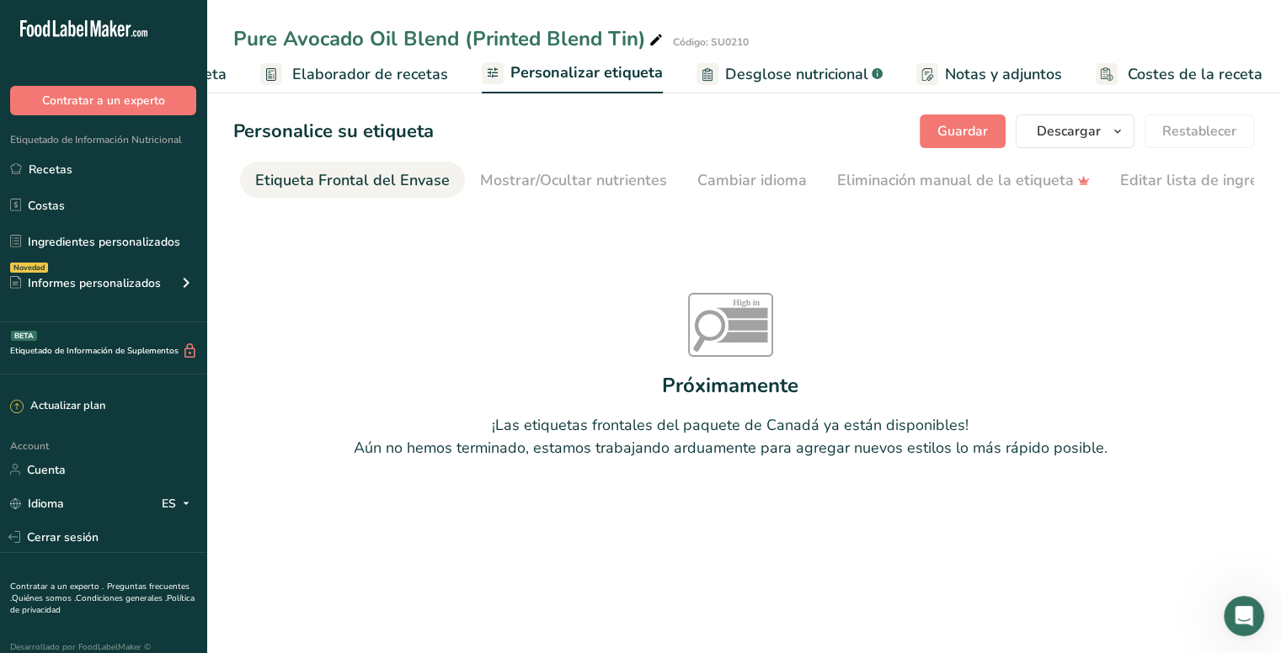
scroll to position [0, 200]
click at [600, 180] on div "Mostrar/Ocultar nutrientes" at bounding box center [570, 180] width 187 height 23
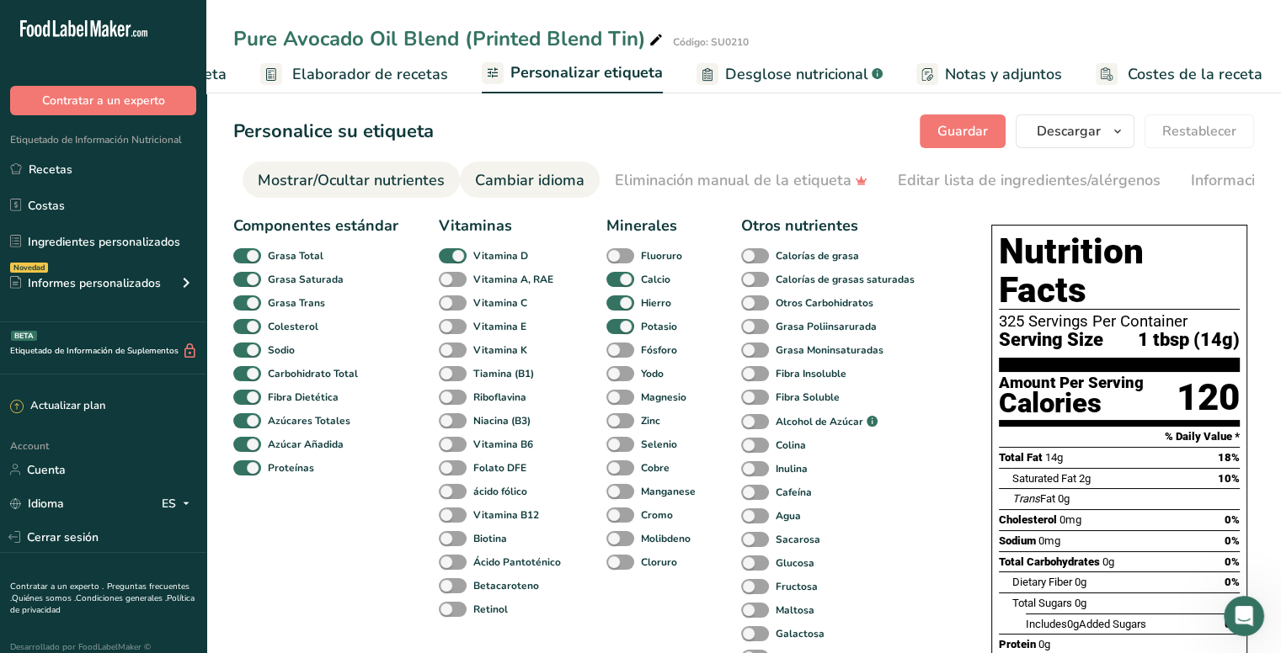
click at [509, 183] on div "Cambiar idioma" at bounding box center [529, 180] width 109 height 23
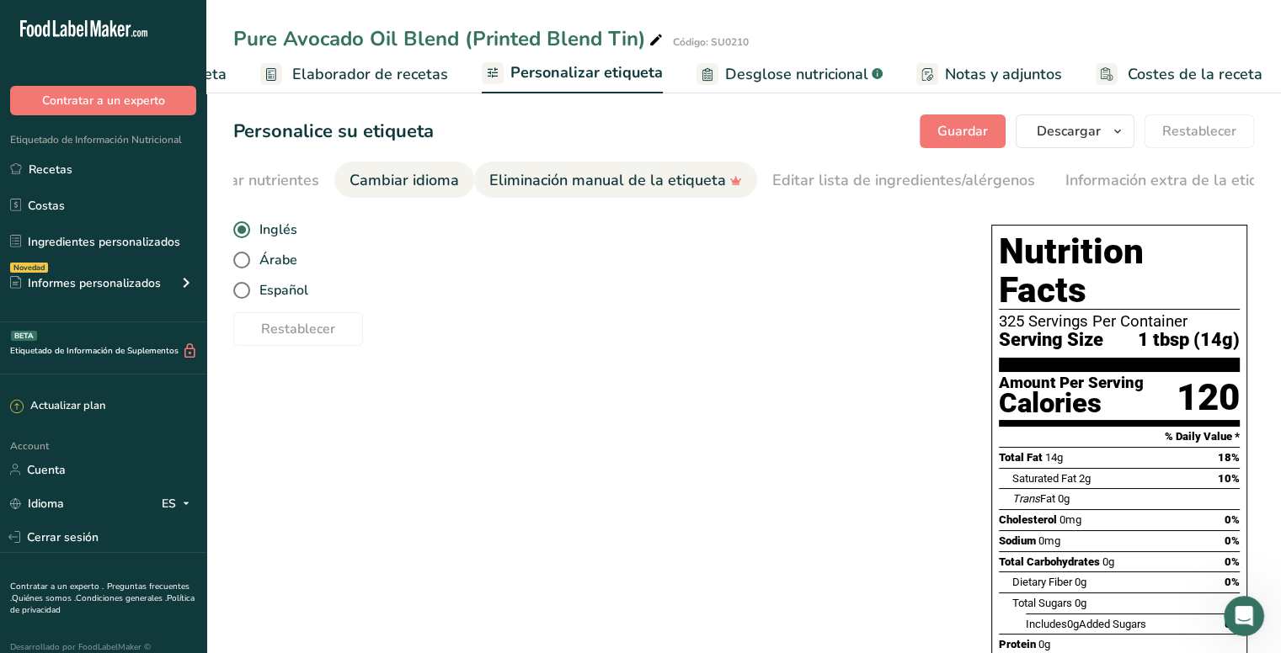
scroll to position [0, 571]
click at [549, 182] on div "Eliminación manual de la etiqueta" at bounding box center [590, 180] width 253 height 23
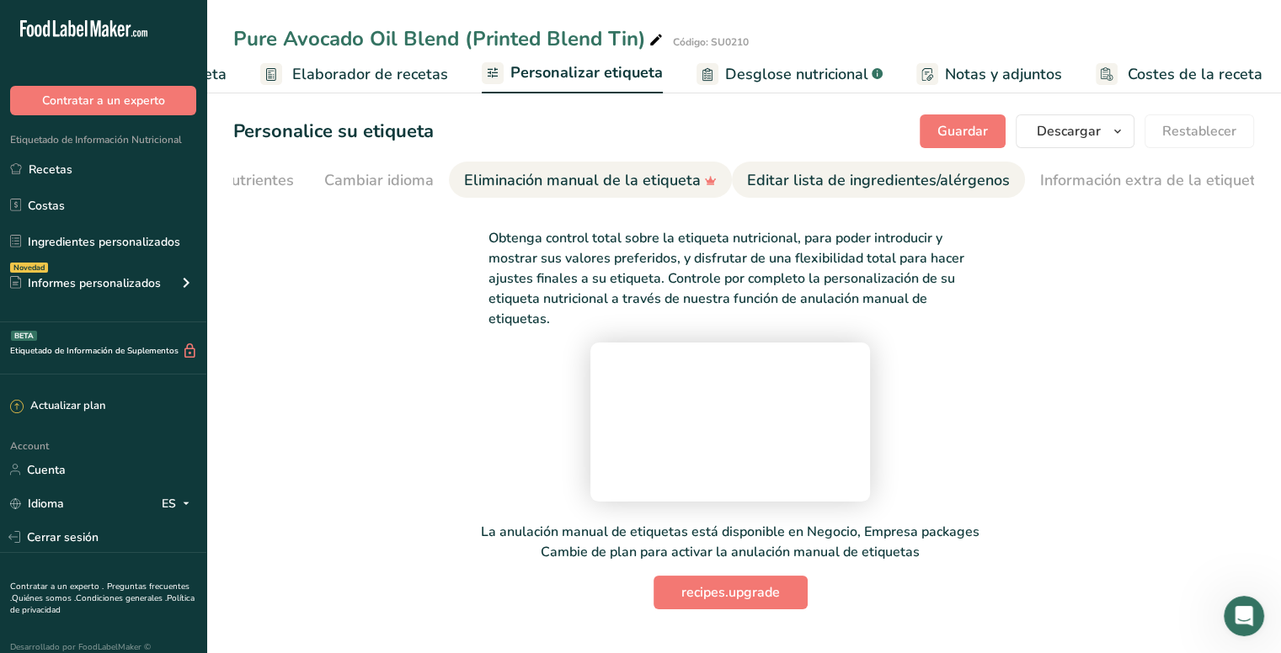
click at [800, 178] on div "Editar lista de ingredientes/alérgenos" at bounding box center [878, 180] width 263 height 23
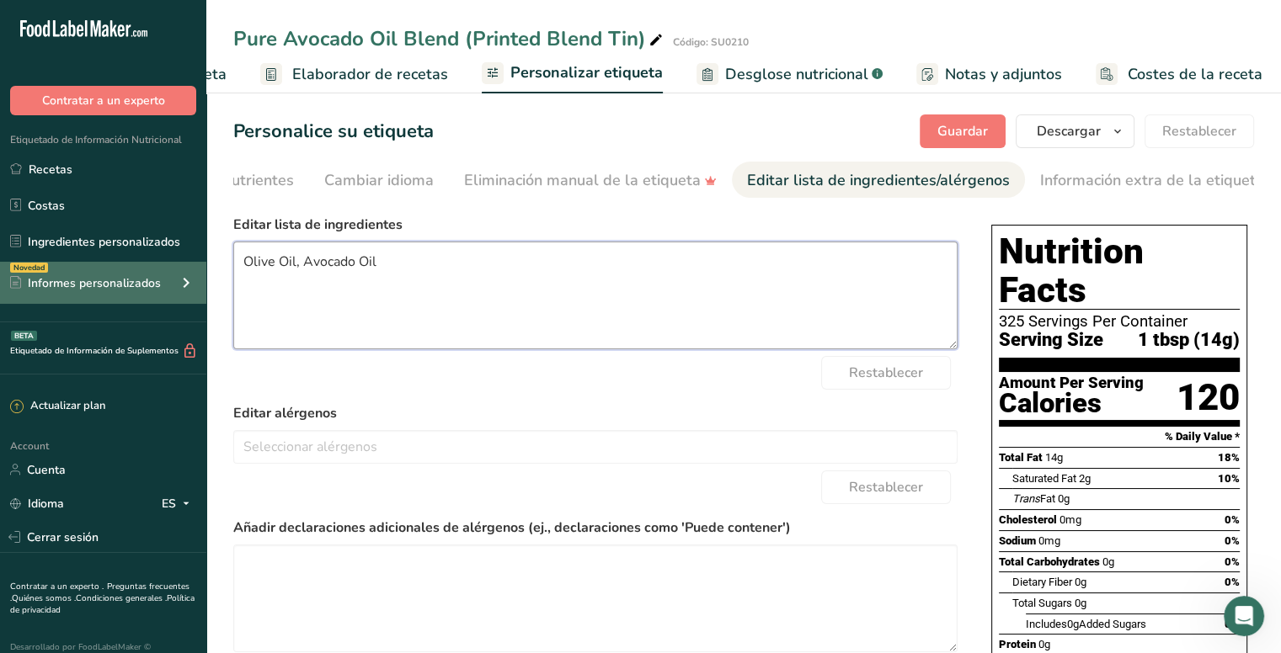
drag, startPoint x: 418, startPoint y: 258, endPoint x: 40, endPoint y: 272, distance: 377.5
click at [40, 272] on div ".a-20{fill:#fff;} Contratar a un experto Etiquetado de Información Nutricional …" at bounding box center [640, 423] width 1281 height 846
paste textarea "90% Refined Avocado Oil, 10% Refined Olive"
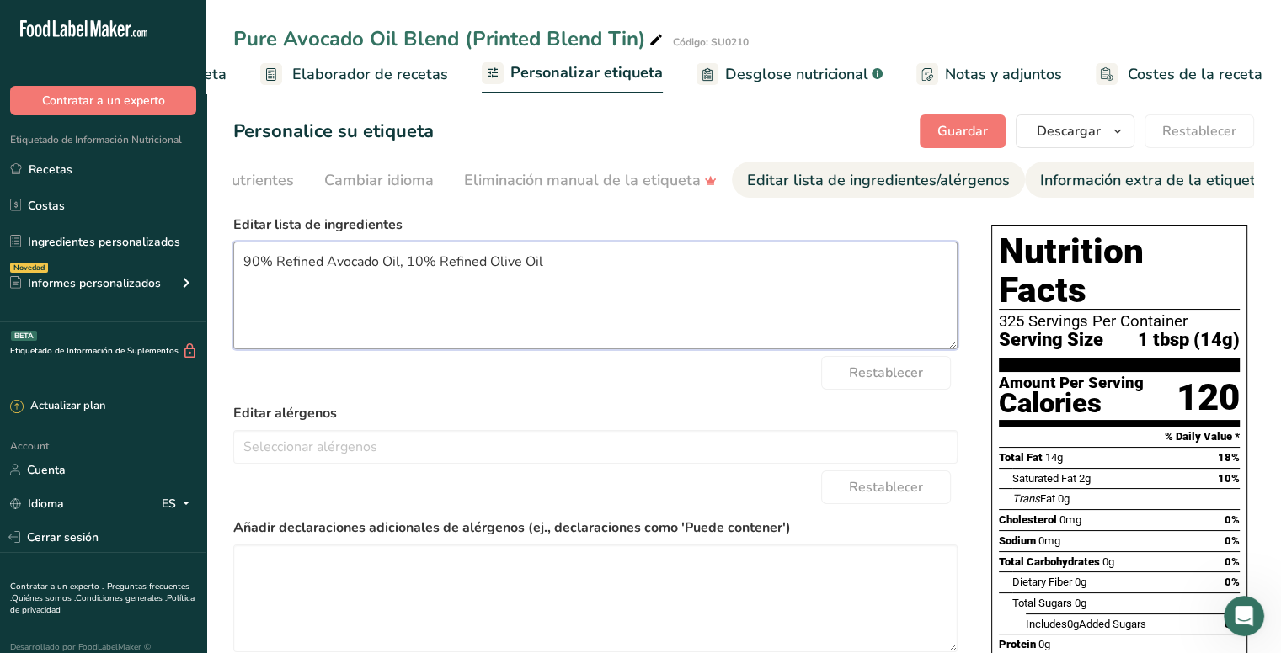
type textarea "90% Refined Avocado Oil, 10% Refined Olive Oil"
click at [1085, 179] on div "Información extra de la etiqueta" at bounding box center [1152, 180] width 224 height 23
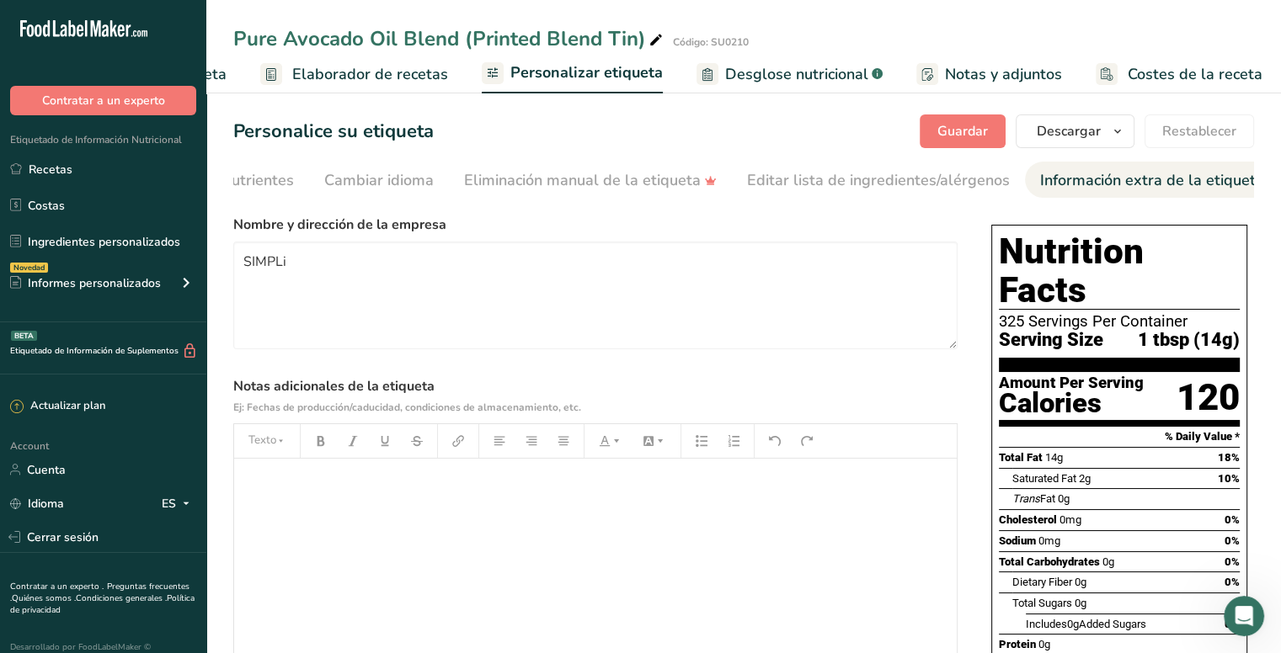
click at [411, 484] on p "﻿" at bounding box center [596, 482] width 706 height 20
click at [986, 124] on span "Guardar" at bounding box center [962, 131] width 51 height 20
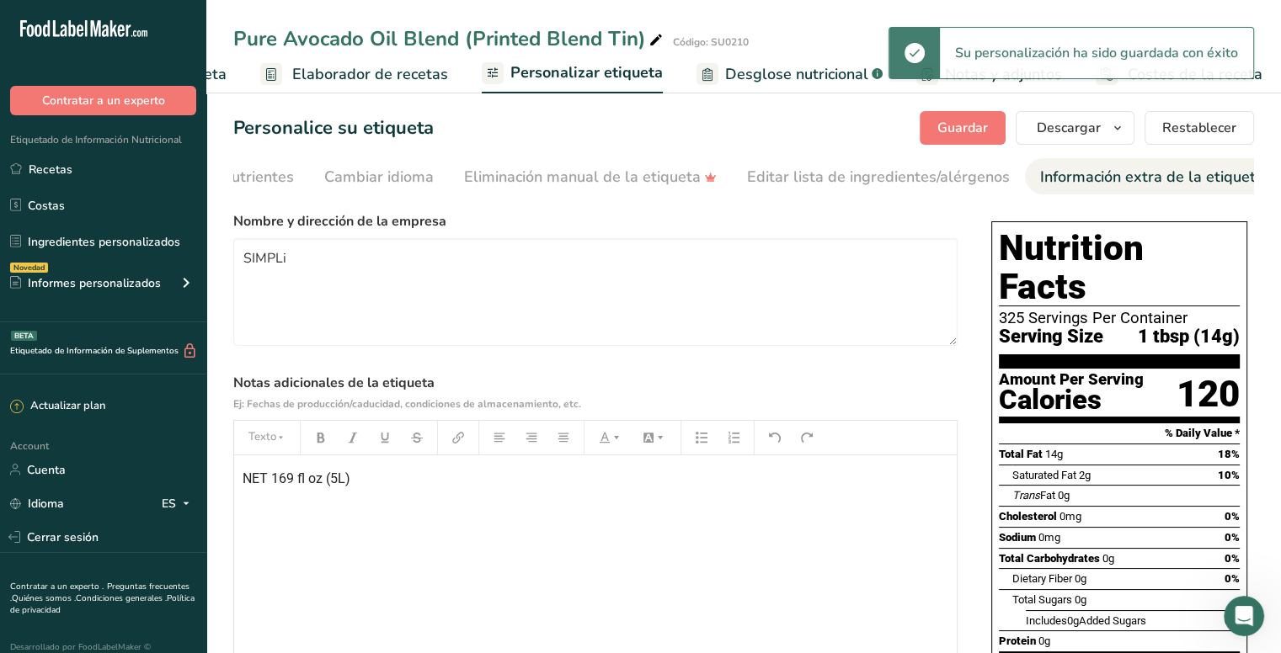
scroll to position [0, 0]
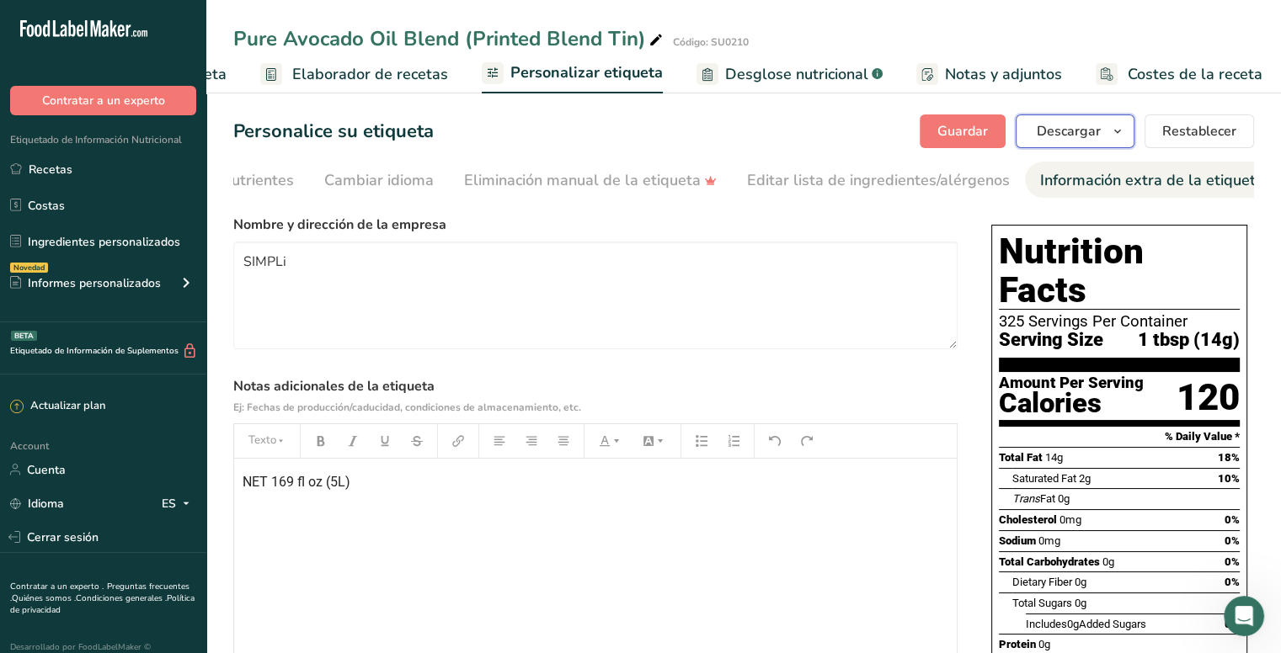
click at [1104, 136] on button "Descargar" at bounding box center [1075, 132] width 119 height 34
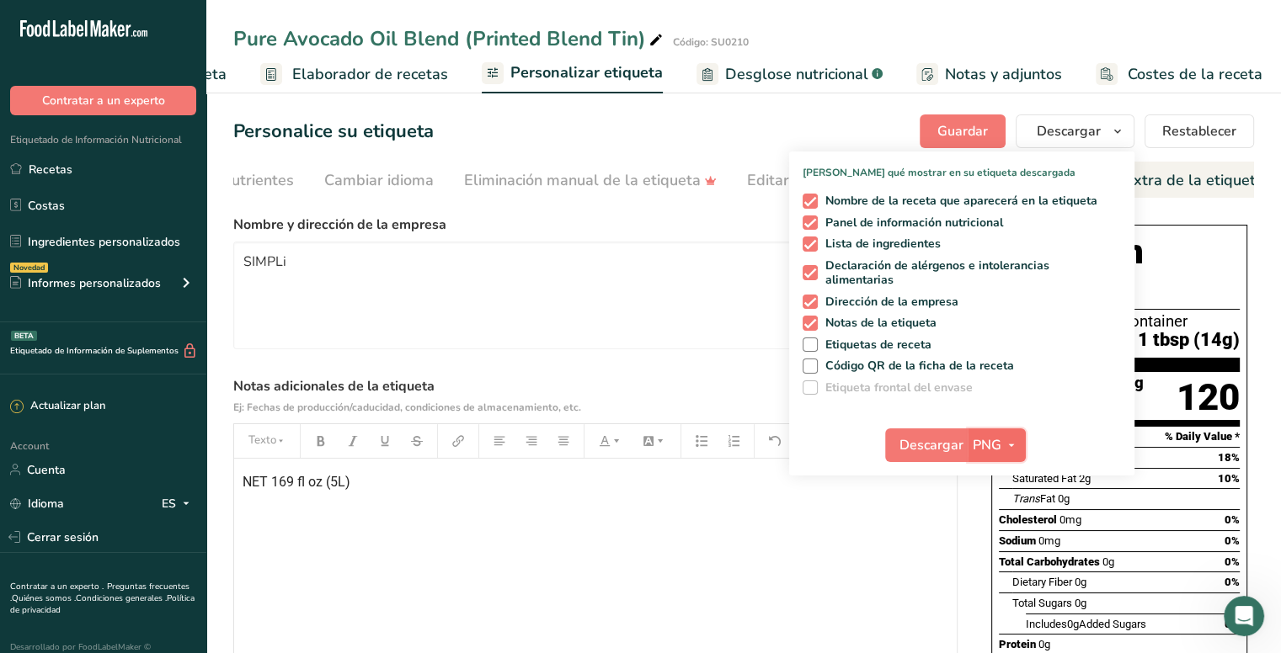
click at [1011, 442] on icon "button" at bounding box center [1011, 445] width 13 height 21
click at [1001, 569] on link "PDF" at bounding box center [999, 563] width 54 height 28
click at [940, 443] on span "Descargar" at bounding box center [932, 445] width 64 height 20
click at [819, 196] on span "Nombre de la receta que aparecerá en la etiqueta" at bounding box center [958, 201] width 280 height 15
click at [813, 196] on input "Nombre de la receta que aparecerá en la etiqueta" at bounding box center [808, 200] width 11 height 11
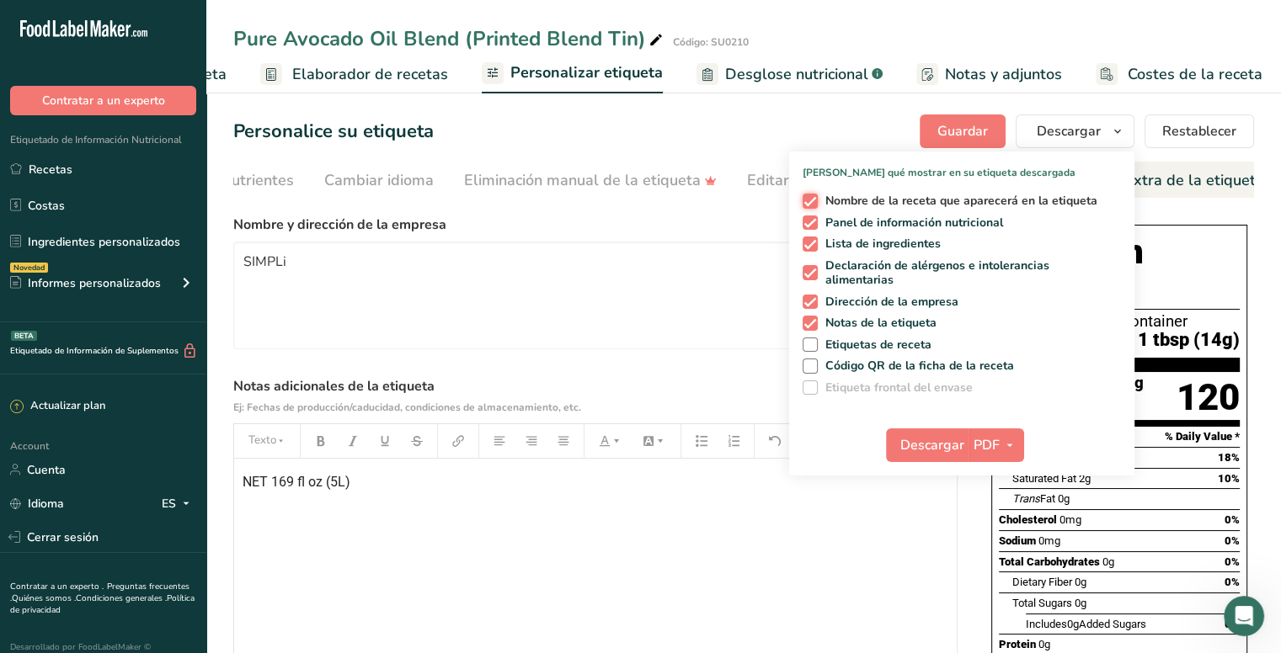
checkbox input "false"
click at [815, 243] on span at bounding box center [810, 244] width 15 height 15
click at [813, 243] on input "Lista de ingredientes" at bounding box center [808, 243] width 11 height 11
checkbox input "false"
click at [813, 279] on span at bounding box center [810, 272] width 15 height 15
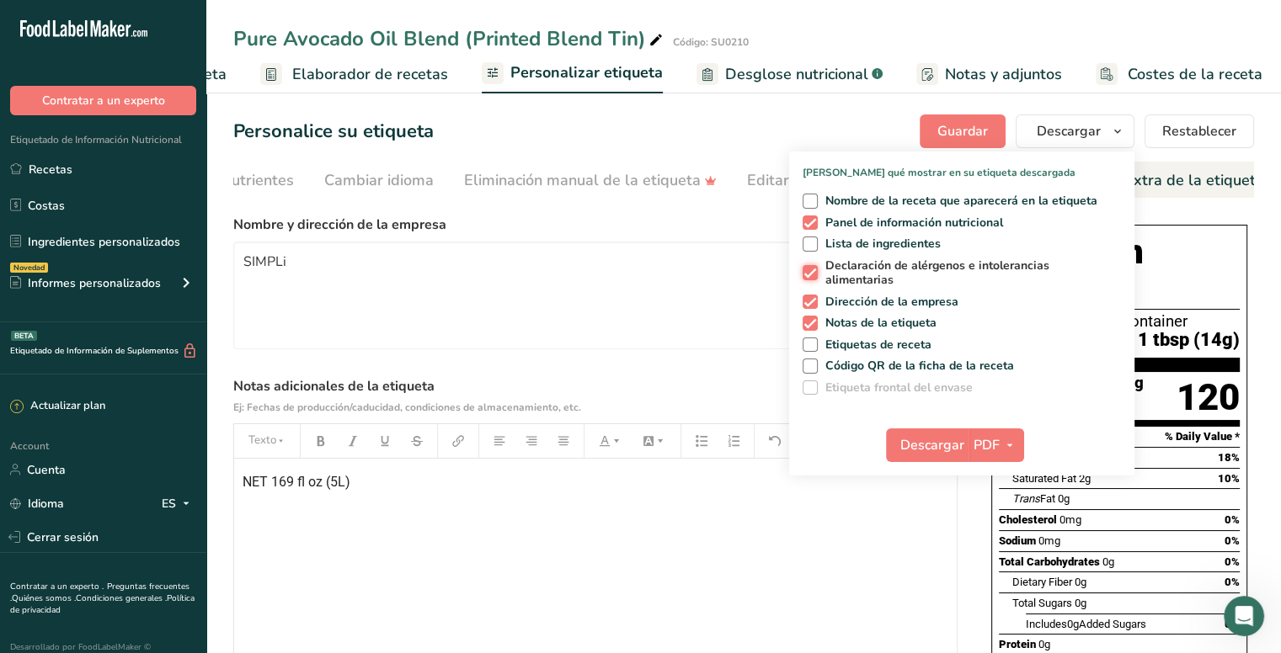
click at [813, 279] on input "Declaración de alérgenos e intolerancias alimentarias" at bounding box center [808, 273] width 11 height 11
checkbox input "false"
click at [811, 298] on span at bounding box center [810, 302] width 15 height 15
click at [811, 298] on input "Dirección de la empresa" at bounding box center [808, 301] width 11 height 11
checkbox input "false"
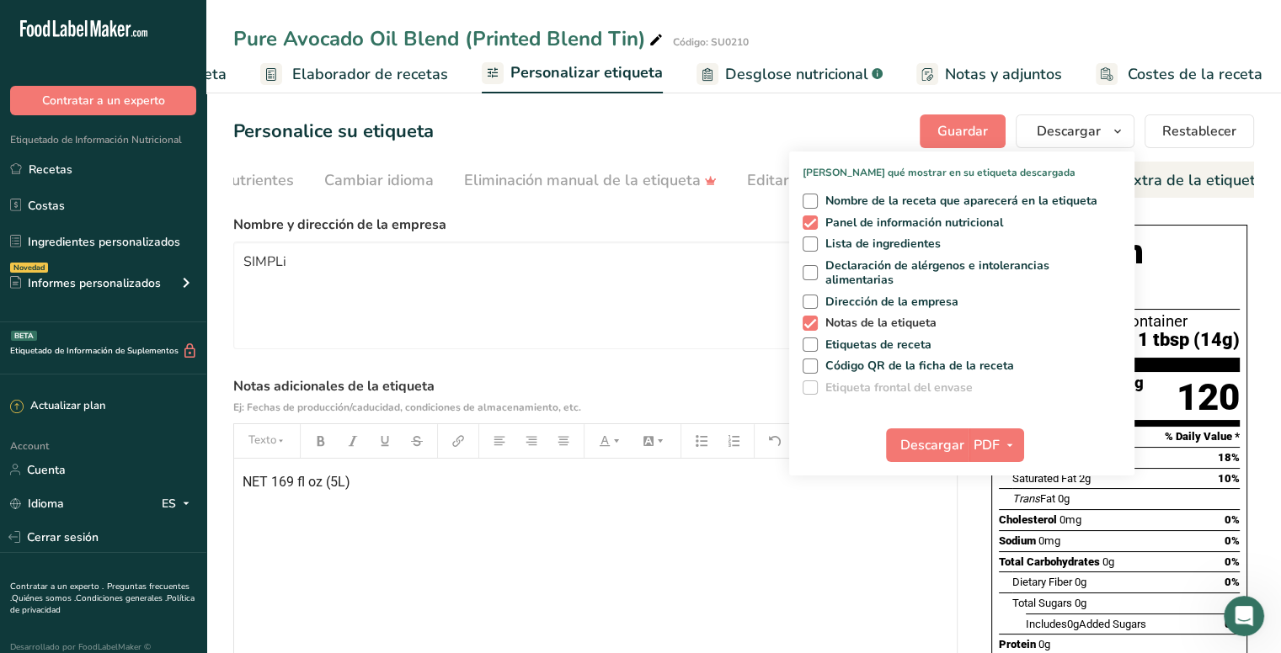
click at [813, 317] on span at bounding box center [810, 323] width 15 height 15
click at [813, 317] on input "Notas de la etiqueta" at bounding box center [808, 322] width 11 height 11
checkbox input "false"
click at [1010, 438] on icon "button" at bounding box center [1009, 445] width 13 height 21
click at [998, 483] on link "PNG" at bounding box center [997, 480] width 54 height 28
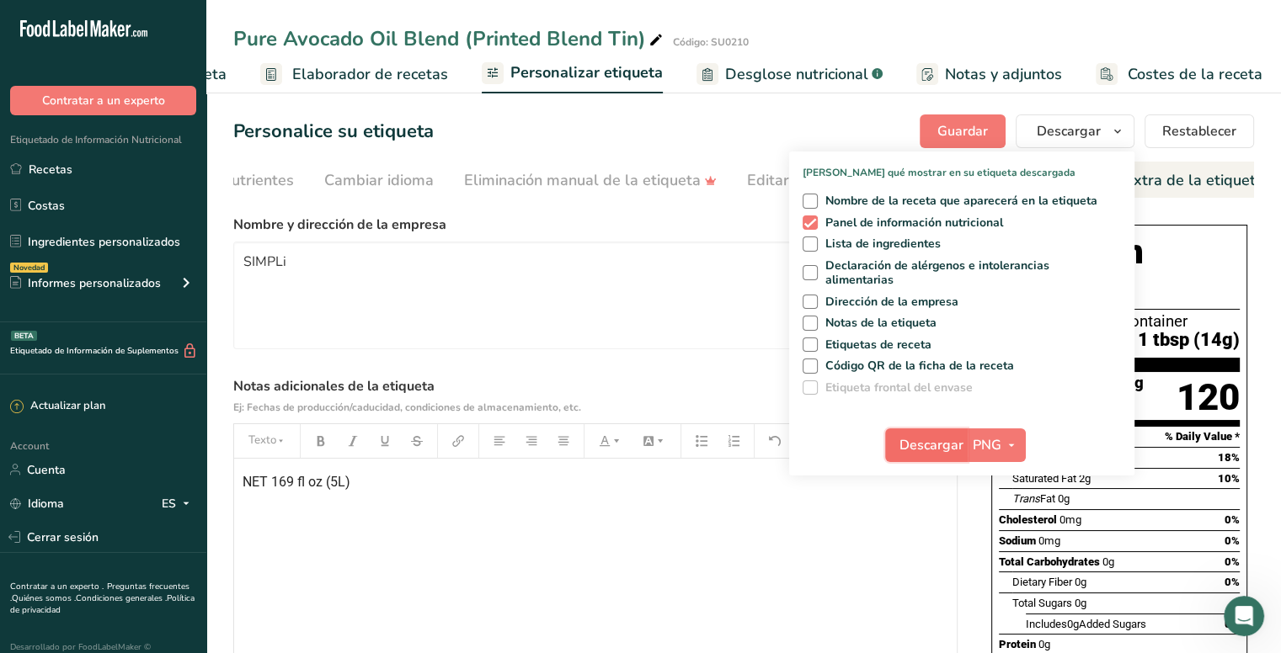
click at [923, 435] on button "Descargar" at bounding box center [926, 446] width 83 height 34
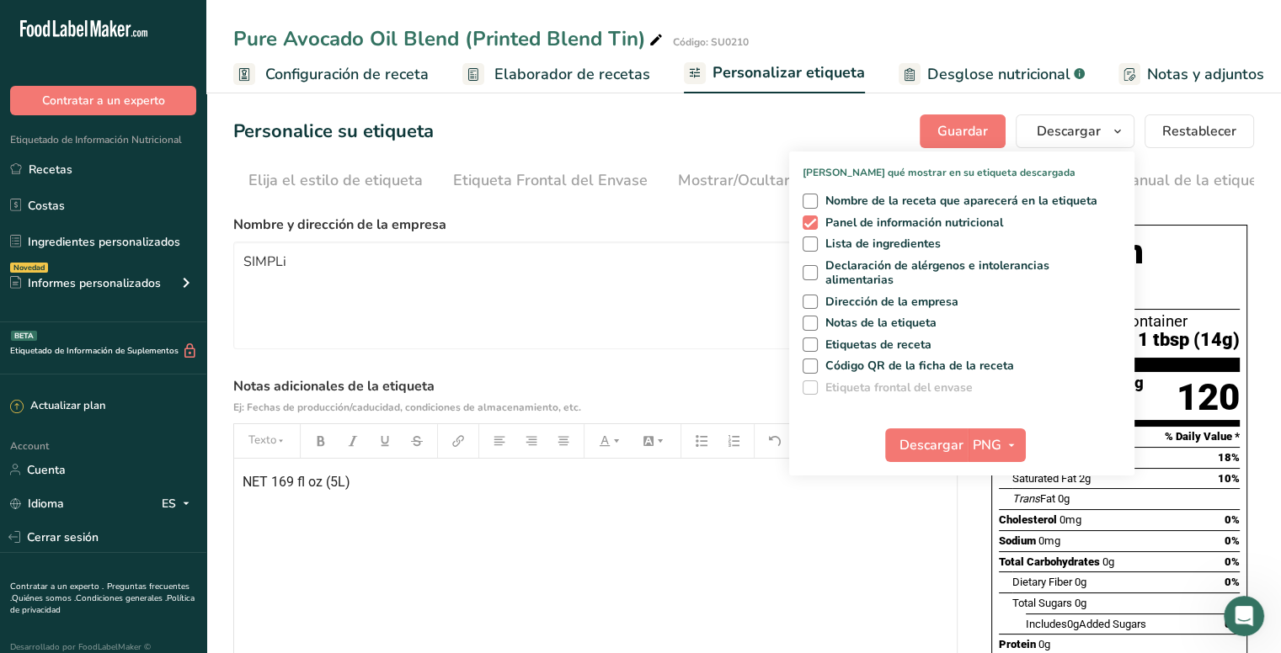
scroll to position [0, 571]
